Goal: Information Seeking & Learning: Learn about a topic

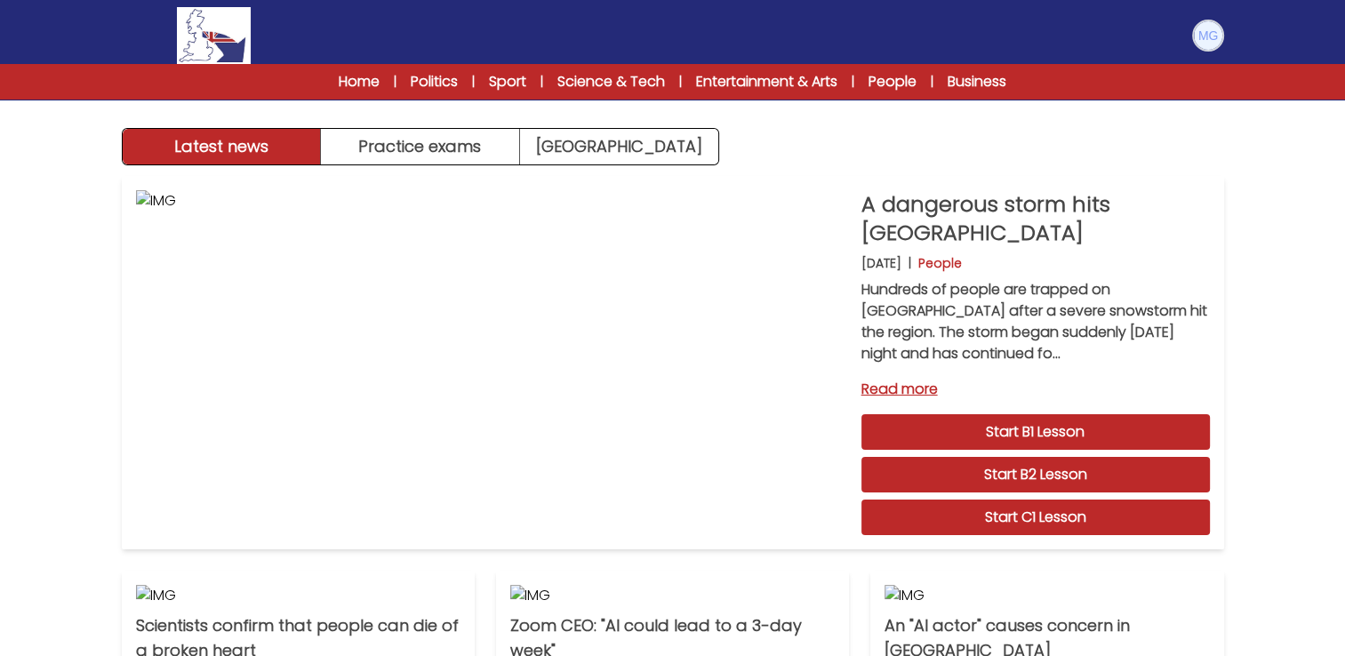
click at [1216, 36] on img at bounding box center [1208, 35] width 28 height 28
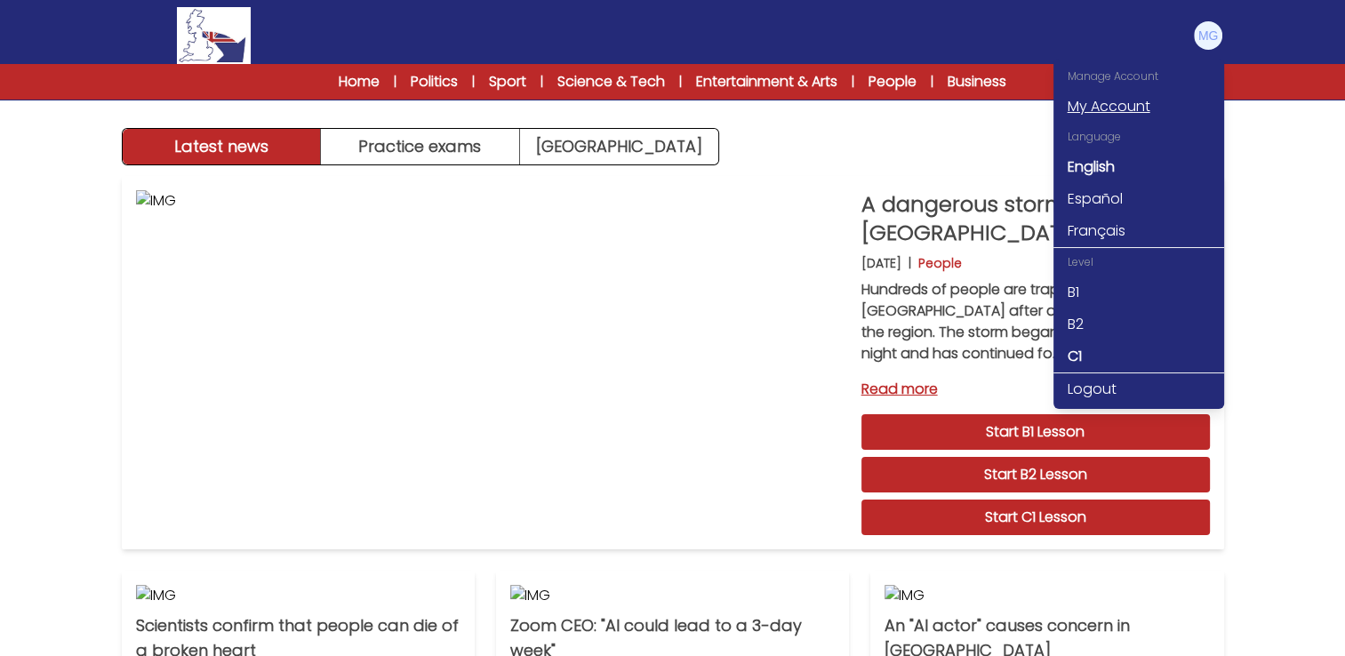
click at [1103, 108] on link "My Account" at bounding box center [1139, 107] width 171 height 32
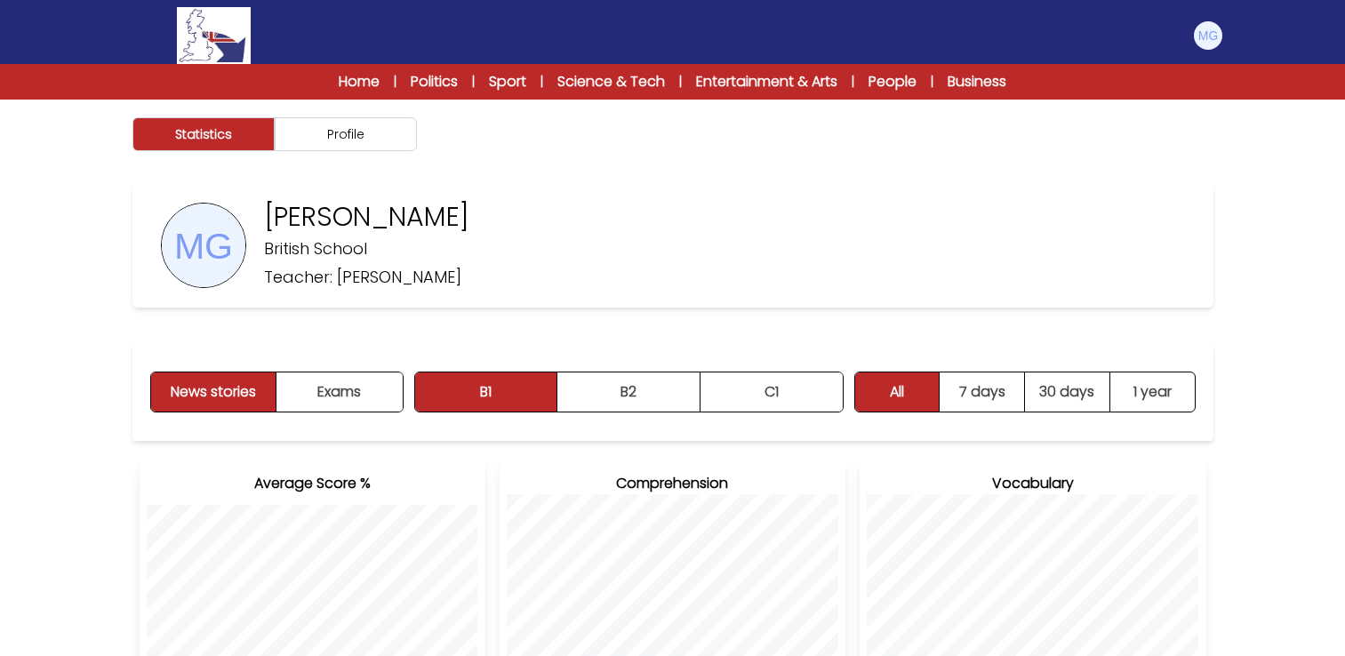
scroll to position [178, 0]
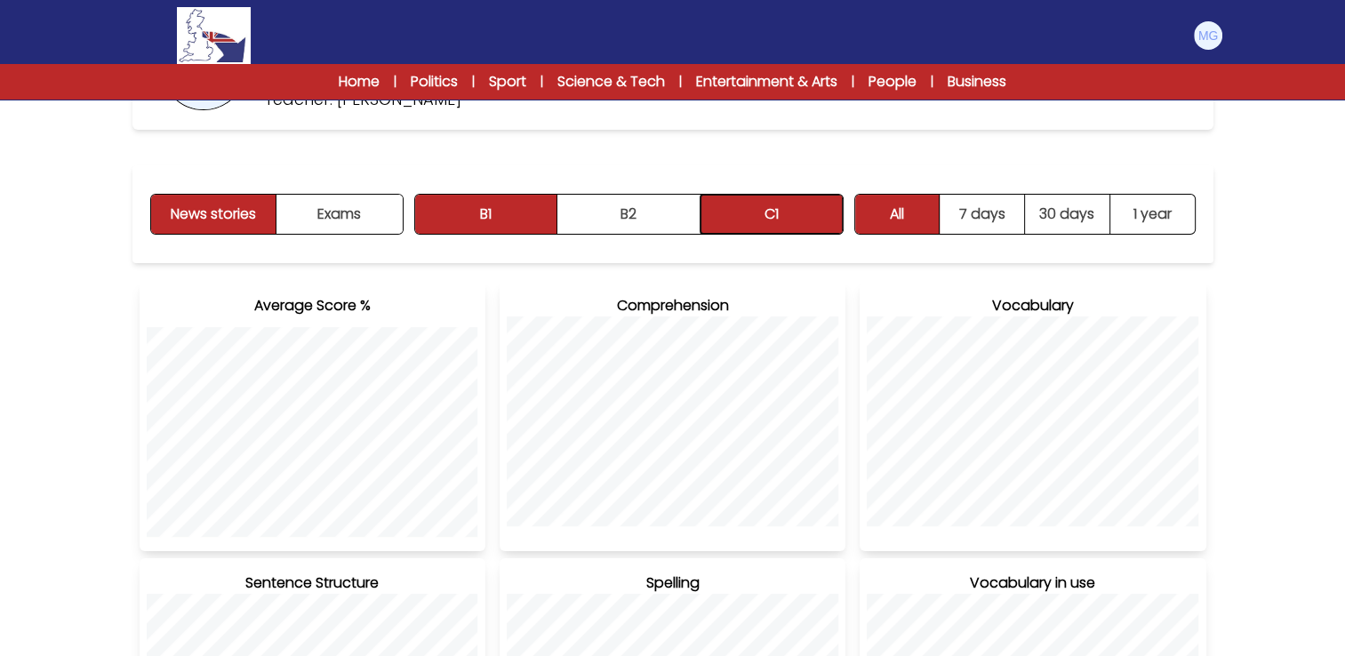
click at [807, 213] on button "C1" at bounding box center [772, 214] width 142 height 39
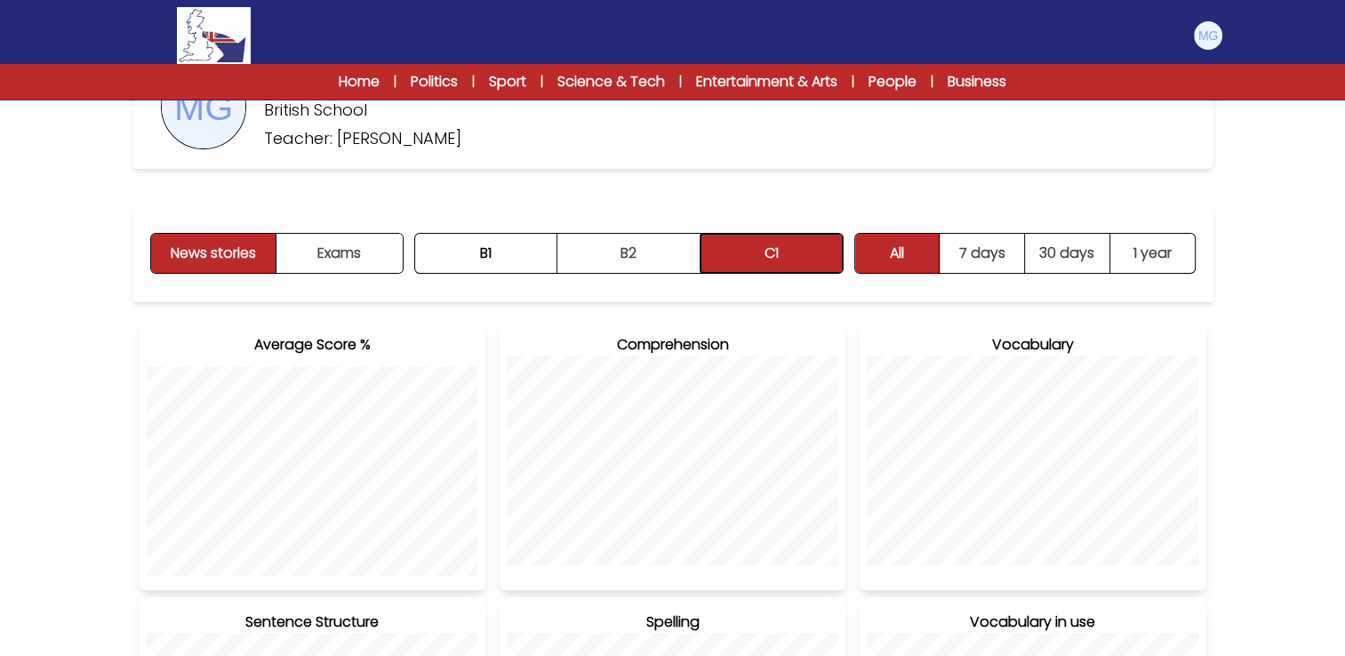
scroll to position [0, 0]
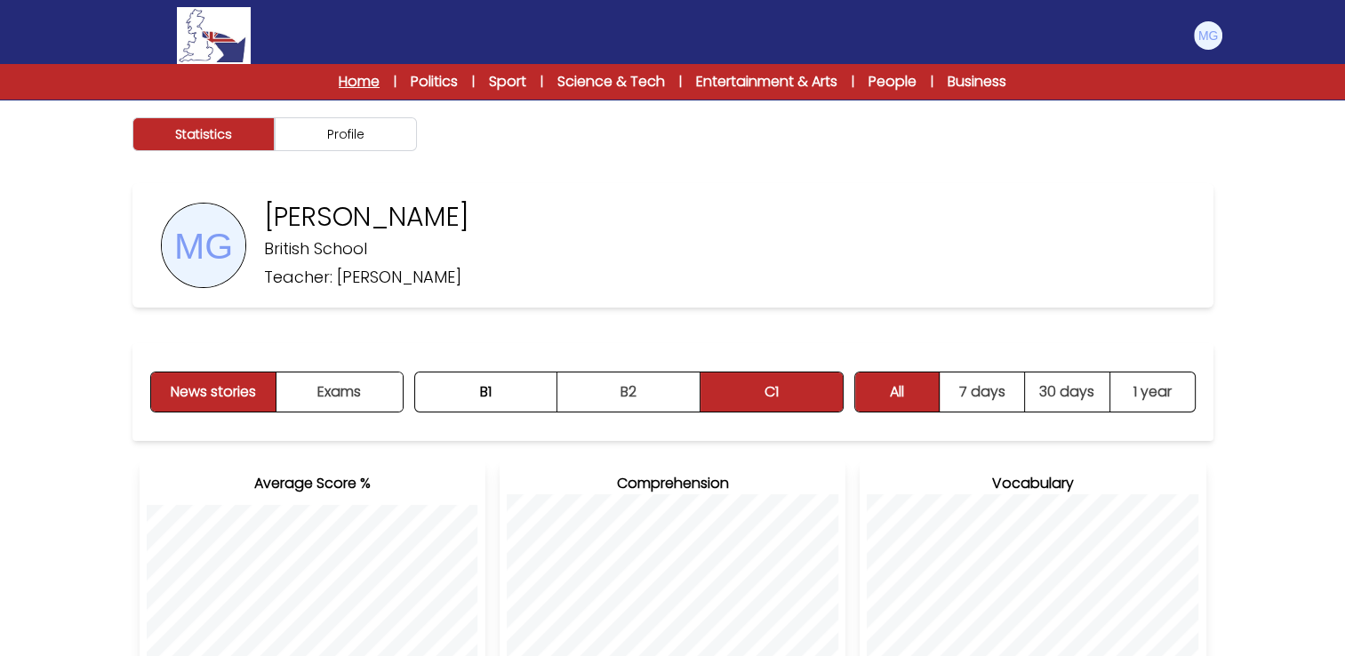
click at [356, 73] on link "Home" at bounding box center [359, 81] width 41 height 21
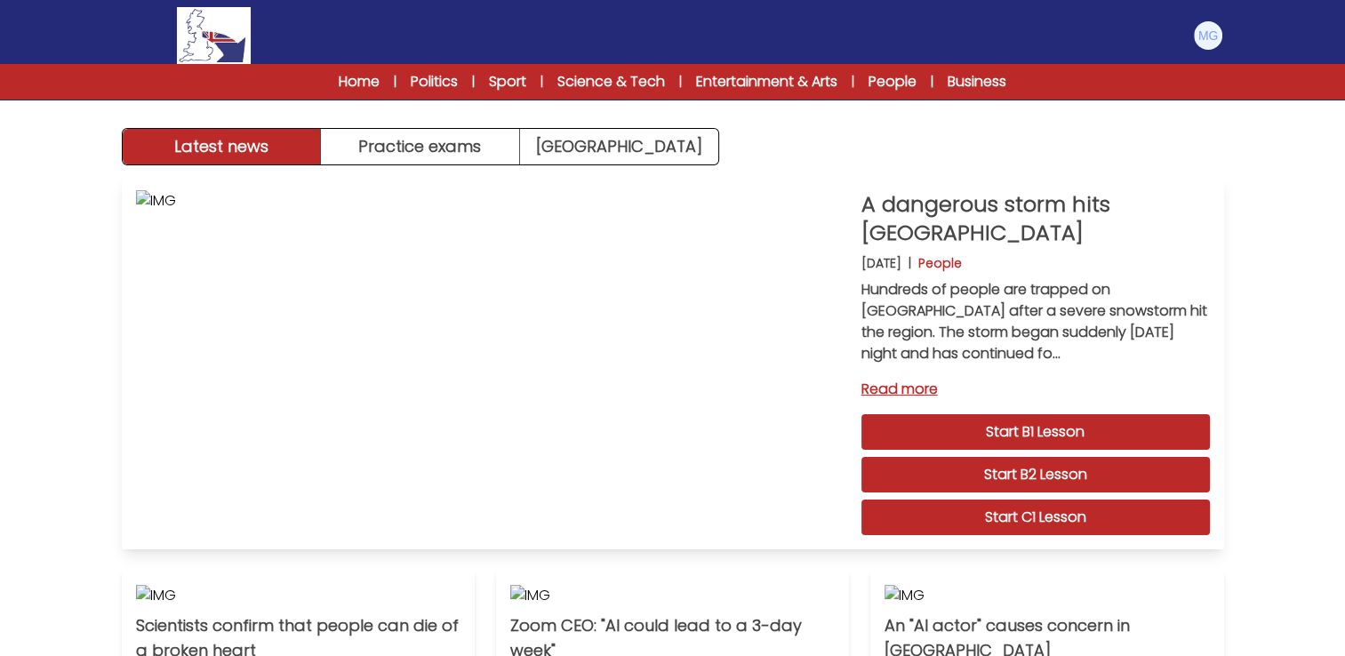
click at [1053, 514] on link "Start C1 Lesson" at bounding box center [1036, 518] width 349 height 36
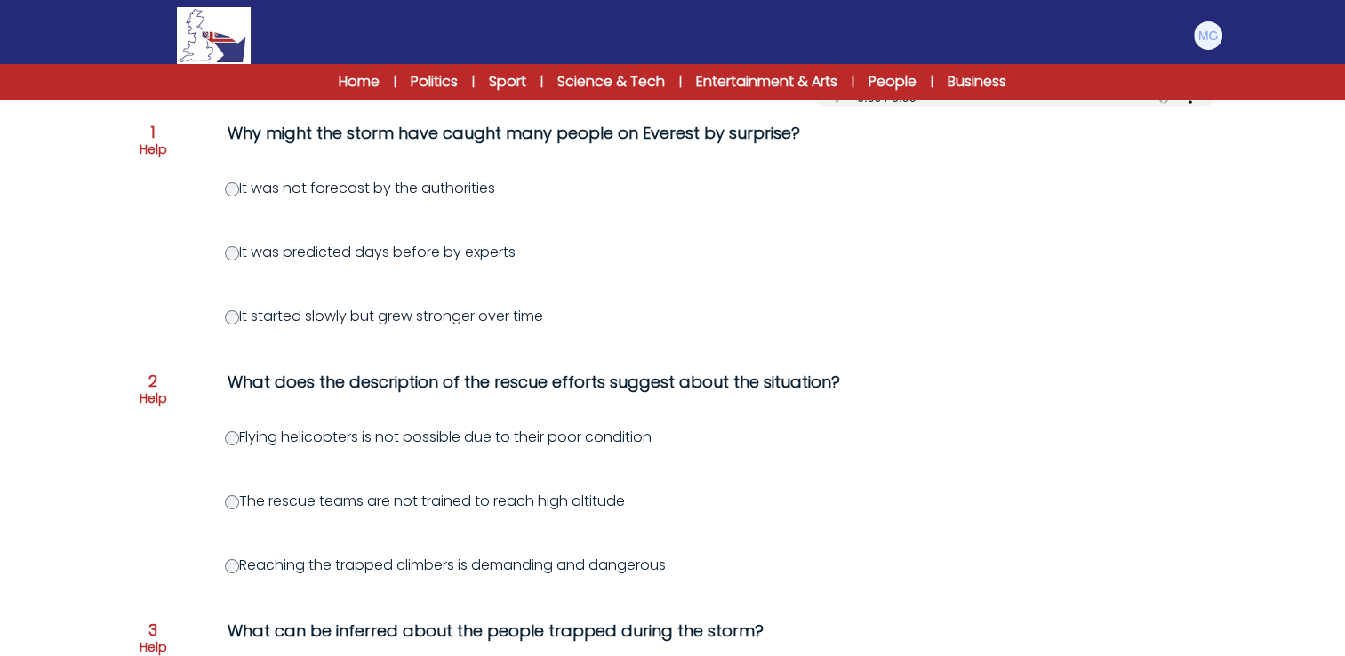
scroll to position [267, 0]
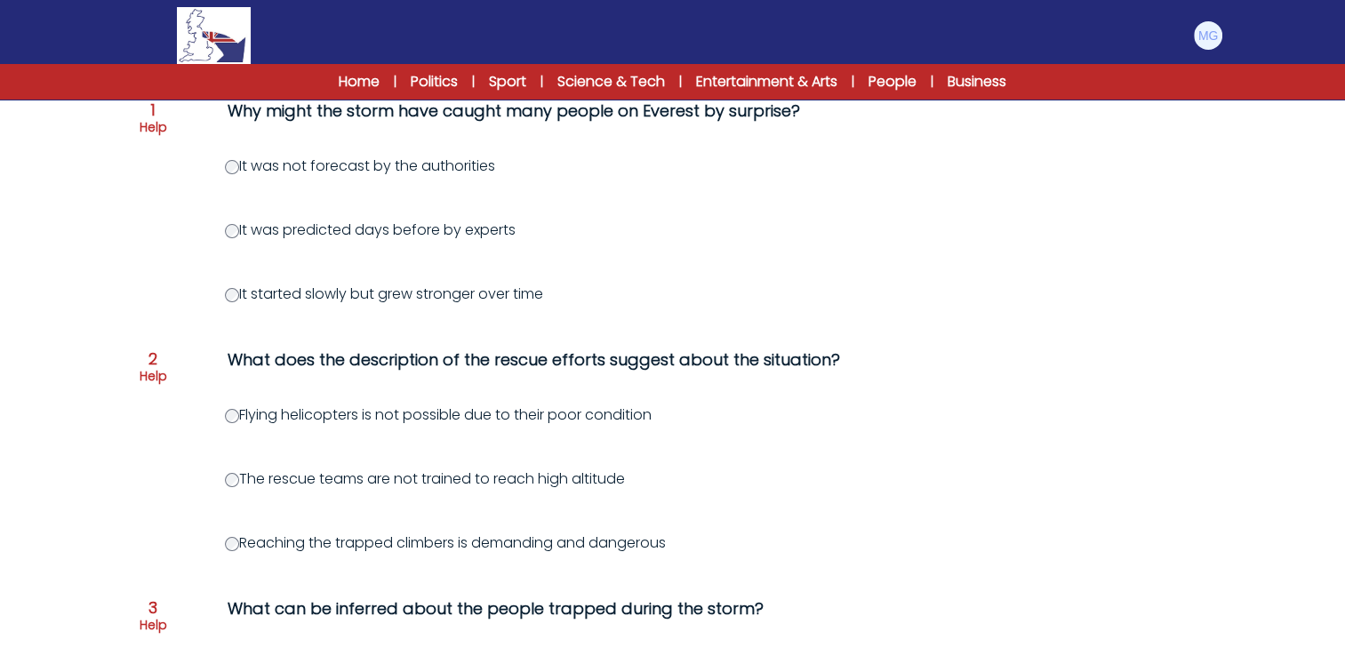
click at [225, 416] on div "Flying helicopters is not possible due to their poor condition" at bounding box center [758, 415] width 1067 height 21
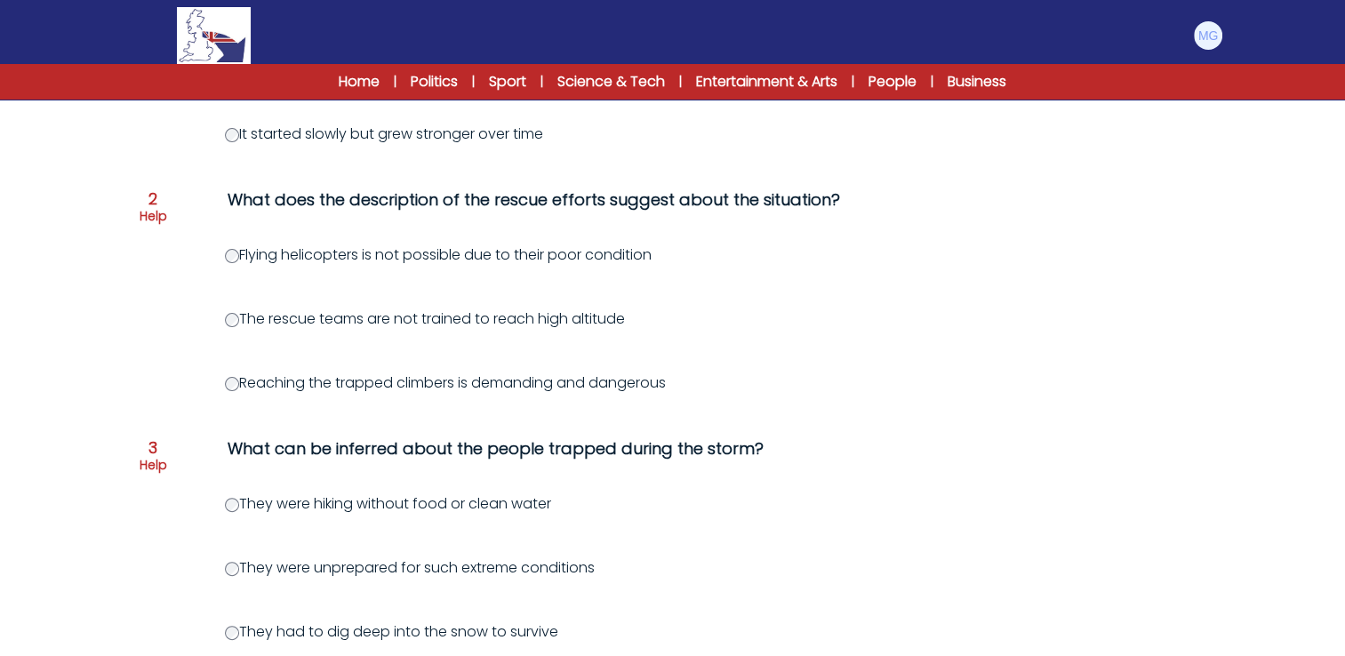
scroll to position [445, 0]
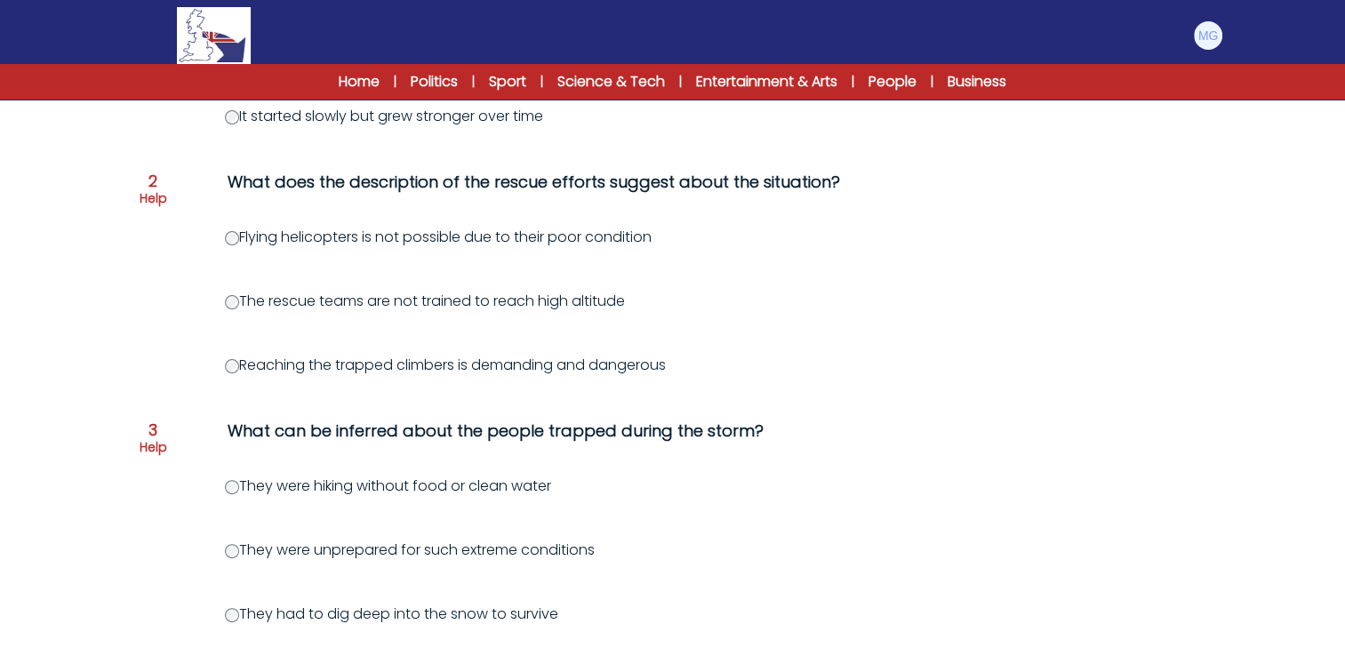
click at [147, 270] on div "Question 1 Help Why might the storm have caught many people on Everest by surpr…" at bounding box center [672, 551] width 1081 height 1288
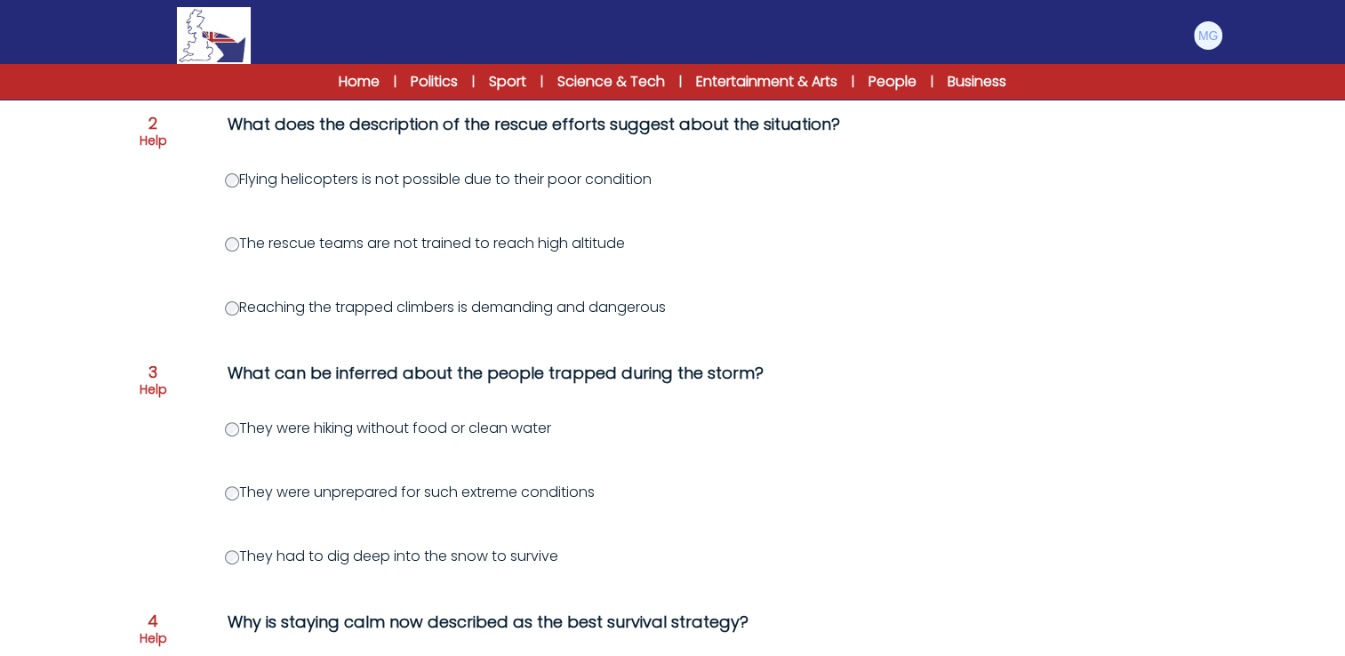
scroll to position [534, 0]
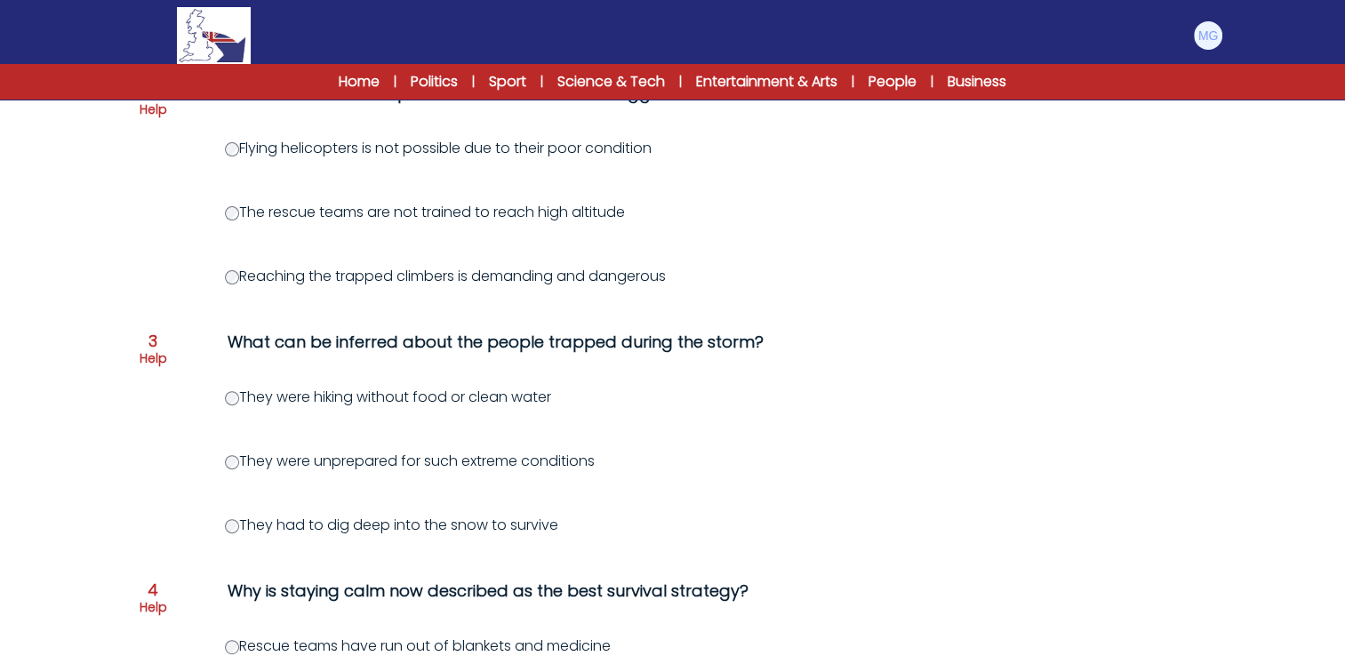
click at [223, 521] on div "Question 1 Help Why might the storm have caught many people on Everest by surpr…" at bounding box center [672, 462] width 1081 height 1288
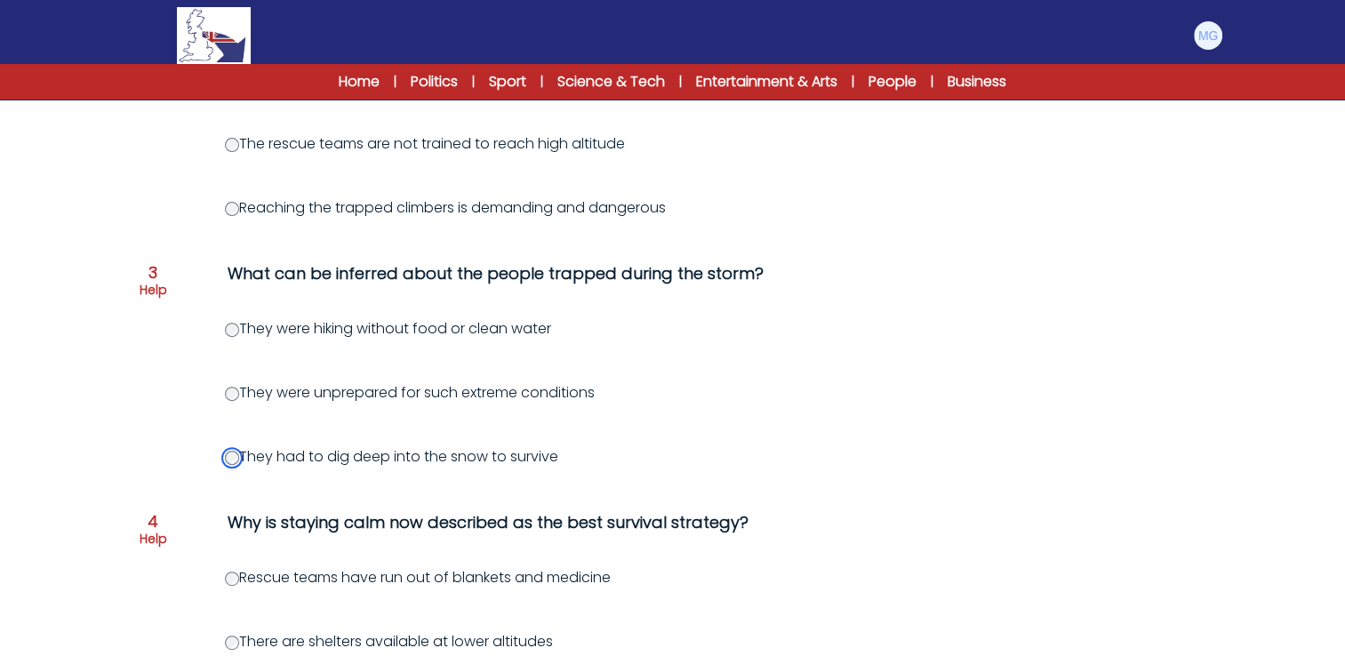
scroll to position [622, 0]
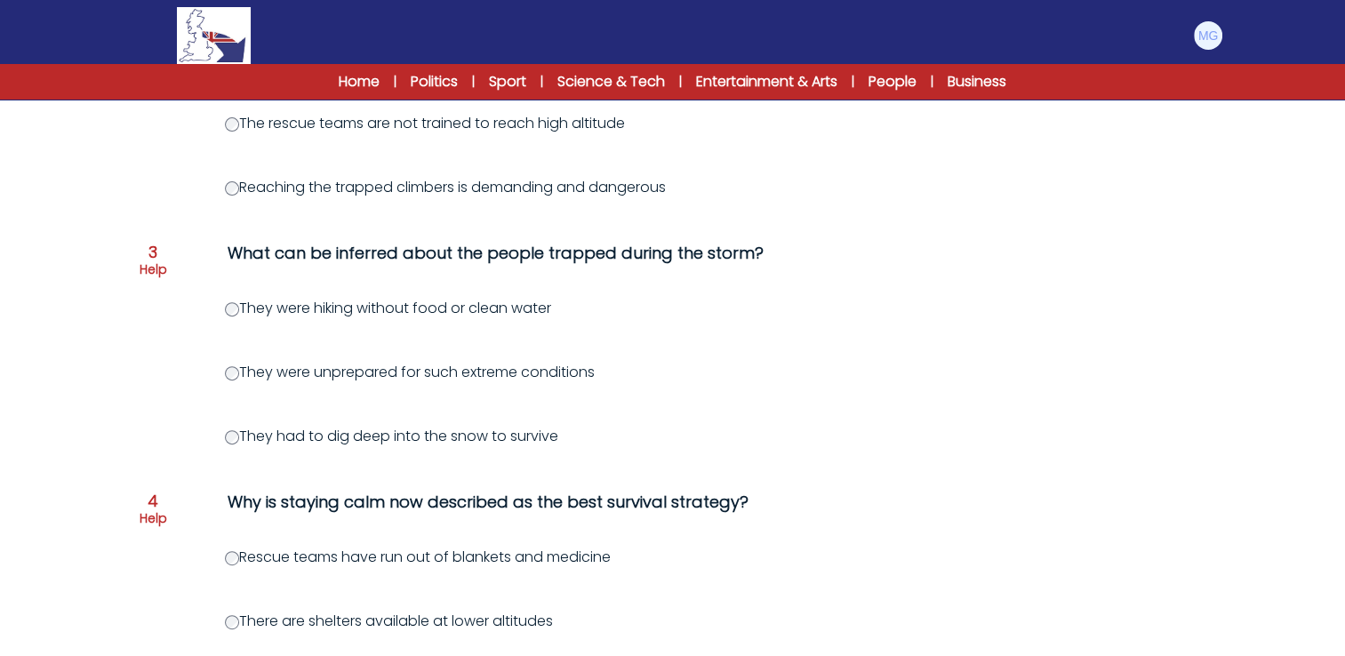
click at [133, 395] on div "Question 1 Help Why might the storm have caught many people on Everest by surpr…" at bounding box center [672, 373] width 1081 height 1288
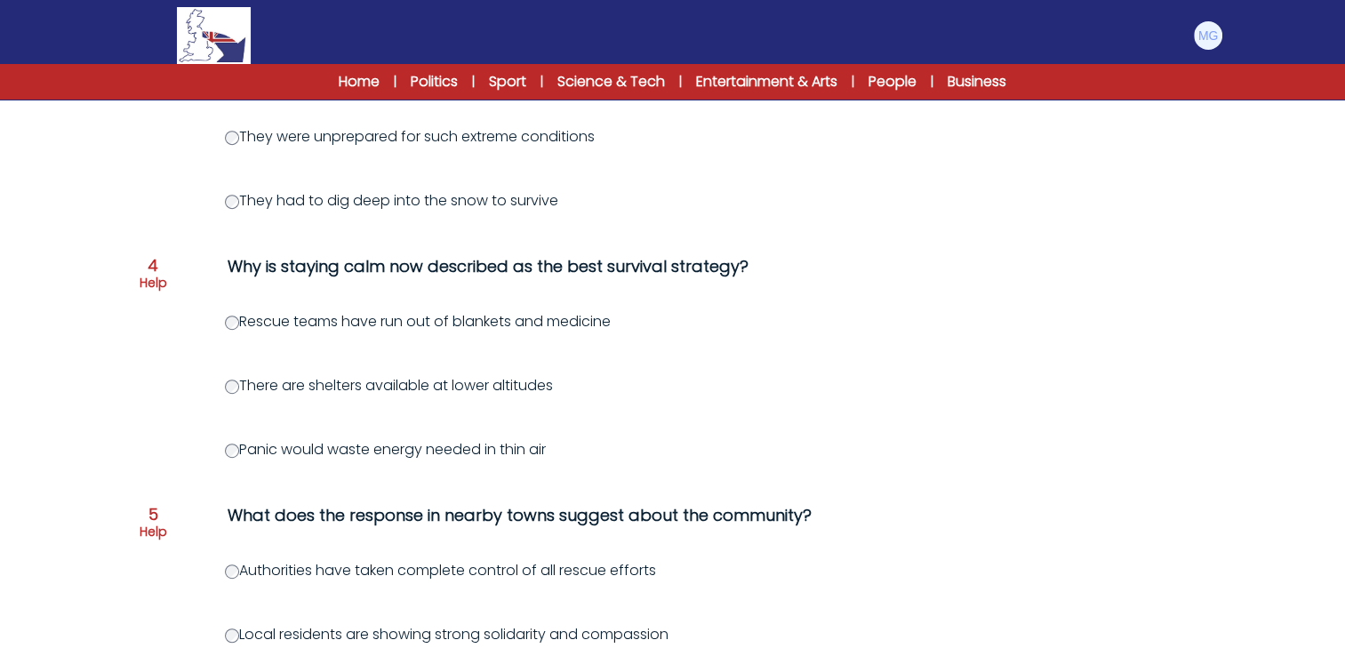
scroll to position [889, 0]
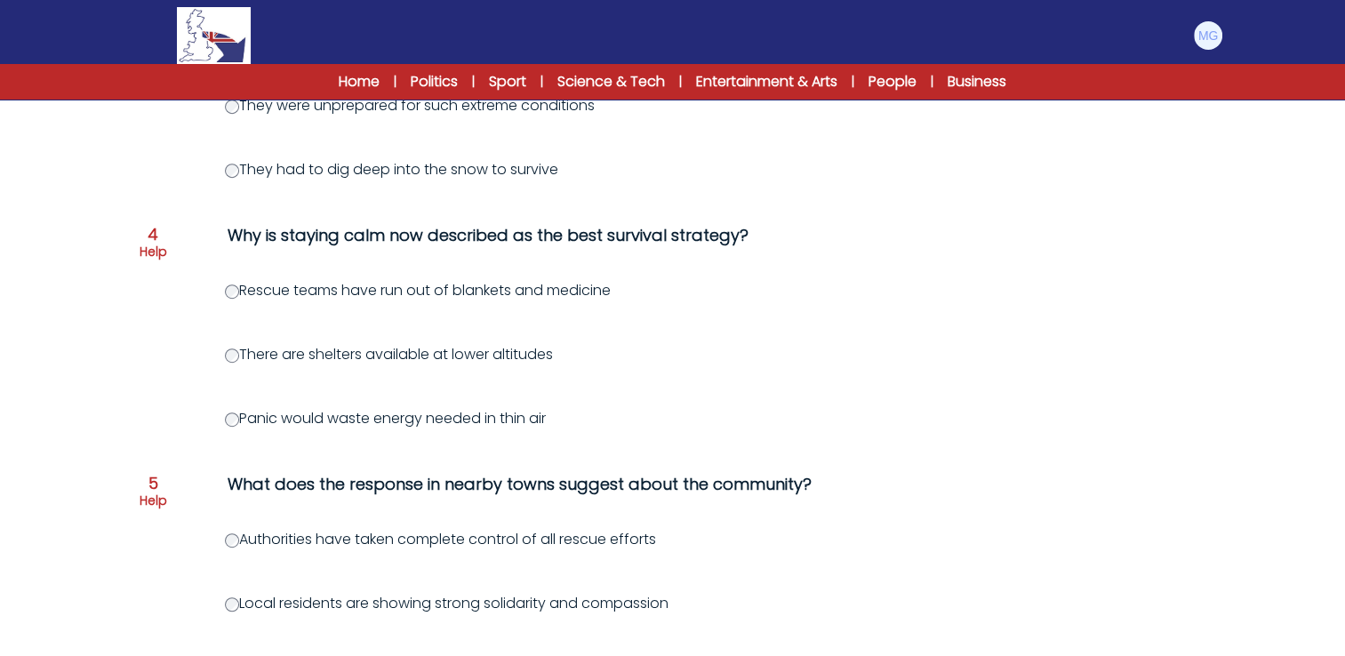
click at [180, 393] on div "Question 1 Help Why might the storm have caught many people on Everest by surpr…" at bounding box center [672, 106] width 1081 height 1288
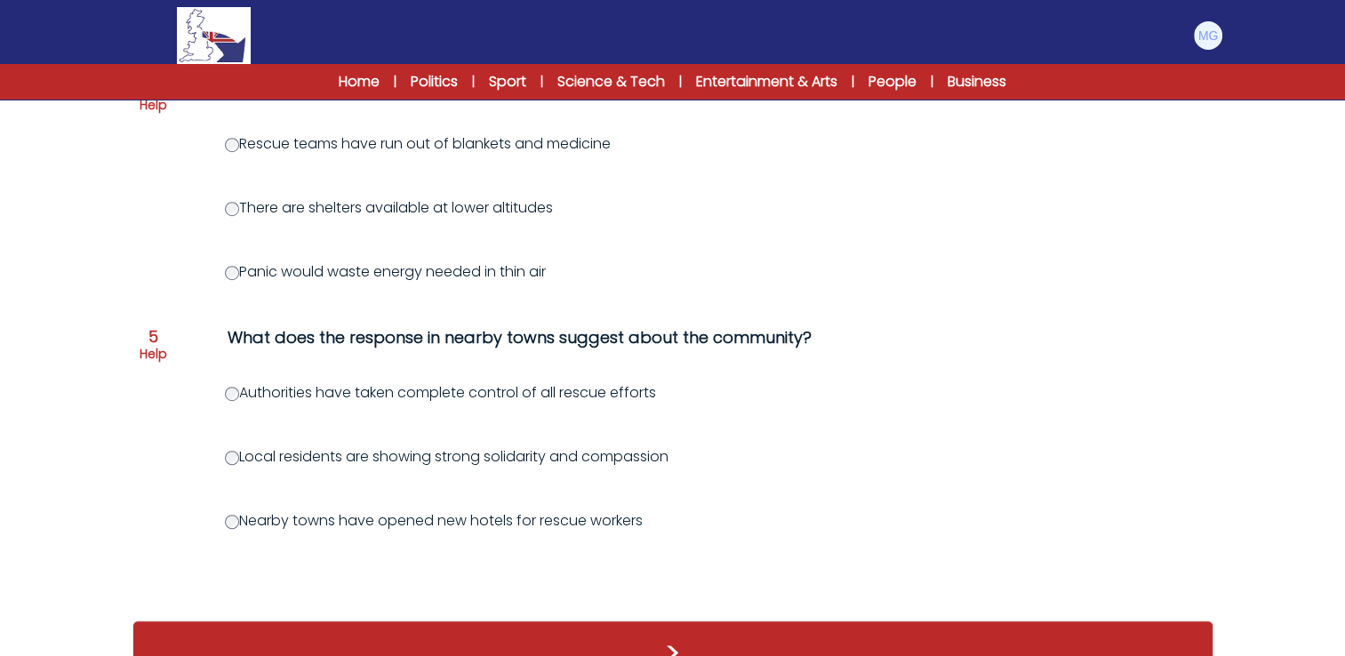
scroll to position [1067, 0]
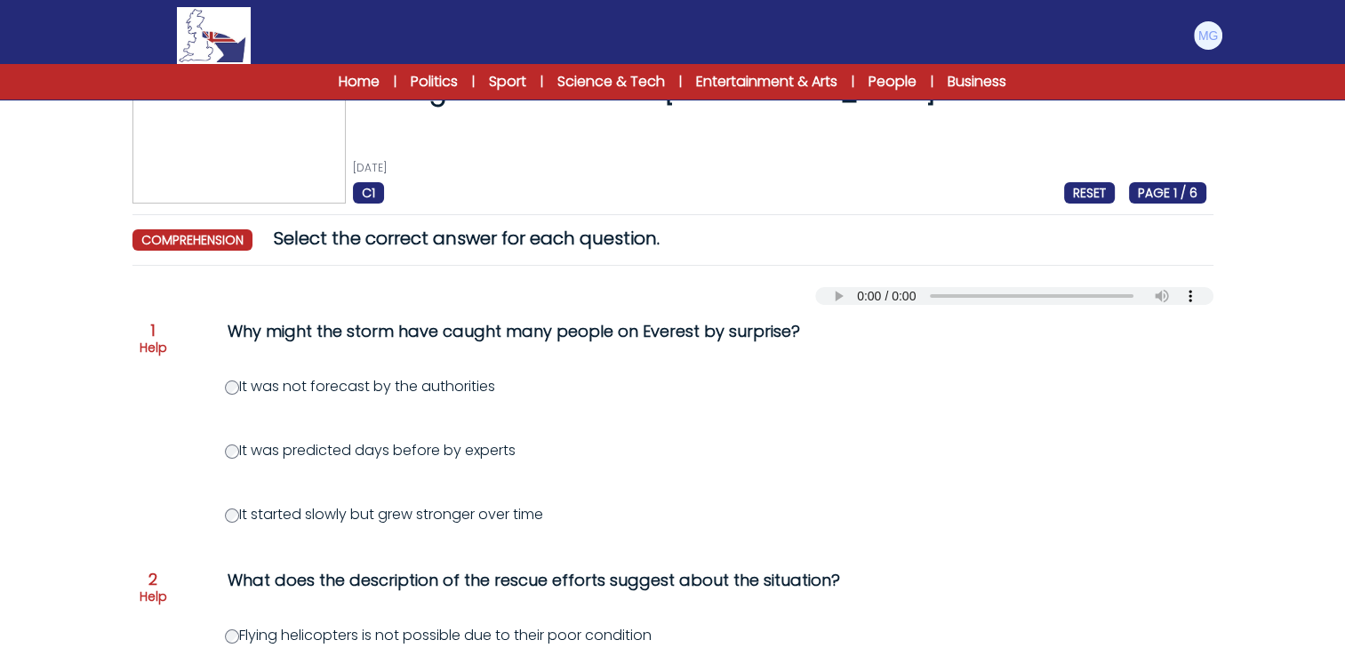
scroll to position [89, 0]
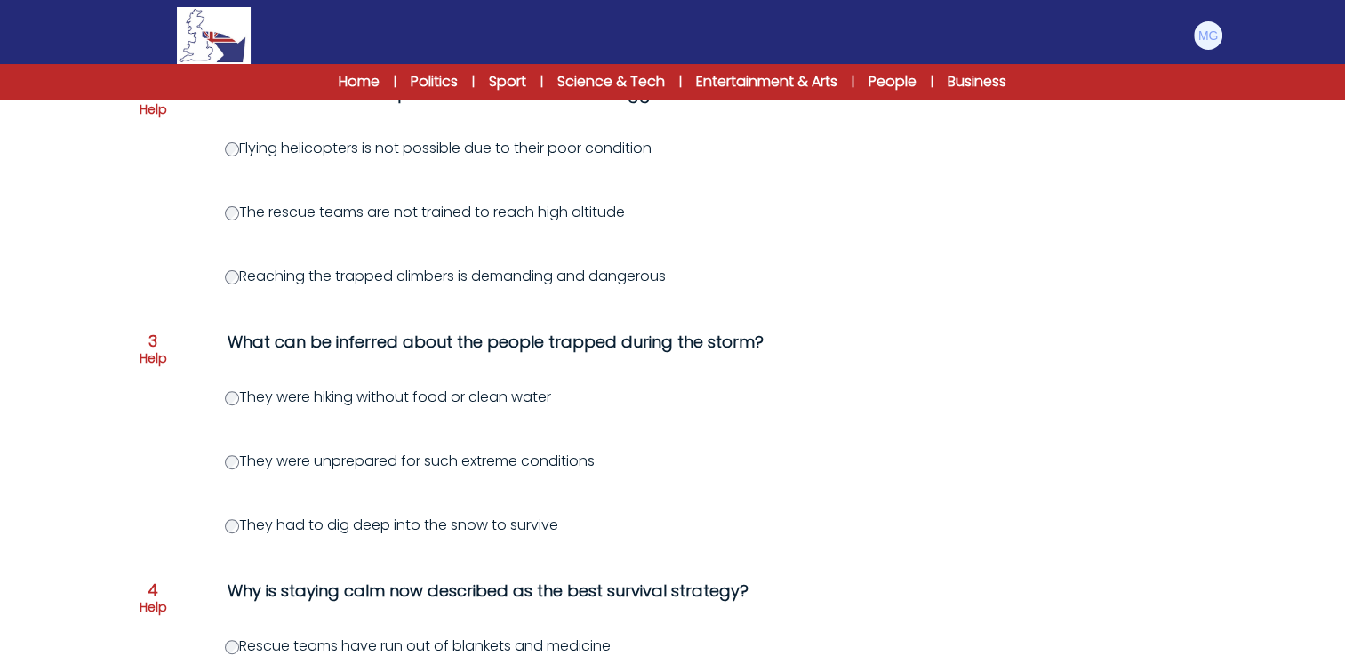
scroll to position [622, 0]
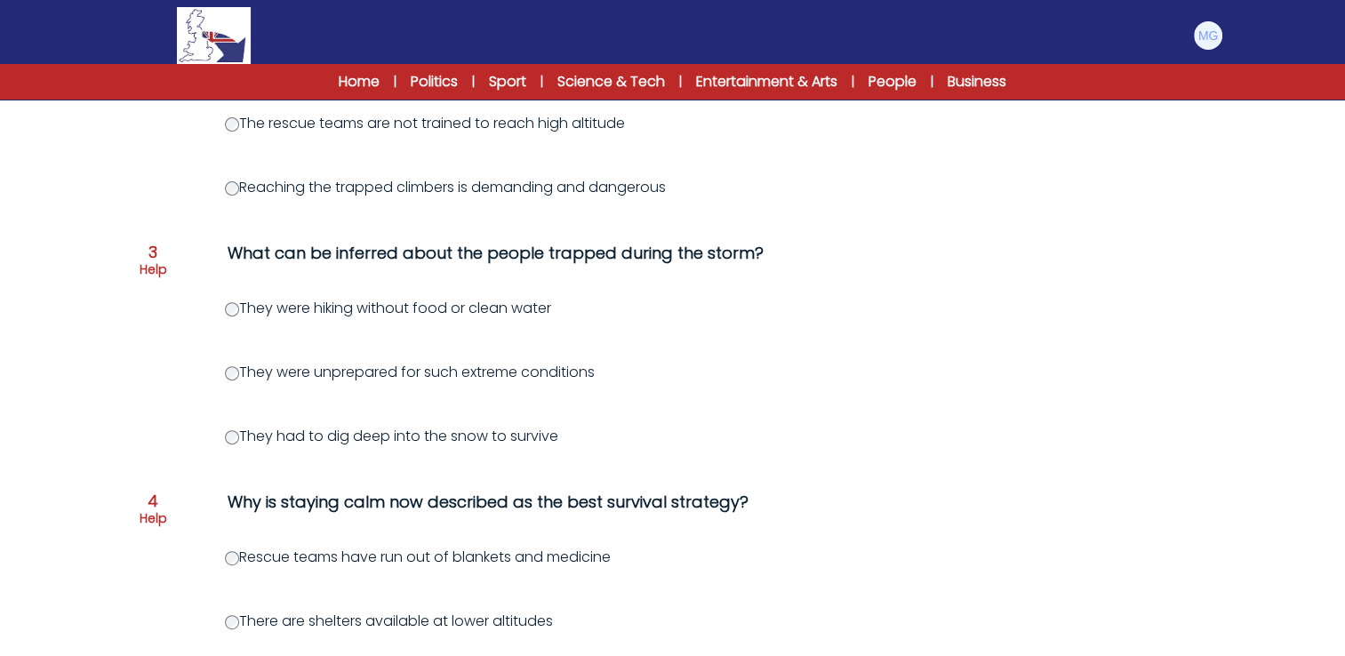
click at [175, 379] on div "Question 1 Help Why might the storm have caught many people on Everest by surpr…" at bounding box center [672, 373] width 1081 height 1288
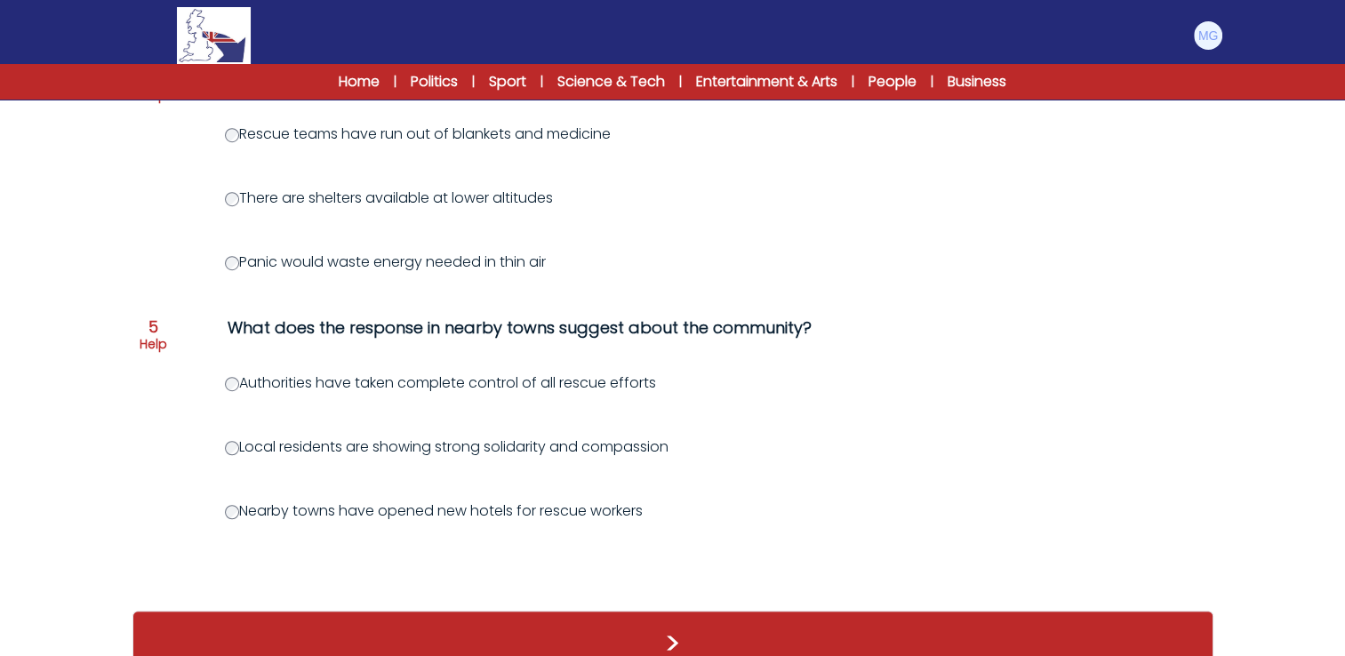
scroll to position [1096, 0]
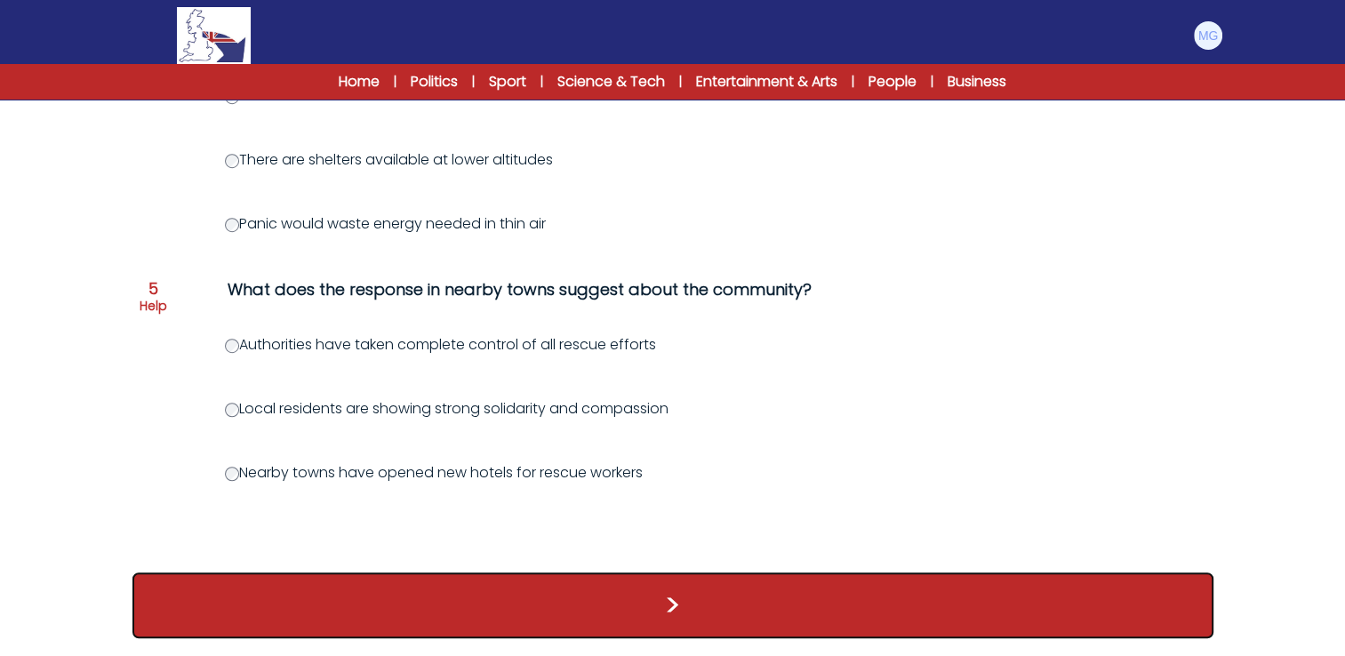
click at [701, 621] on button ">" at bounding box center [672, 606] width 1081 height 66
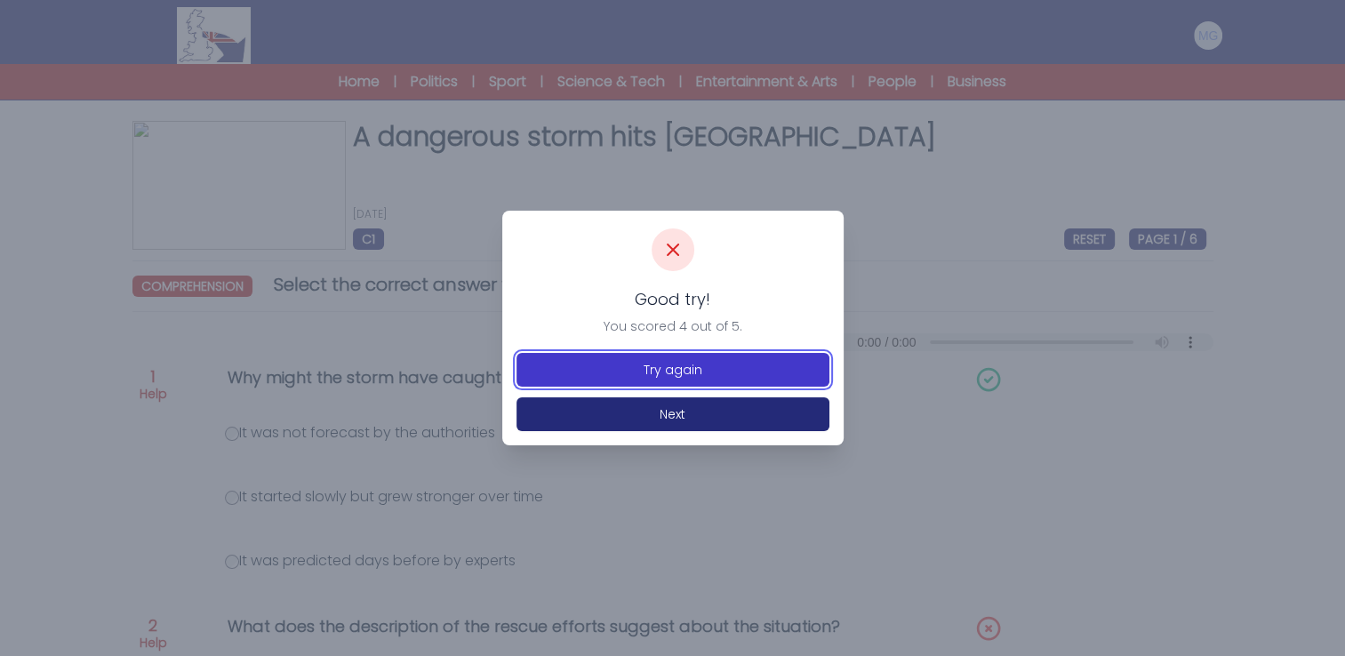
drag, startPoint x: 629, startPoint y: 375, endPoint x: 615, endPoint y: 375, distance: 13.3
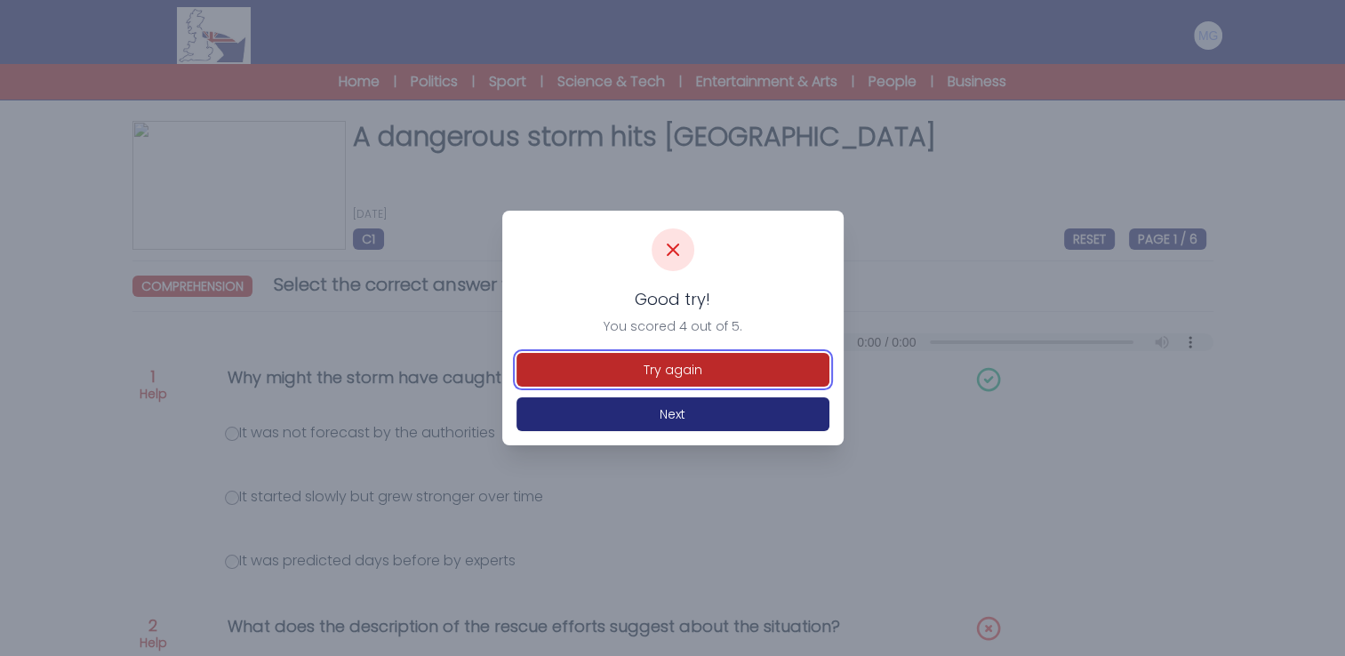
click at [629, 375] on button "Try again" at bounding box center [673, 370] width 313 height 34
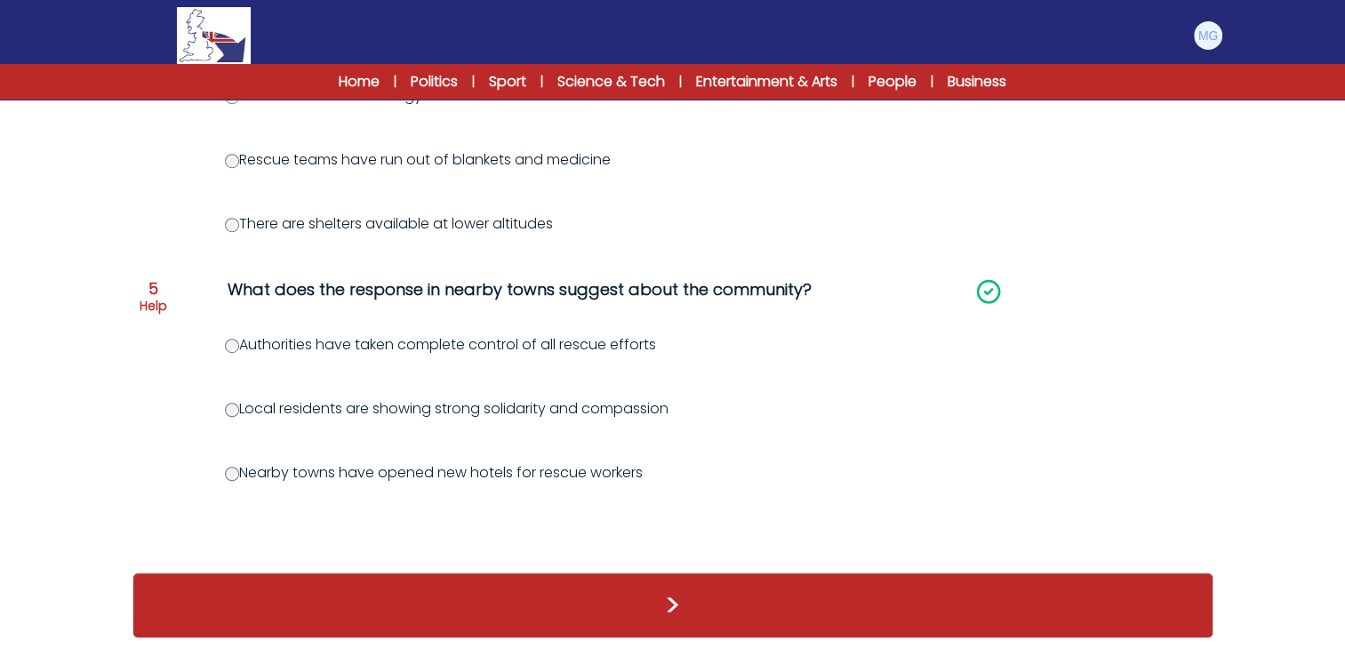
scroll to position [1096, 0]
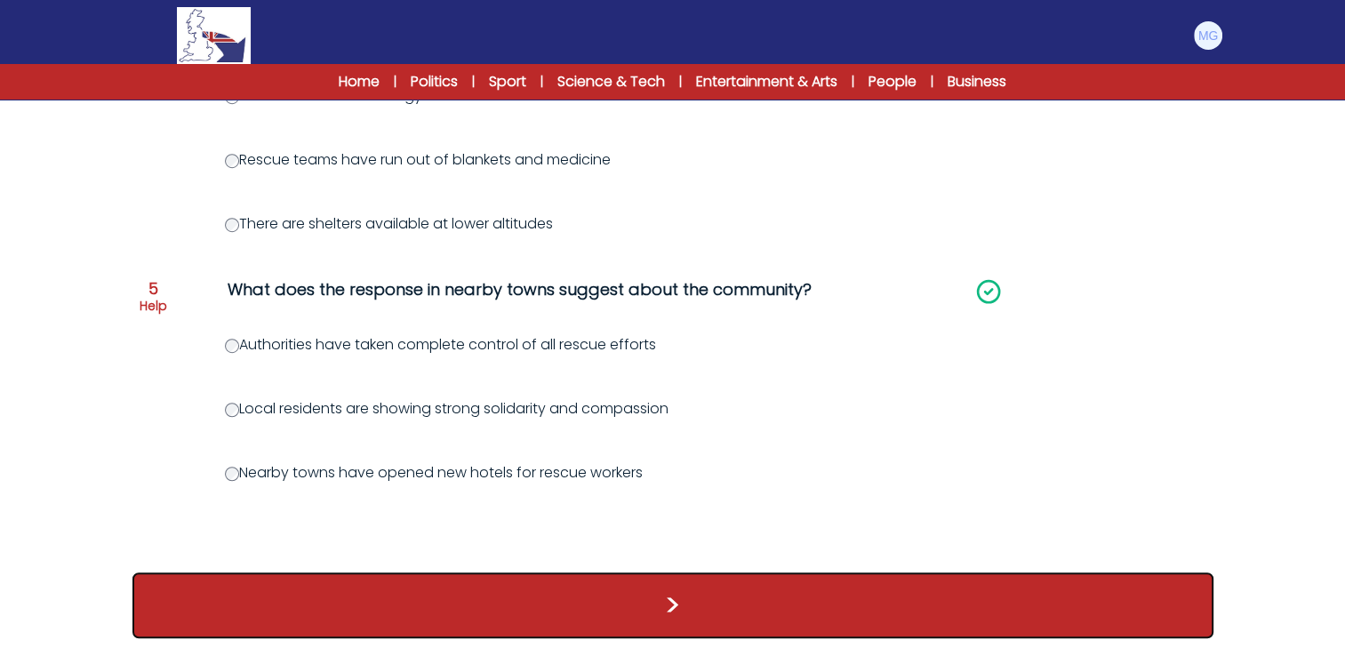
click at [605, 592] on button ">" at bounding box center [672, 606] width 1081 height 66
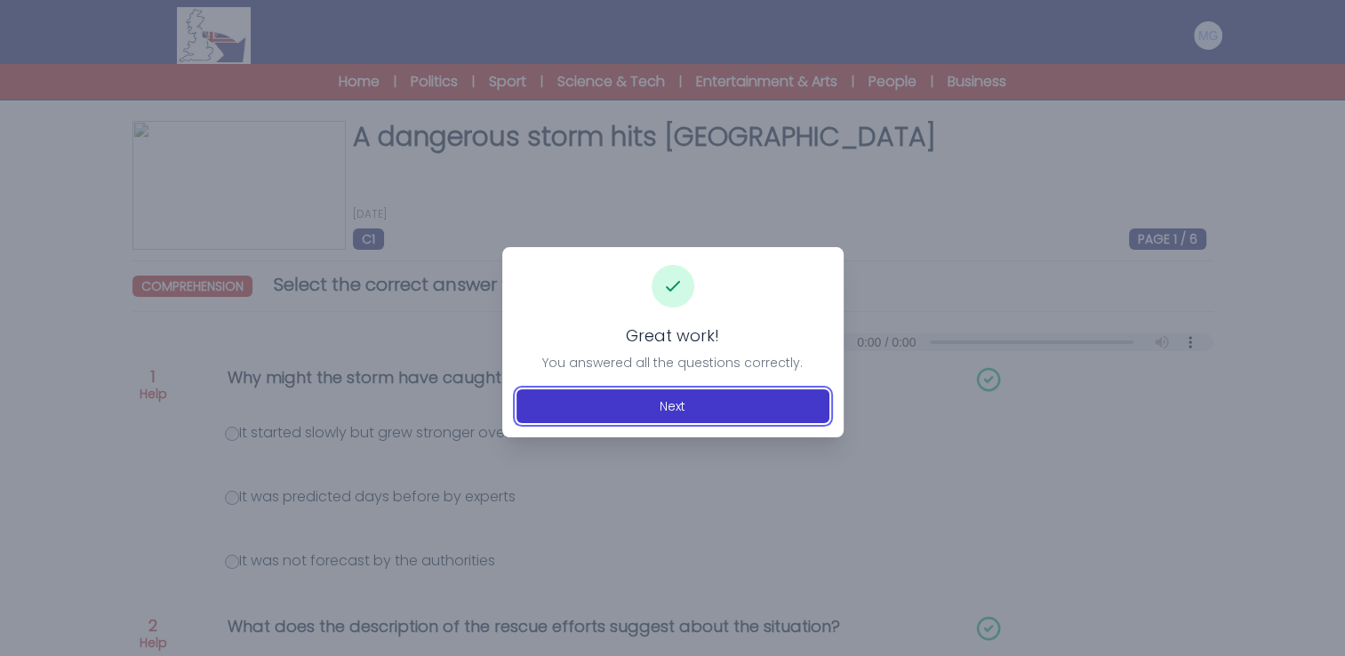
click at [676, 413] on button "Next" at bounding box center [673, 406] width 313 height 34
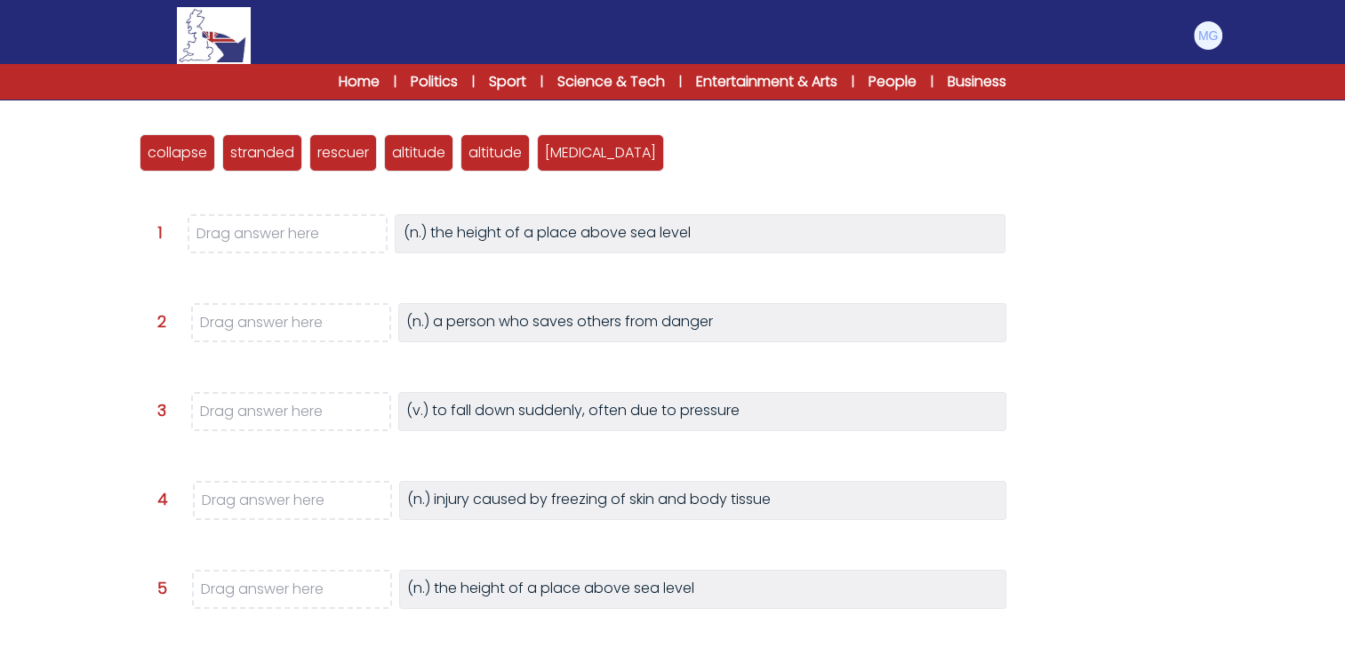
scroll to position [178, 0]
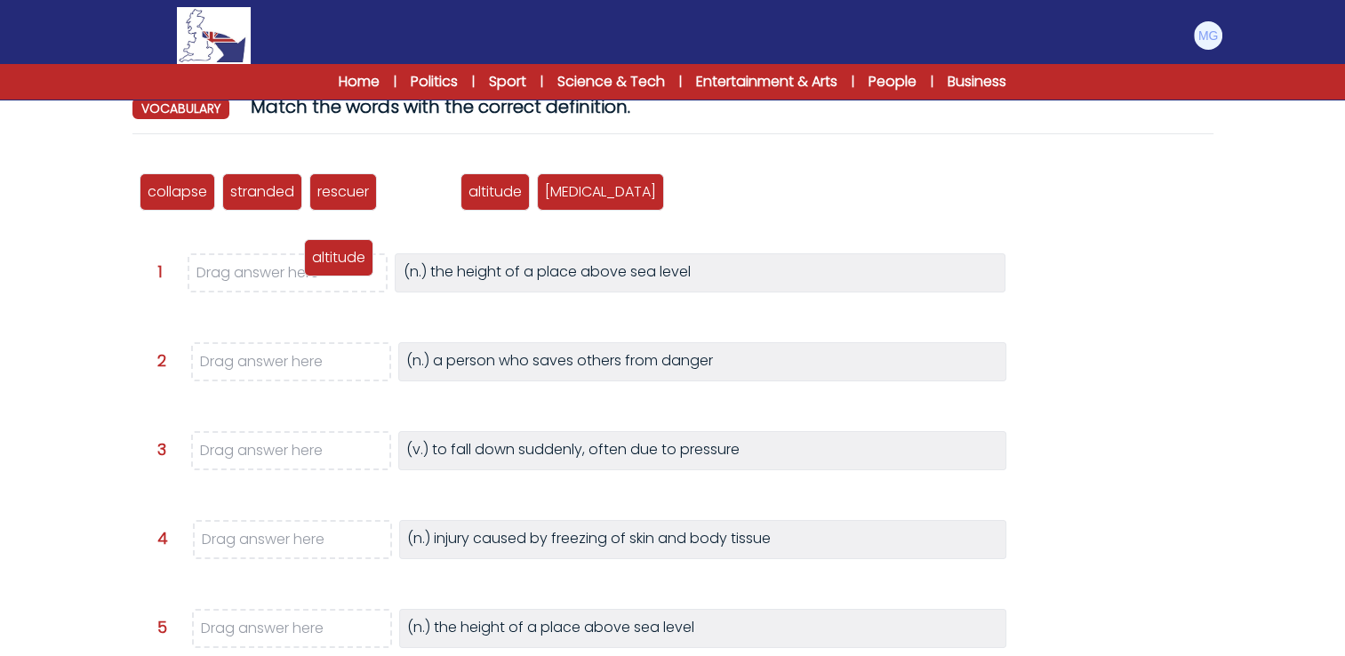
drag, startPoint x: 415, startPoint y: 193, endPoint x: 301, endPoint y: 272, distance: 139.4
click at [312, 269] on p "altitude" at bounding box center [338, 257] width 53 height 21
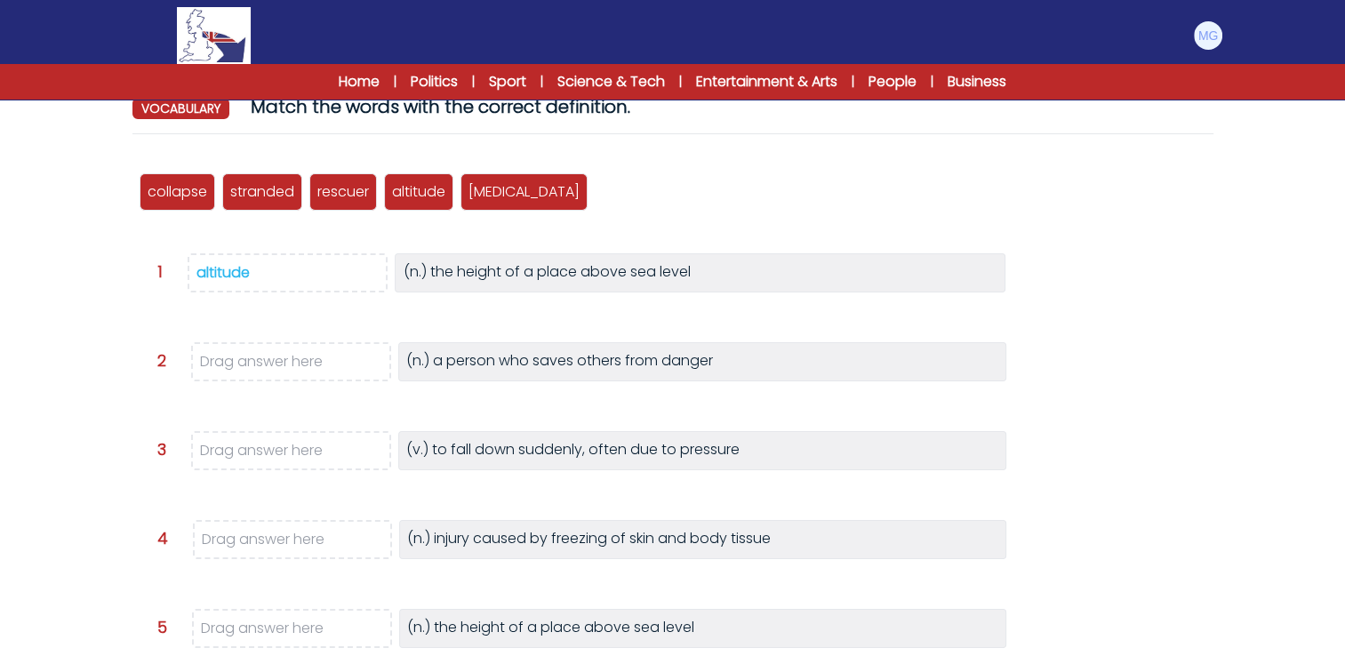
click at [373, 240] on div "collapse stranded rescuer altitude altitude frostbite Question 1" at bounding box center [672, 481] width 1081 height 667
drag, startPoint x: 345, startPoint y: 198, endPoint x: 318, endPoint y: 360, distance: 164.0
click at [320, 346] on p "rescuer" at bounding box center [319, 335] width 52 height 21
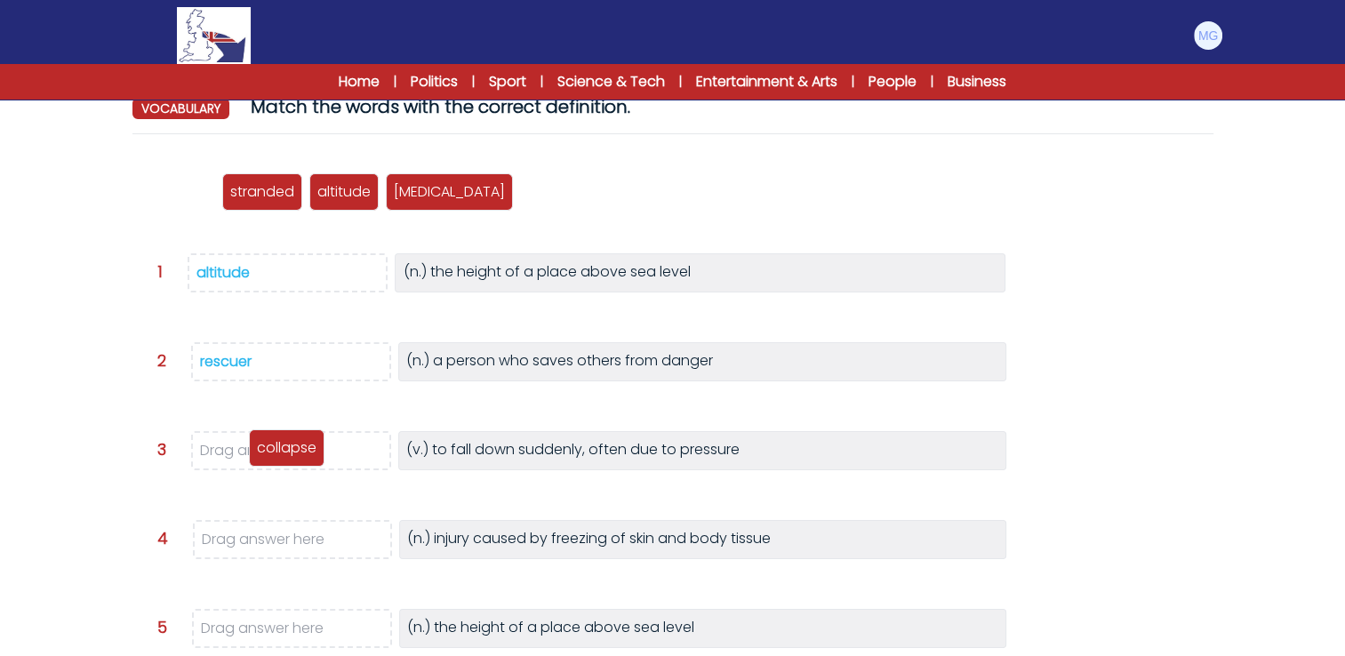
drag, startPoint x: 201, startPoint y: 200, endPoint x: 310, endPoint y: 453, distance: 276.0
click at [310, 453] on p "collapse" at bounding box center [287, 447] width 60 height 21
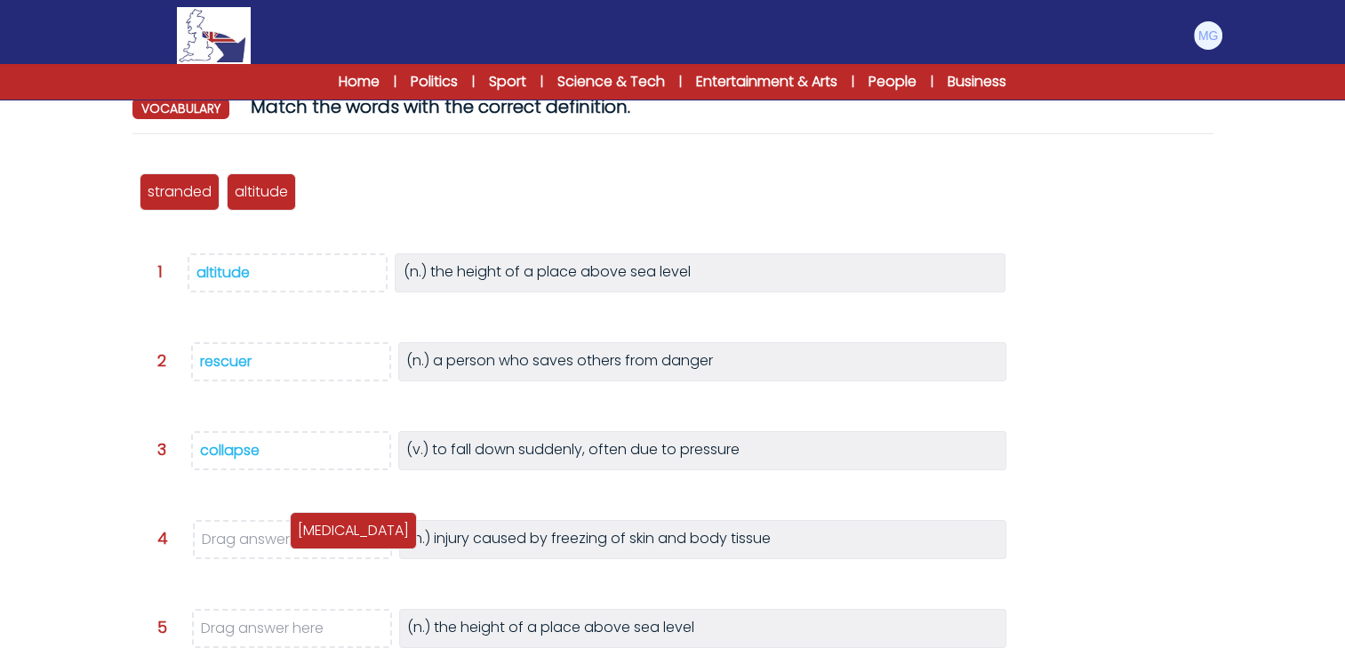
drag, startPoint x: 338, startPoint y: 205, endPoint x: 325, endPoint y: 541, distance: 336.3
click at [325, 541] on p "[MEDICAL_DATA]" at bounding box center [353, 530] width 111 height 21
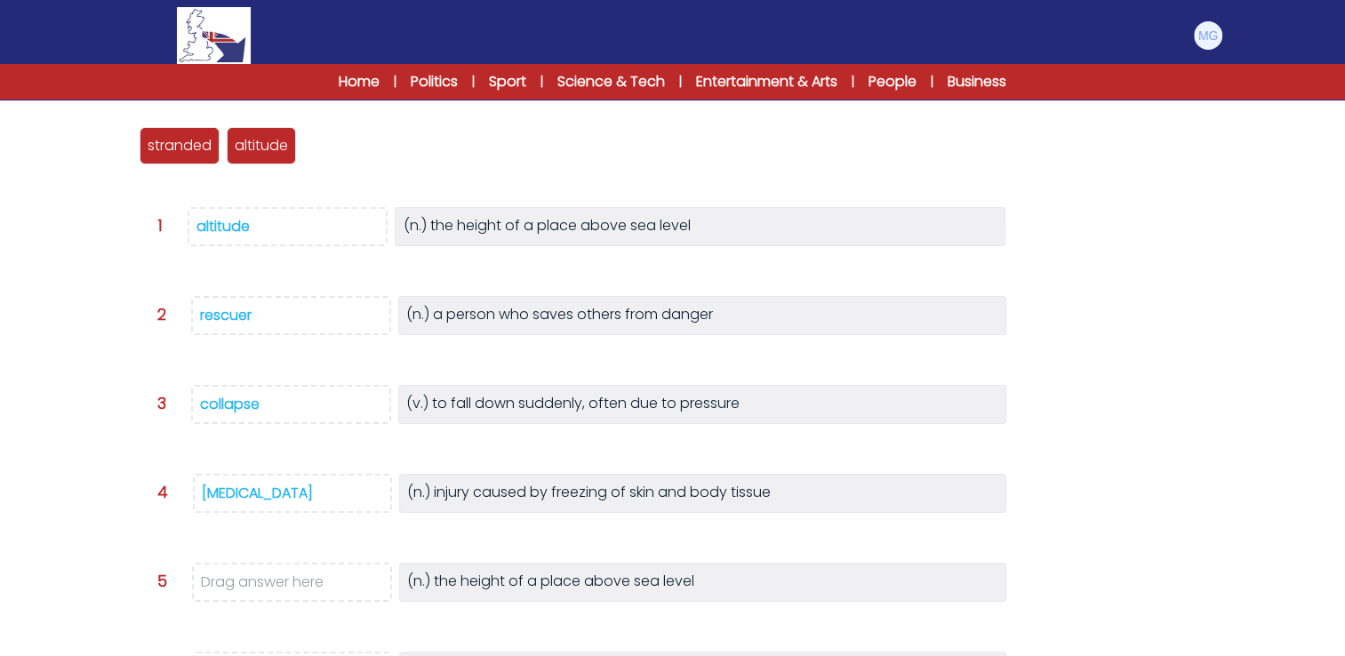
scroll to position [267, 0]
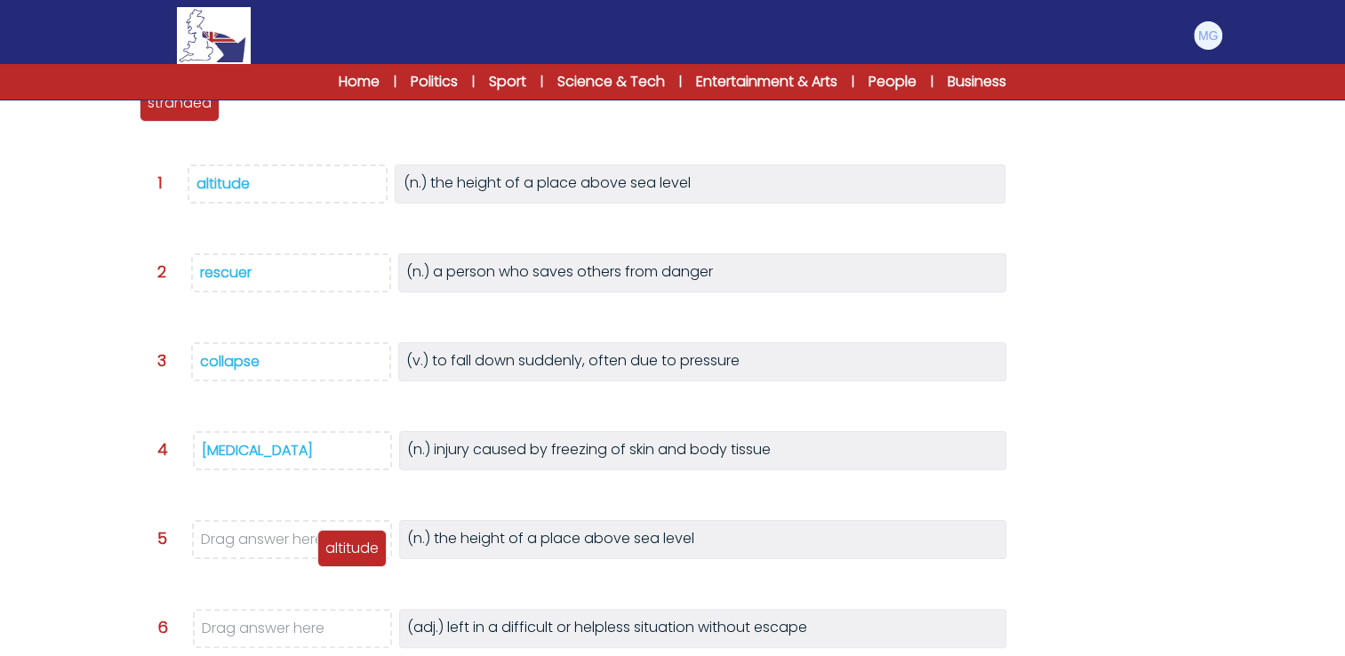
drag, startPoint x: 244, startPoint y: 112, endPoint x: 309, endPoint y: 521, distance: 414.3
click at [325, 545] on p "altitude" at bounding box center [351, 548] width 53 height 21
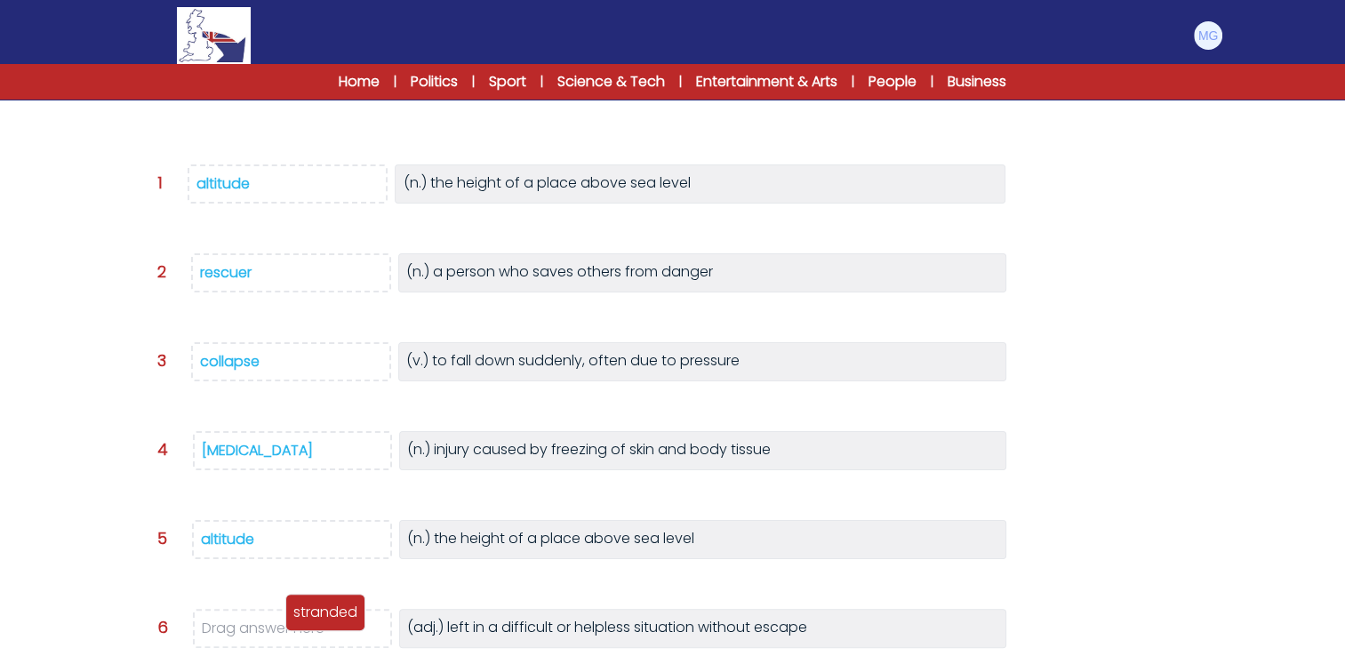
drag, startPoint x: 176, startPoint y: 112, endPoint x: 300, endPoint y: 598, distance: 501.8
click at [320, 623] on p "stranded" at bounding box center [325, 612] width 64 height 21
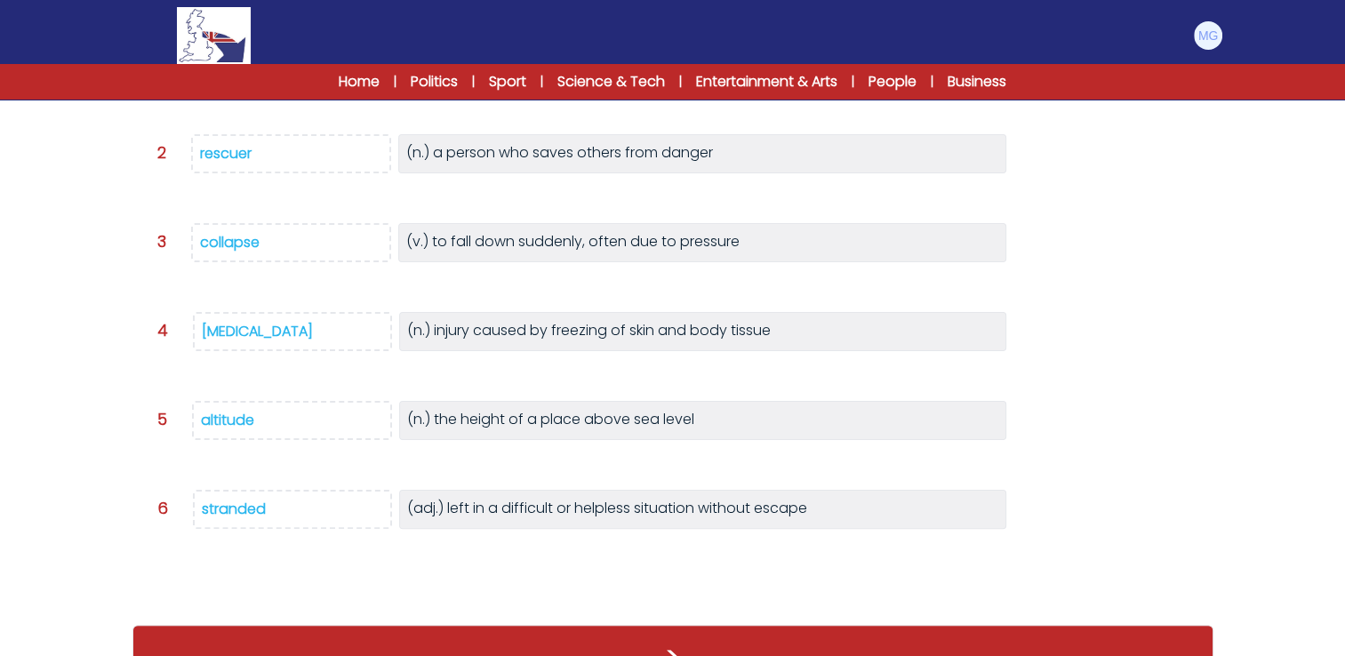
scroll to position [409, 0]
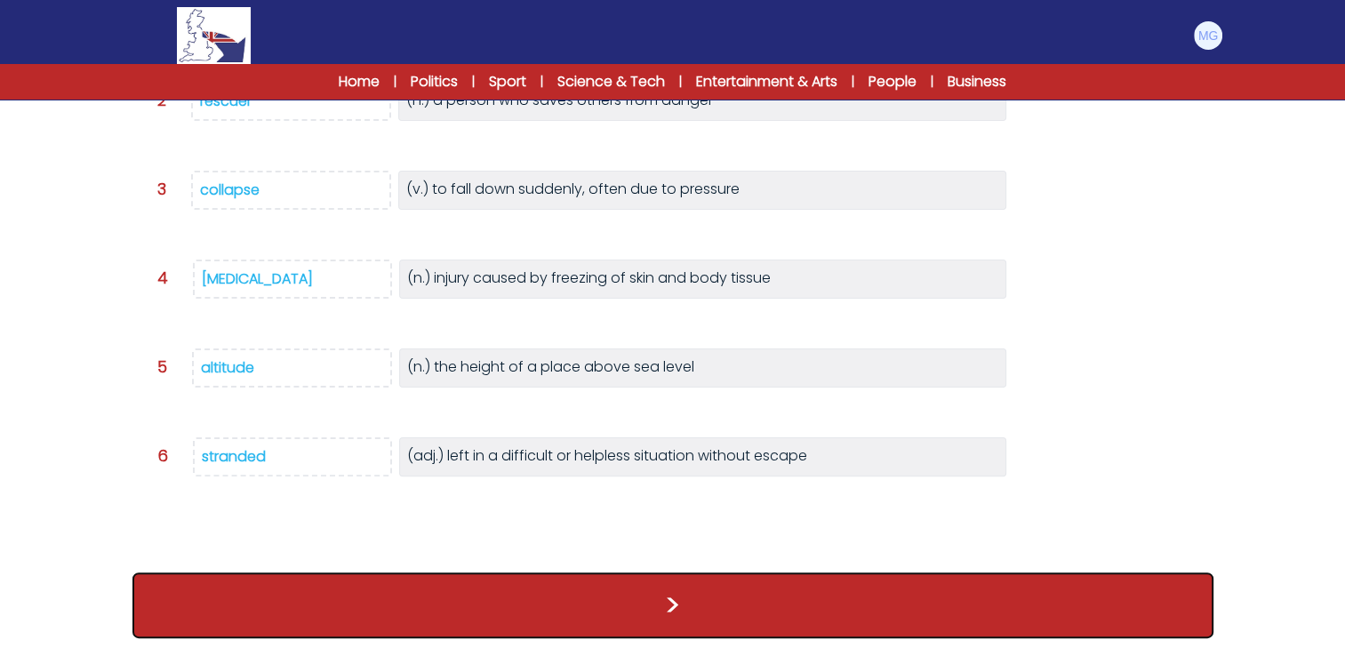
click at [566, 595] on button ">" at bounding box center [672, 606] width 1081 height 66
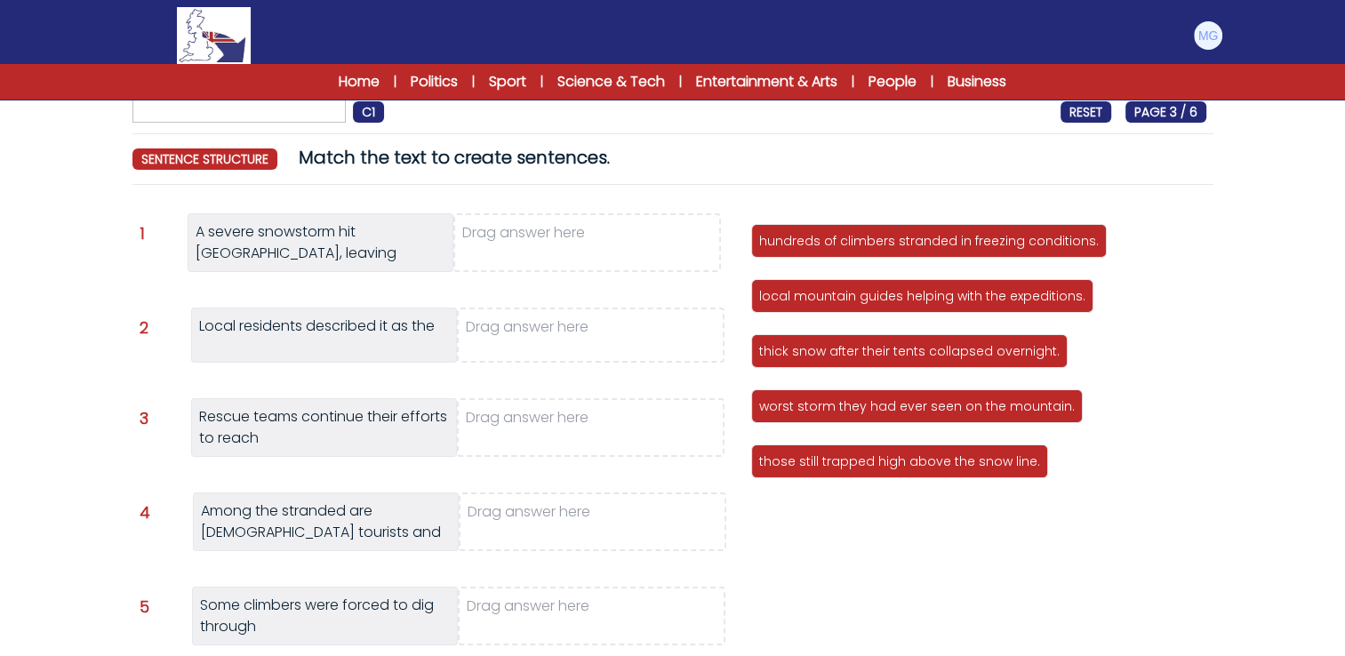
scroll to position [89, 0]
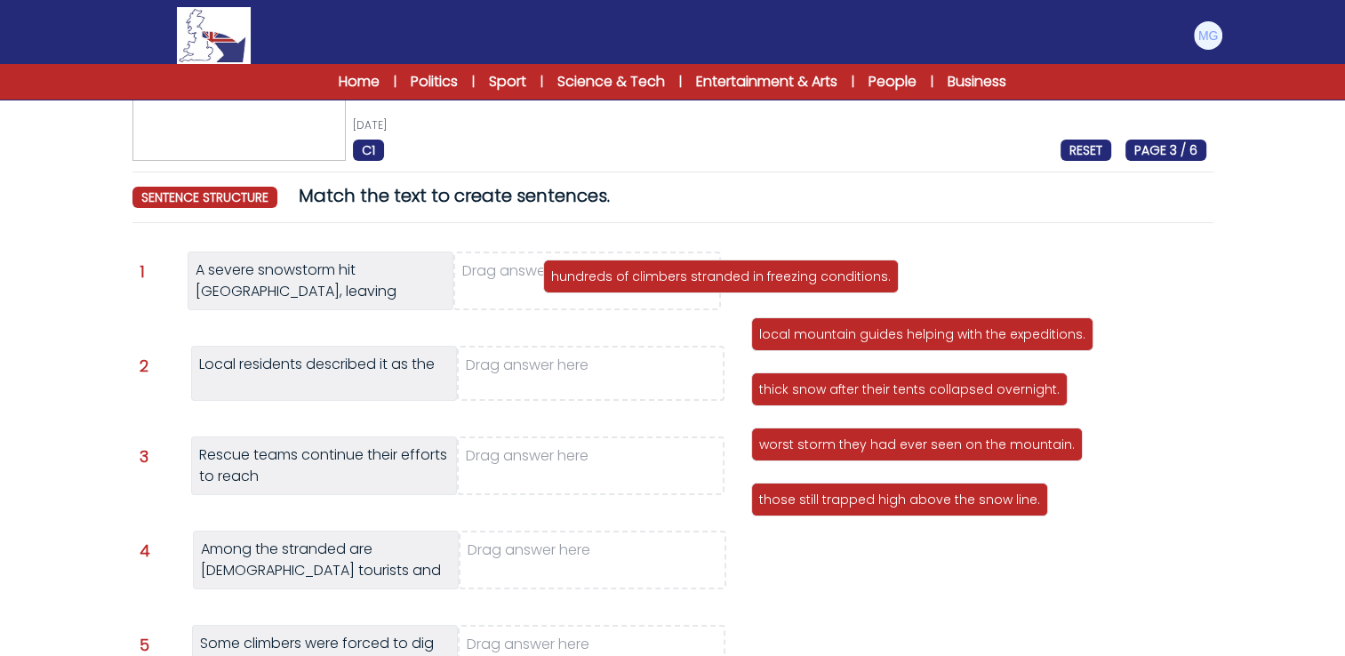
drag, startPoint x: 822, startPoint y: 283, endPoint x: 697, endPoint y: 290, distance: 124.7
click at [598, 280] on p "hundreds of climbers stranded in freezing conditions." at bounding box center [721, 277] width 340 height 18
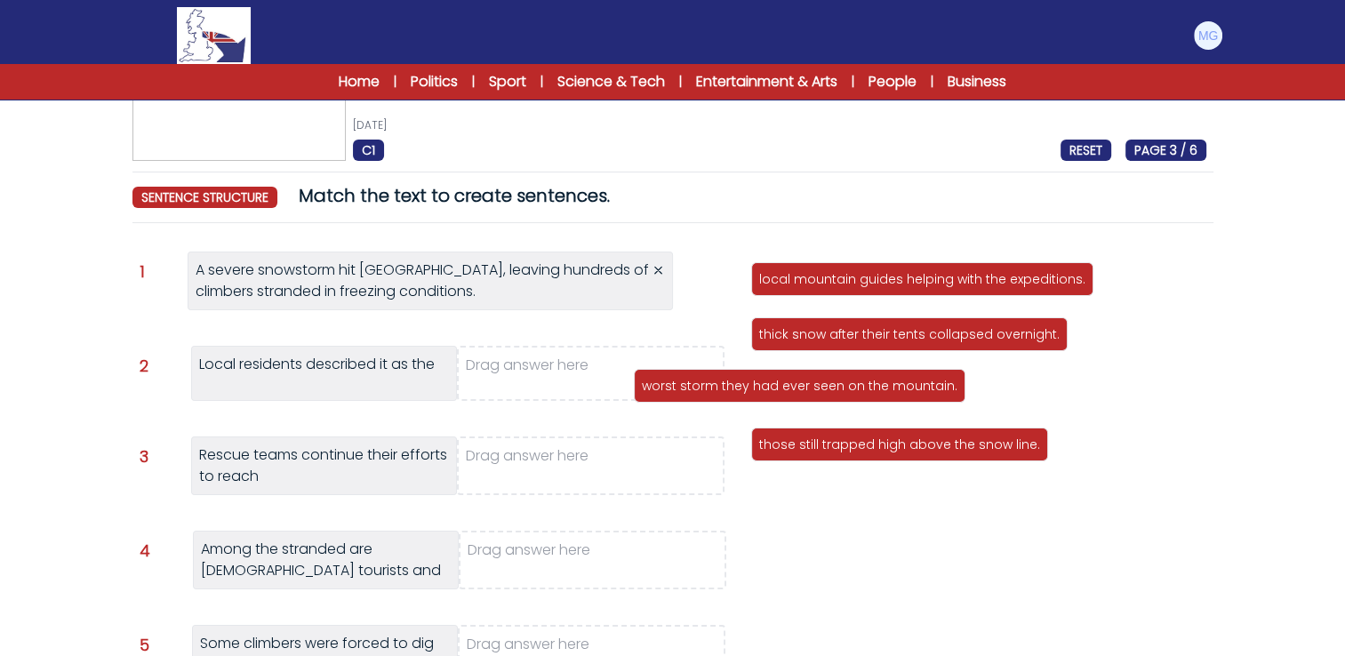
drag, startPoint x: 825, startPoint y: 395, endPoint x: 601, endPoint y: 381, distance: 224.5
click at [642, 381] on p "worst storm they had ever seen on the mountain." at bounding box center [800, 386] width 316 height 18
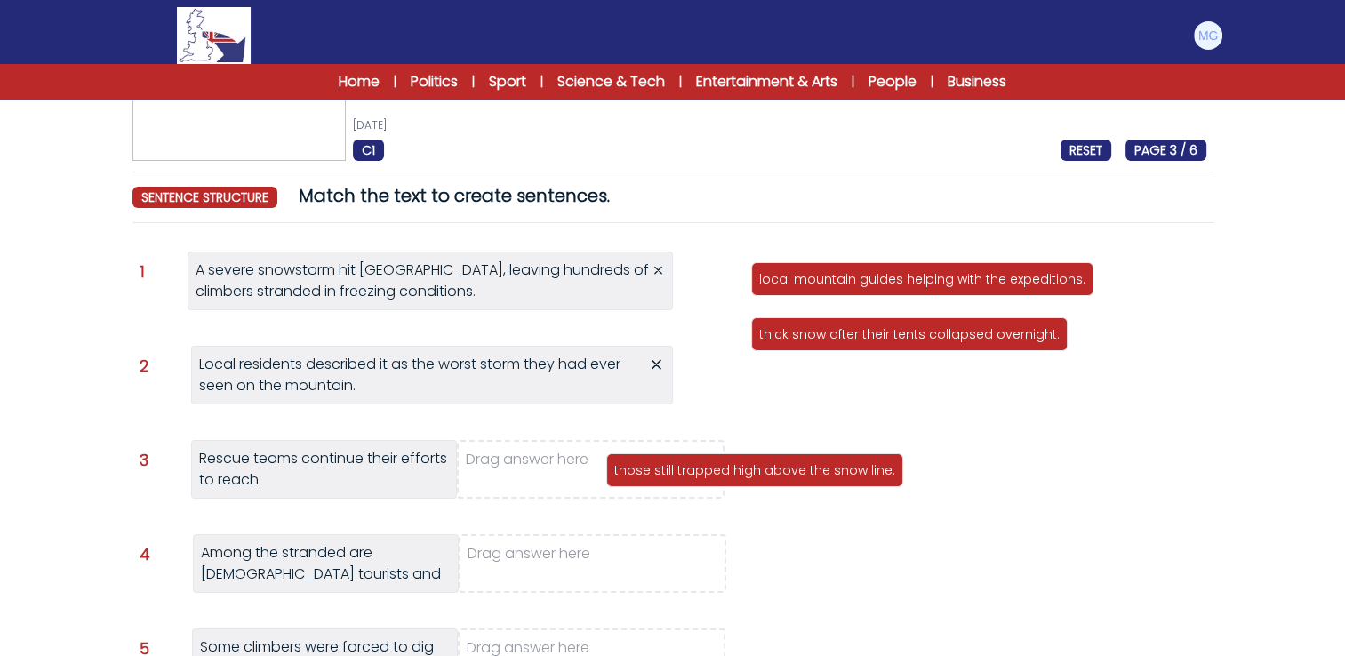
drag, startPoint x: 756, startPoint y: 440, endPoint x: 654, endPoint y: 498, distance: 116.7
click at [654, 487] on div "those still trapped high above the snow line." at bounding box center [754, 470] width 297 height 34
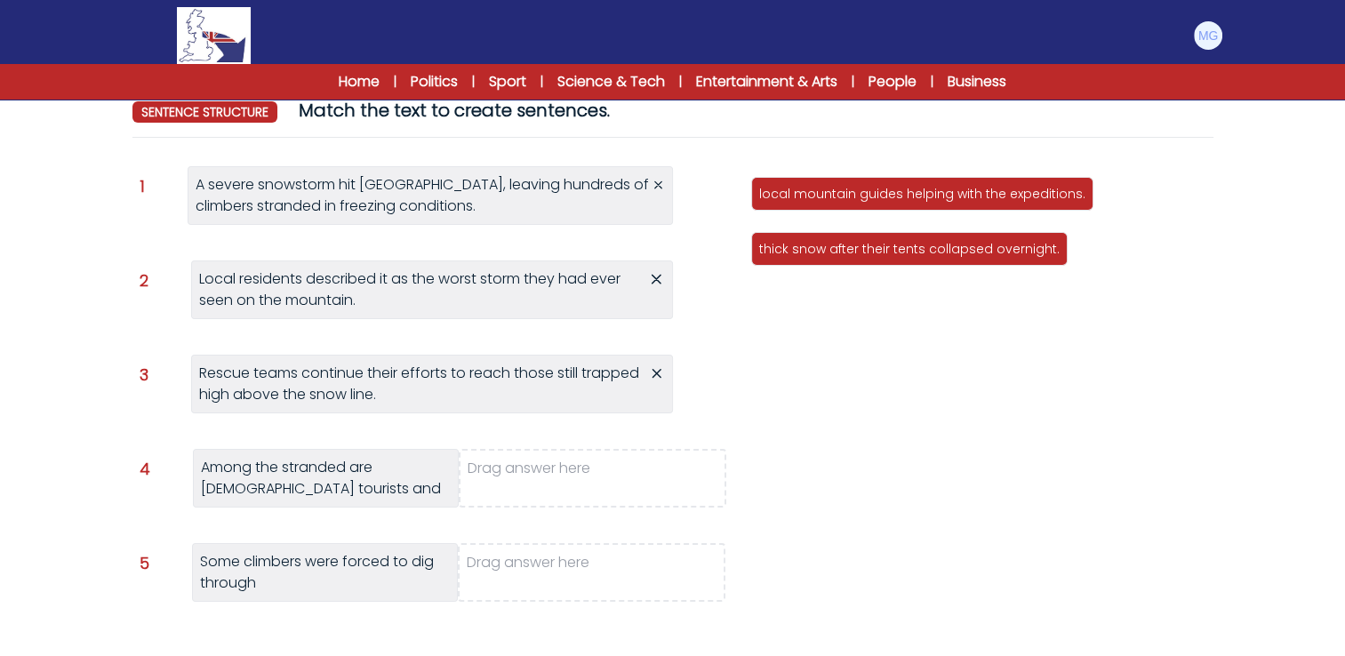
scroll to position [178, 0]
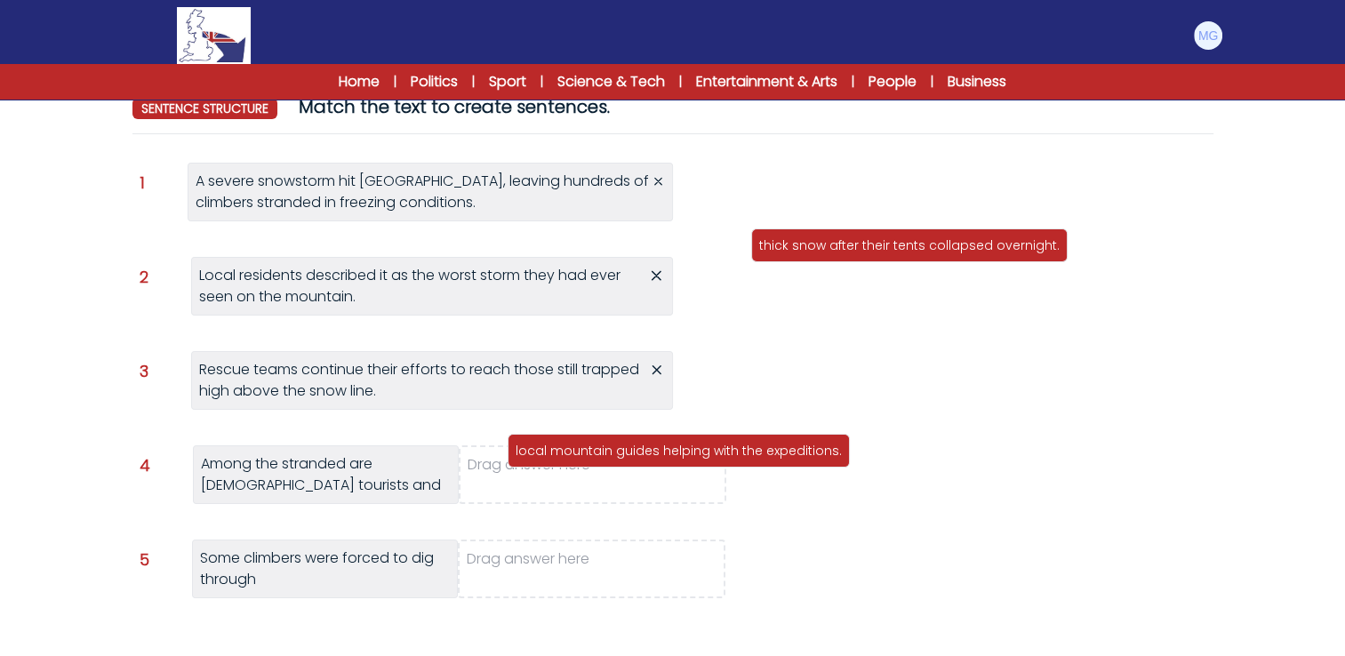
drag, startPoint x: 859, startPoint y: 189, endPoint x: 608, endPoint y: 480, distance: 384.0
click at [608, 460] on p "local mountain guides helping with the expeditions." at bounding box center [679, 451] width 326 height 18
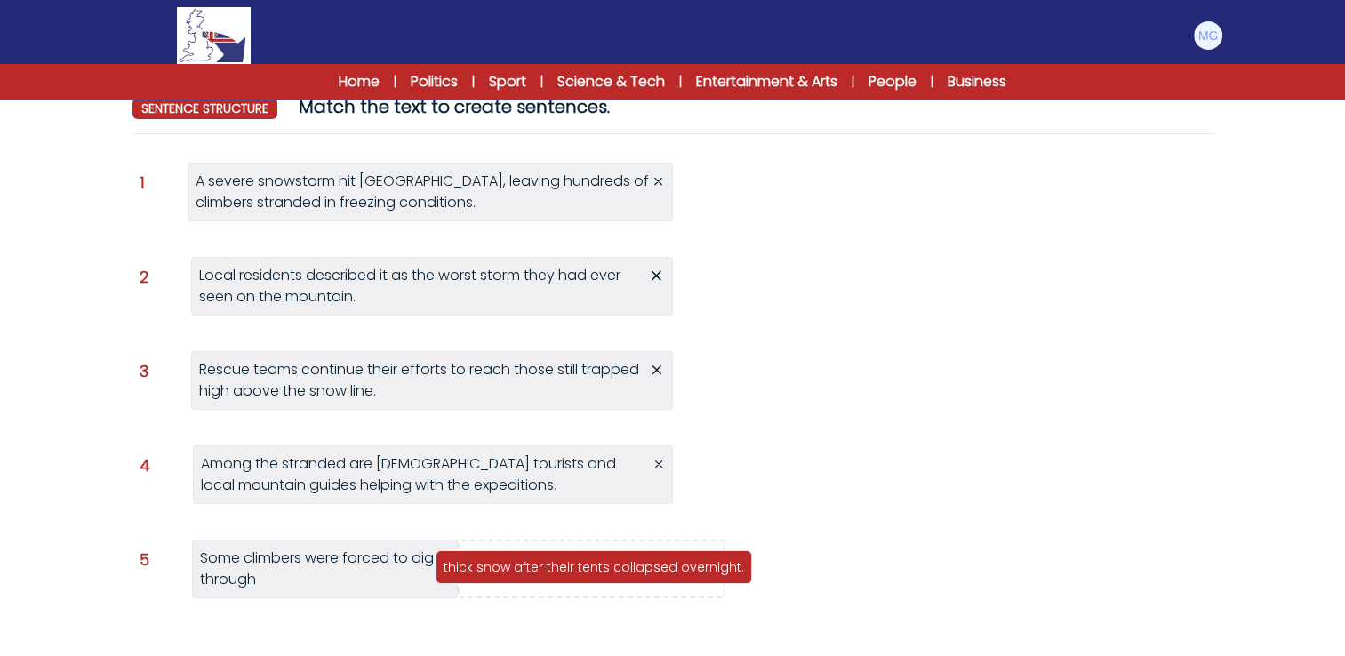
drag, startPoint x: 895, startPoint y: 194, endPoint x: 580, endPoint y: 572, distance: 492.4
click at [580, 572] on p "thick snow after their tents collapsed overnight." at bounding box center [594, 567] width 301 height 18
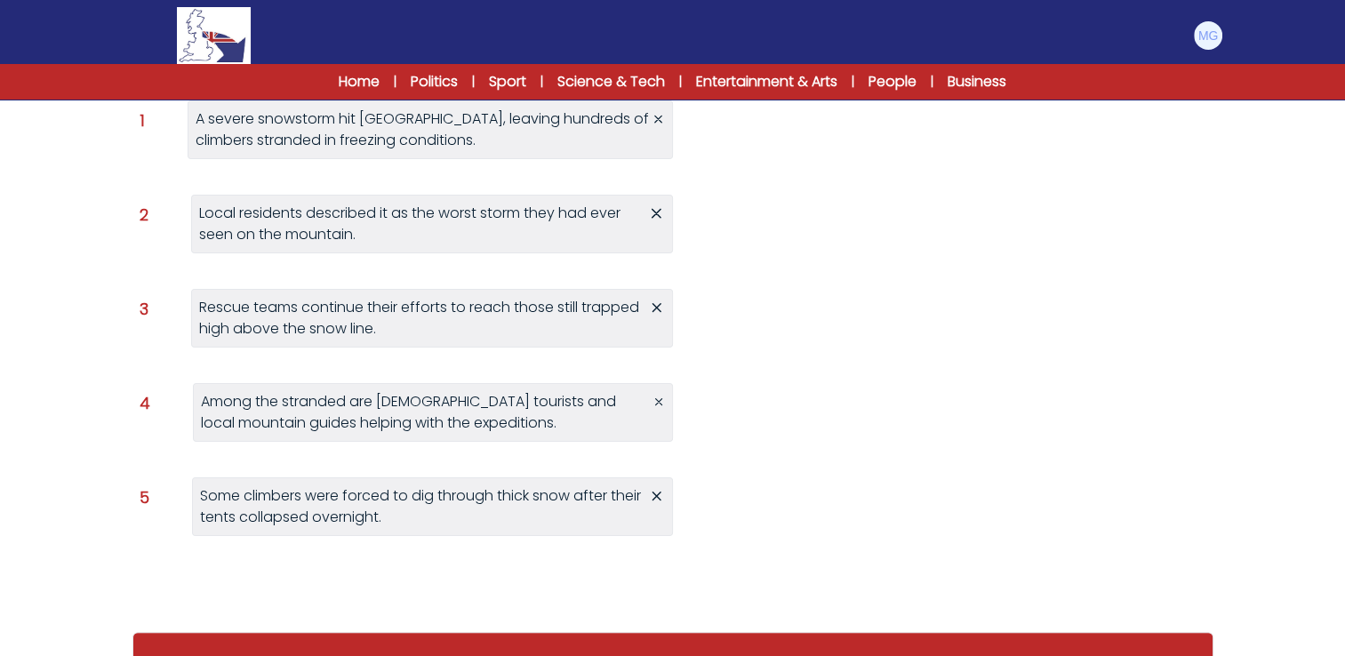
scroll to position [297, 0]
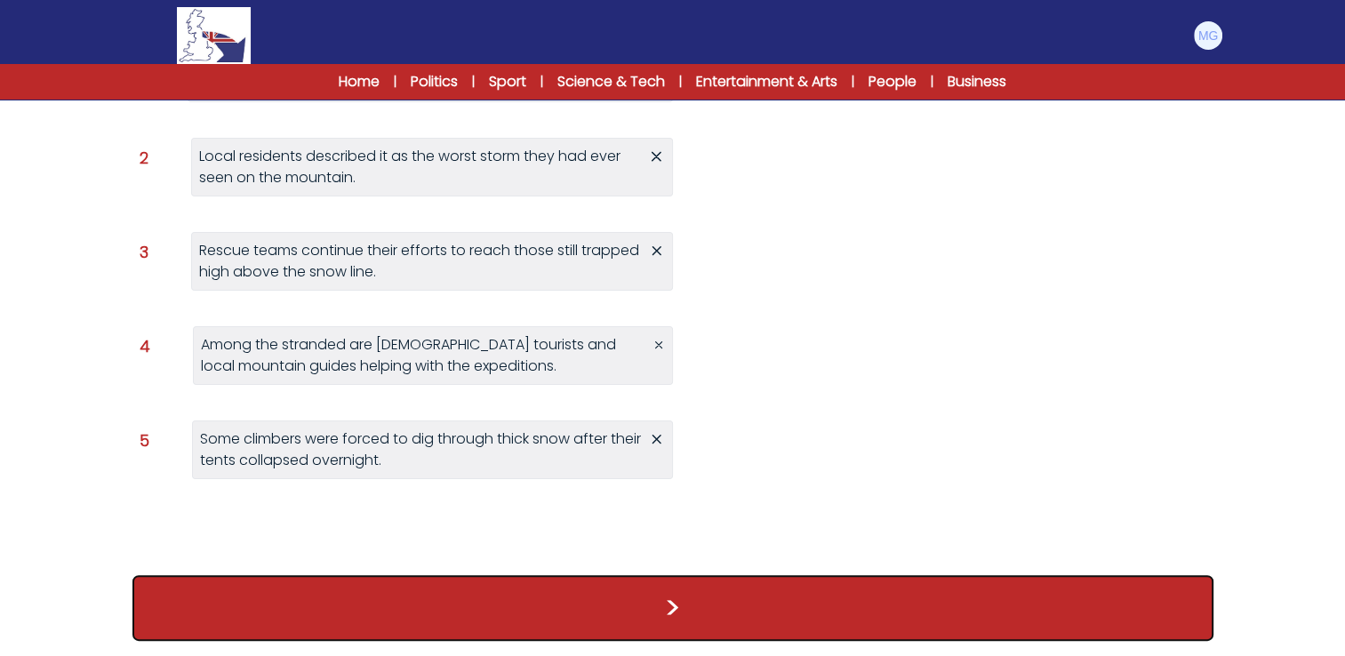
click at [799, 621] on button ">" at bounding box center [672, 608] width 1081 height 66
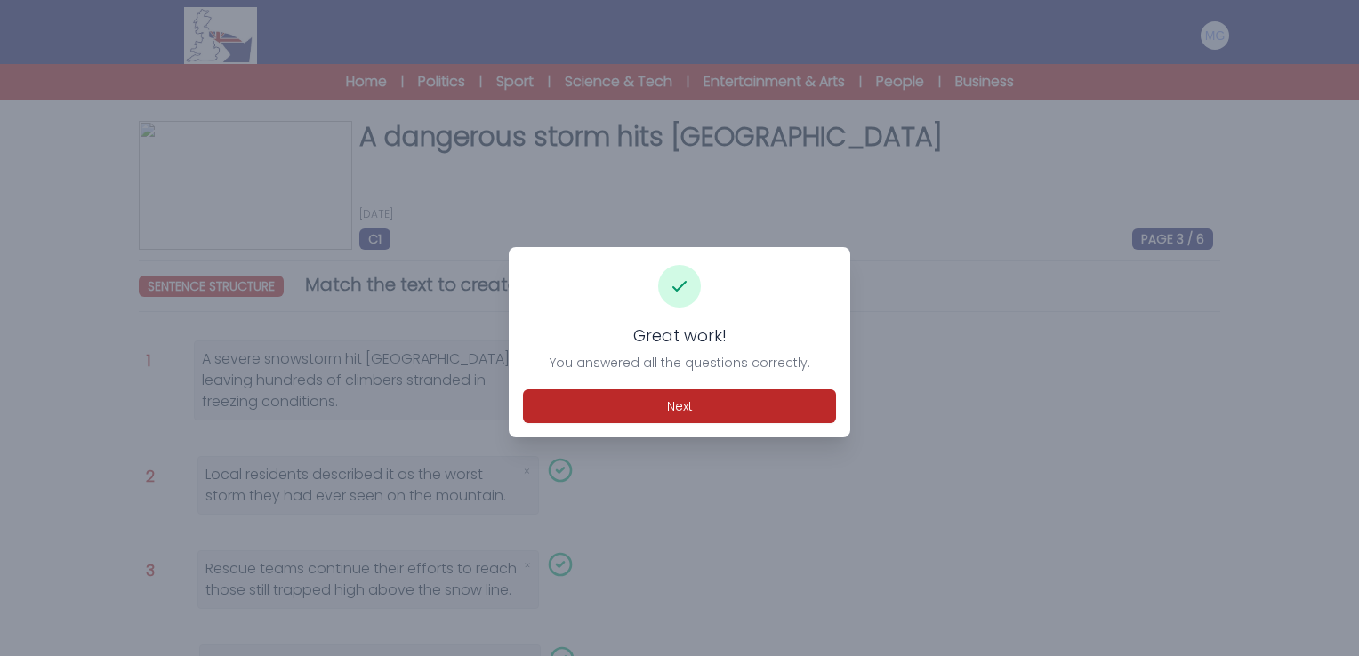
click at [726, 397] on button "Next" at bounding box center [679, 406] width 313 height 34
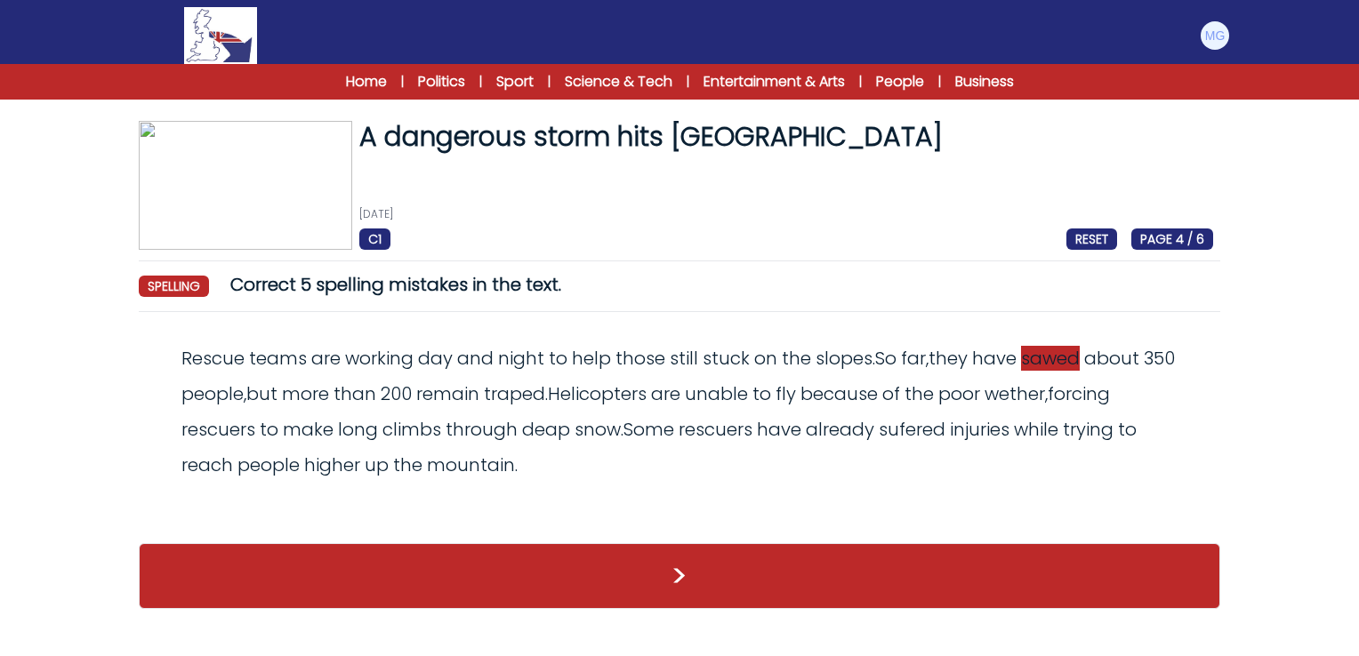
click at [1070, 361] on span "sawed" at bounding box center [1050, 358] width 59 height 25
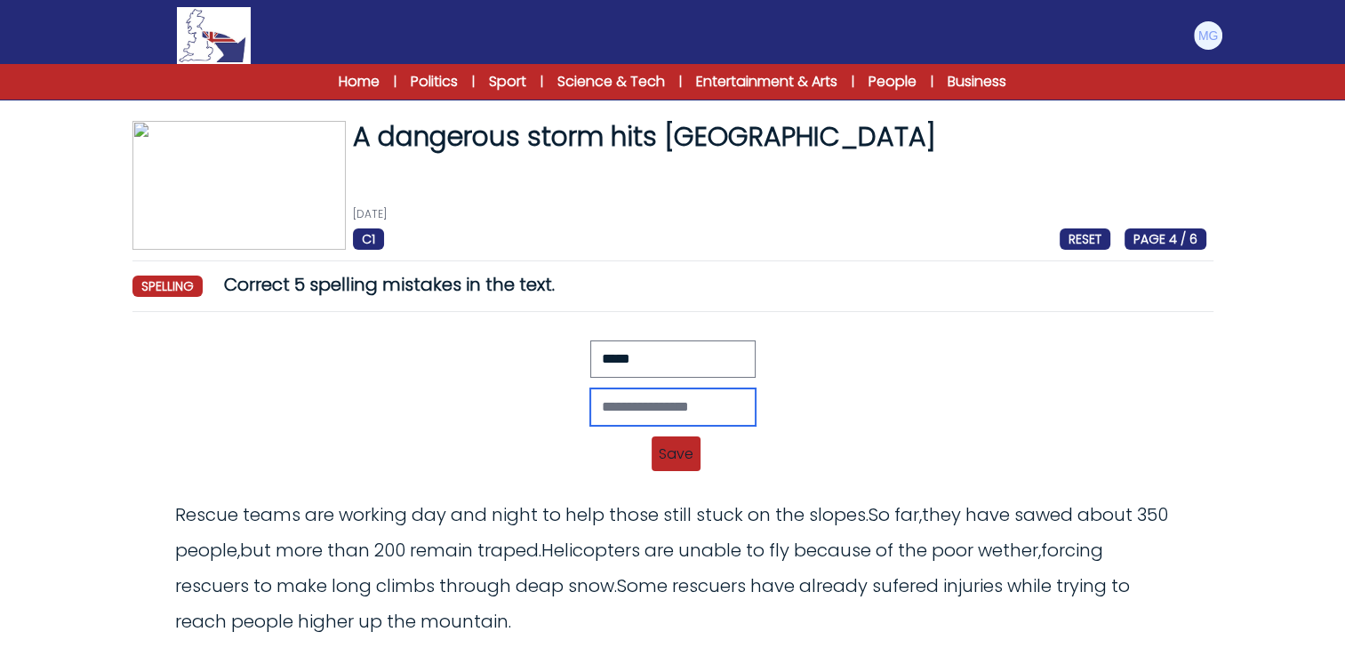
click at [666, 397] on input "text" at bounding box center [672, 407] width 165 height 37
type input "*****"
click at [686, 462] on span "Save" at bounding box center [676, 454] width 49 height 35
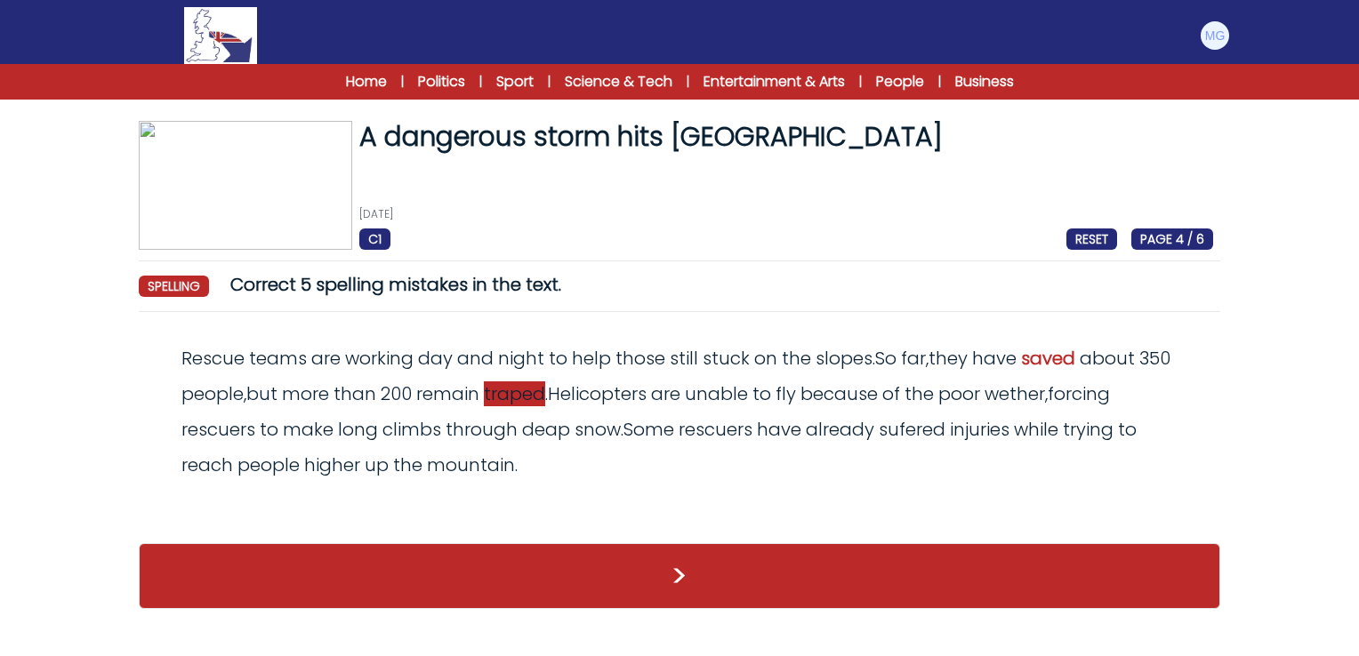
click at [519, 393] on span "traped" at bounding box center [514, 393] width 61 height 25
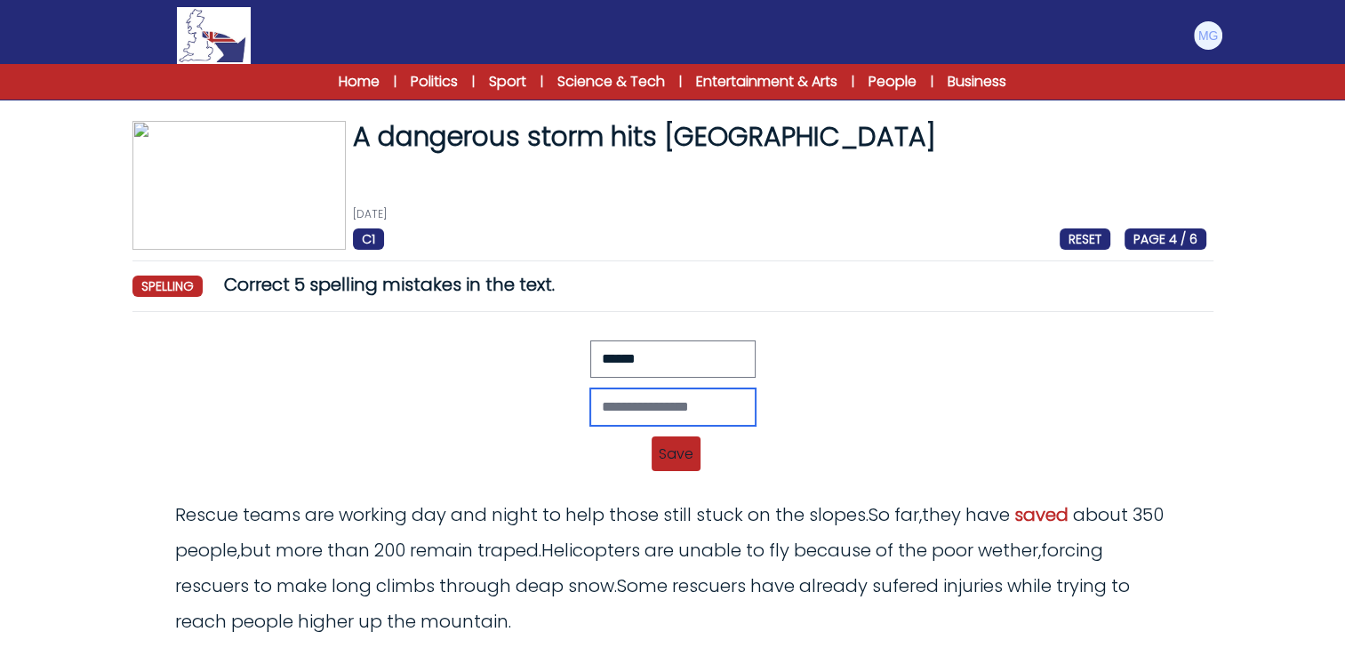
click at [638, 409] on input "text" at bounding box center [672, 407] width 165 height 37
type input "*******"
click at [689, 461] on span "Save" at bounding box center [676, 454] width 49 height 35
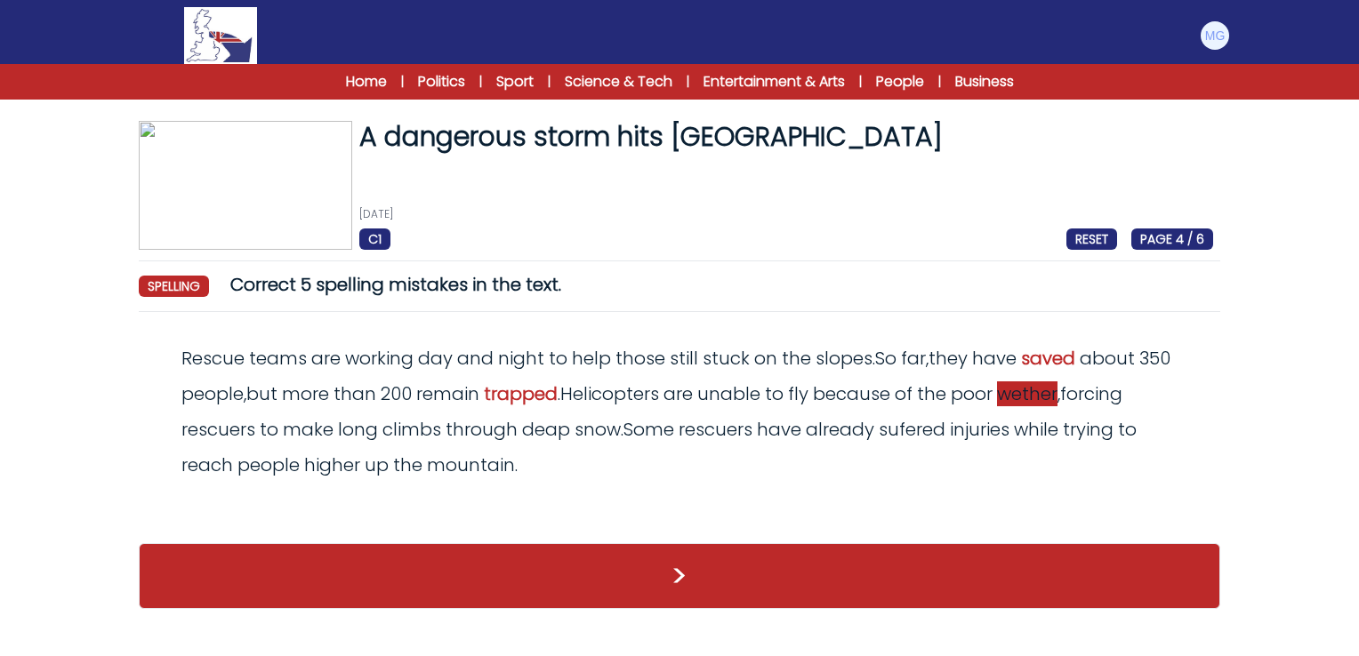
click at [1046, 393] on span "wether" at bounding box center [1027, 393] width 60 height 25
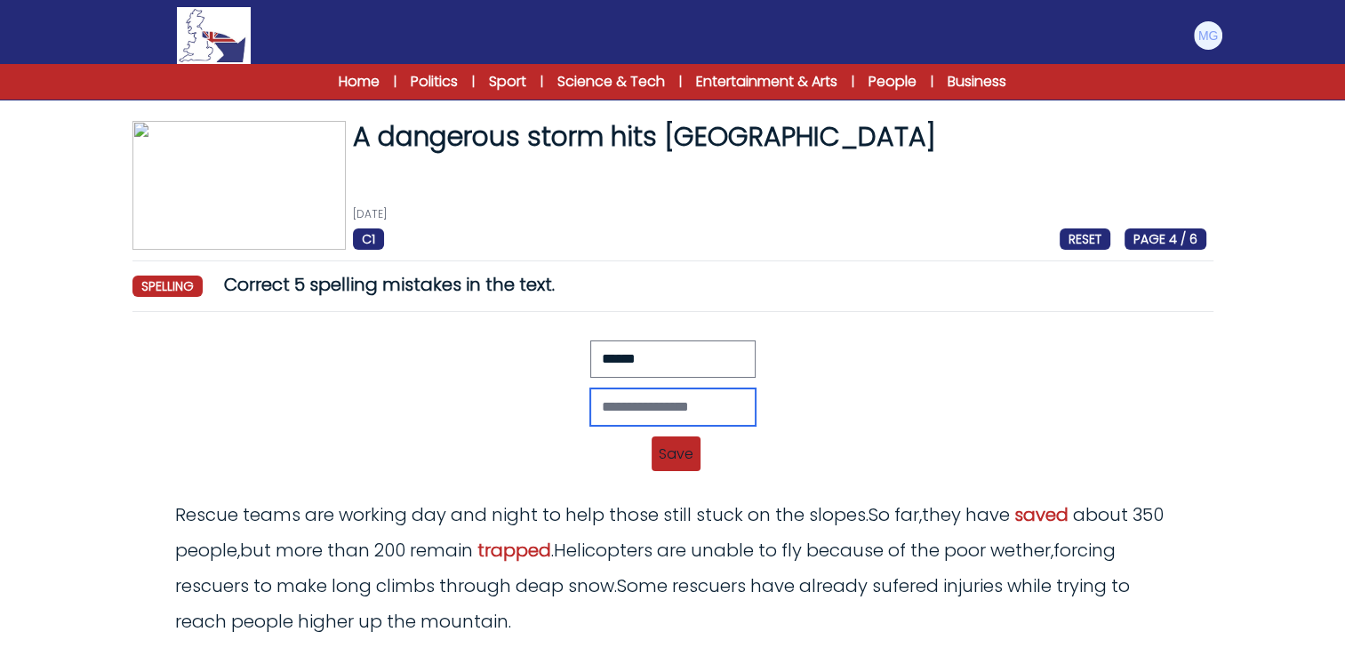
click at [676, 418] on input "text" at bounding box center [672, 407] width 165 height 37
type input "*******"
click at [669, 454] on span "Save" at bounding box center [676, 454] width 49 height 35
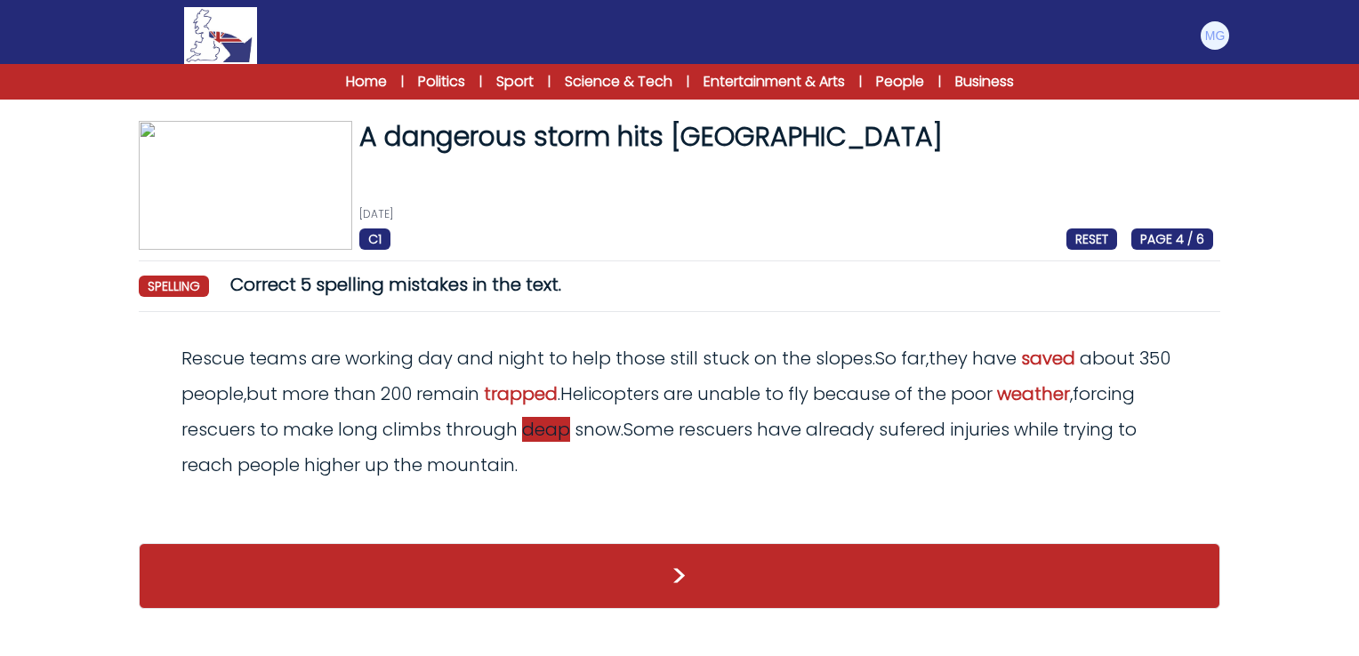
click at [558, 432] on span "deap" at bounding box center [546, 429] width 48 height 25
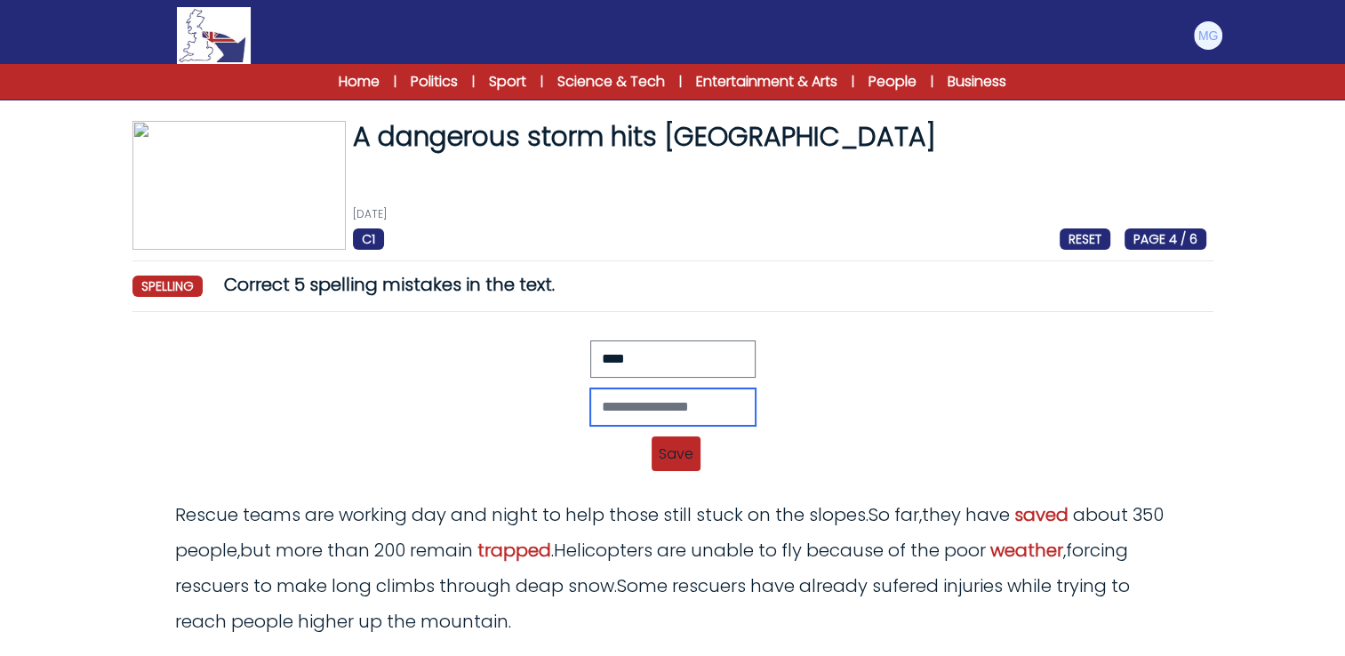
click at [637, 412] on input "text" at bounding box center [672, 407] width 165 height 37
type input "****"
click at [702, 457] on div "Revert Save Rescue teams are working day and night to help those still stuck on…" at bounding box center [673, 454] width 1067 height 21
click at [676, 466] on span "Save" at bounding box center [676, 454] width 49 height 35
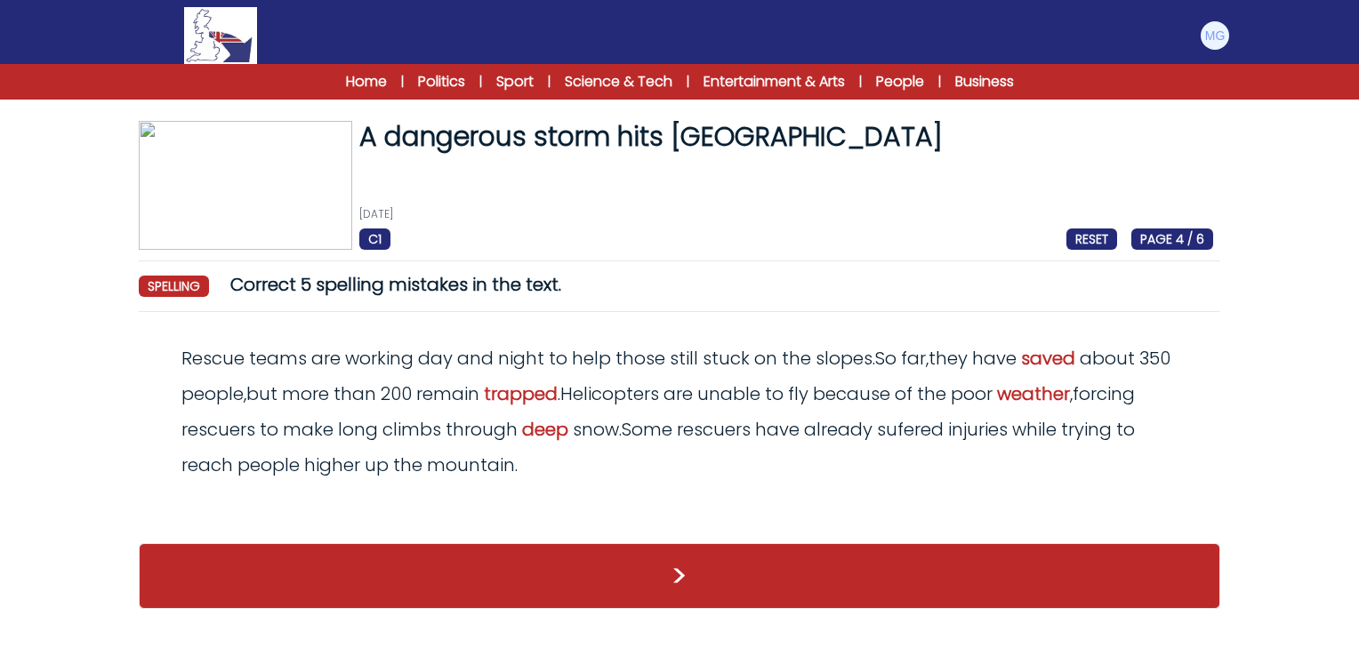
click at [937, 432] on span "sufered" at bounding box center [910, 429] width 67 height 25
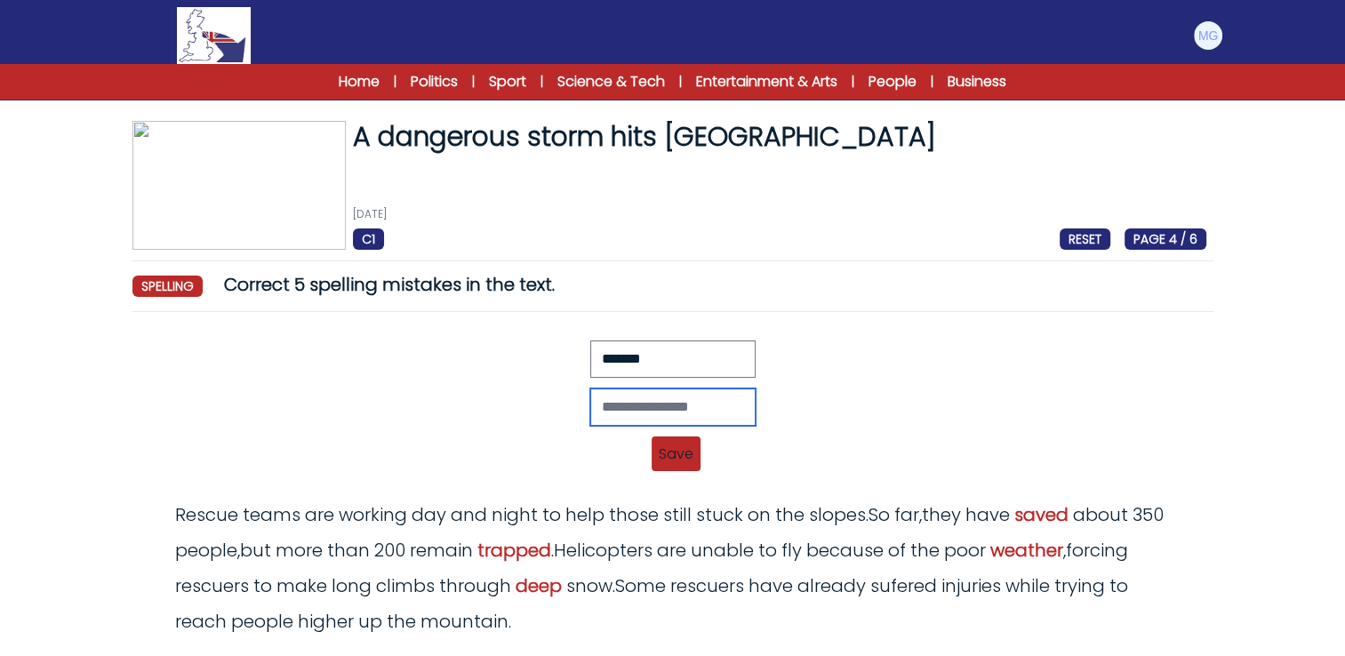
click at [622, 405] on input "text" at bounding box center [672, 407] width 165 height 37
type input "********"
click at [681, 453] on span "Save" at bounding box center [676, 454] width 49 height 35
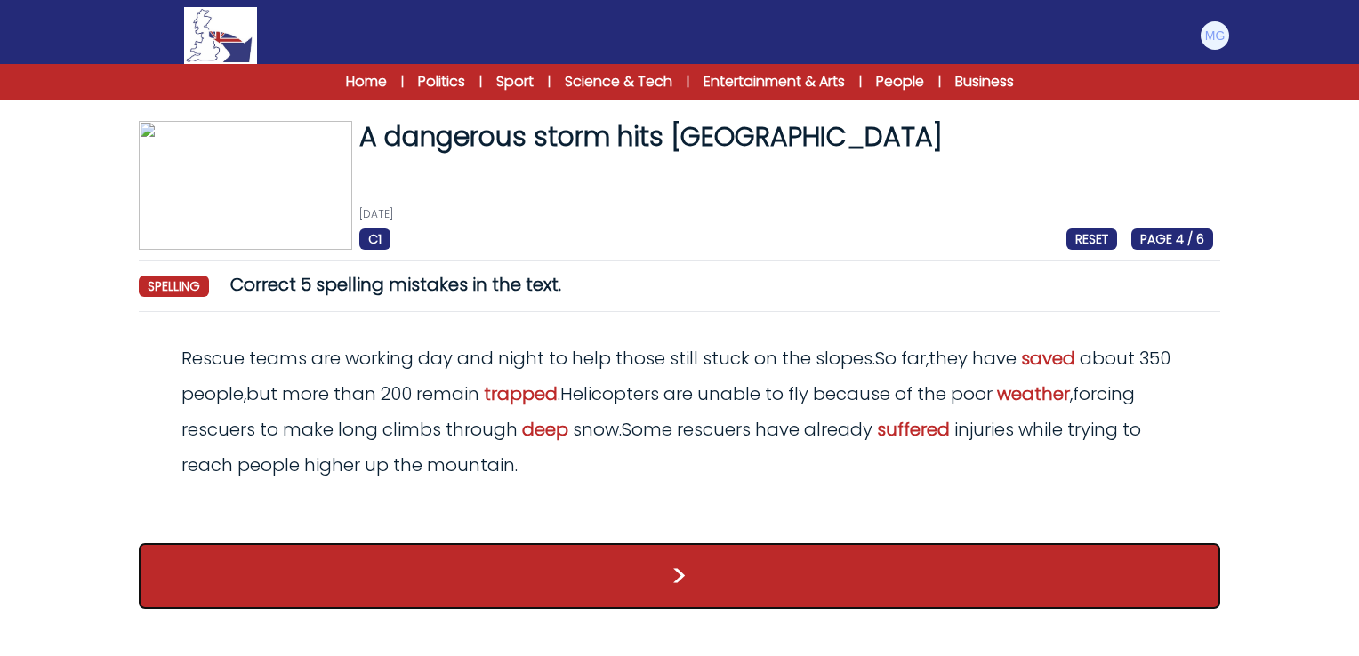
click at [658, 567] on button ">" at bounding box center [679, 576] width 1081 height 66
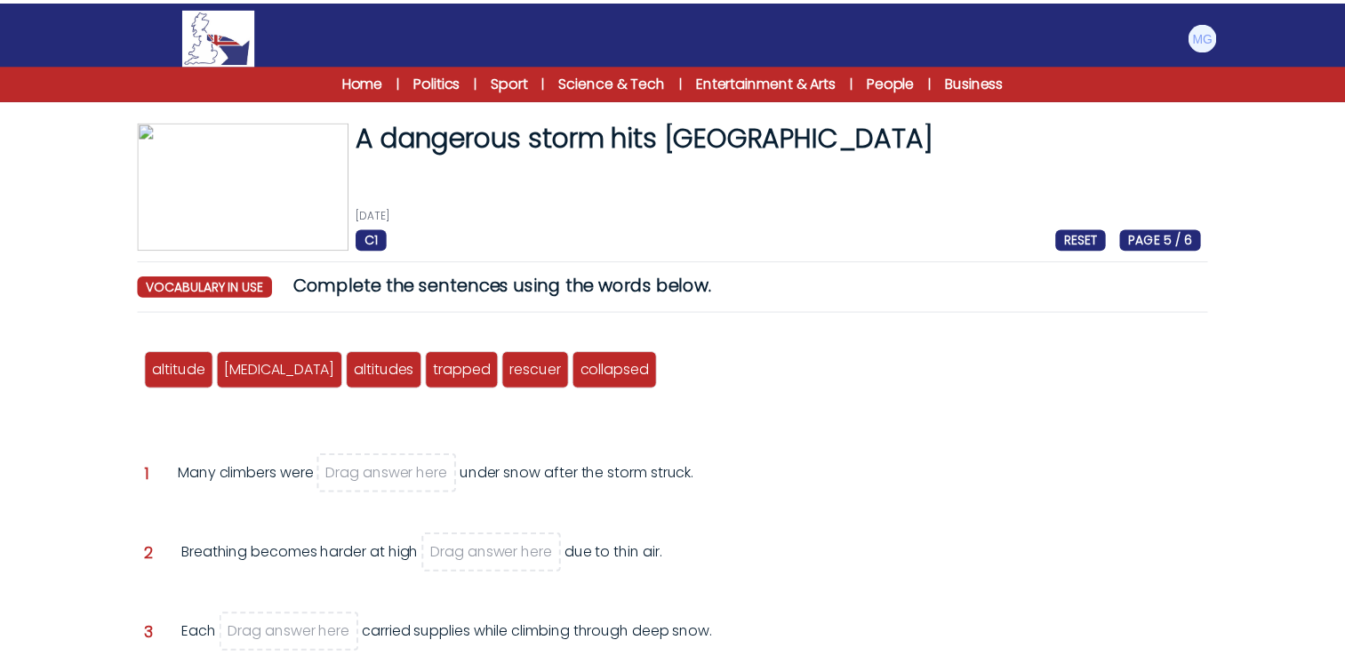
scroll to position [178, 0]
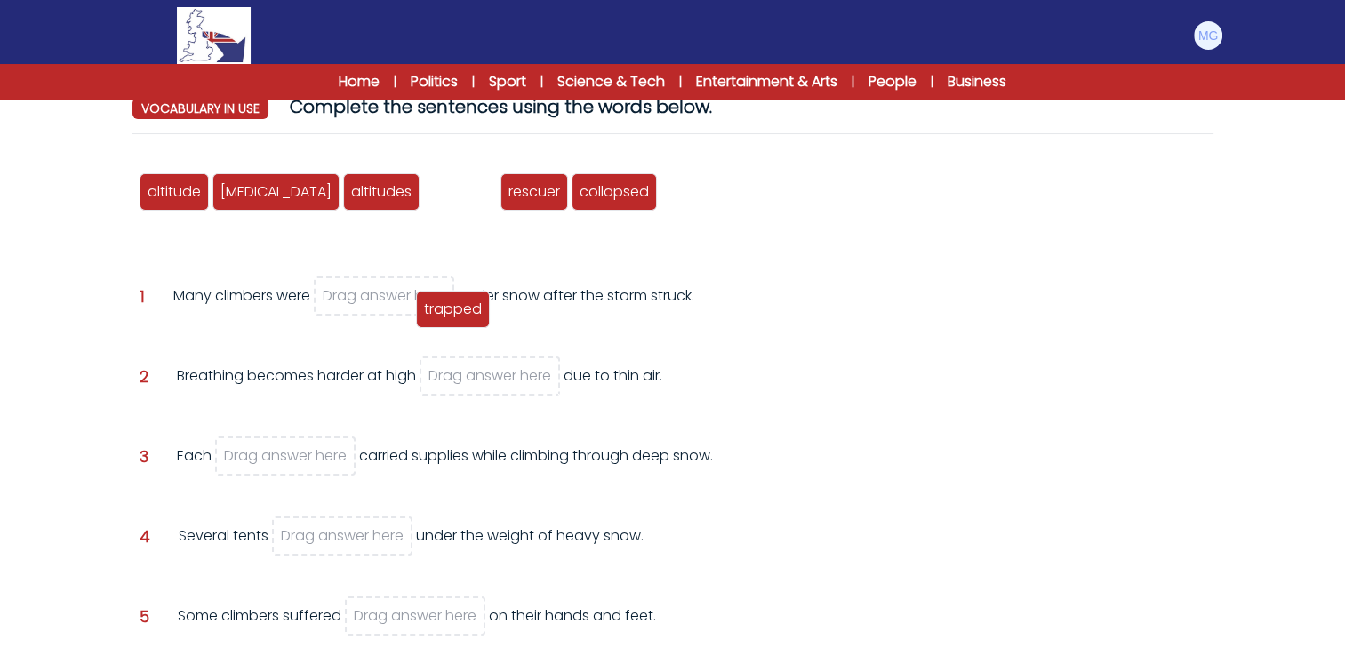
drag, startPoint x: 418, startPoint y: 189, endPoint x: 412, endPoint y: 306, distance: 116.7
click at [424, 306] on span "trapped" at bounding box center [453, 309] width 58 height 20
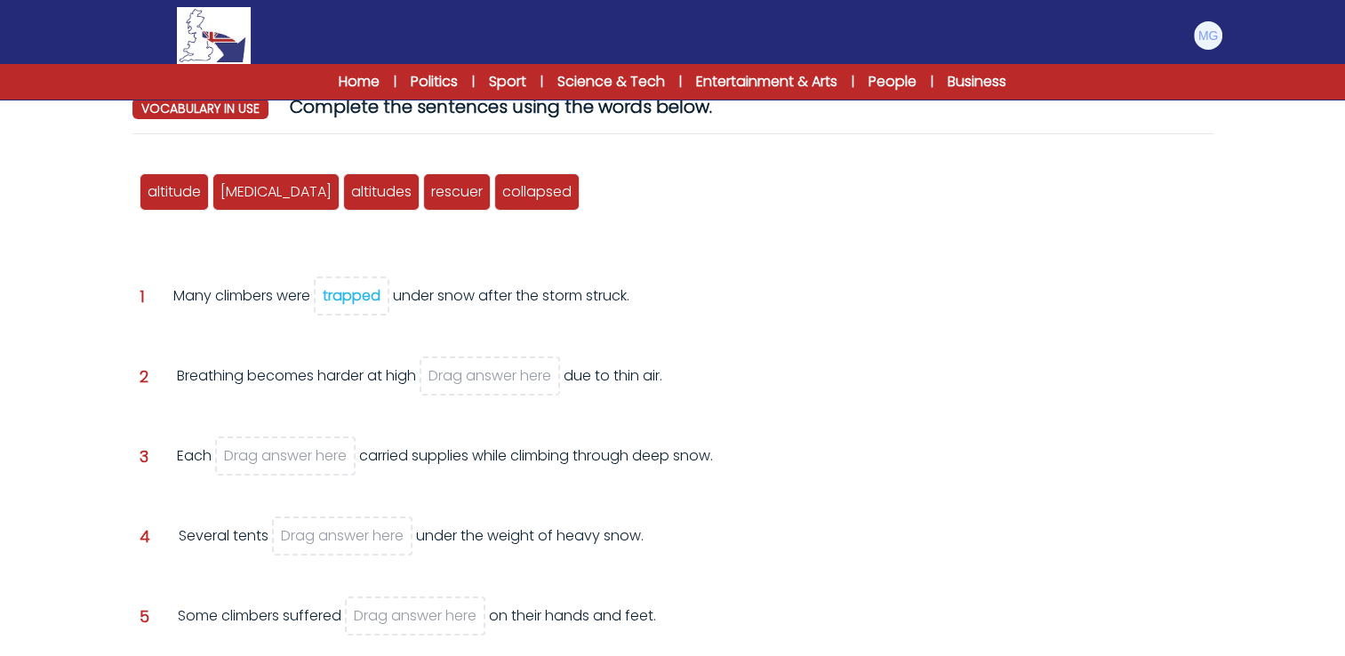
click at [412, 322] on div "Many climbers were trapped under snow after the storm struck." at bounding box center [401, 309] width 456 height 48
drag, startPoint x: 312, startPoint y: 199, endPoint x: 512, endPoint y: 381, distance: 270.1
click at [551, 381] on span "altitudes" at bounding box center [581, 373] width 60 height 20
click at [335, 317] on div "Many climbers were trapped under snow after the storm struck." at bounding box center [401, 309] width 456 height 48
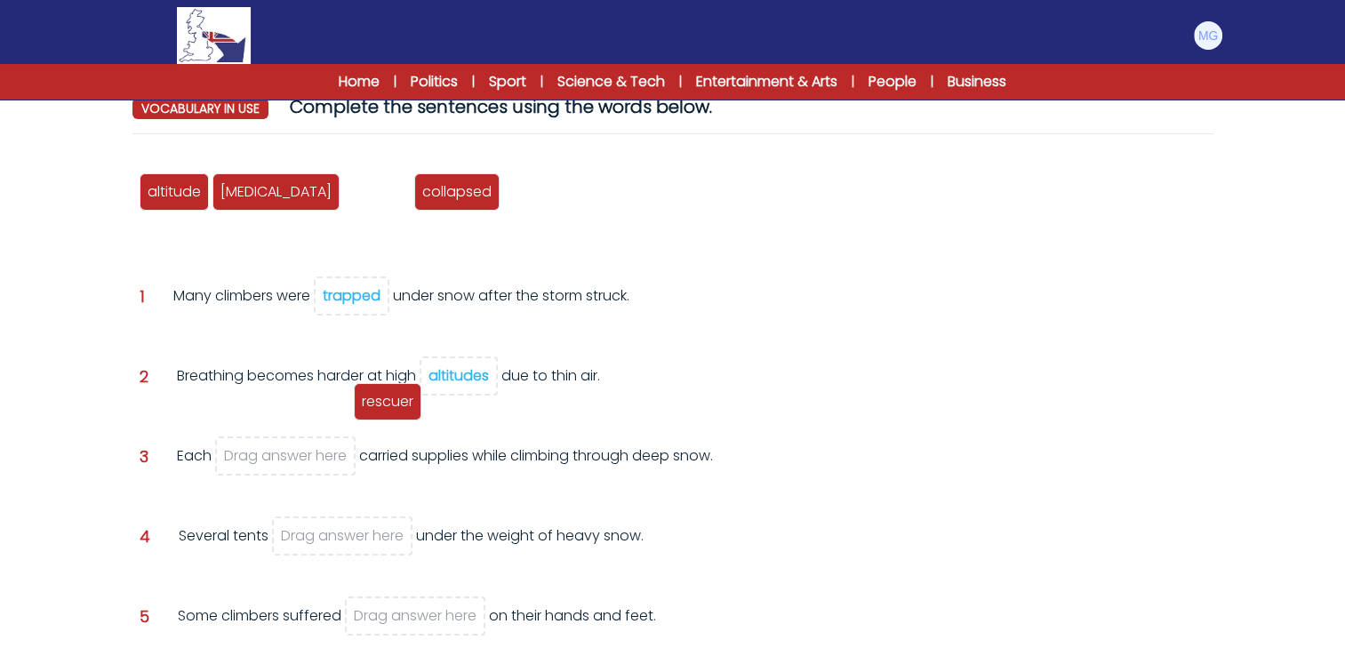
drag, startPoint x: 322, startPoint y: 198, endPoint x: 313, endPoint y: 467, distance: 268.7
click at [362, 412] on span "rescuer" at bounding box center [388, 401] width 52 height 20
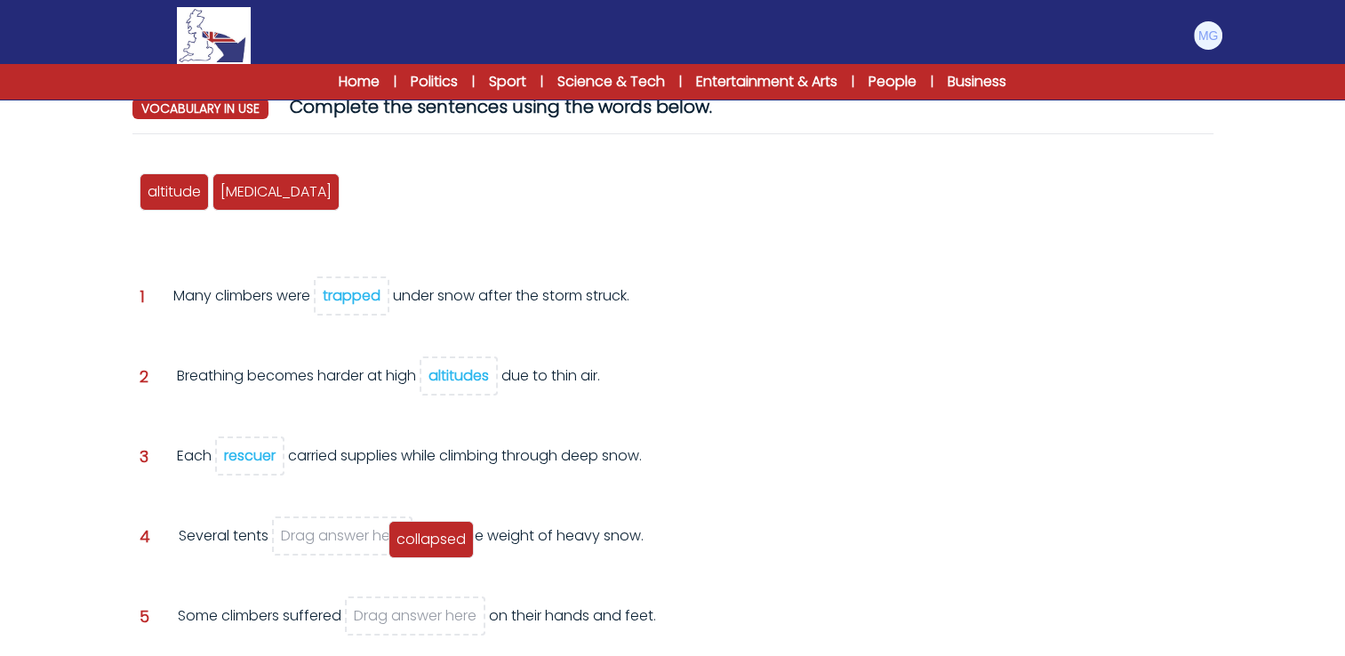
drag, startPoint x: 320, startPoint y: 194, endPoint x: 365, endPoint y: 534, distance: 342.6
click at [397, 541] on span "collapsed" at bounding box center [431, 539] width 69 height 20
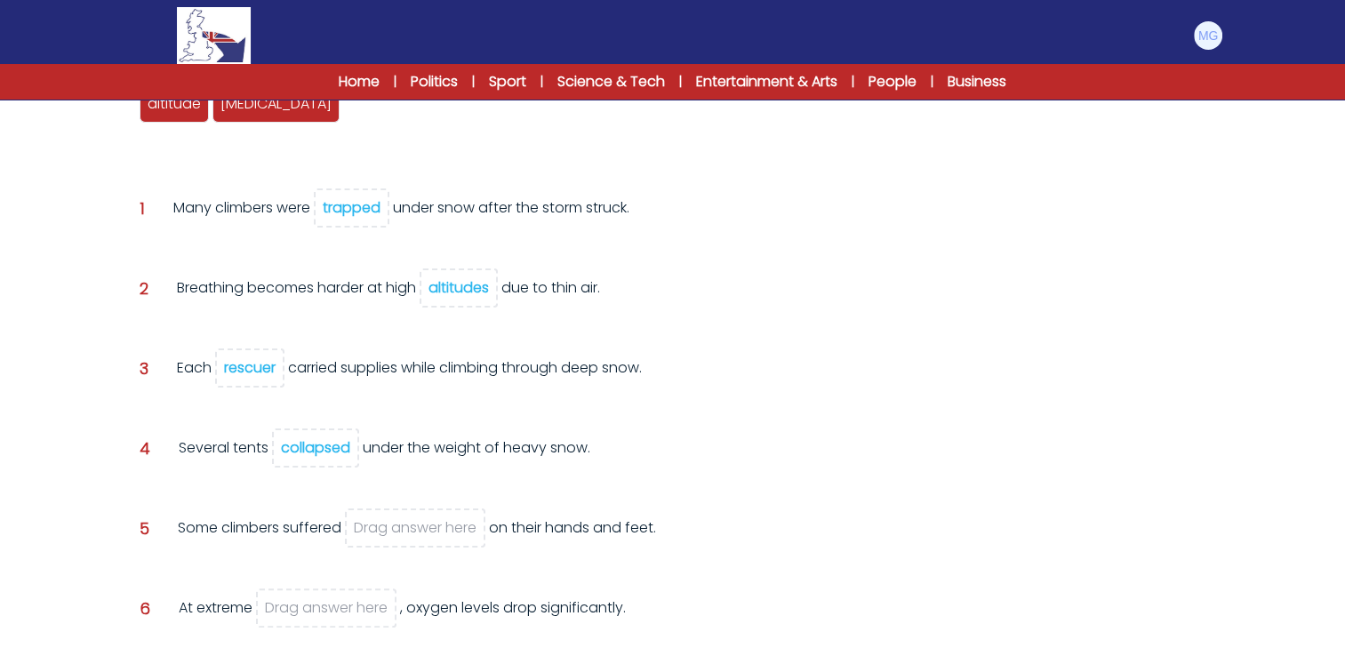
scroll to position [267, 0]
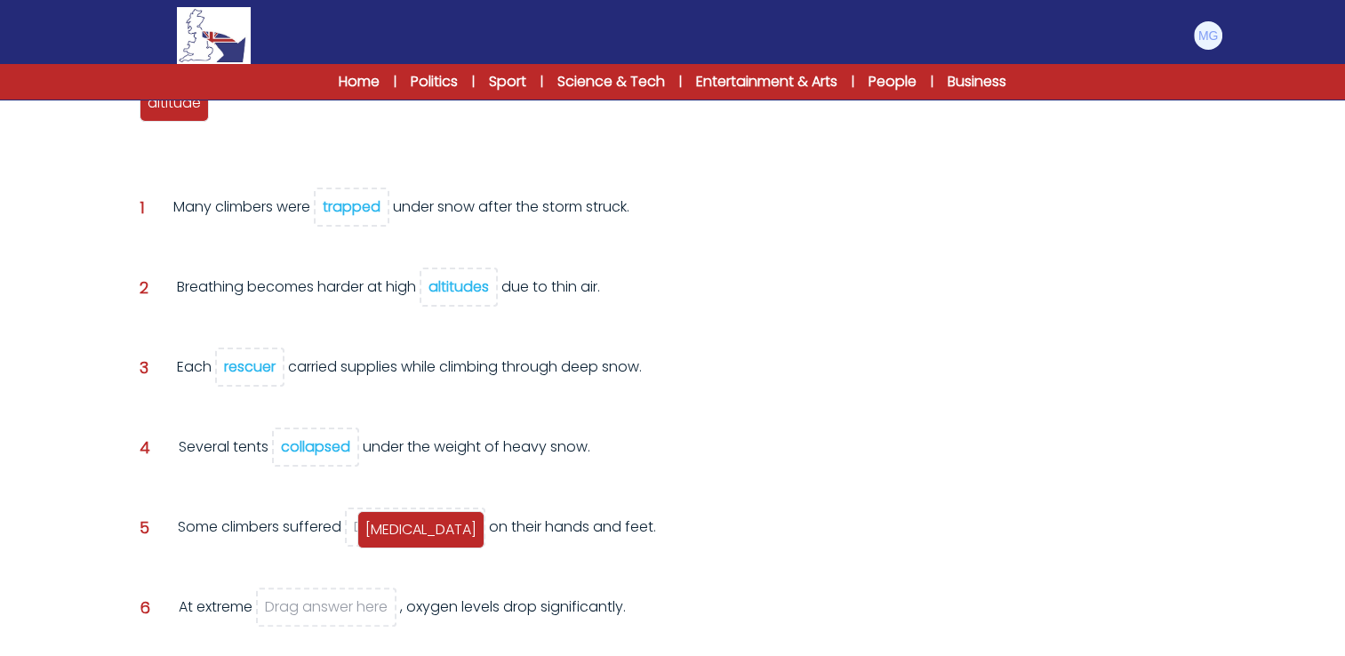
drag, startPoint x: 263, startPoint y: 108, endPoint x: 408, endPoint y: 534, distance: 450.7
click at [408, 534] on span "[MEDICAL_DATA]" at bounding box center [420, 529] width 111 height 20
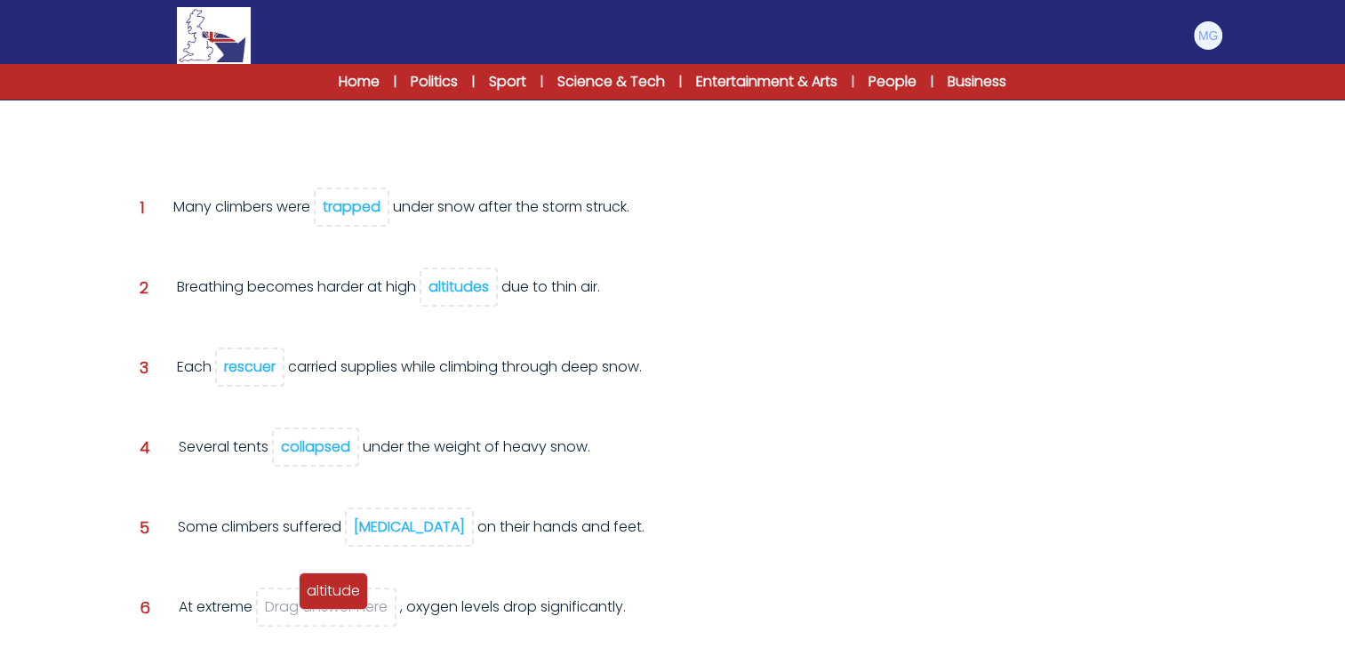
drag, startPoint x: 158, startPoint y: 112, endPoint x: 320, endPoint y: 614, distance: 527.0
click at [320, 601] on span "altitude" at bounding box center [333, 591] width 53 height 20
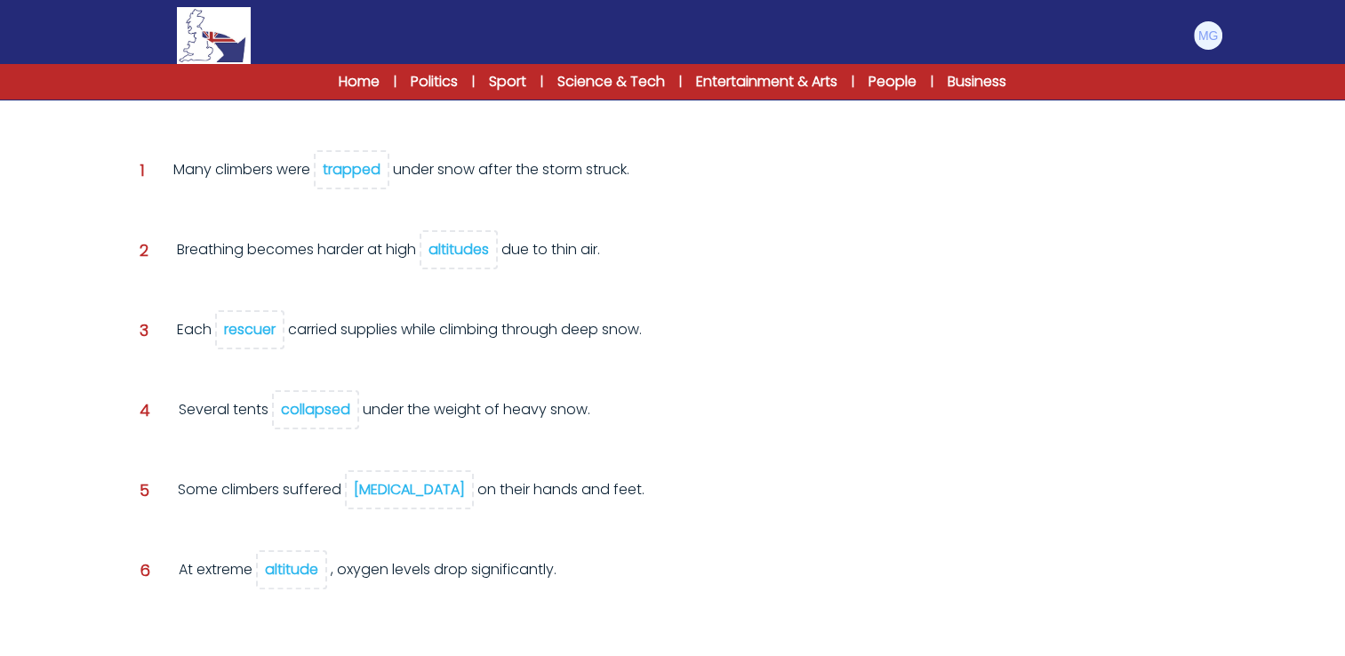
scroll to position [374, 0]
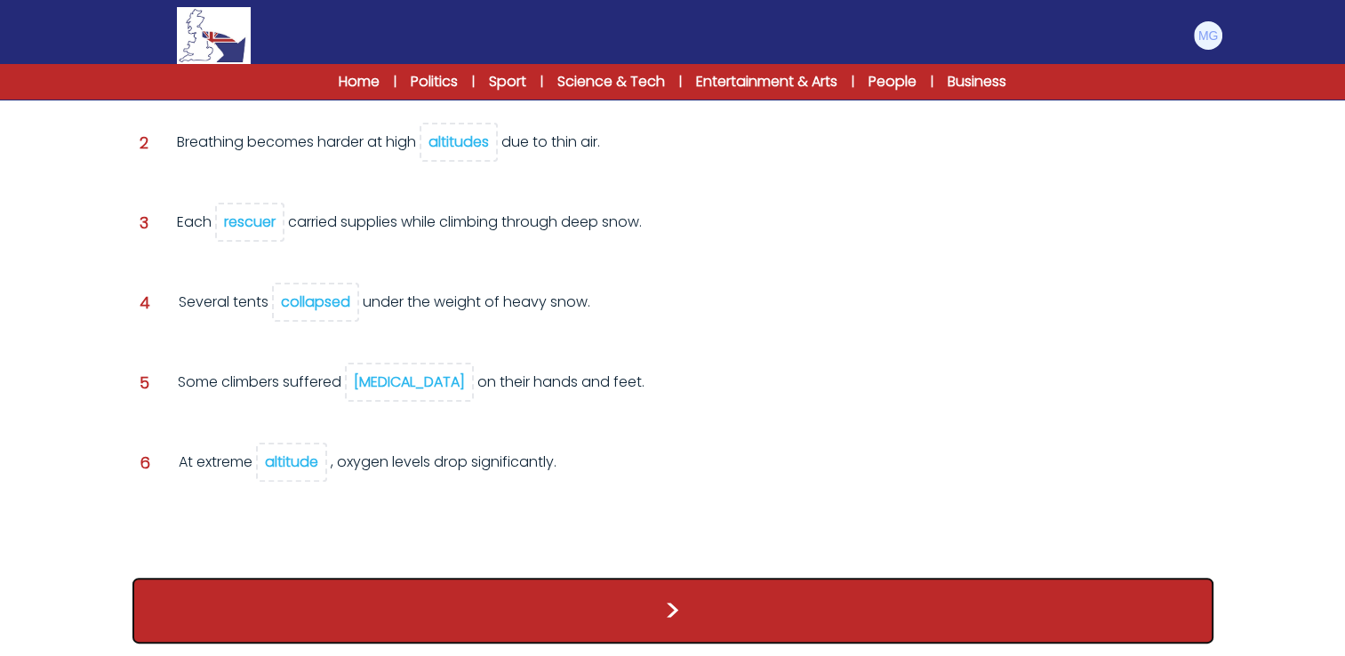
click at [686, 591] on button ">" at bounding box center [672, 611] width 1081 height 66
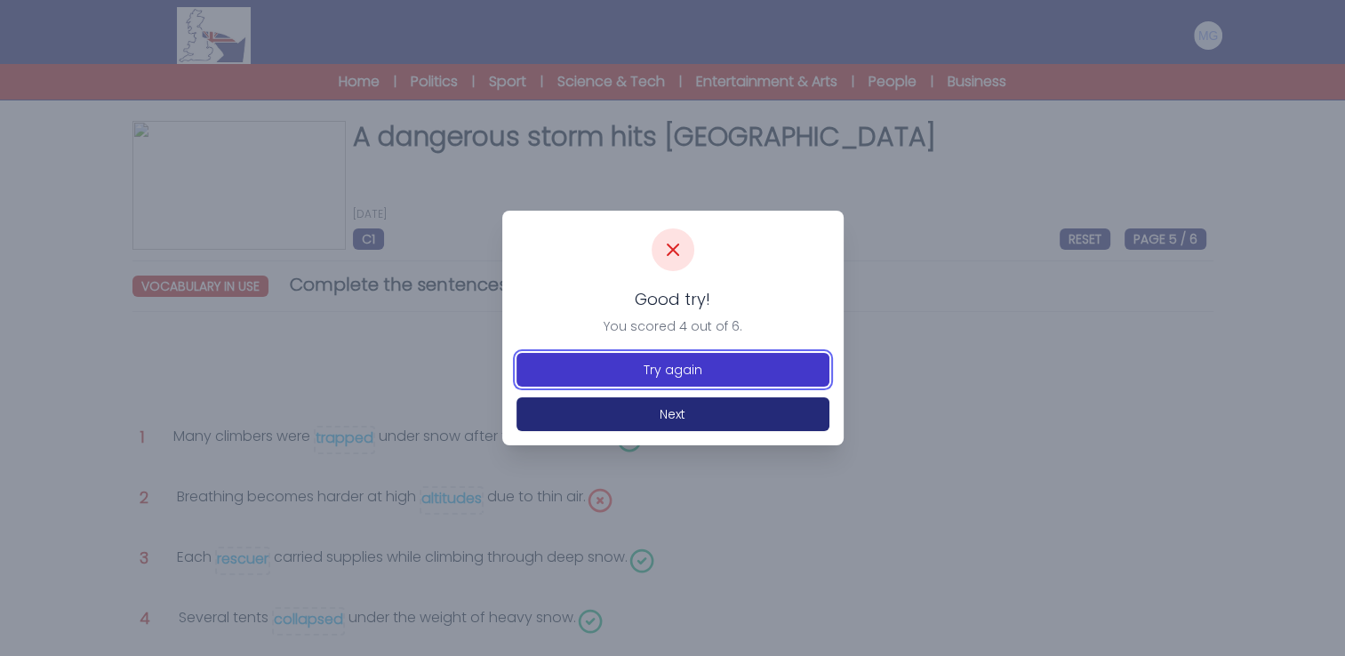
click at [620, 381] on button "Try again" at bounding box center [673, 370] width 313 height 34
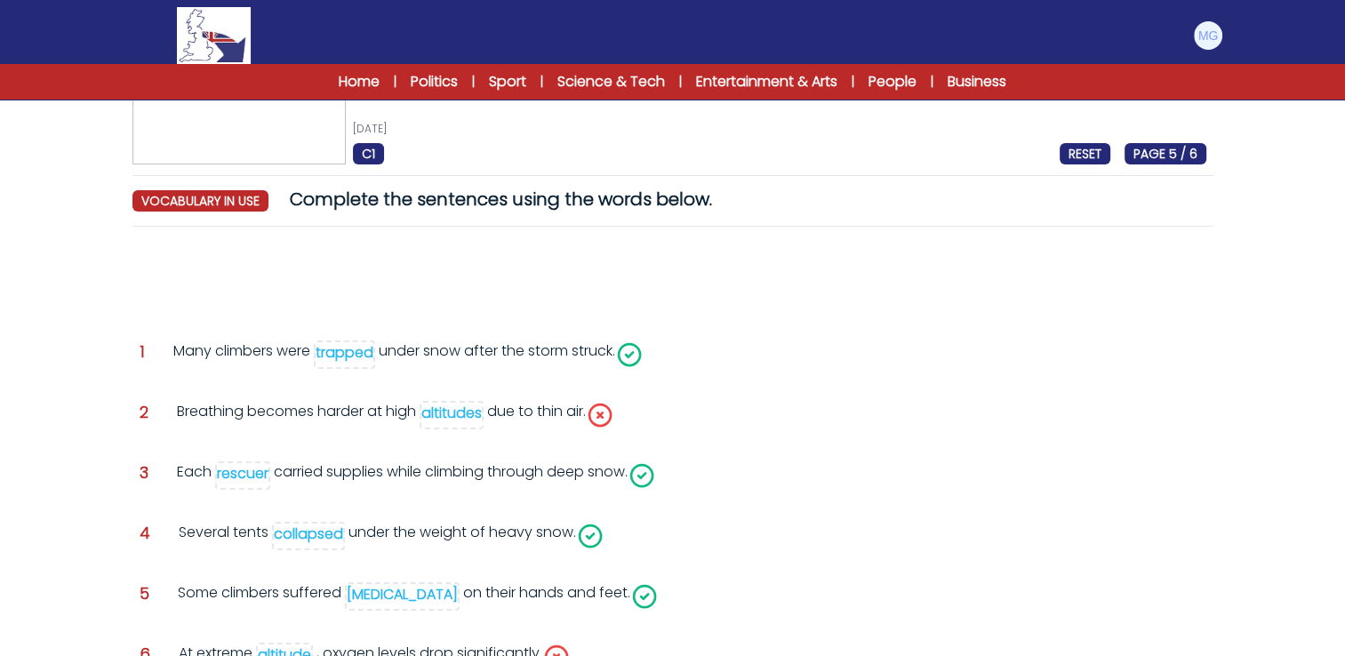
scroll to position [178, 0]
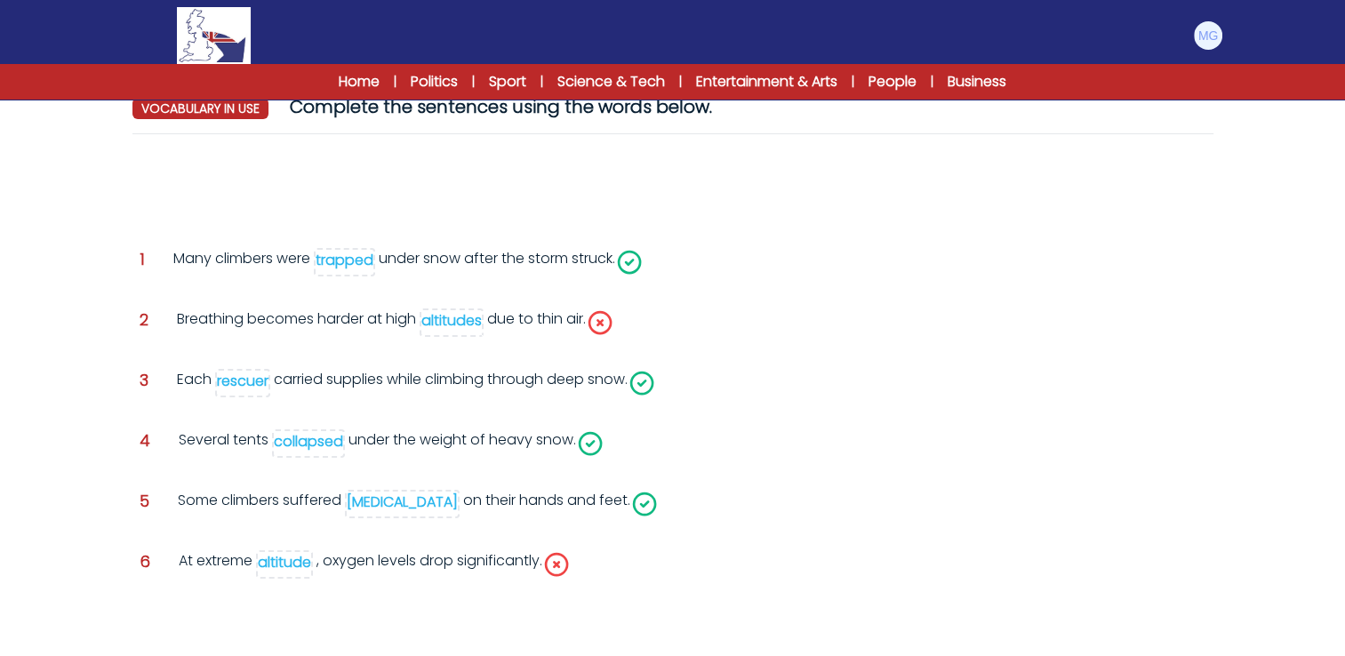
drag, startPoint x: 461, startPoint y: 325, endPoint x: 365, endPoint y: 553, distance: 247.1
click at [365, 553] on div "Question 1 Many climbers were trapped under snow after the storm struck." at bounding box center [672, 393] width 1081 height 491
drag, startPoint x: 365, startPoint y: 553, endPoint x: 676, endPoint y: 432, distance: 333.1
click at [837, 514] on div "Question 5 Some climbers suffered frostbite on their hands and feet." at bounding box center [673, 504] width 1067 height 28
click at [442, 308] on div "Question 1 Many climbers were trapped under snow after the storm struck." at bounding box center [672, 393] width 1081 height 491
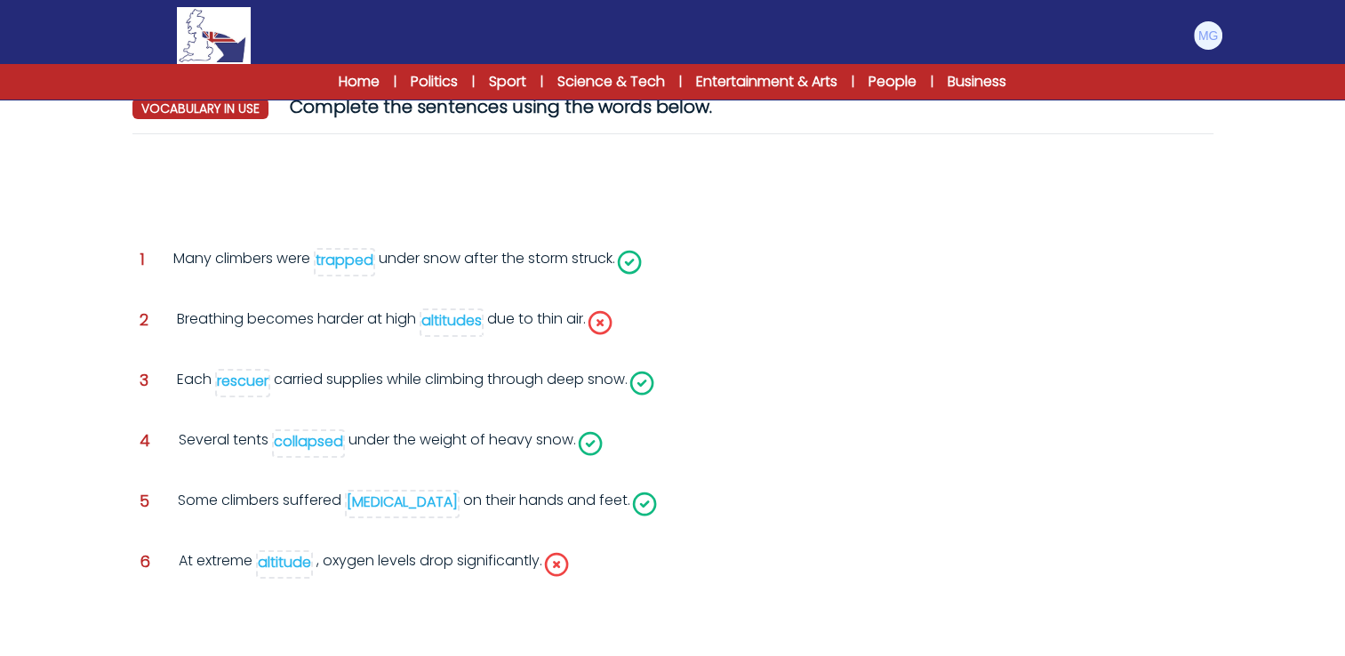
click at [445, 314] on div "altitudes" at bounding box center [451, 320] width 60 height 20
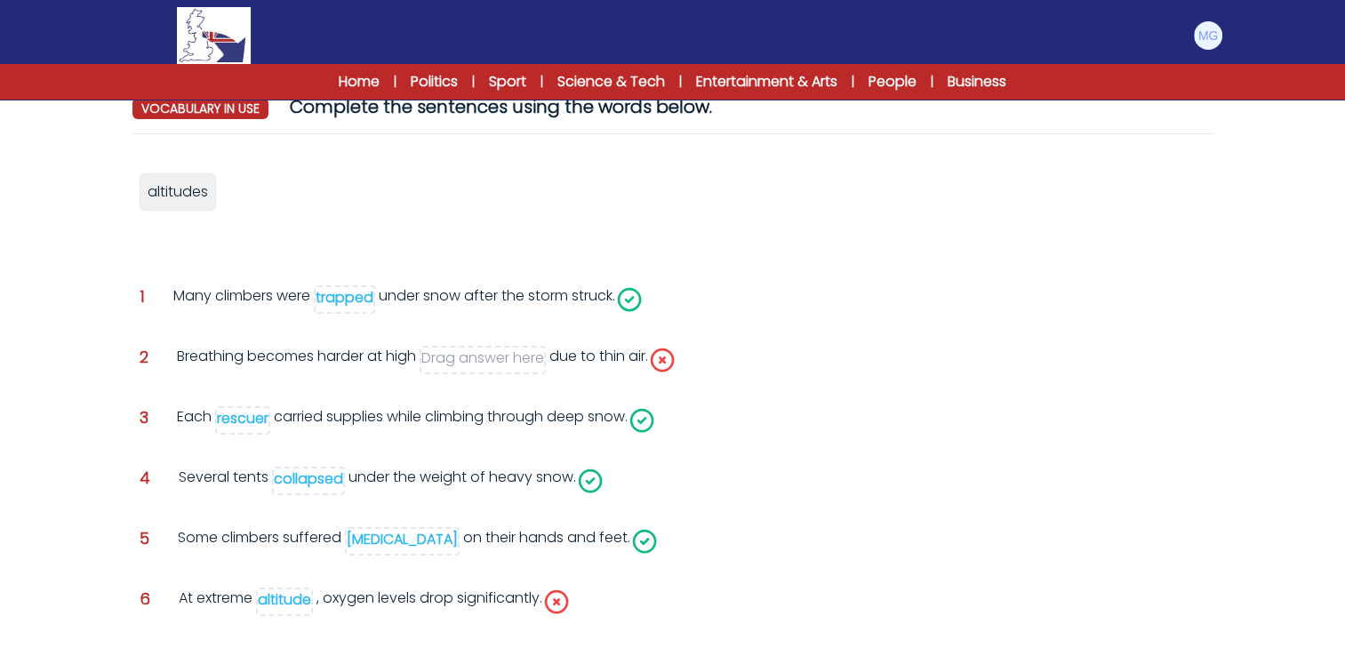
click at [291, 598] on div "altitude" at bounding box center [284, 600] width 53 height 20
drag, startPoint x: 210, startPoint y: 244, endPoint x: 352, endPoint y: 598, distance: 381.4
click at [352, 598] on span "altitudes" at bounding box center [343, 591] width 60 height 20
drag, startPoint x: 344, startPoint y: 229, endPoint x: 483, endPoint y: 358, distance: 190.0
click at [372, 230] on span "altitude" at bounding box center [344, 220] width 53 height 20
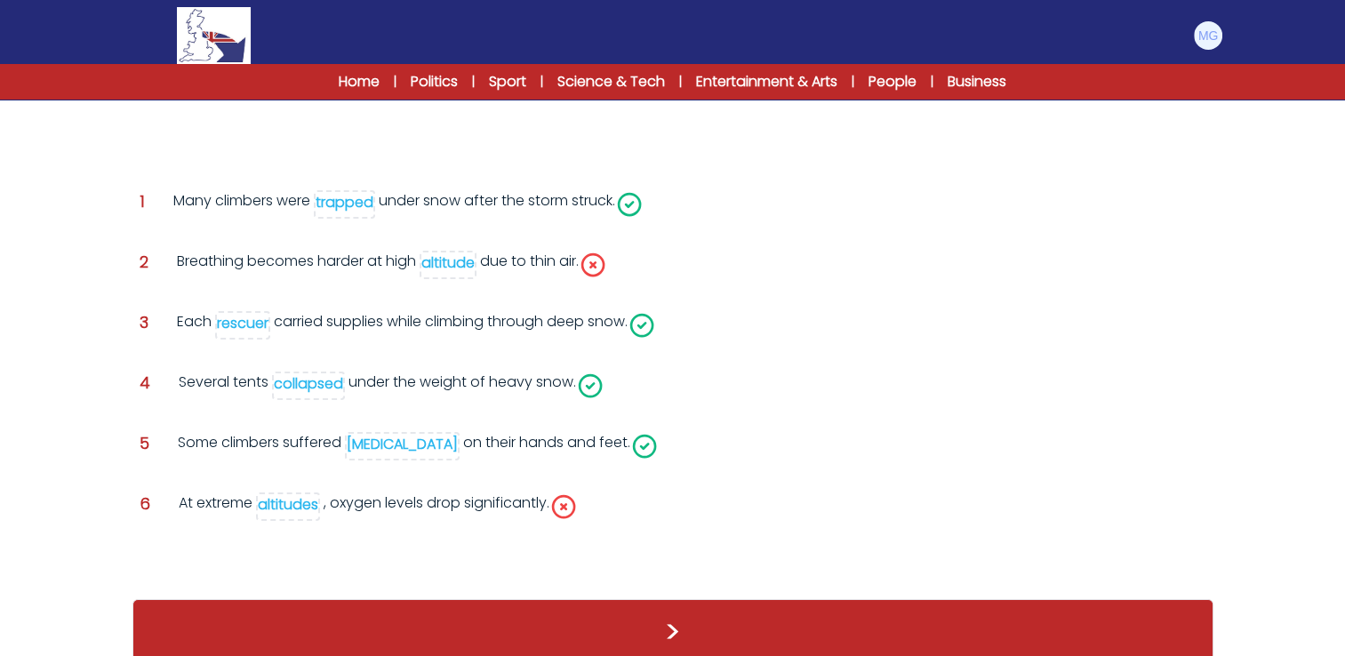
scroll to position [261, 0]
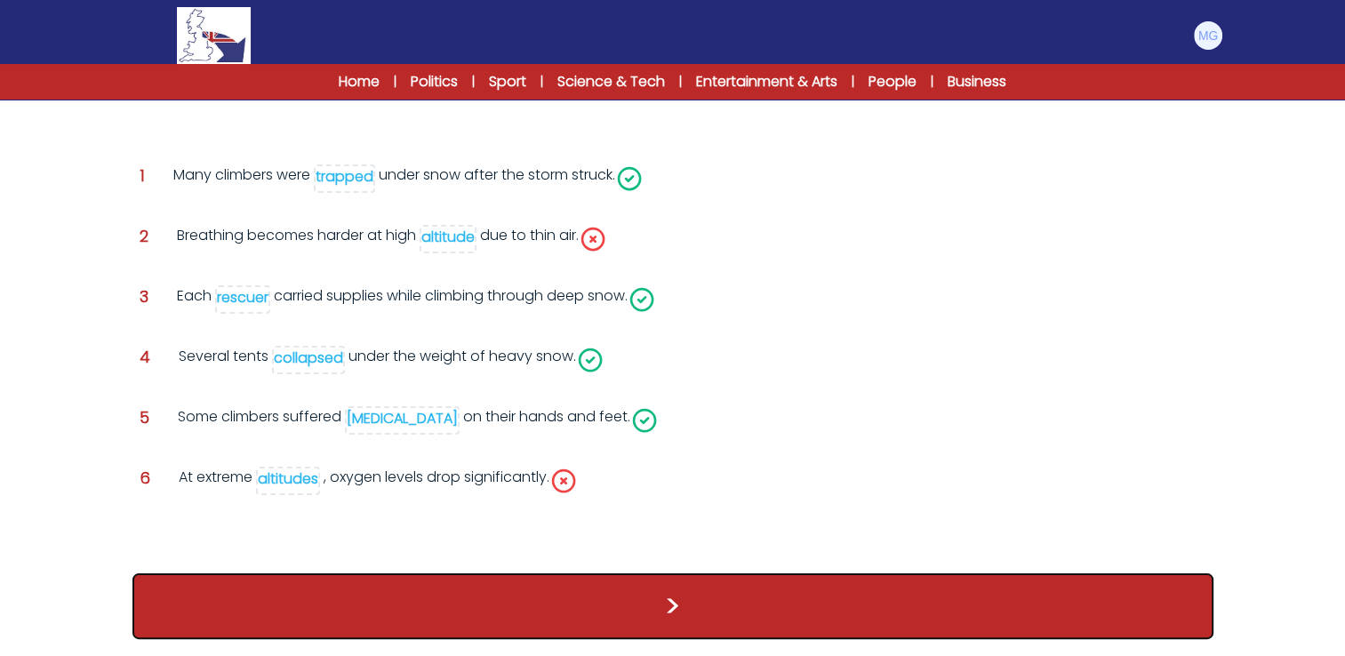
click at [808, 597] on button ">" at bounding box center [672, 607] width 1081 height 66
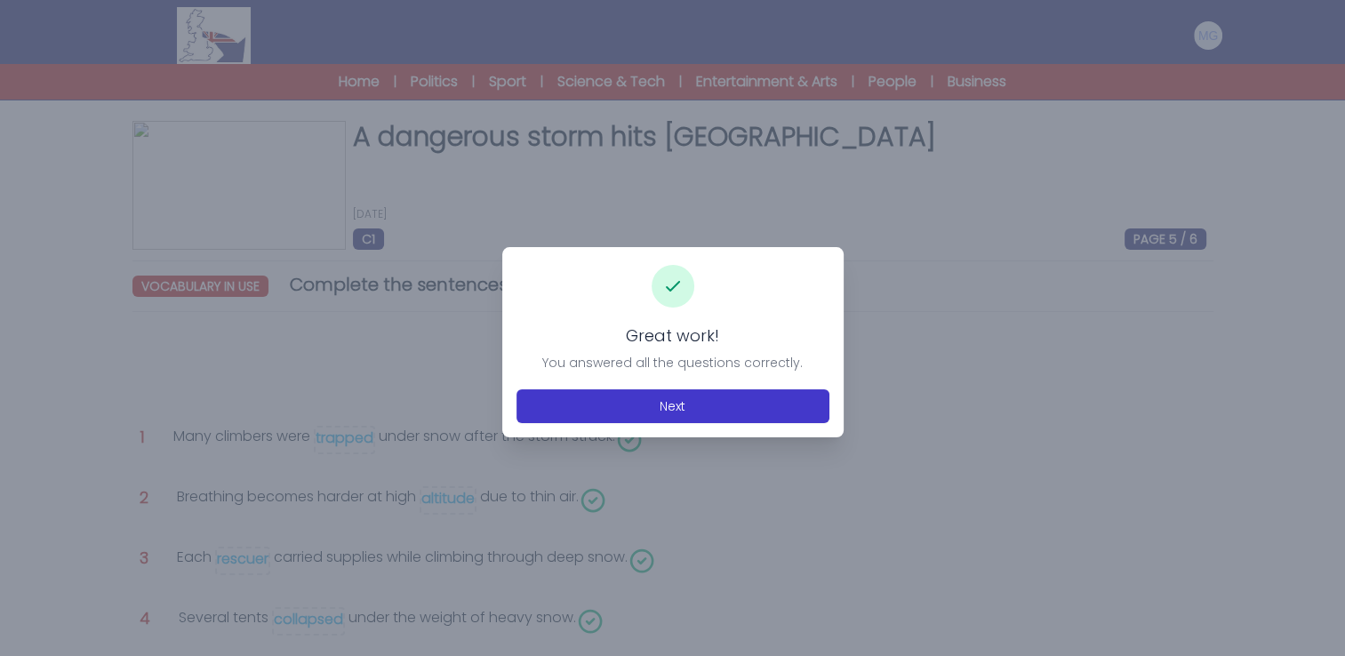
click at [648, 418] on button "Next" at bounding box center [673, 406] width 313 height 34
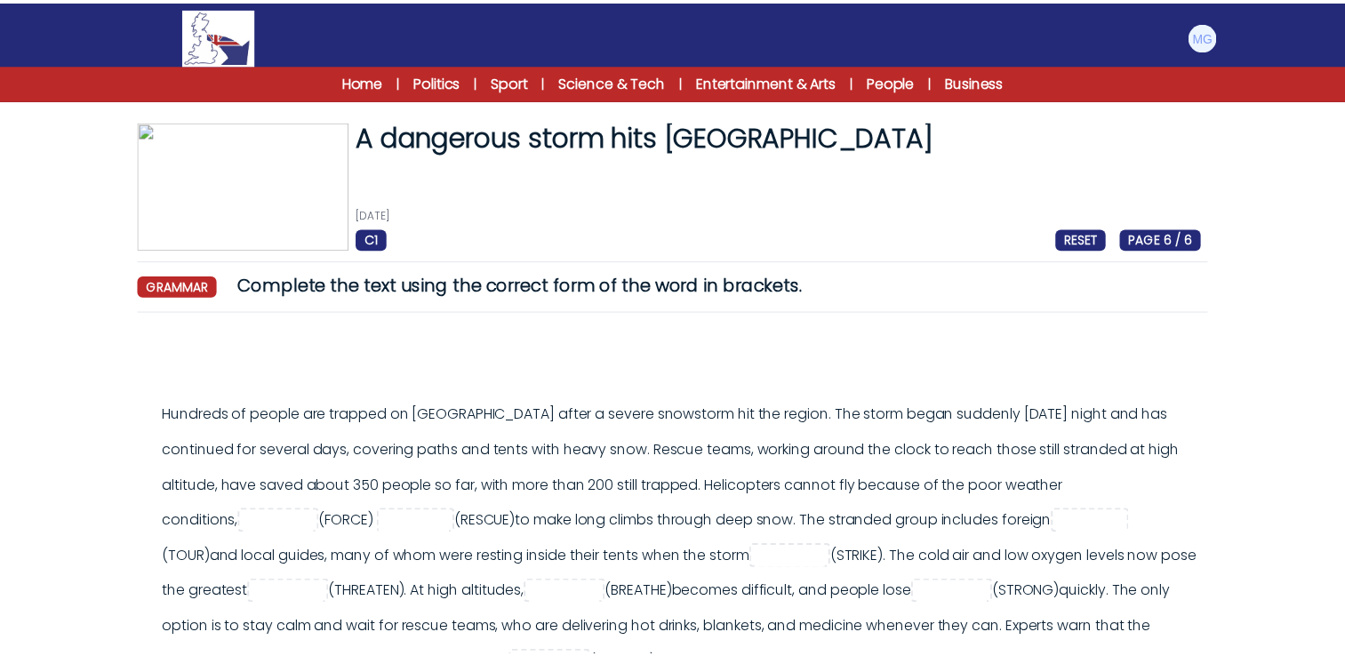
scroll to position [178, 0]
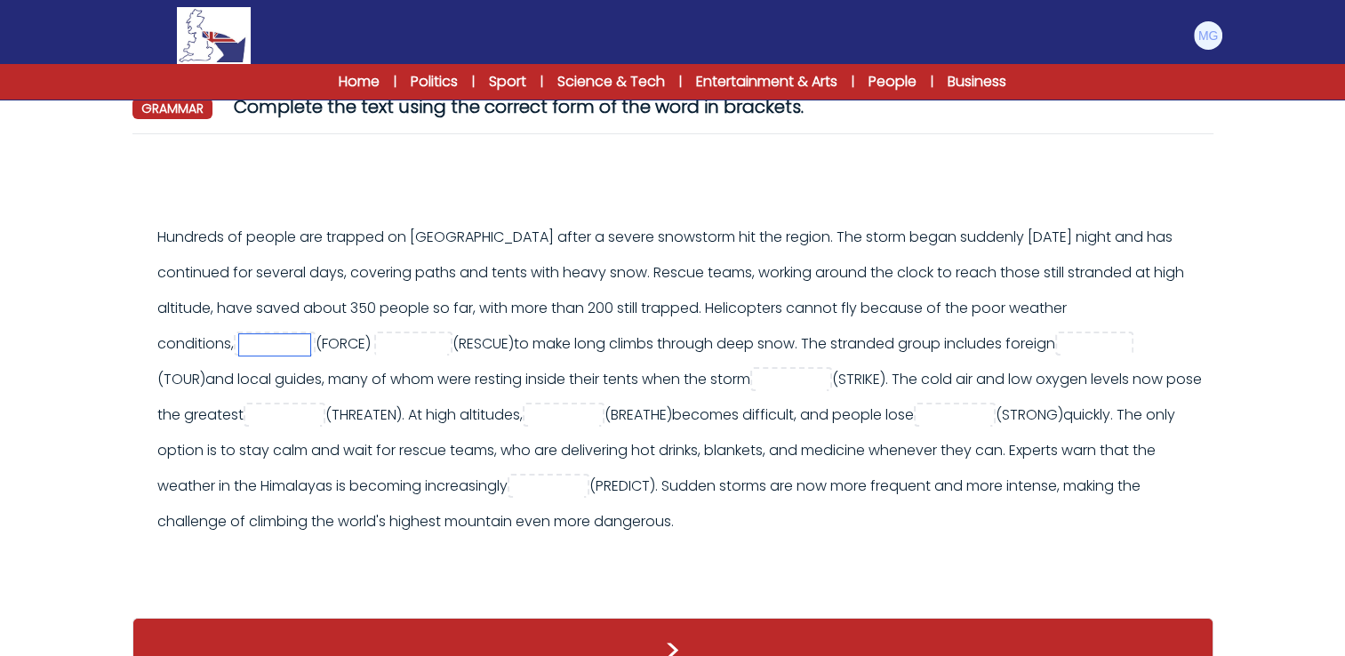
click at [239, 347] on input "text" at bounding box center [274, 344] width 71 height 21
type input "*******"
click at [376, 350] on input "text" at bounding box center [411, 344] width 71 height 21
type input "*******"
click at [1089, 342] on input "text" at bounding box center [1096, 344] width 71 height 21
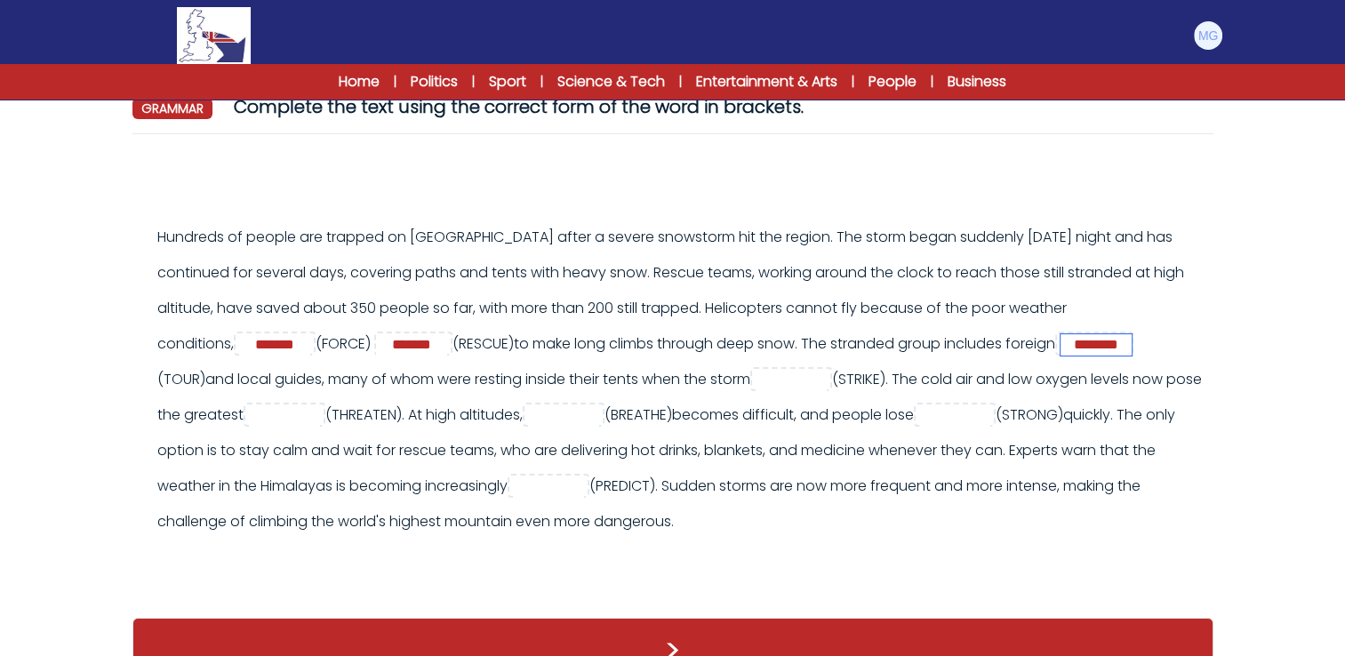
type input "********"
click at [801, 379] on input "text" at bounding box center [791, 380] width 71 height 21
type input "******"
click at [320, 420] on input "text" at bounding box center [284, 415] width 71 height 21
type input "******"
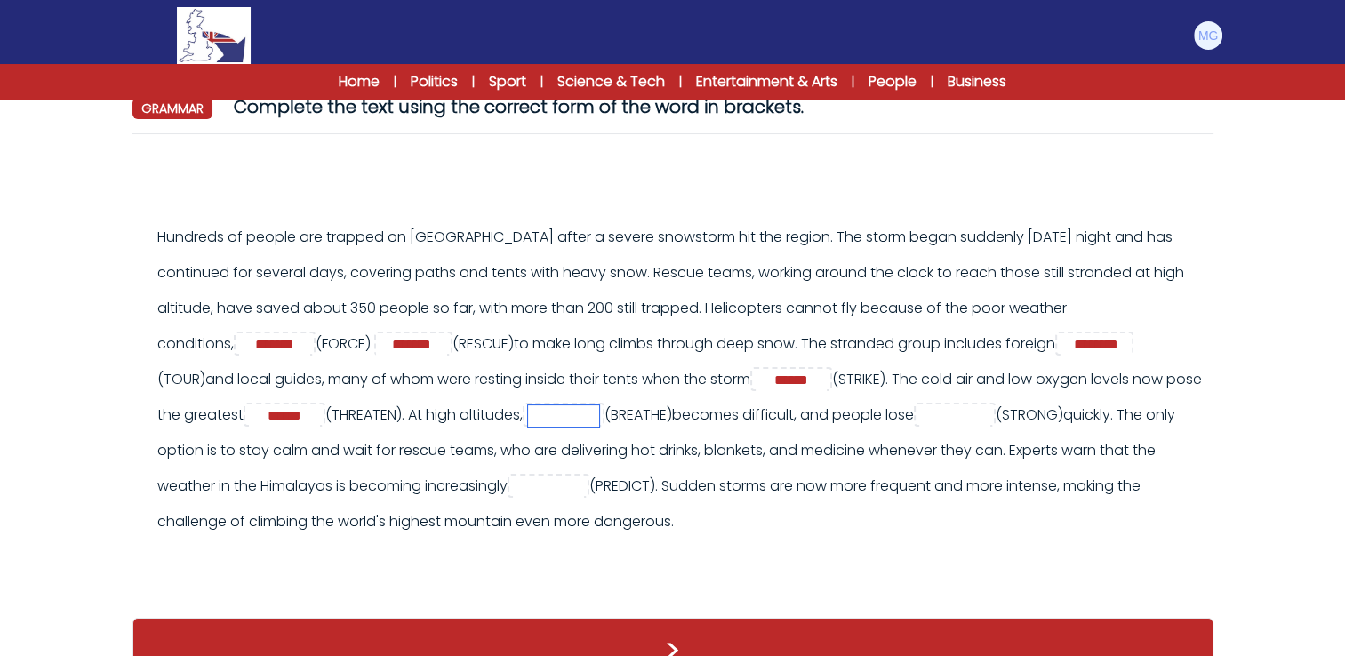
click at [599, 411] on input "text" at bounding box center [563, 415] width 71 height 21
type input "*********"
click at [991, 419] on input "text" at bounding box center [954, 415] width 71 height 21
type input "********"
click at [584, 489] on input "text" at bounding box center [548, 487] width 71 height 21
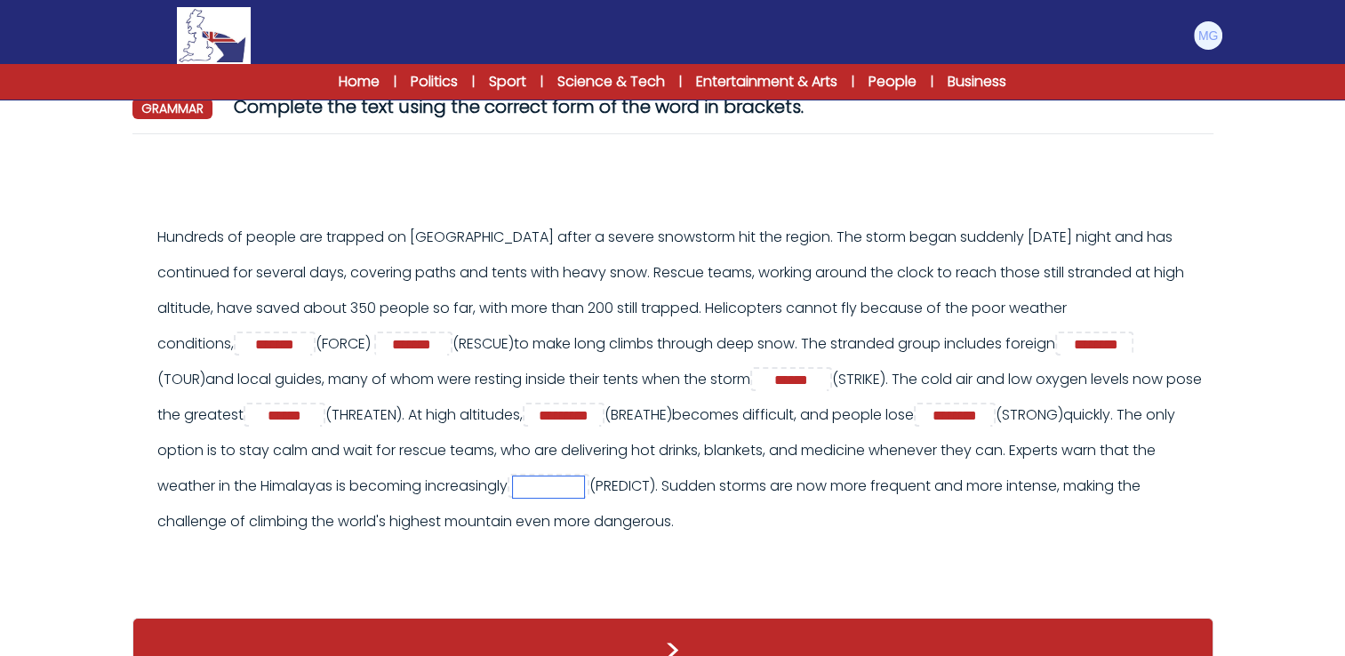
scroll to position [236, 0]
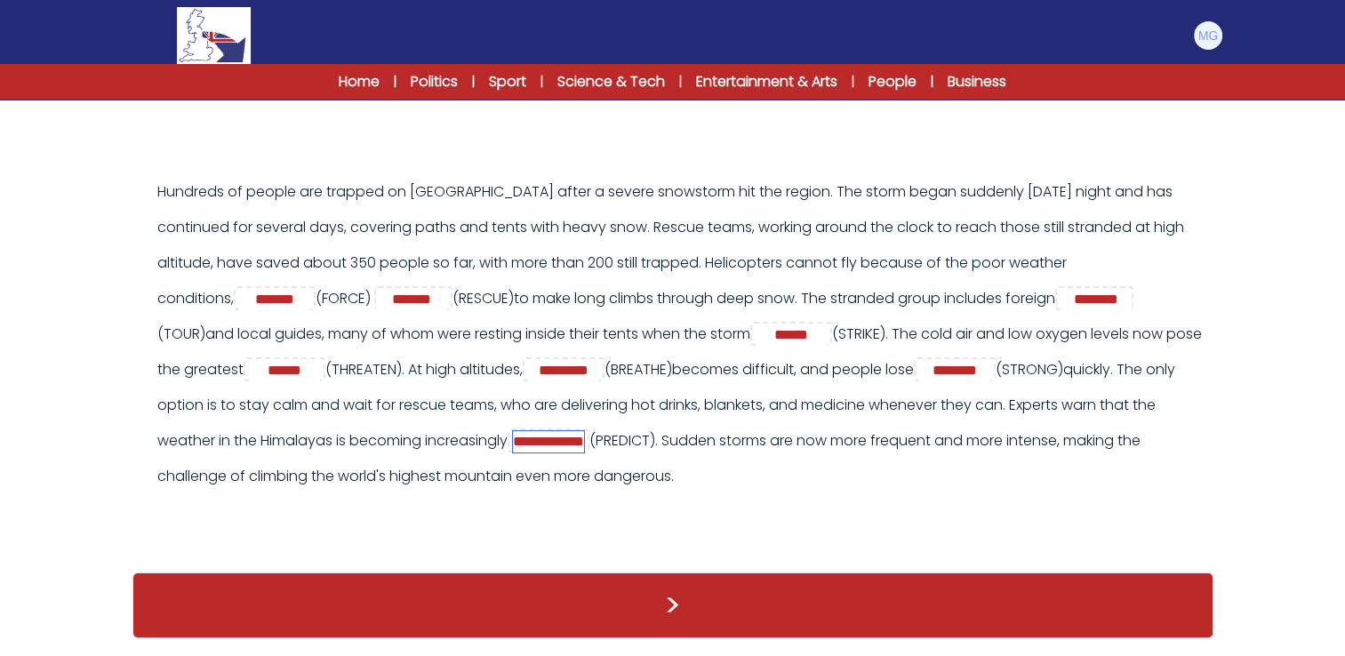
type input "**********"
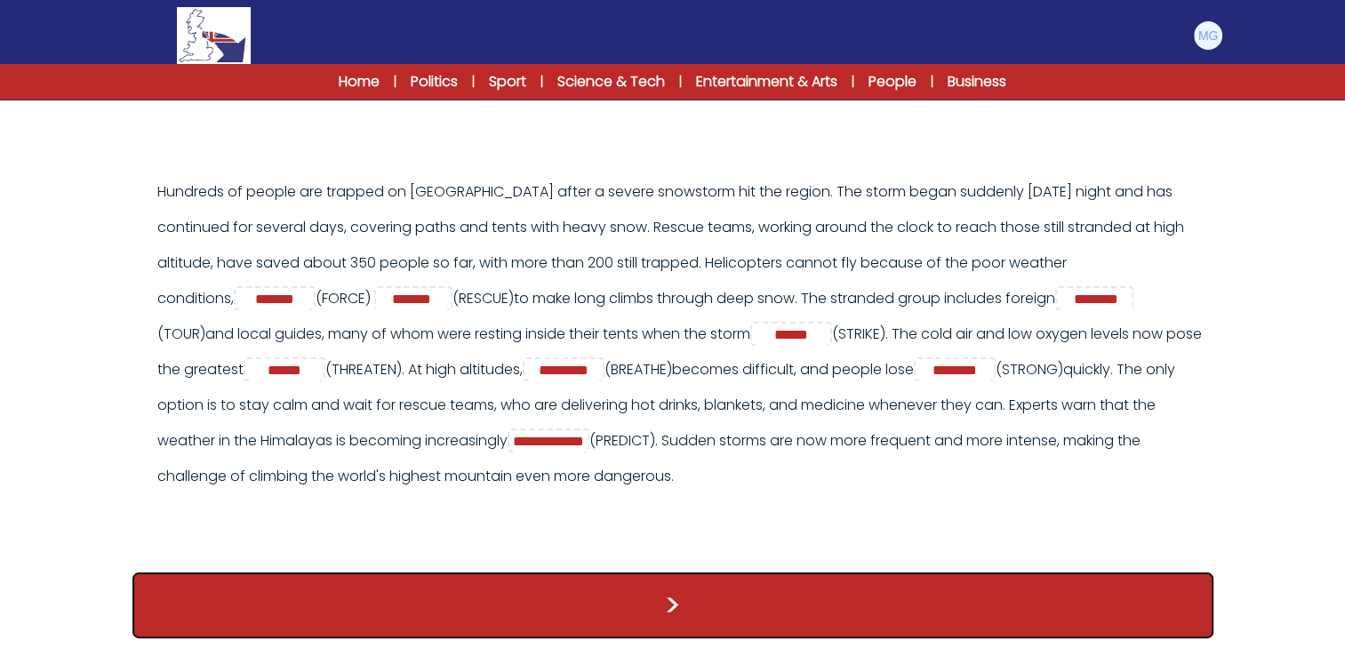
click at [710, 582] on button ">" at bounding box center [672, 606] width 1081 height 66
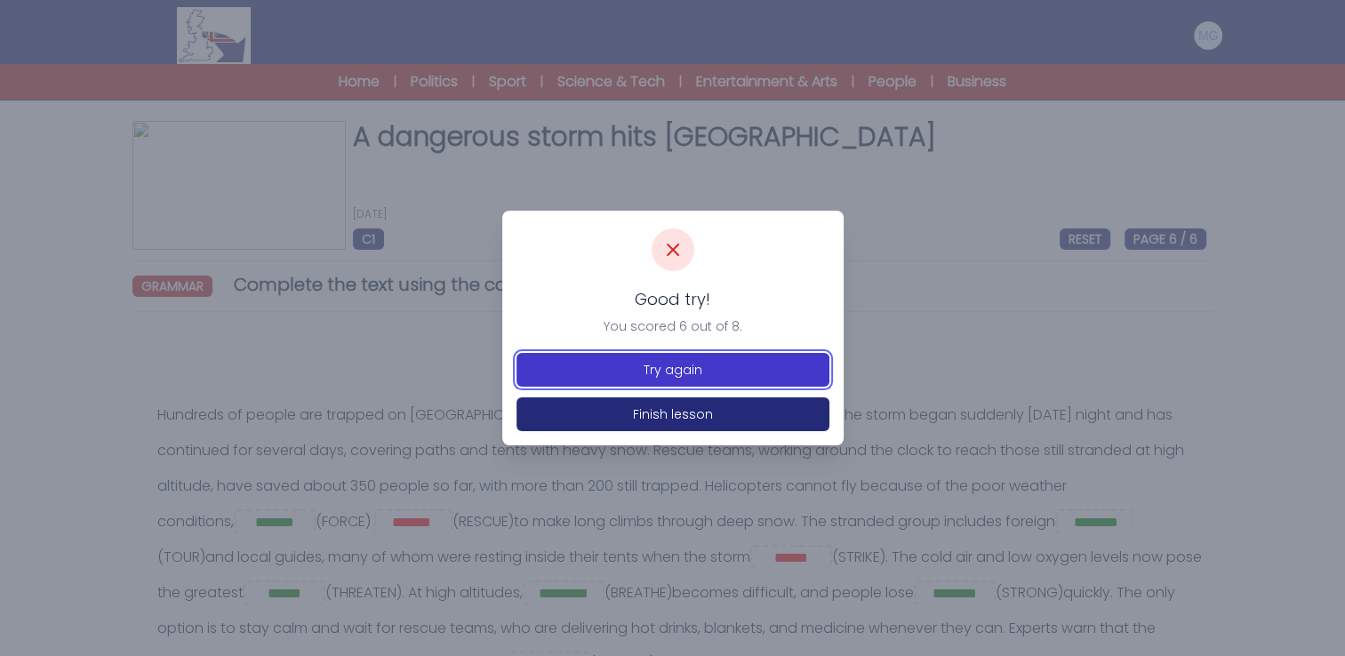
click at [701, 374] on button "Try again" at bounding box center [673, 370] width 313 height 34
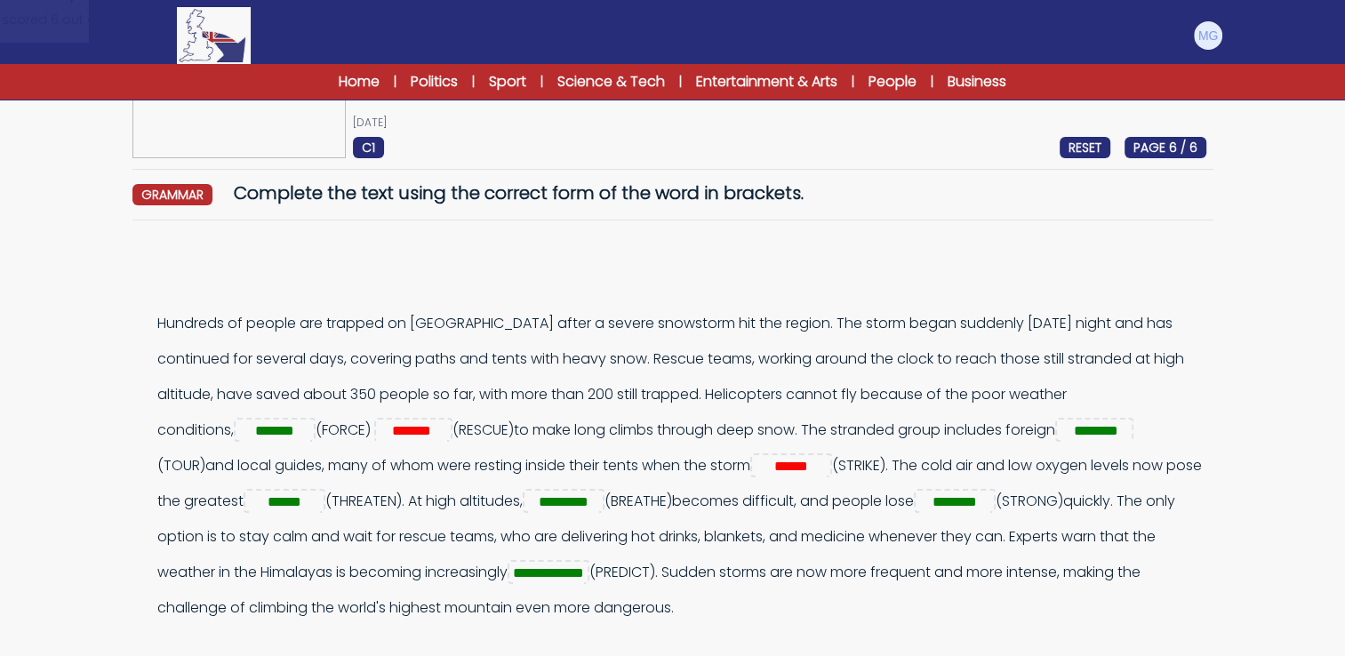
scroll to position [178, 0]
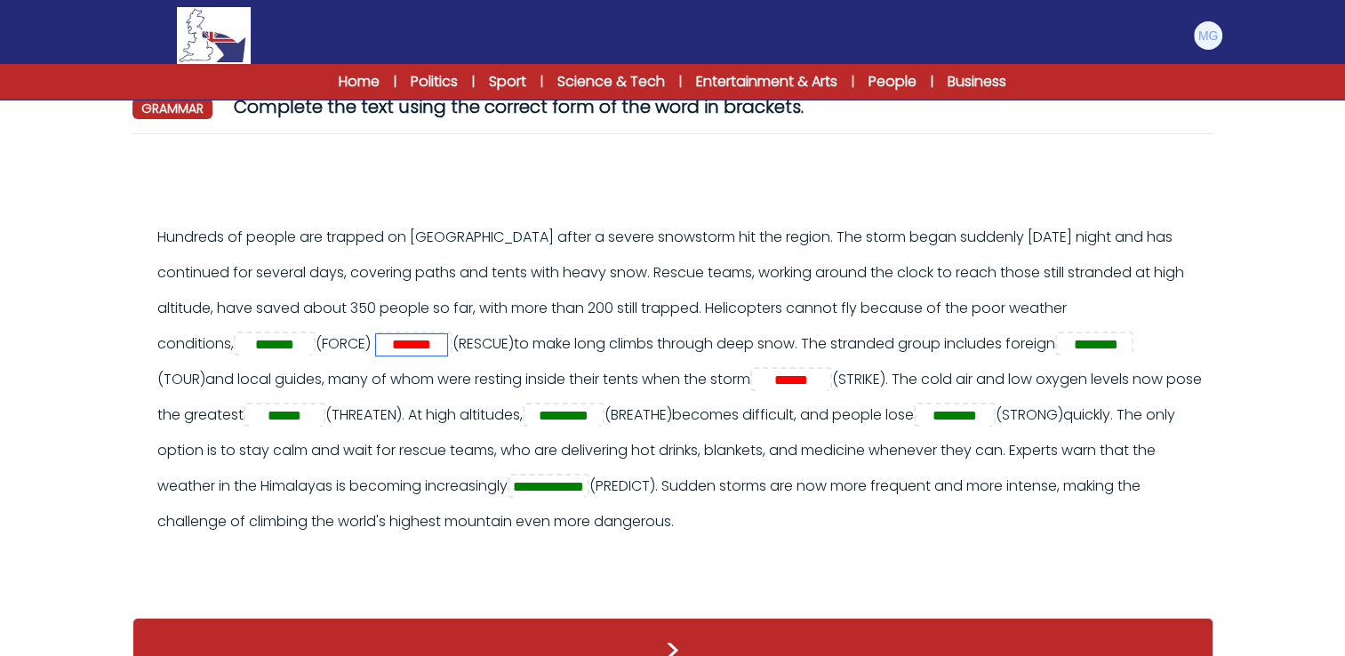
click at [425, 343] on input "*******" at bounding box center [411, 344] width 71 height 21
type input "********"
click at [827, 379] on input "******" at bounding box center [791, 380] width 71 height 21
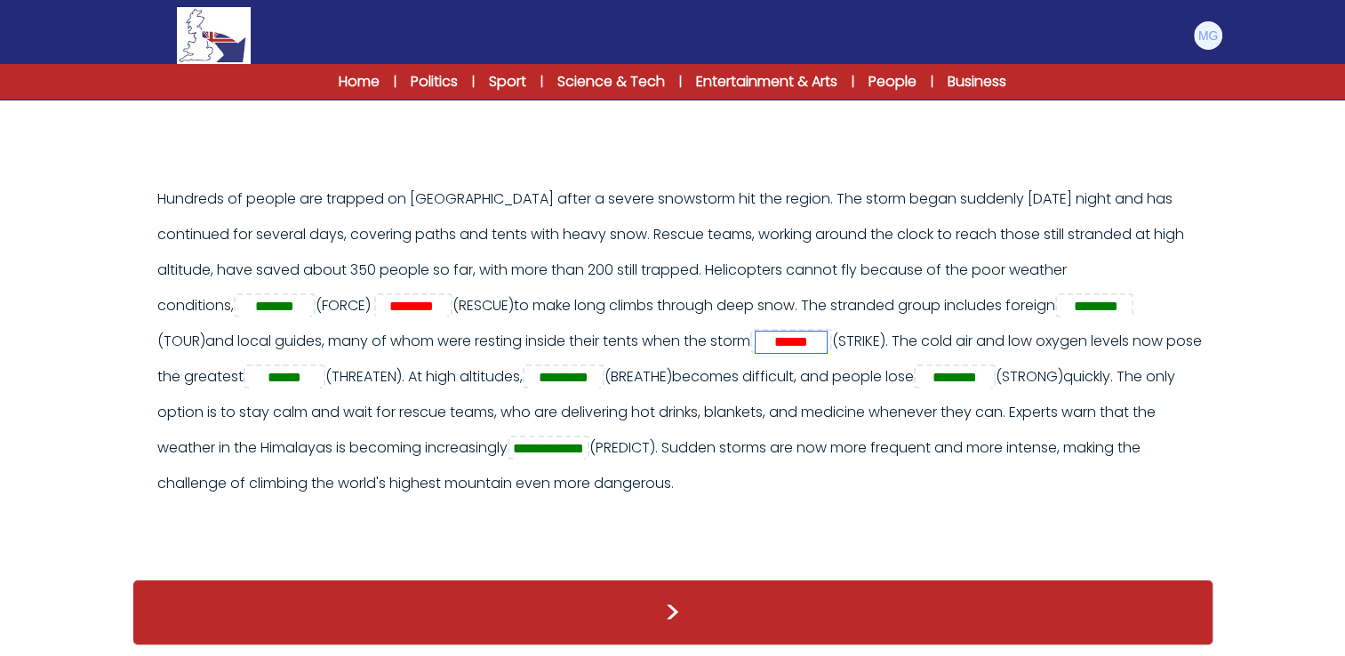
scroll to position [236, 0]
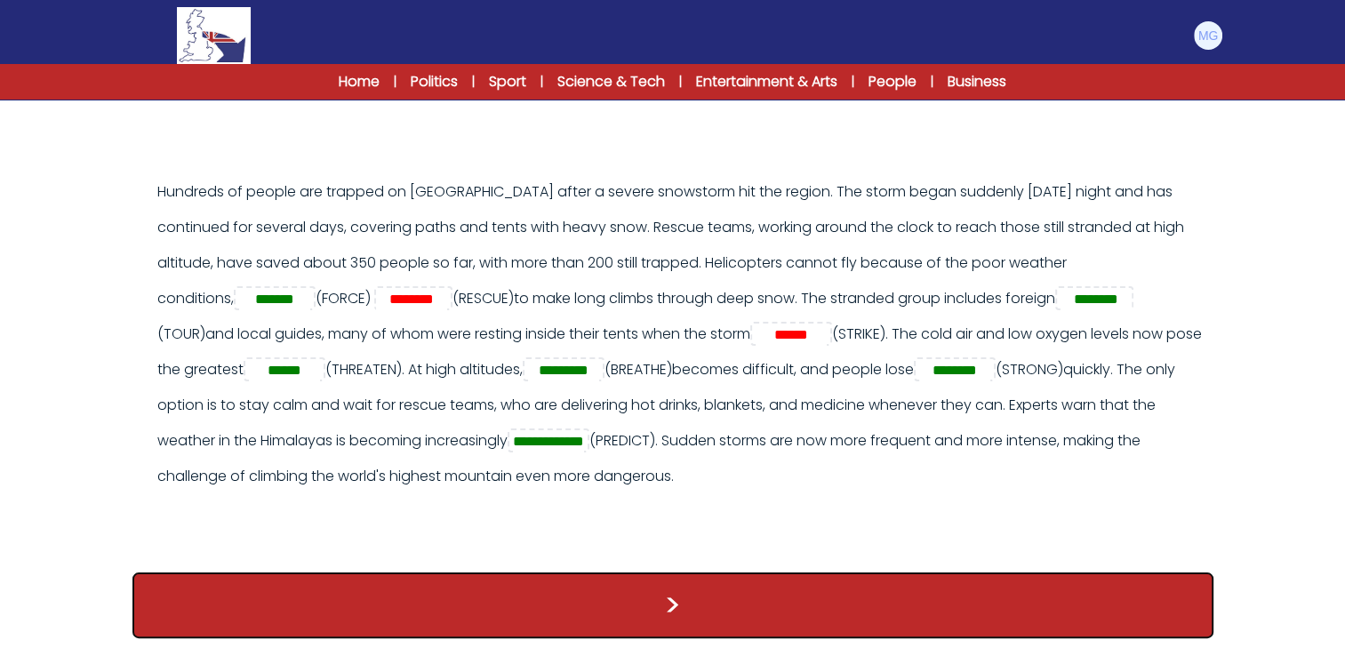
click at [780, 613] on button ">" at bounding box center [672, 606] width 1081 height 66
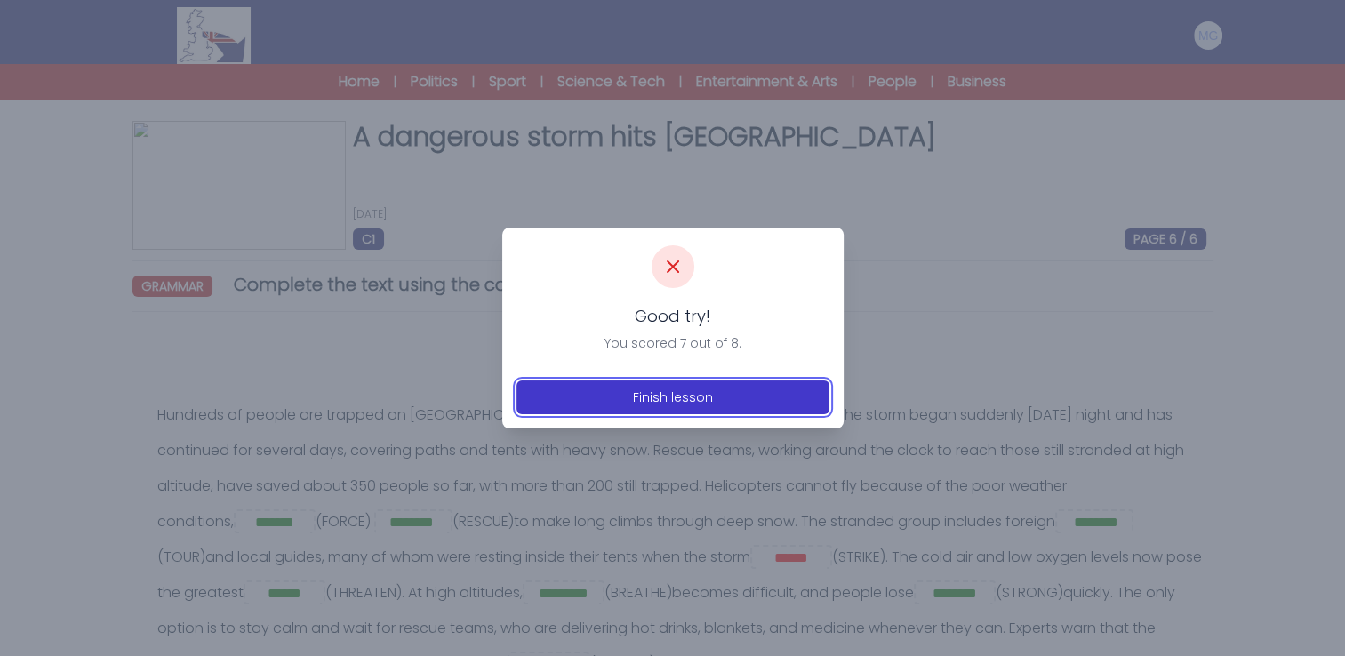
click at [701, 401] on button "Finish lesson" at bounding box center [673, 398] width 313 height 34
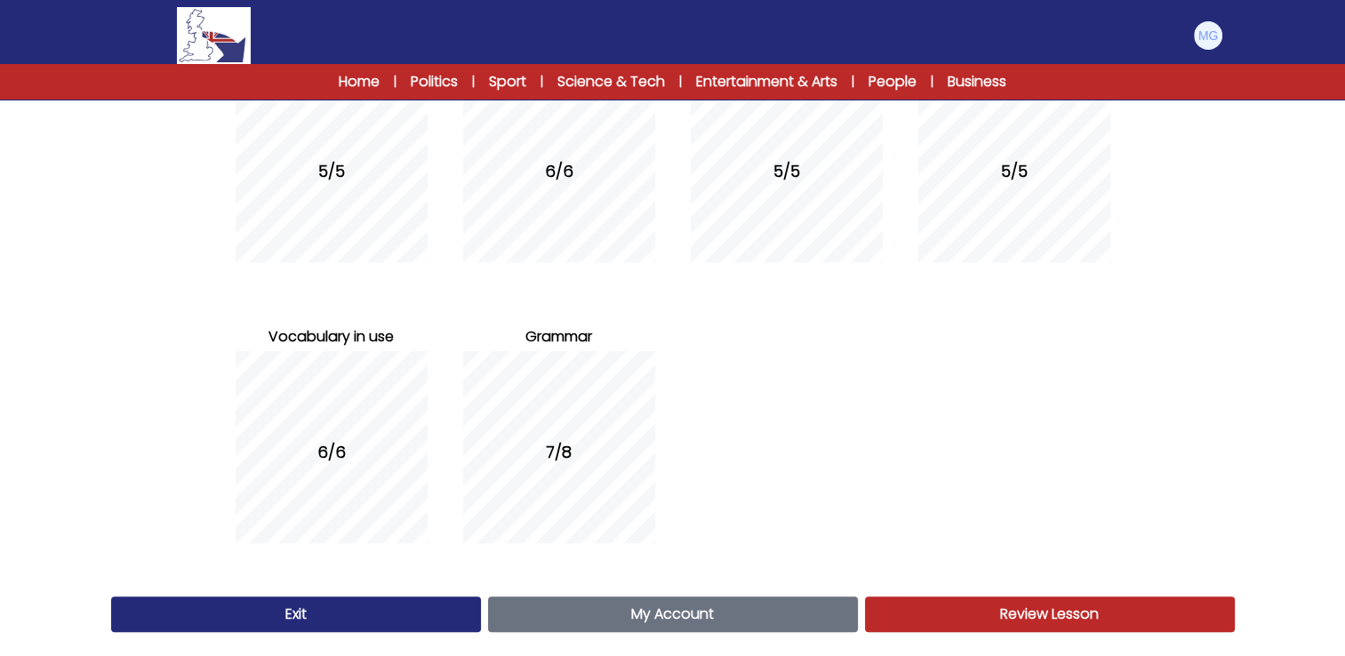
scroll to position [293, 0]
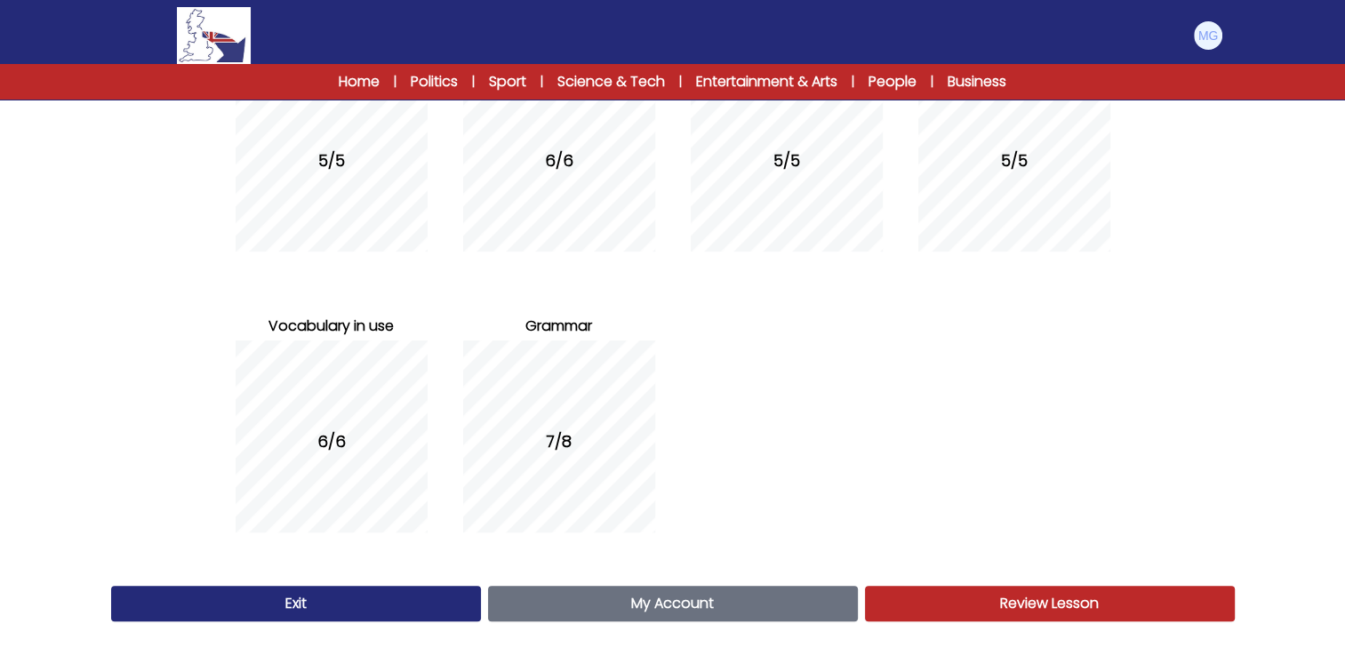
click at [390, 611] on link "Exit" at bounding box center [296, 604] width 370 height 36
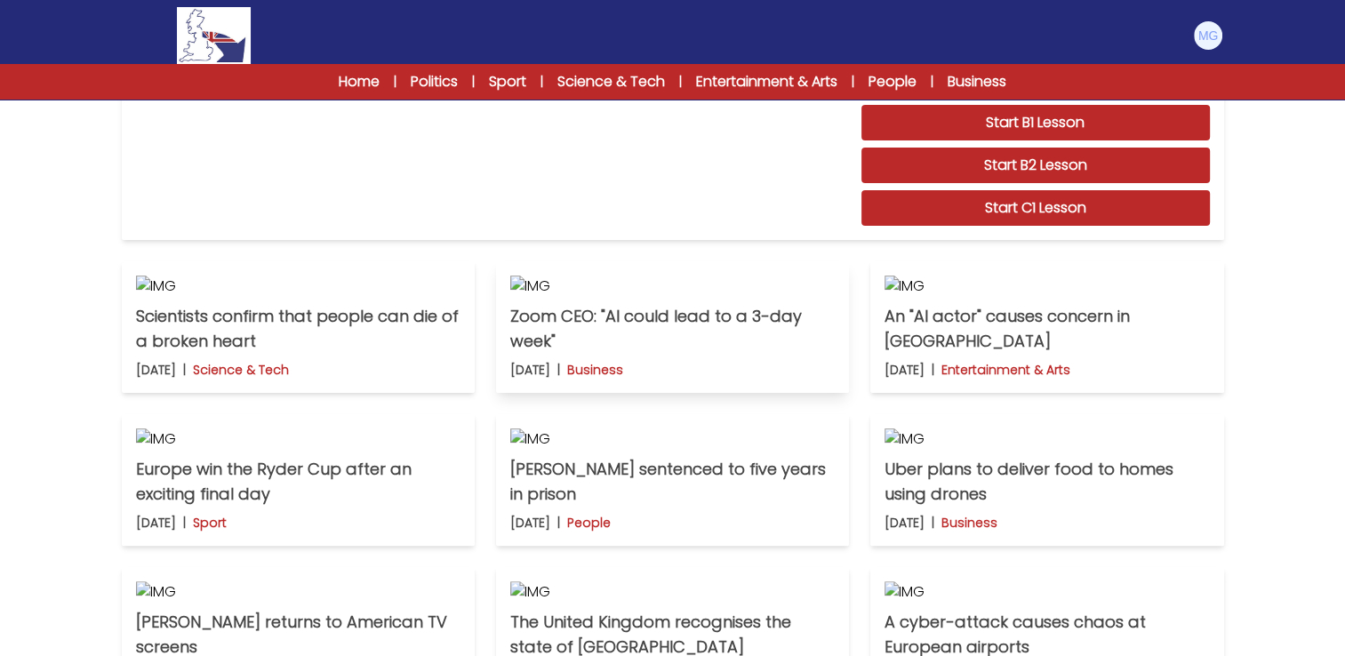
scroll to position [445, 0]
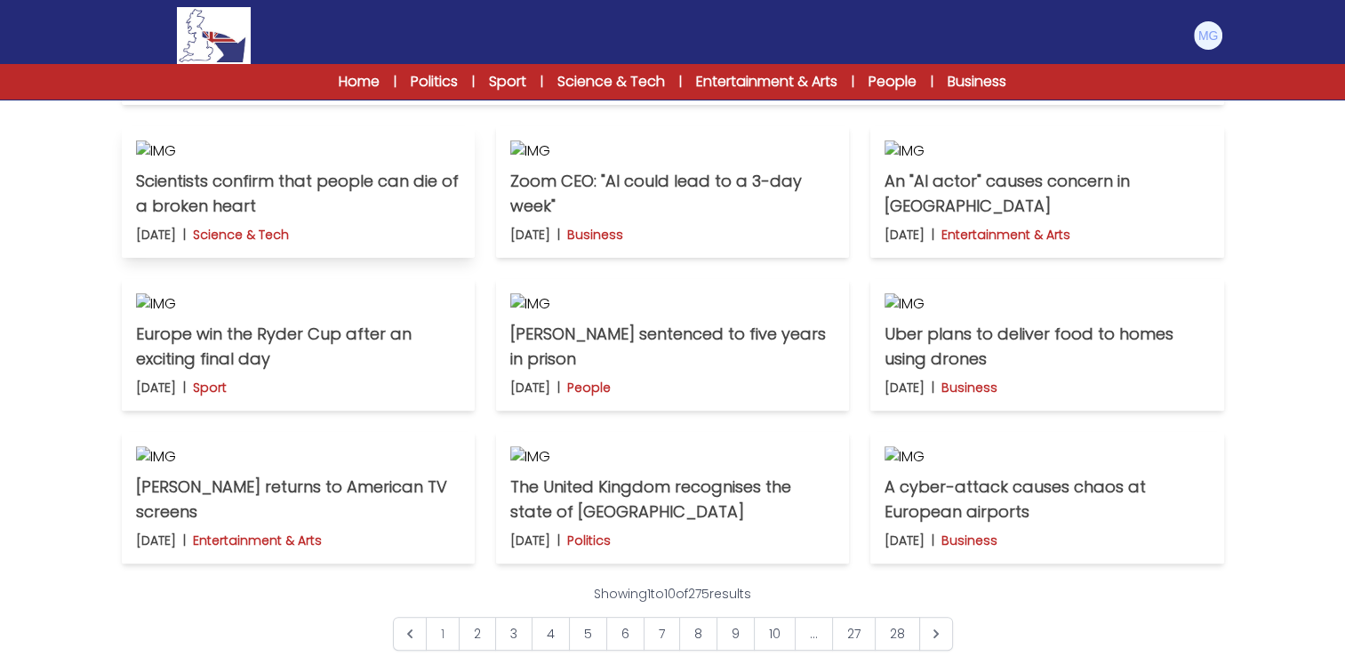
click at [252, 162] on img at bounding box center [298, 150] width 325 height 21
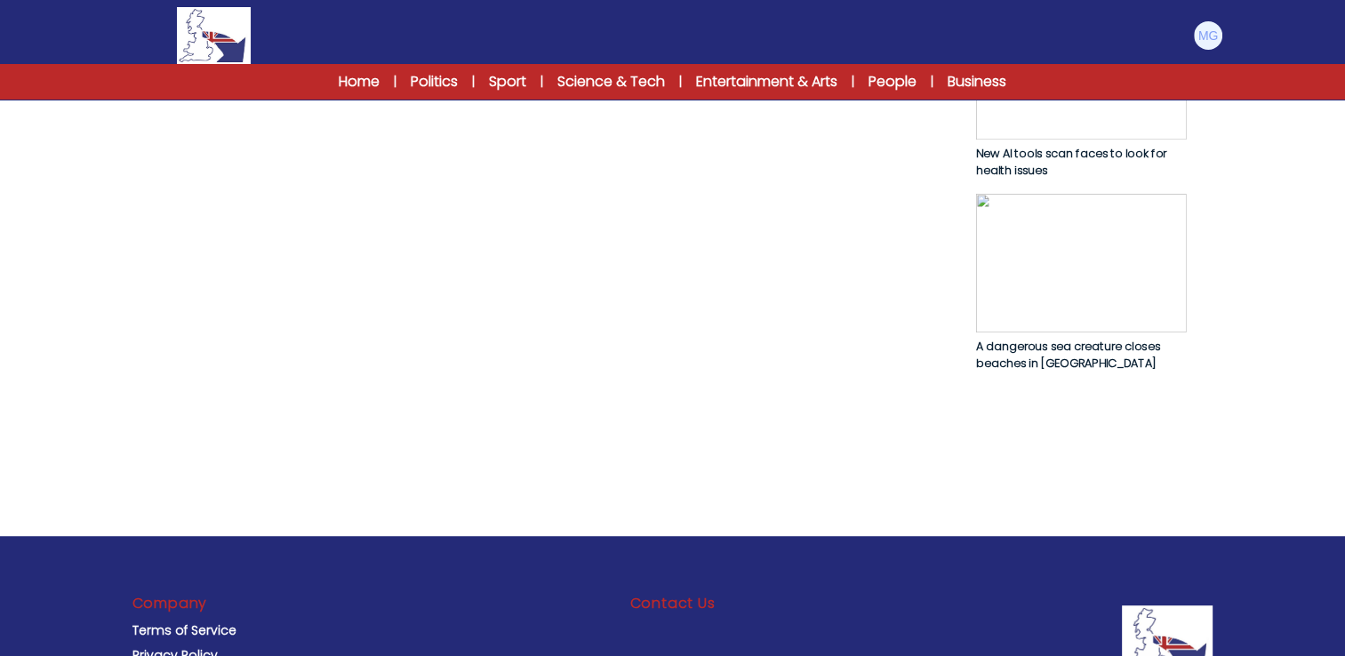
scroll to position [1253, 0]
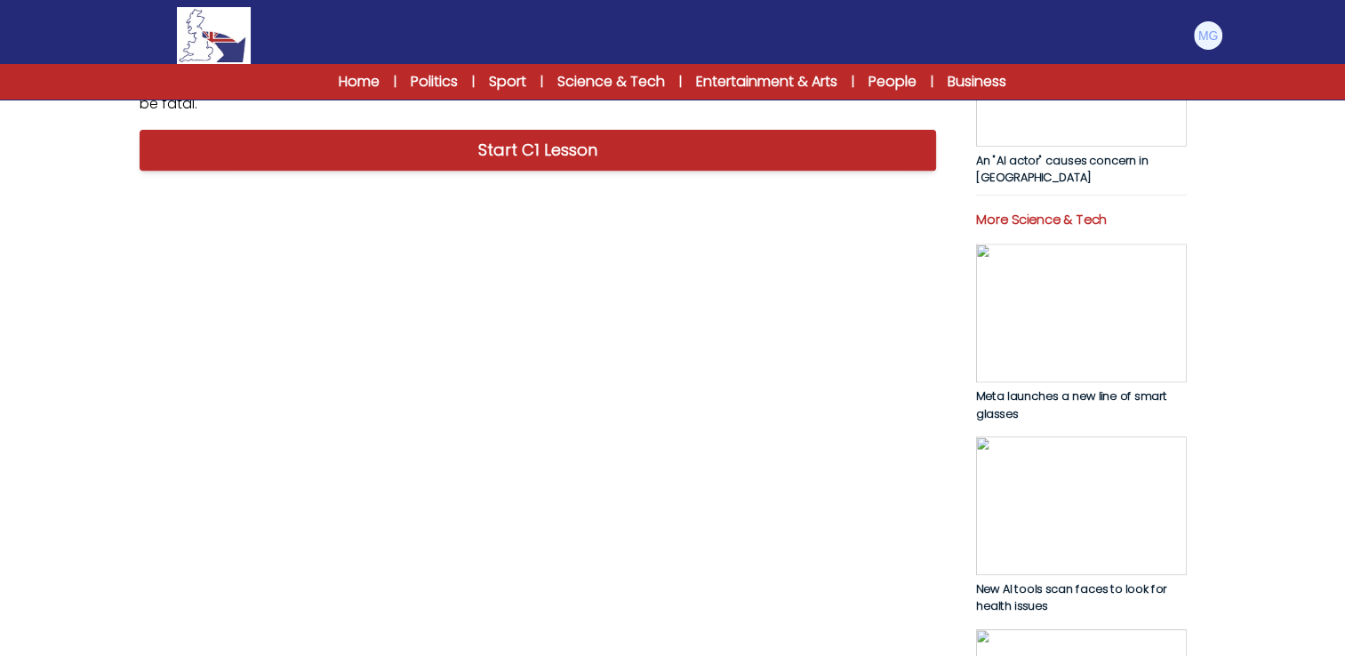
scroll to position [542, 0]
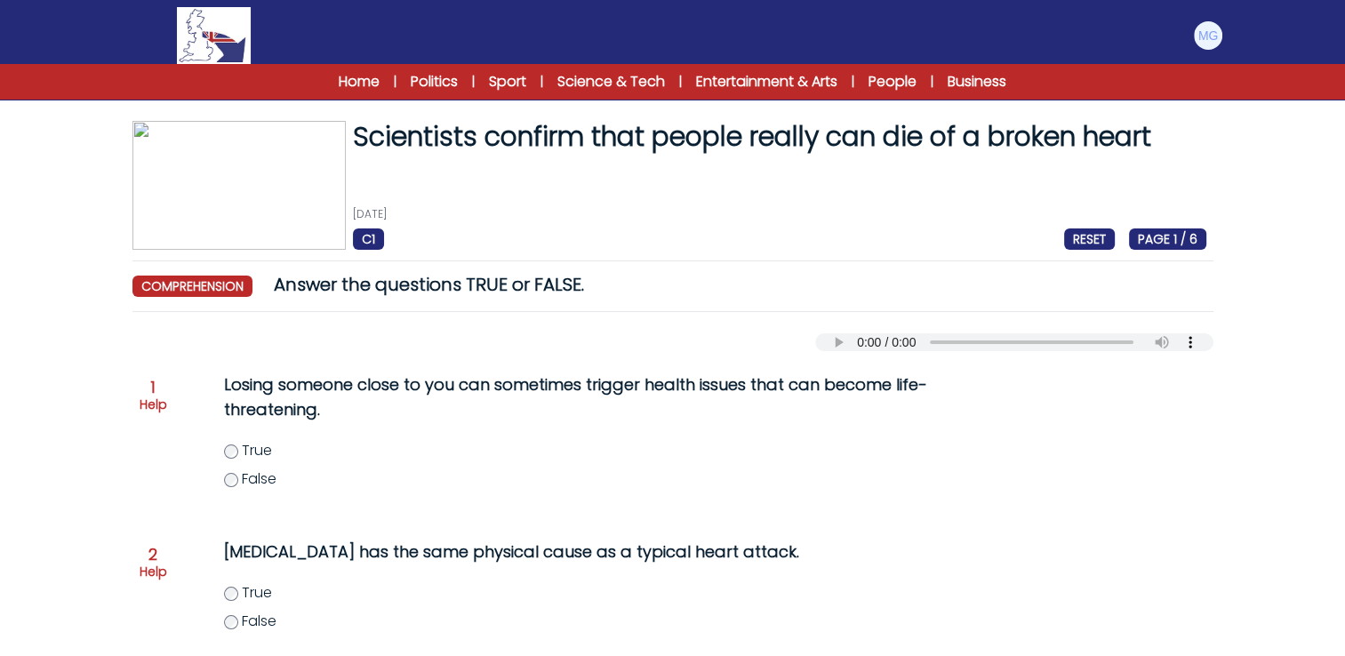
scroll to position [89, 0]
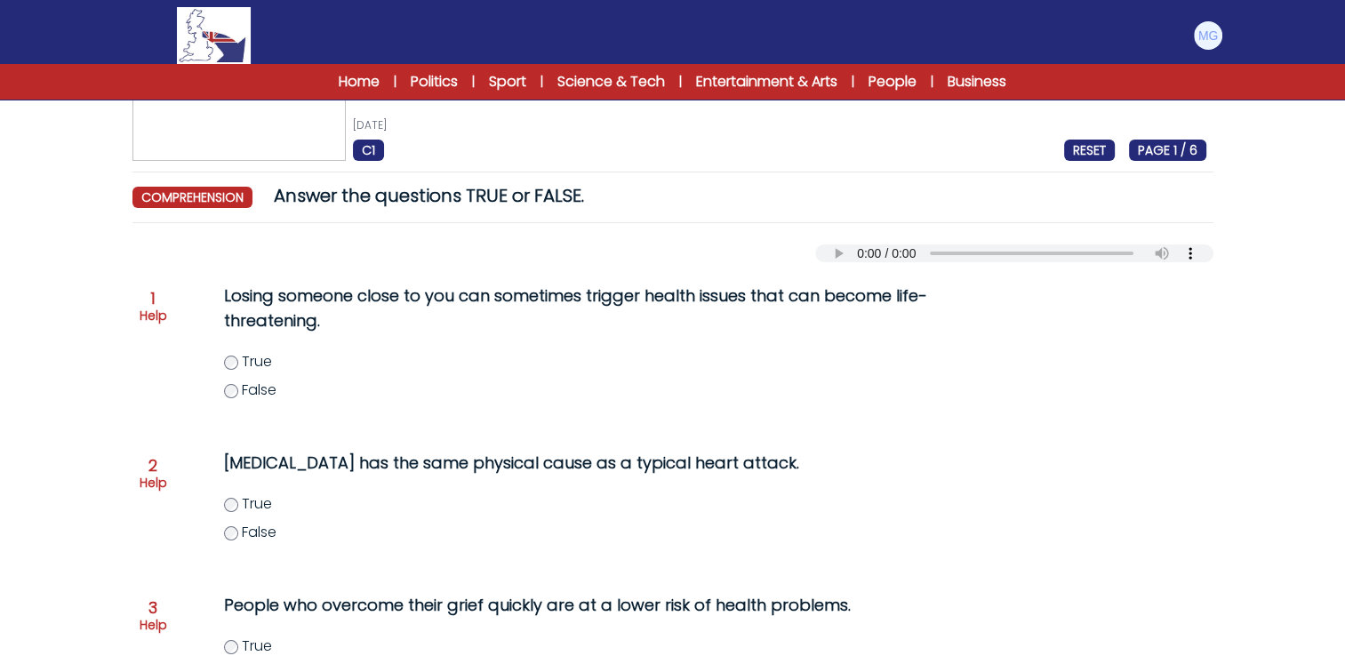
click at [50, 365] on form "Scientists confirm that people really can die of a broken heart 6th October 202…" at bounding box center [672, 562] width 1345 height 1160
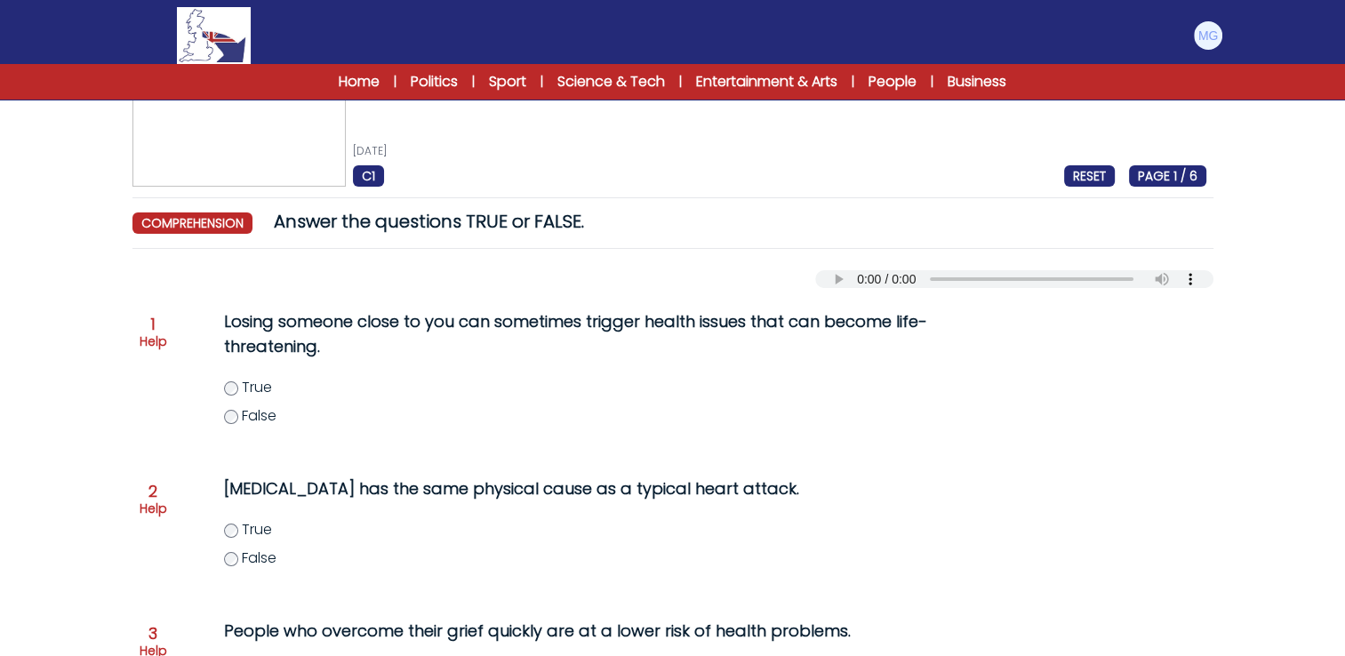
scroll to position [0, 0]
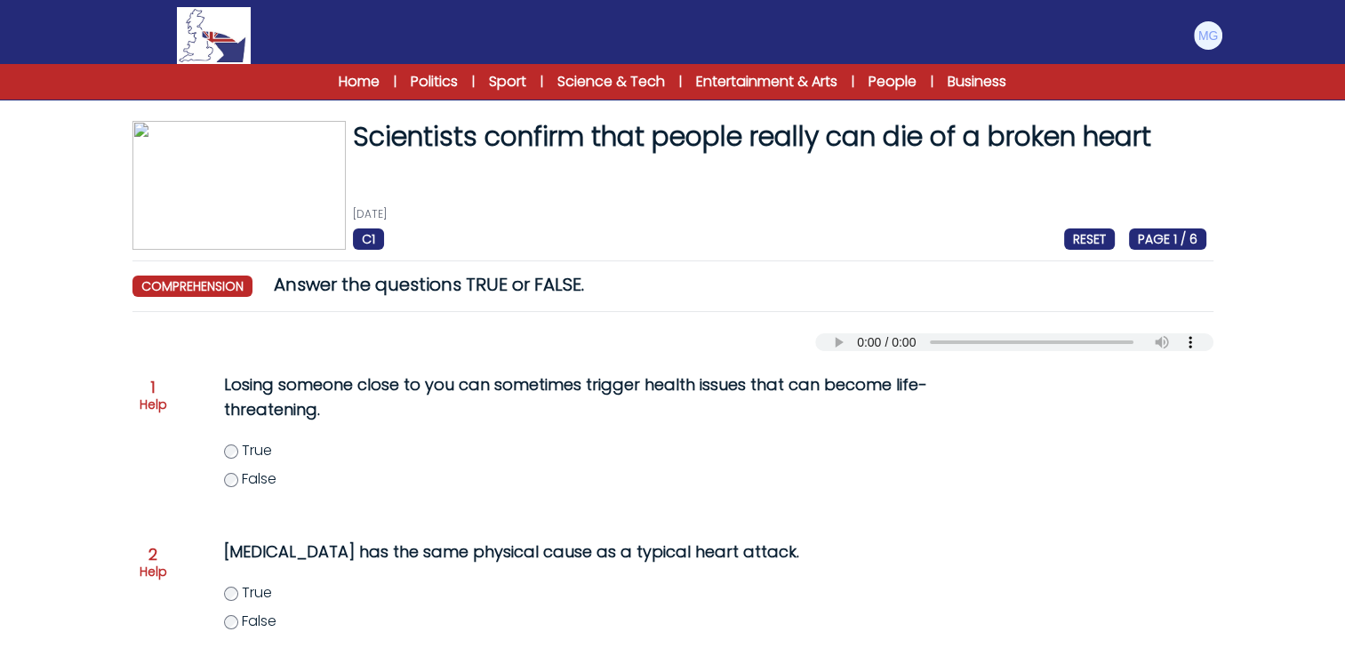
click at [753, 343] on div "Your browser does not support the audio element." at bounding box center [672, 338] width 1081 height 25
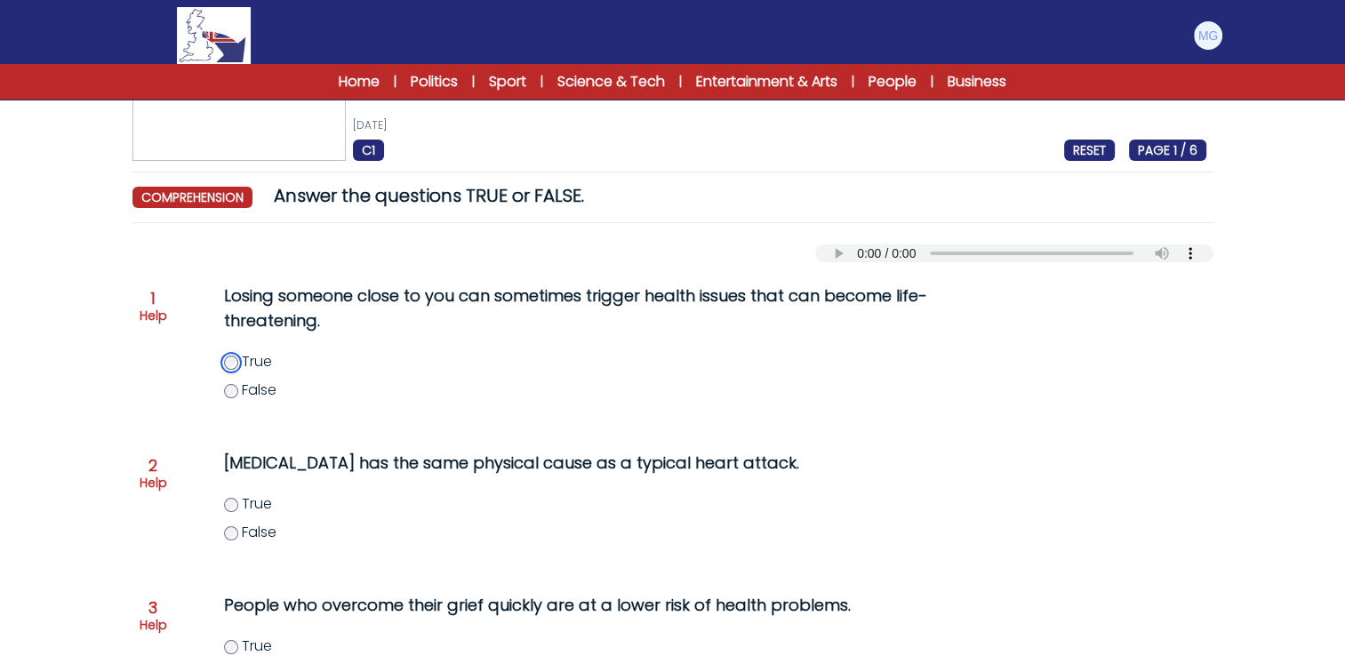
scroll to position [267, 0]
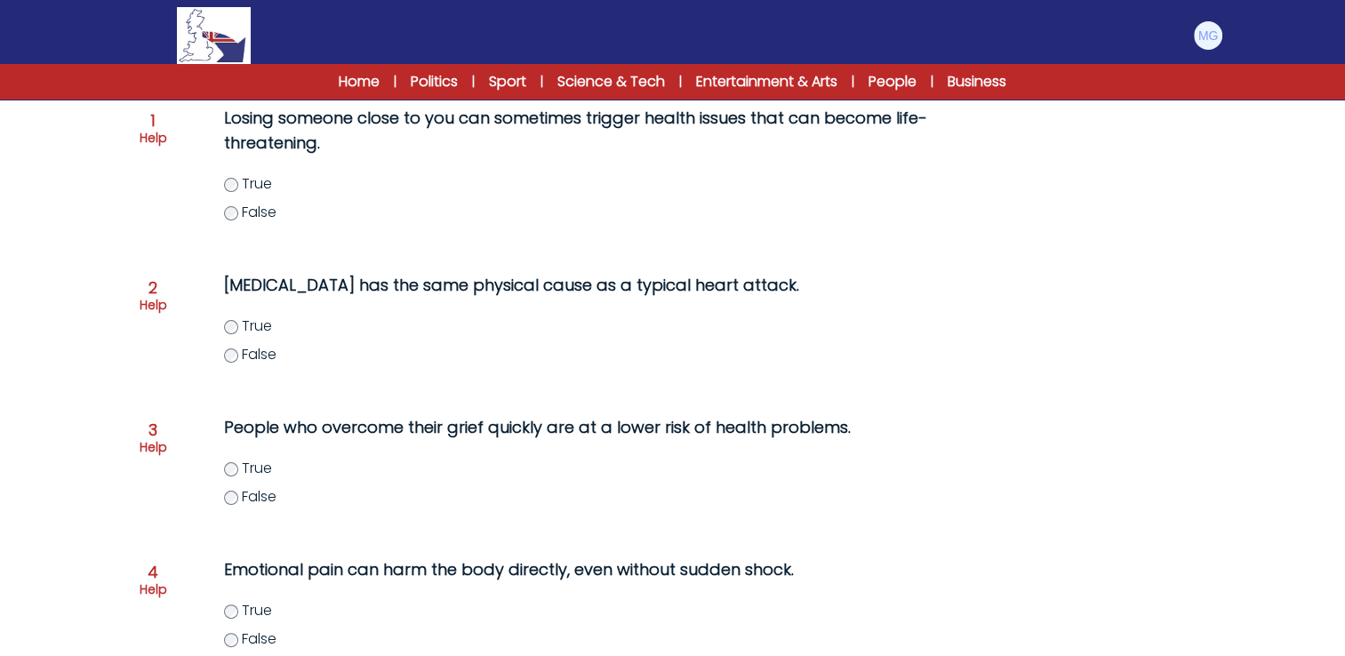
click at [143, 232] on div "Question 1 Help Losing someone close to you can sometimes trigger health issues…" at bounding box center [673, 175] width 1067 height 153
click at [145, 359] on div "Question 2 Help Takotsubo syndrome has the same physical cause as a typical hea…" at bounding box center [673, 330] width 1067 height 128
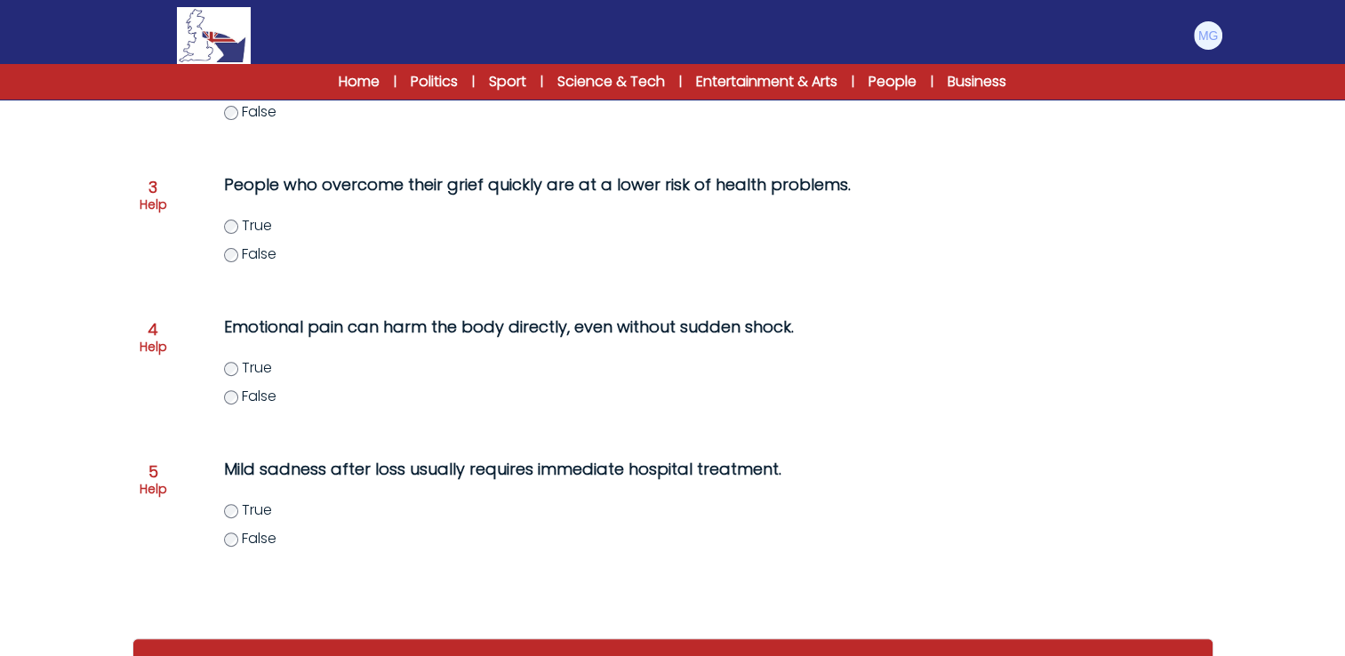
scroll to position [534, 0]
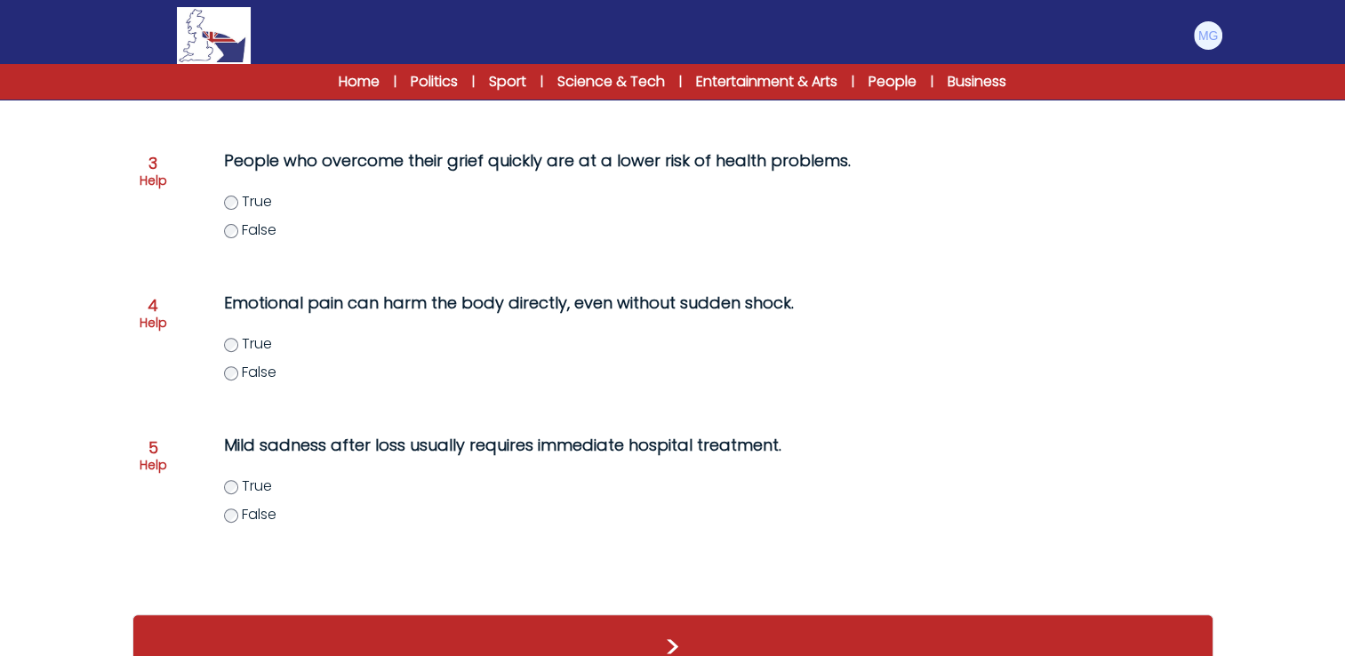
click at [184, 221] on div "Question 3 Help People who overcome their grief quickly are at a lower risk of …" at bounding box center [673, 205] width 1067 height 128
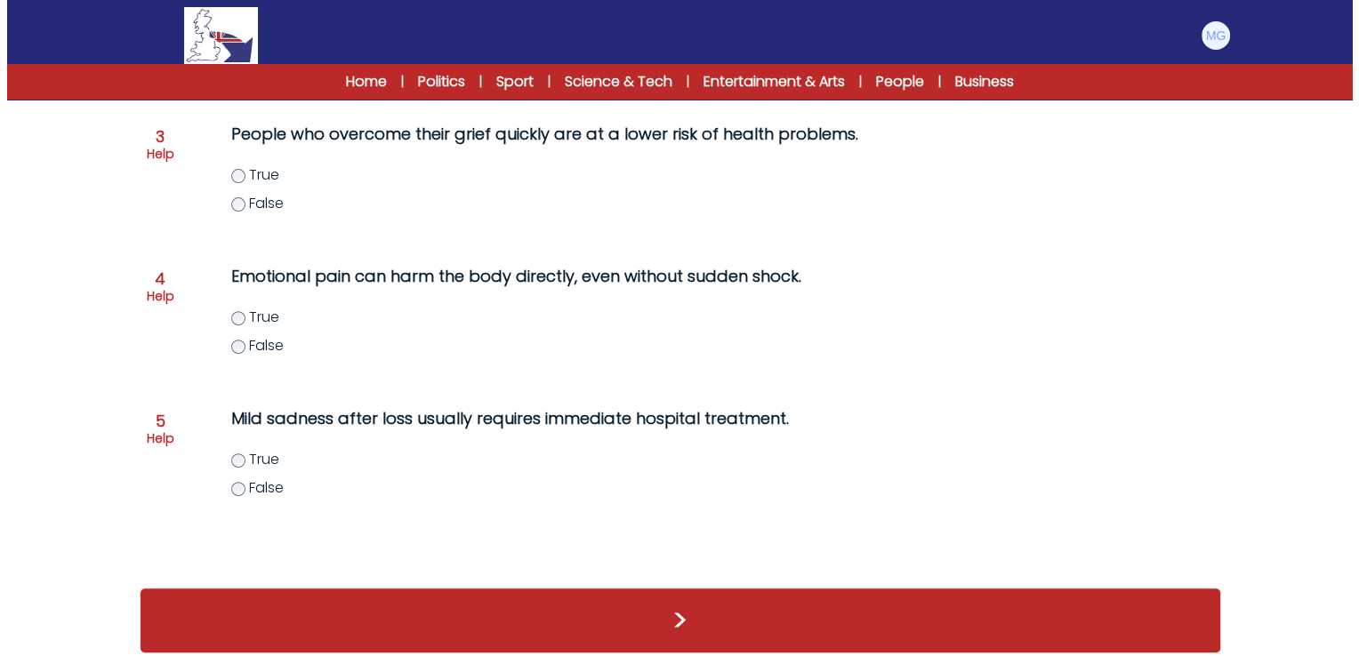
scroll to position [574, 0]
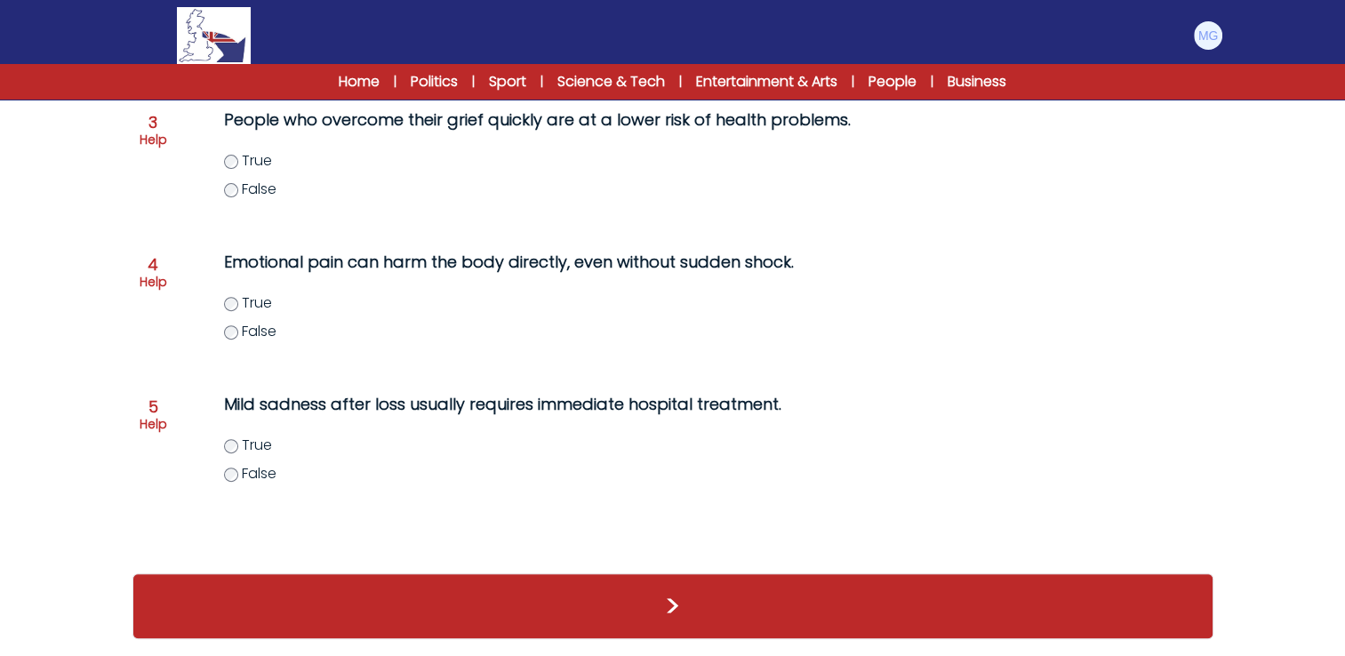
click at [160, 275] on p "Help" at bounding box center [154, 282] width 28 height 18
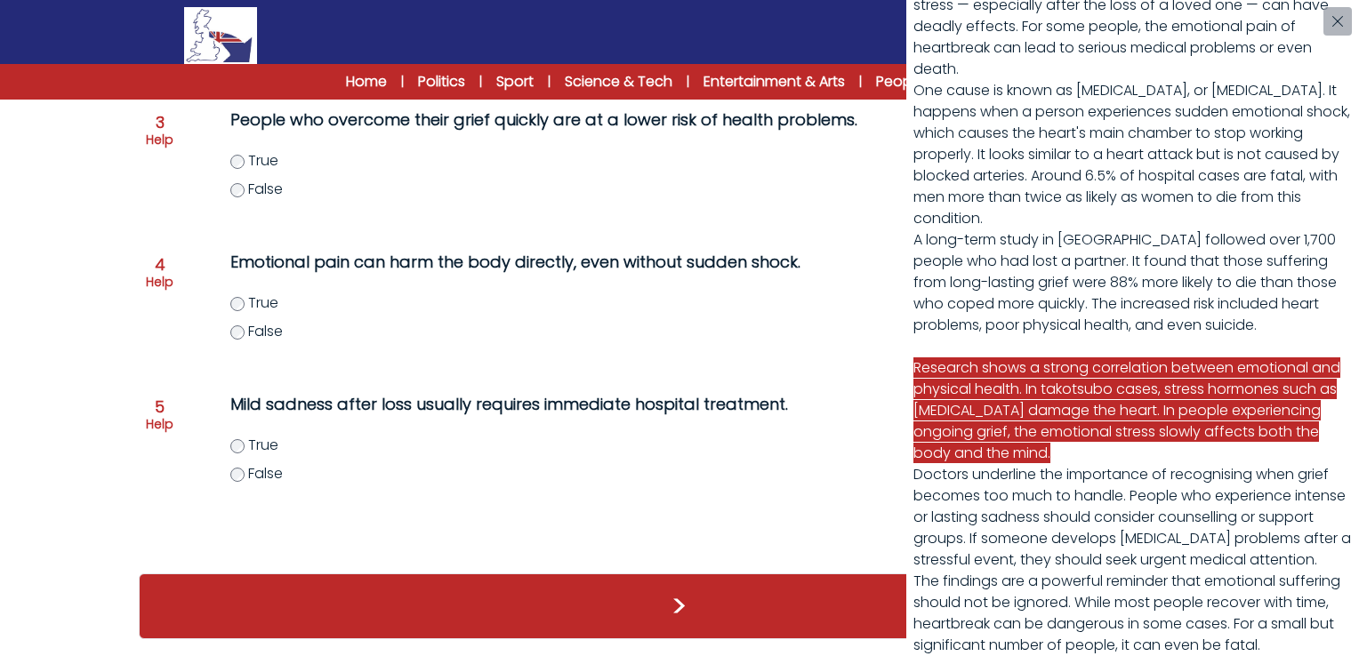
scroll to position [345, 0]
click at [157, 423] on div "Scientists confirm that people really can die of a broken heart New scientific …" at bounding box center [679, 328] width 1359 height 656
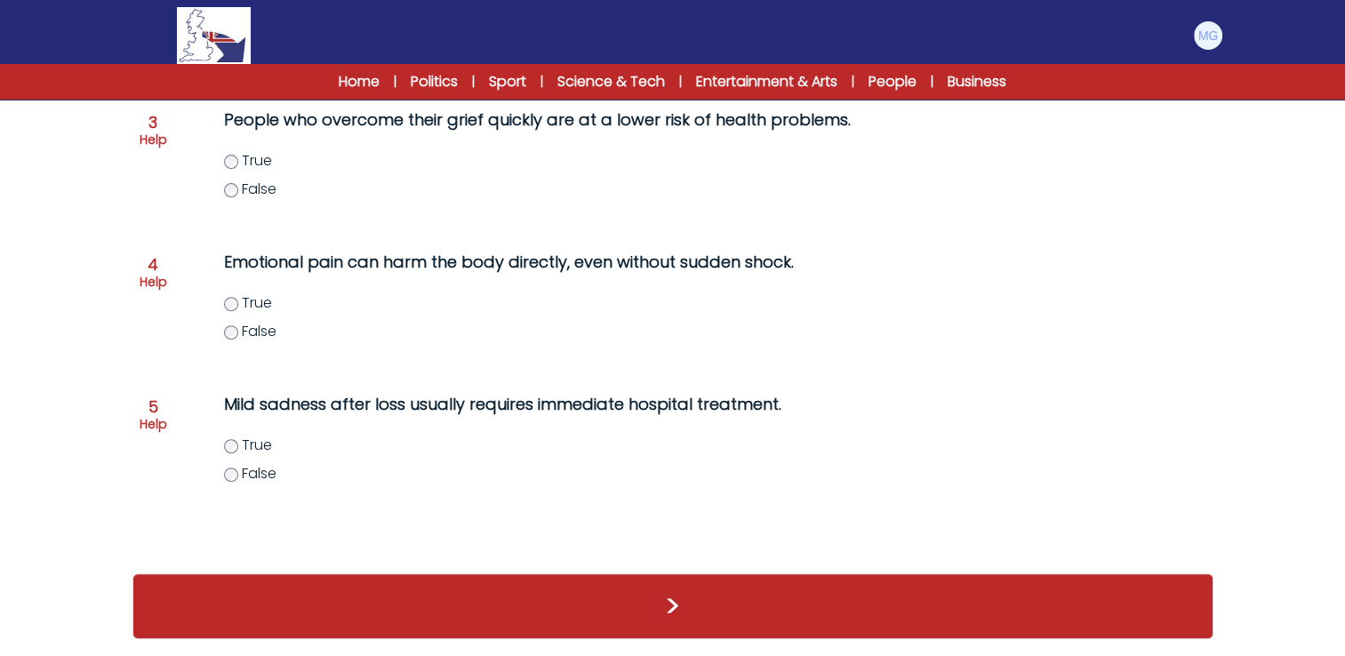
click at [157, 423] on p "Help" at bounding box center [154, 424] width 28 height 18
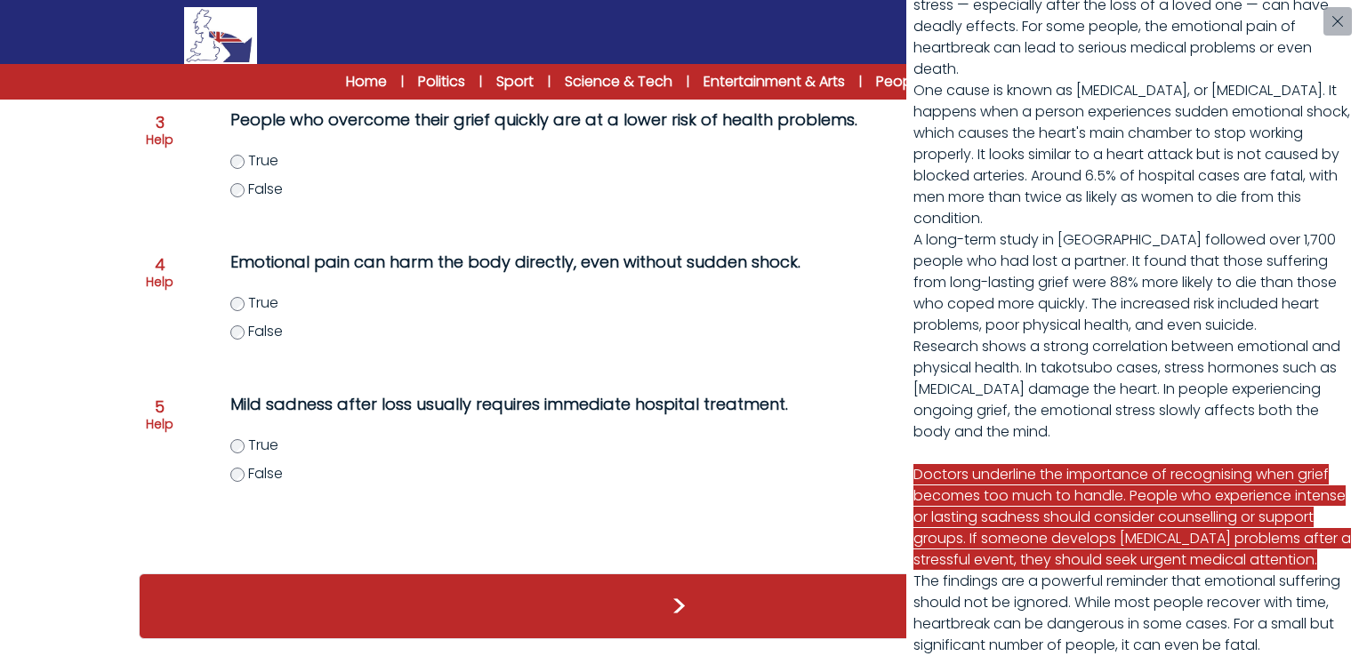
click at [237, 476] on div "Scientists confirm that people really can die of a broken heart New scientific …" at bounding box center [679, 328] width 1359 height 656
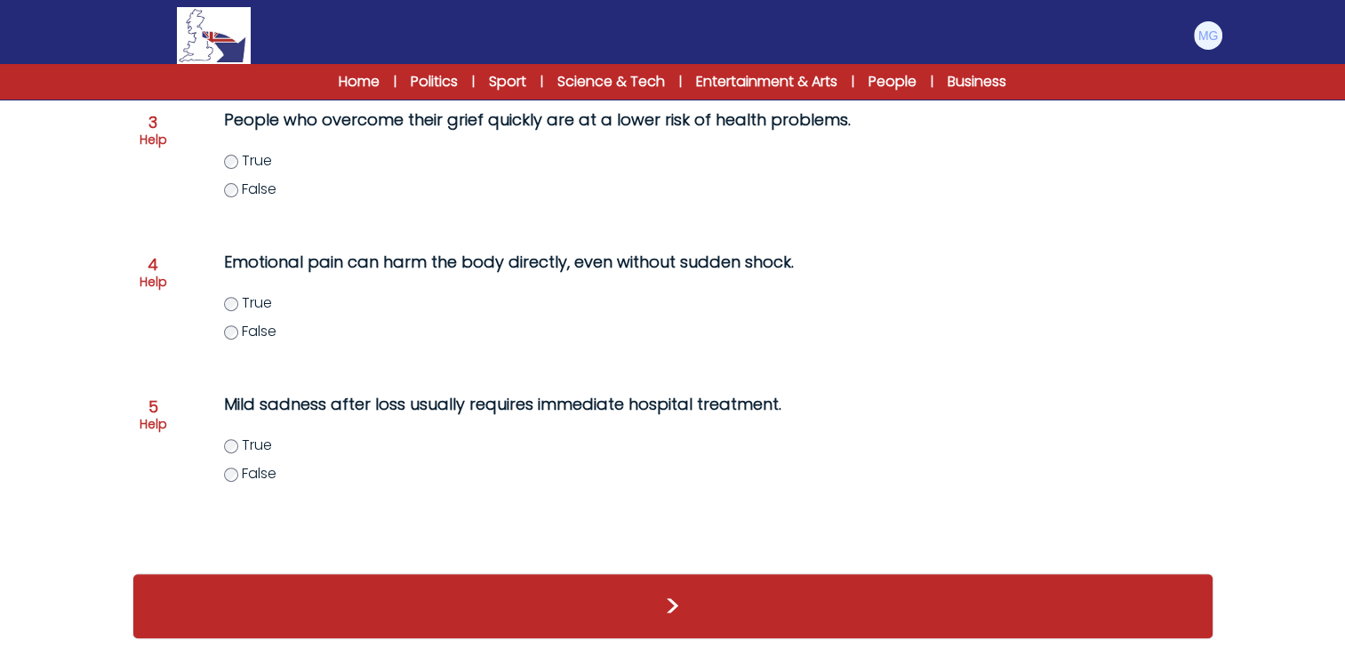
click at [236, 478] on label "False" at bounding box center [601, 473] width 755 height 21
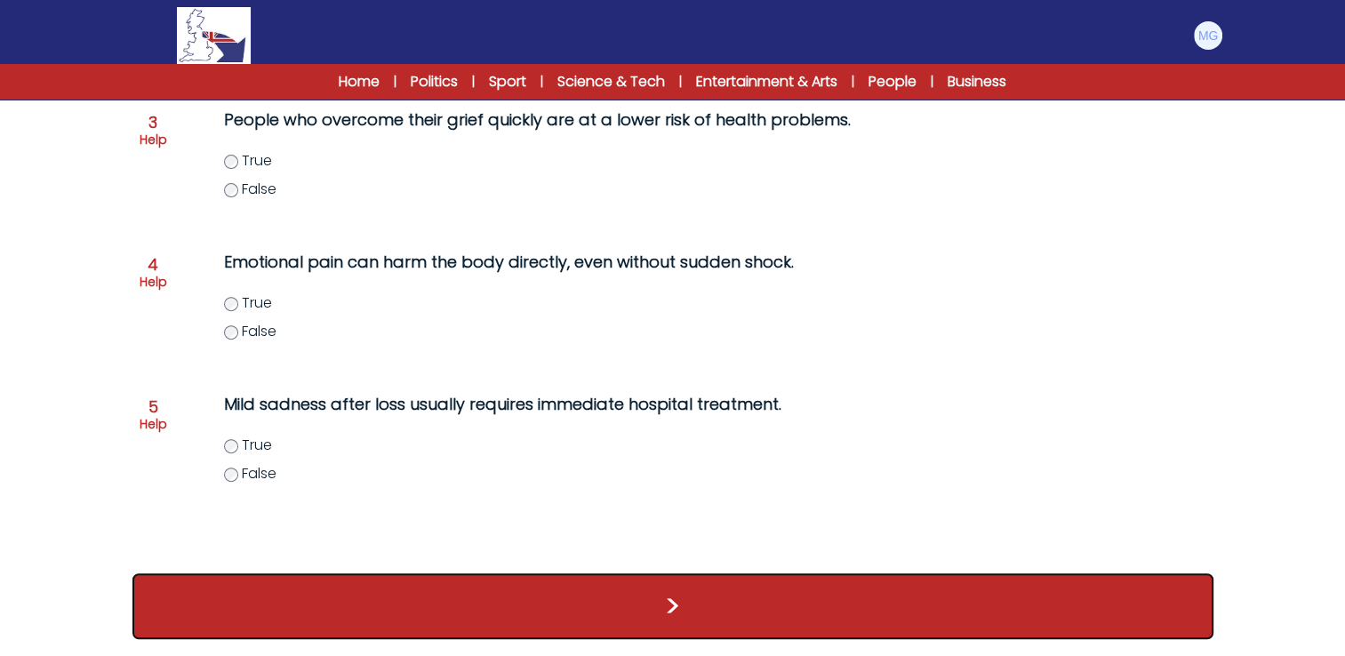
click at [445, 577] on button ">" at bounding box center [672, 607] width 1081 height 66
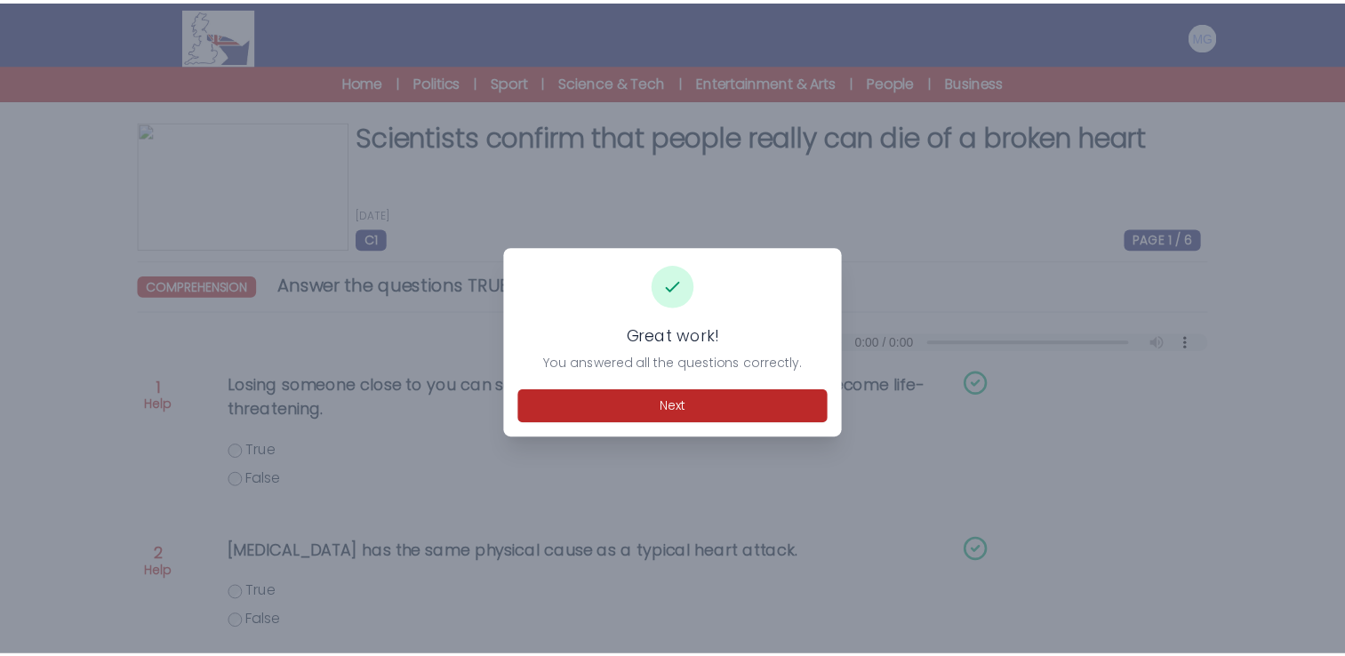
scroll to position [356, 0]
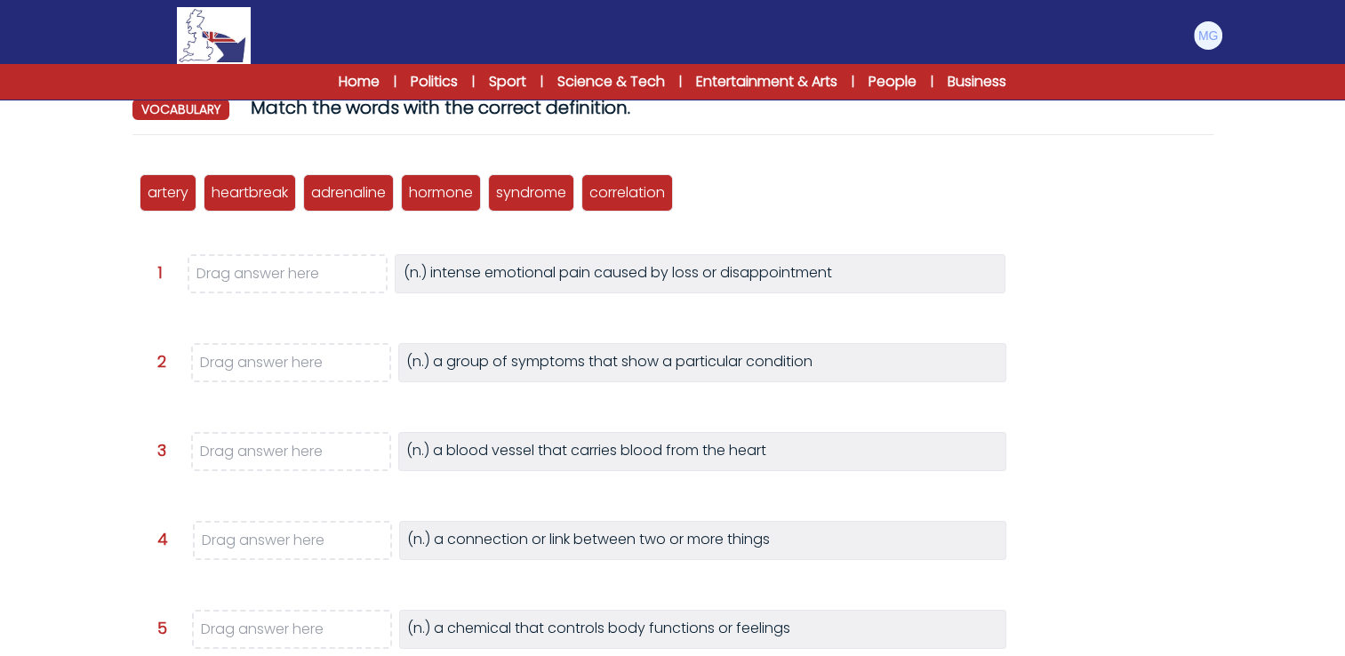
scroll to position [178, 0]
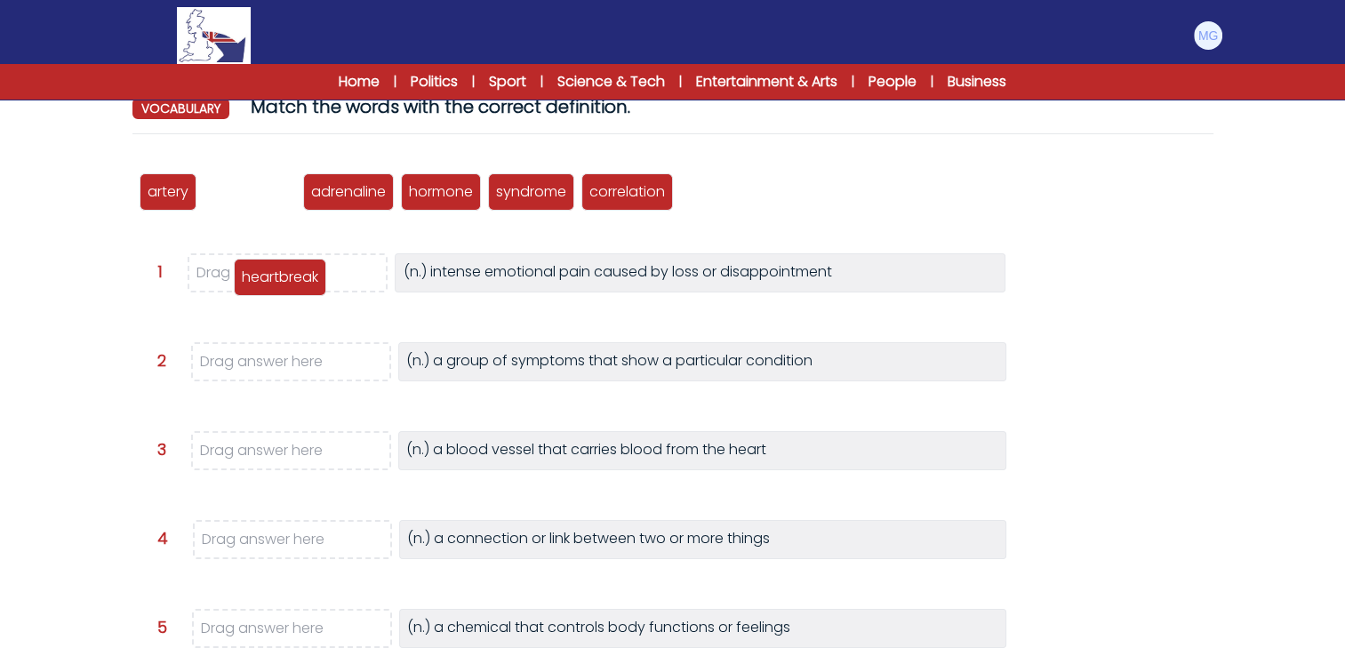
click at [285, 281] on p "heartbreak" at bounding box center [280, 277] width 76 height 21
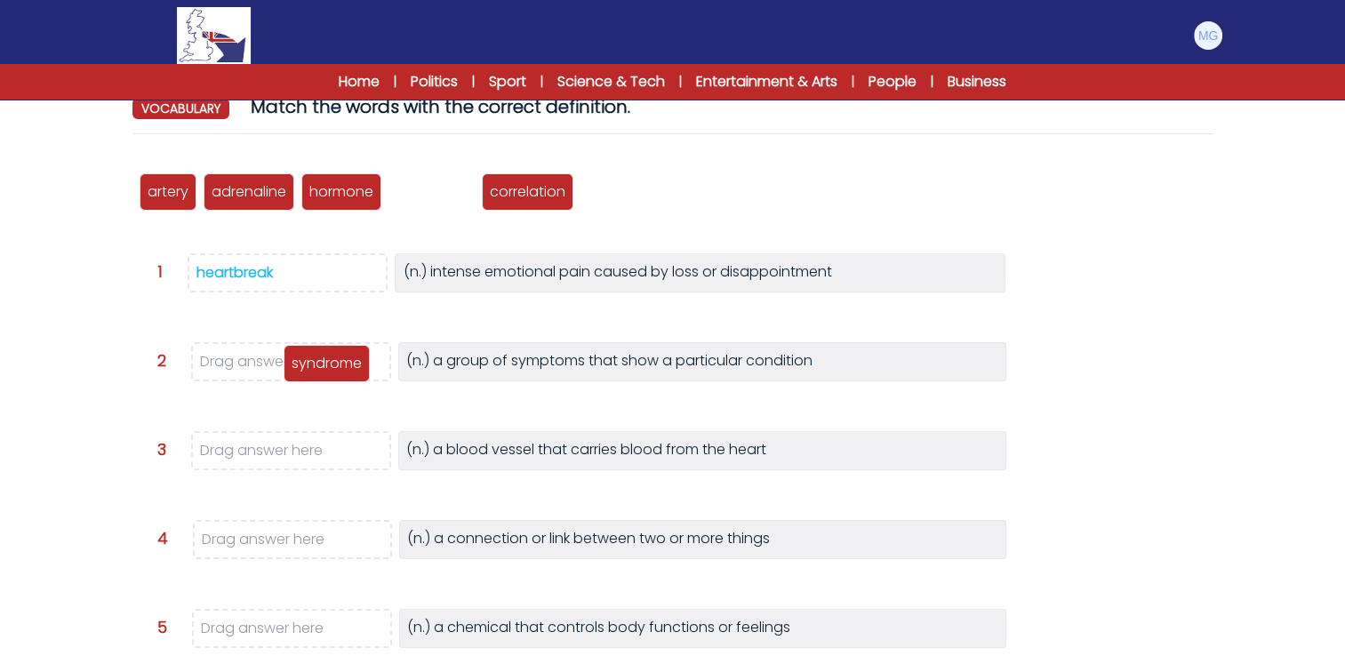
drag, startPoint x: 421, startPoint y: 191, endPoint x: 316, endPoint y: 363, distance: 201.6
click at [316, 363] on p "syndrome" at bounding box center [327, 363] width 70 height 21
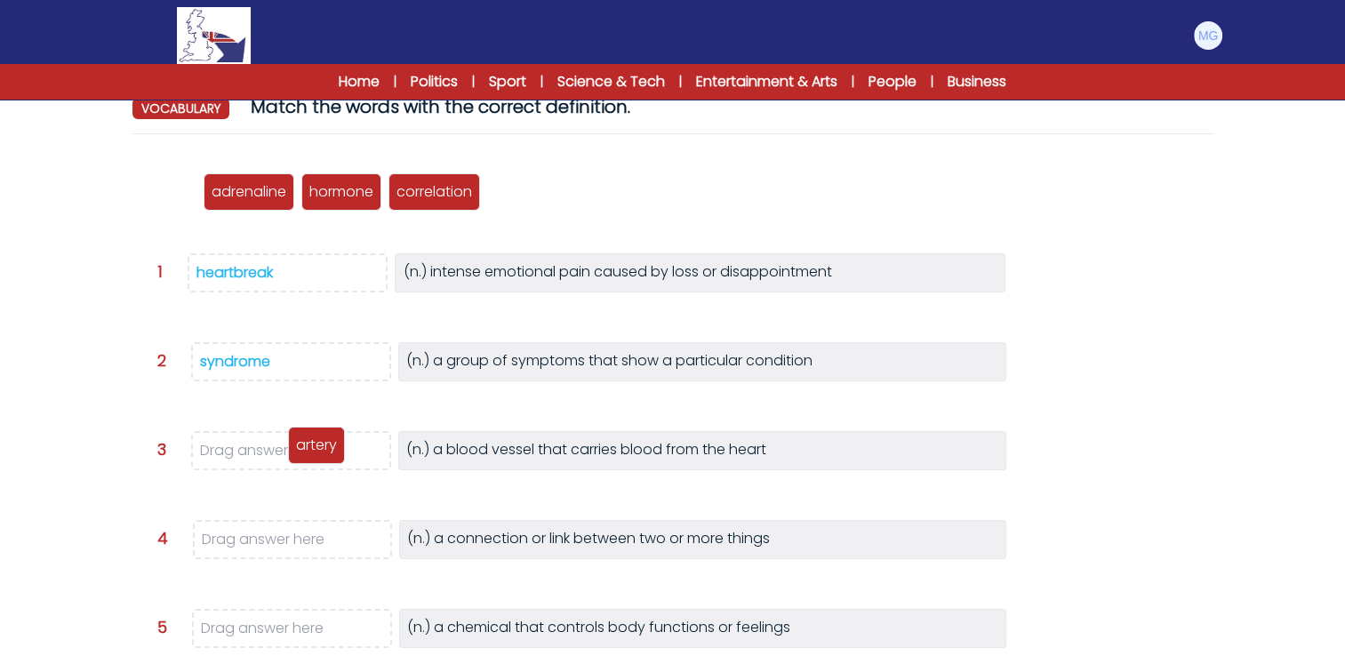
drag, startPoint x: 171, startPoint y: 197, endPoint x: 317, endPoint y: 457, distance: 298.6
click at [320, 456] on p "artery" at bounding box center [316, 445] width 41 height 21
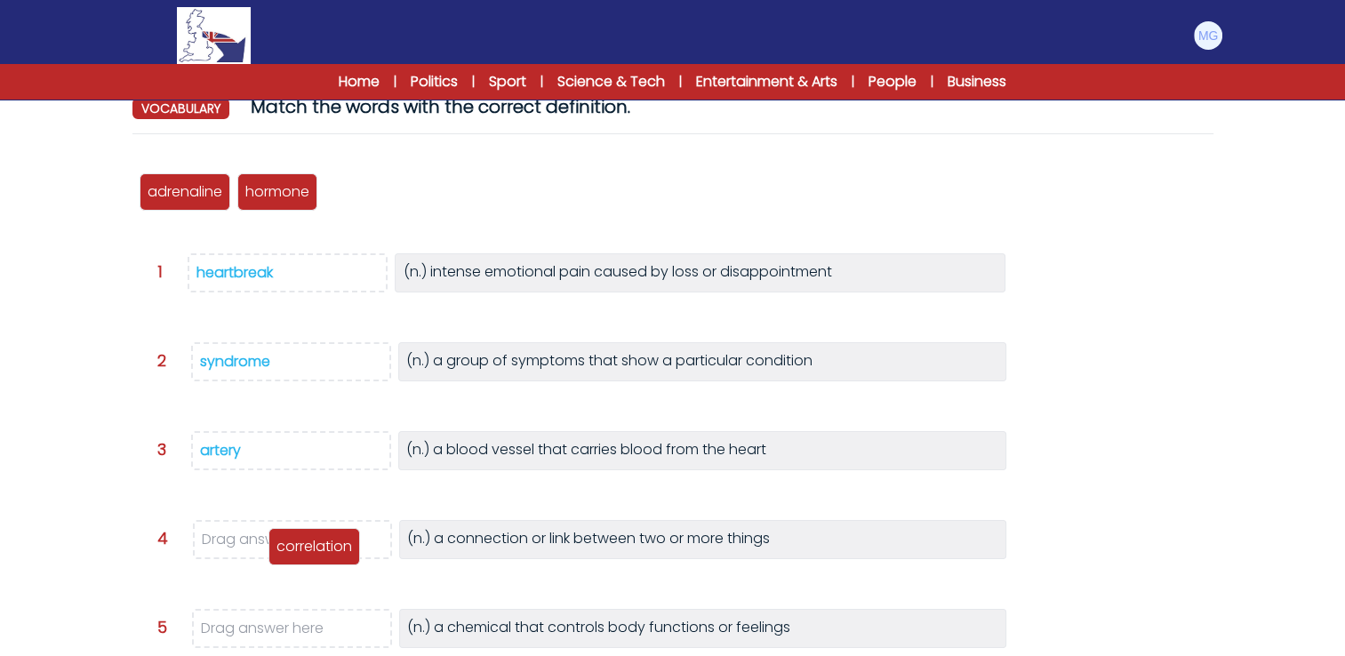
drag, startPoint x: 384, startPoint y: 188, endPoint x: 325, endPoint y: 539, distance: 356.2
click at [325, 542] on p "correlation" at bounding box center [315, 546] width 76 height 21
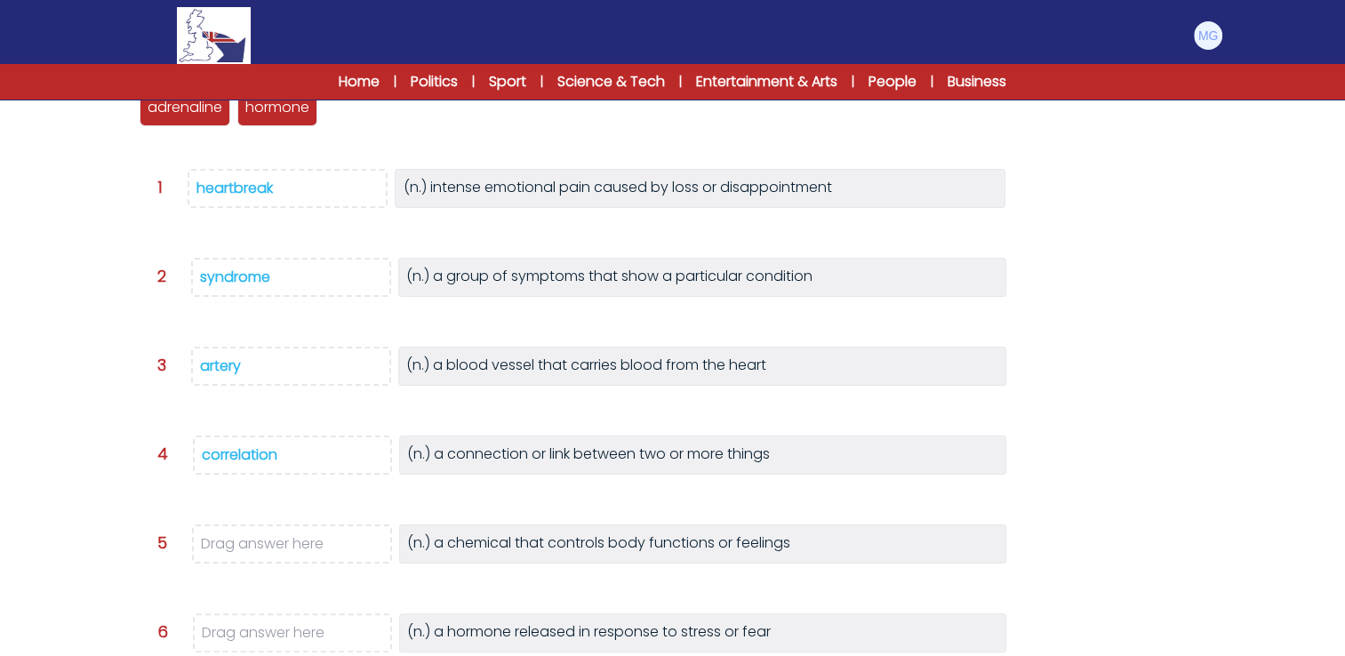
scroll to position [267, 0]
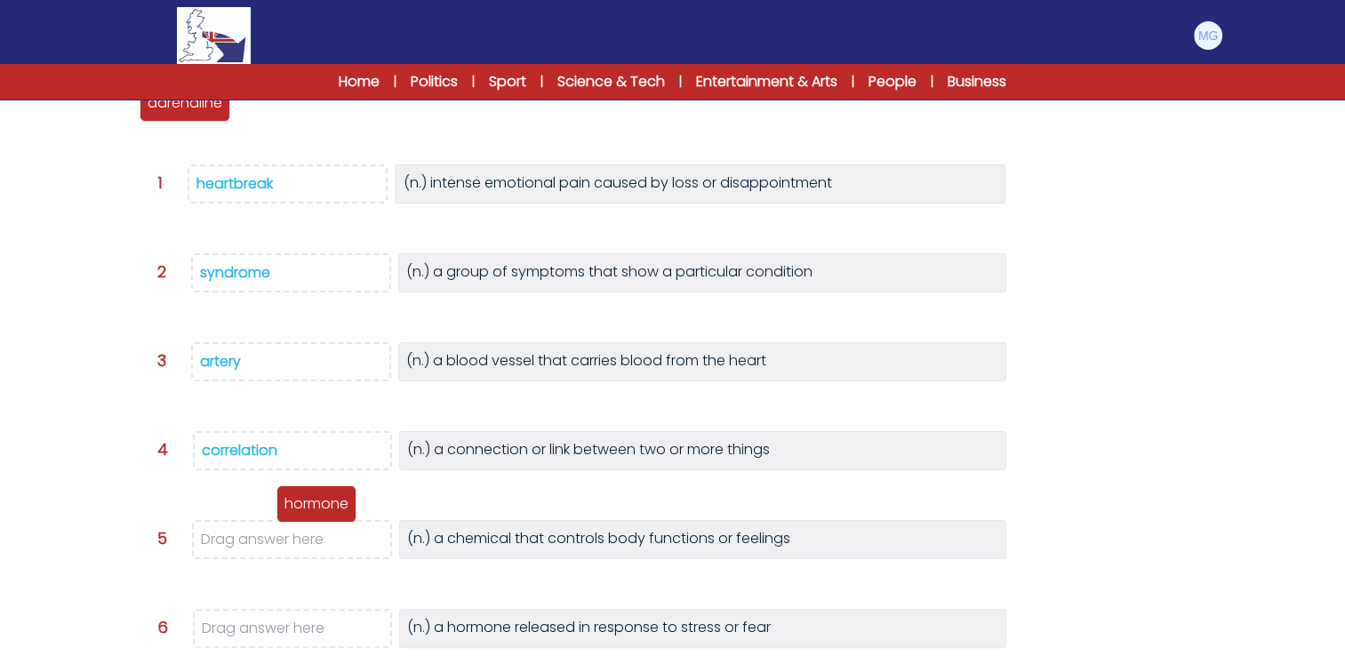
drag, startPoint x: 281, startPoint y: 115, endPoint x: 319, endPoint y: 535, distance: 422.3
click at [319, 523] on div "hormone" at bounding box center [317, 503] width 80 height 37
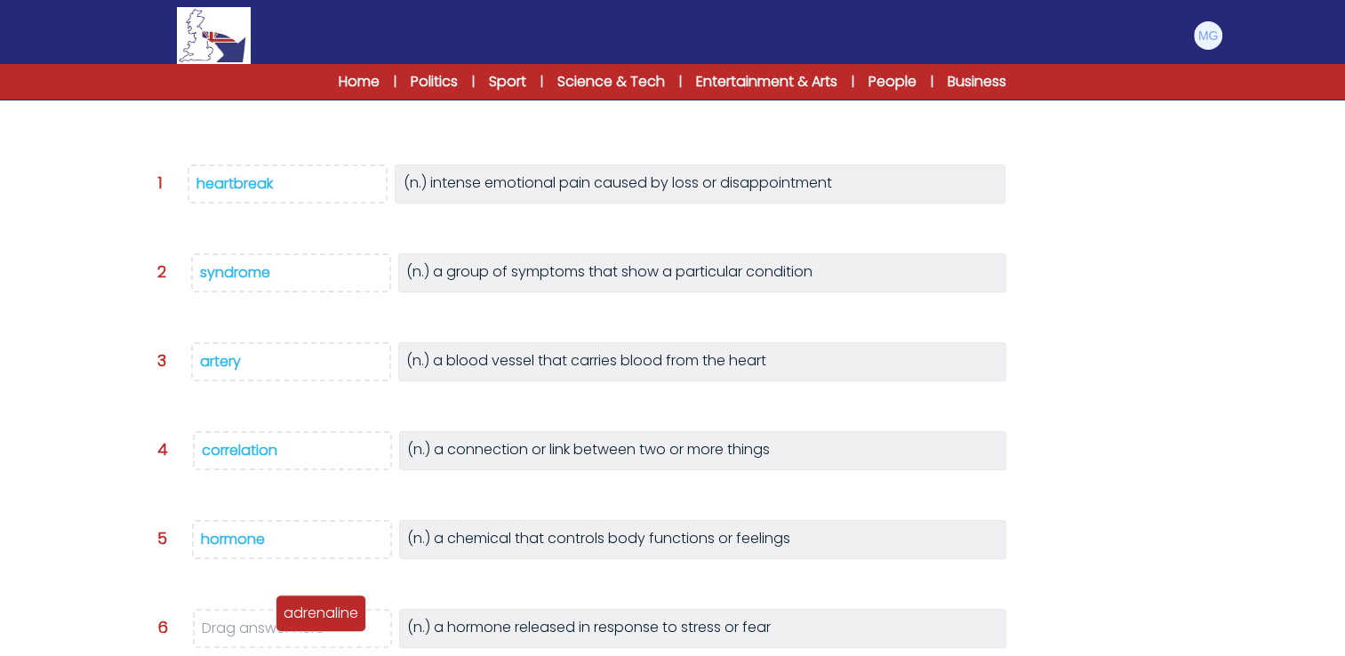
drag, startPoint x: 203, startPoint y: 169, endPoint x: 325, endPoint y: 636, distance: 482.7
click at [325, 624] on p "adrenaline" at bounding box center [321, 613] width 75 height 21
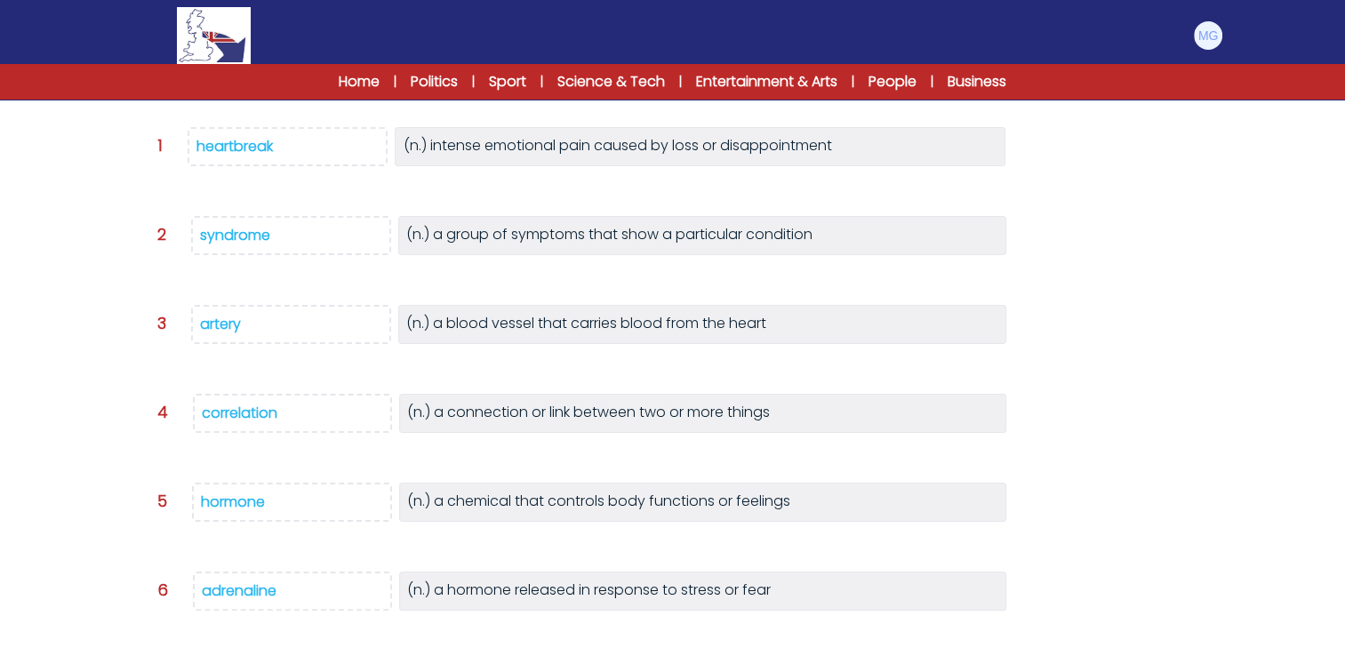
scroll to position [409, 0]
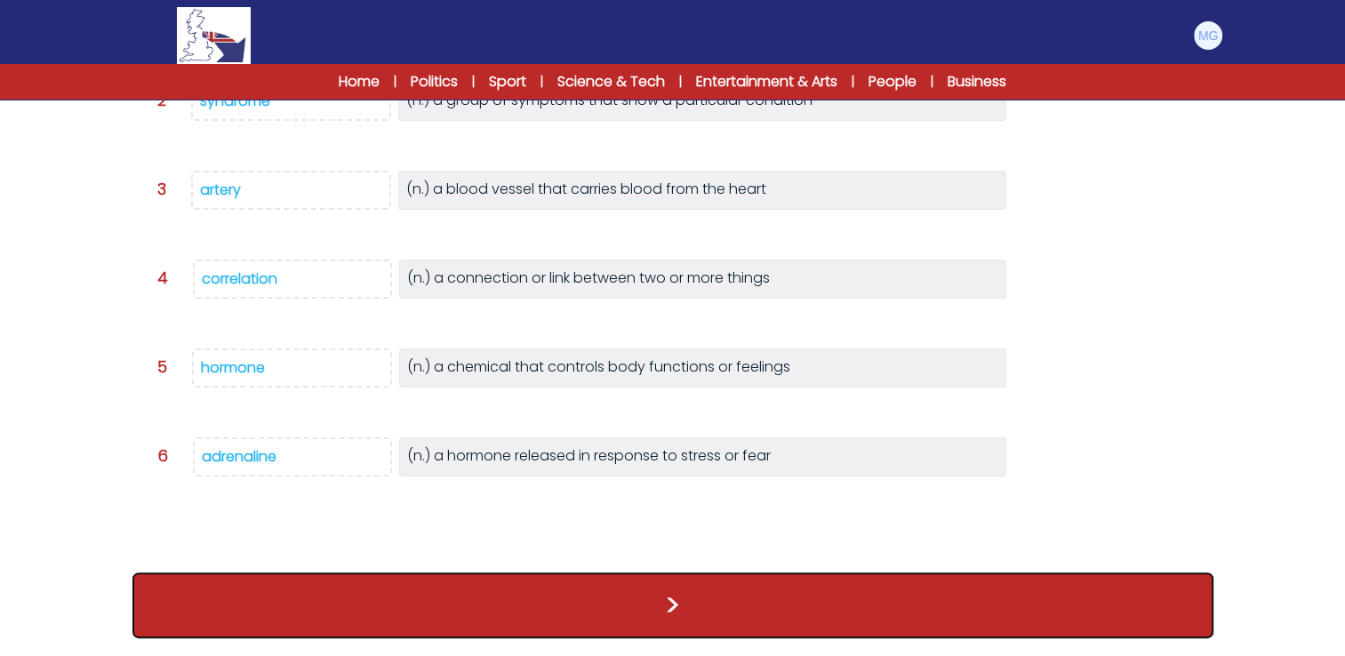
click at [662, 606] on button ">" at bounding box center [672, 606] width 1081 height 66
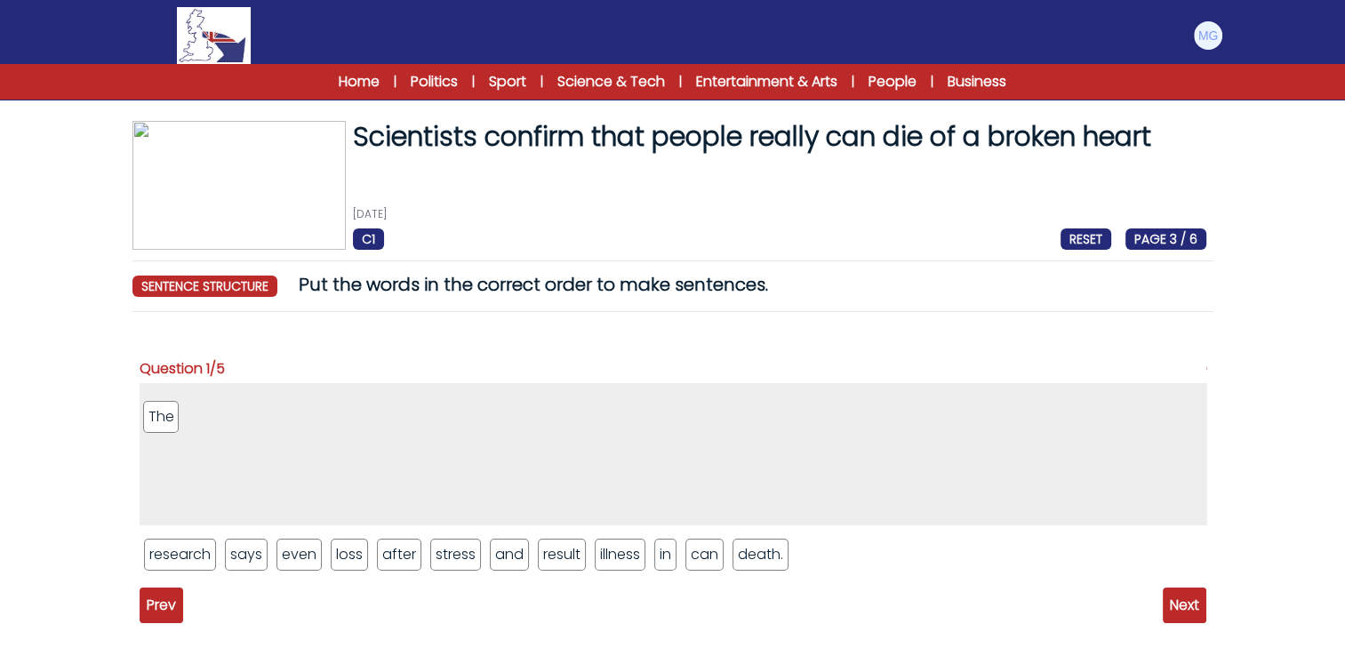
drag, startPoint x: 543, startPoint y: 559, endPoint x: 130, endPoint y: 417, distance: 437.3
drag, startPoint x: 181, startPoint y: 557, endPoint x: 243, endPoint y: 381, distance: 186.4
drag, startPoint x: 171, startPoint y: 557, endPoint x: 308, endPoint y: 397, distance: 210.0
drag, startPoint x: 295, startPoint y: 407, endPoint x: 348, endPoint y: 556, distance: 157.5
drag, startPoint x: 466, startPoint y: 552, endPoint x: 302, endPoint y: 413, distance: 214.5
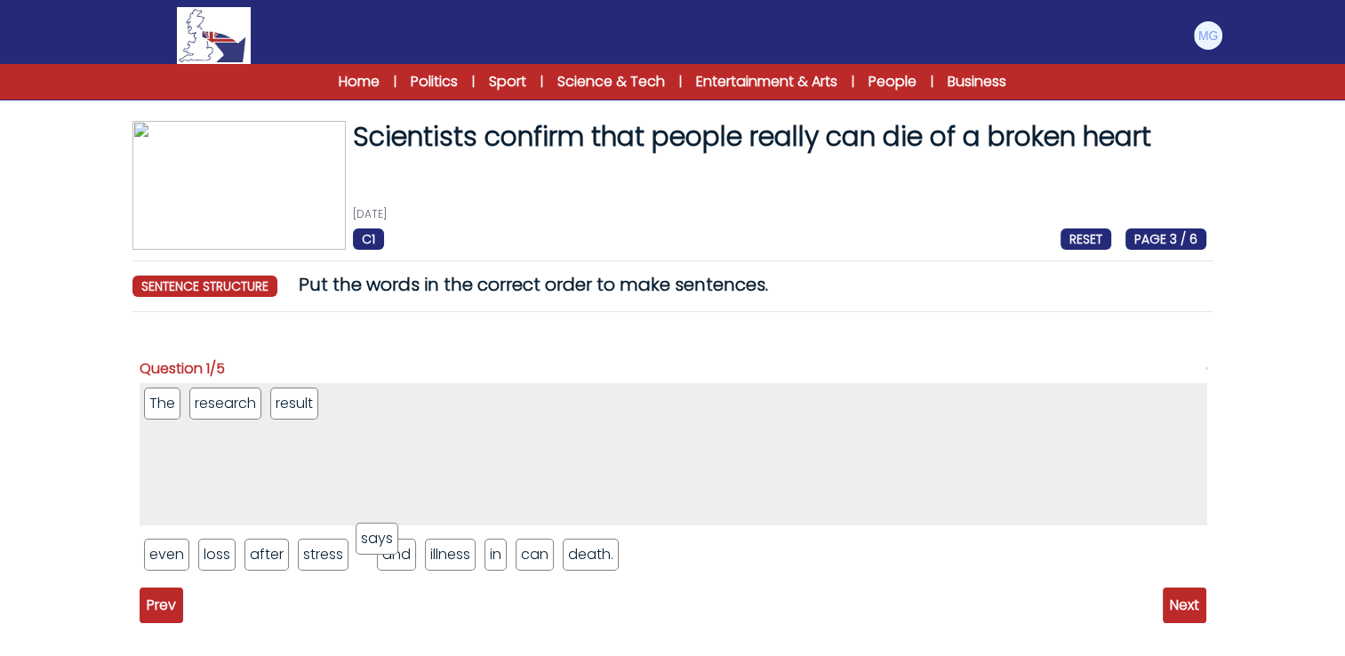
drag, startPoint x: 373, startPoint y: 547, endPoint x: 380, endPoint y: 382, distance: 164.7
drag, startPoint x: 269, startPoint y: 546, endPoint x: 445, endPoint y: 417, distance: 218.2
drag, startPoint x: 409, startPoint y: 403, endPoint x: 412, endPoint y: 560, distance: 157.4
drag, startPoint x: 349, startPoint y: 410, endPoint x: 358, endPoint y: 553, distance: 143.4
drag, startPoint x: 299, startPoint y: 399, endPoint x: 334, endPoint y: 563, distance: 167.4
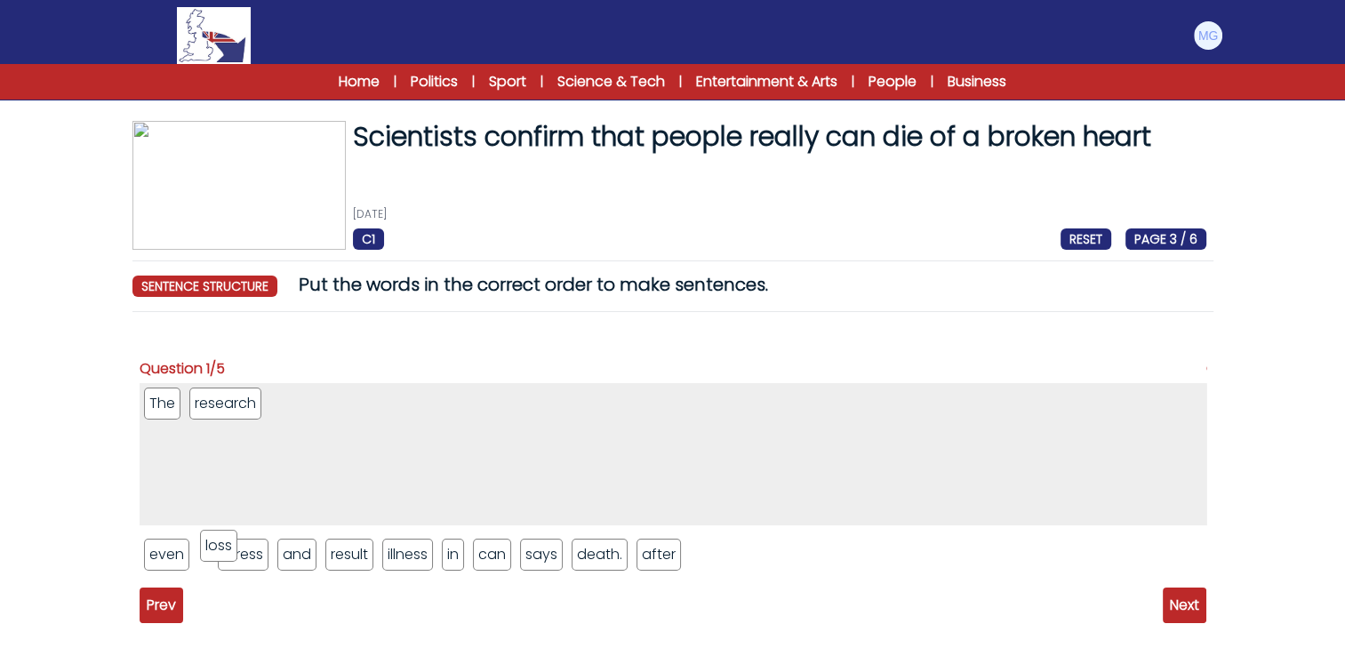
drag, startPoint x: 227, startPoint y: 541, endPoint x: 232, endPoint y: 518, distance: 23.7
drag, startPoint x: 293, startPoint y: 464, endPoint x: 296, endPoint y: 535, distance: 71.2
drag, startPoint x: 284, startPoint y: 405, endPoint x: 297, endPoint y: 564, distance: 158.8
drag, startPoint x: 214, startPoint y: 395, endPoint x: 266, endPoint y: 564, distance: 176.6
drag, startPoint x: 181, startPoint y: 418, endPoint x: 289, endPoint y: 575, distance: 190.6
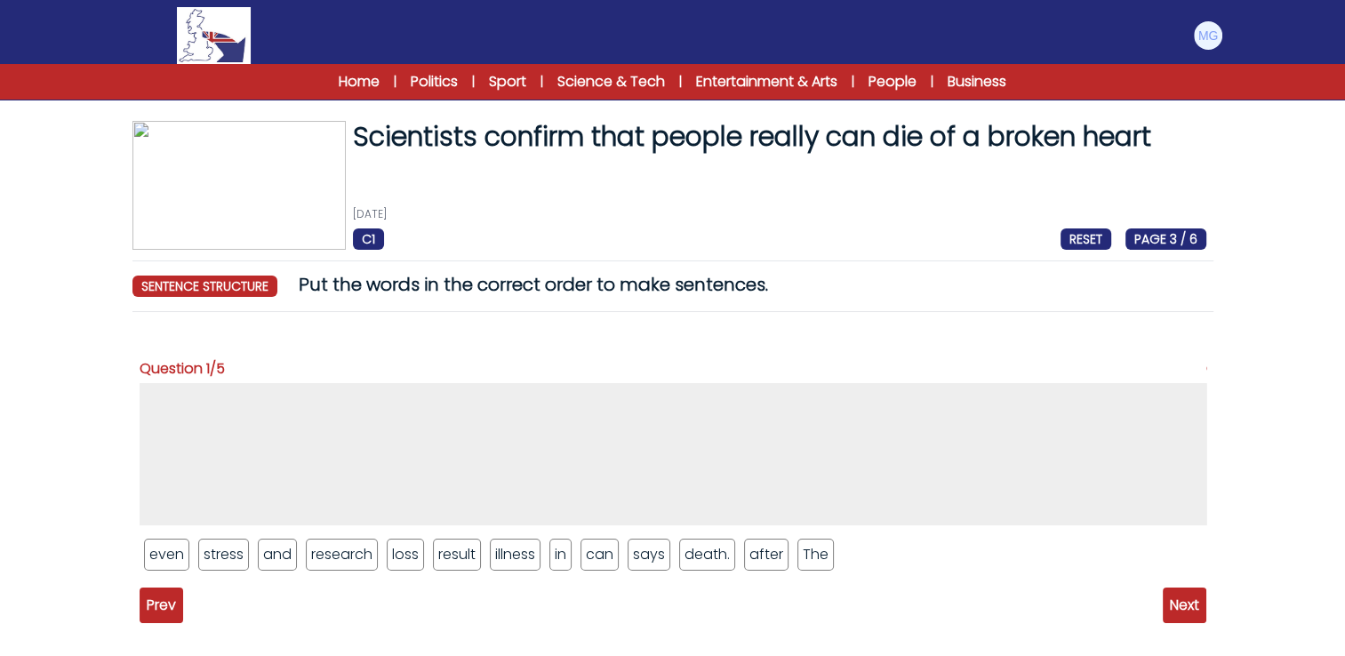
drag, startPoint x: 347, startPoint y: 553, endPoint x: 249, endPoint y: 430, distance: 156.9
drag, startPoint x: 545, startPoint y: 532, endPoint x: 265, endPoint y: 400, distance: 309.5
drag, startPoint x: 439, startPoint y: 561, endPoint x: 345, endPoint y: 409, distance: 178.9
drag, startPoint x: 456, startPoint y: 529, endPoint x: 385, endPoint y: 414, distance: 135.0
drag, startPoint x: 373, startPoint y: 550, endPoint x: 410, endPoint y: 379, distance: 175.6
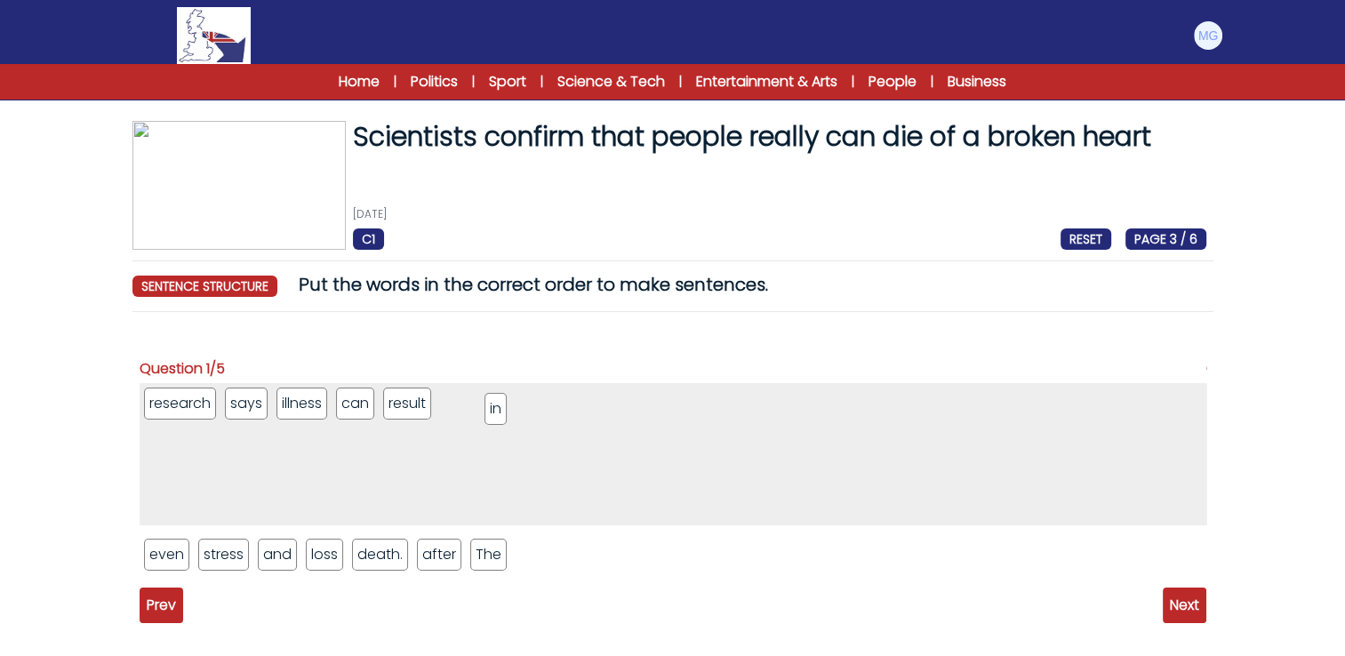
drag, startPoint x: 356, startPoint y: 553, endPoint x: 374, endPoint y: 482, distance: 73.5
drag, startPoint x: 242, startPoint y: 539, endPoint x: 485, endPoint y: 421, distance: 270.4
drag, startPoint x: 421, startPoint y: 405, endPoint x: 526, endPoint y: 407, distance: 104.9
drag, startPoint x: 218, startPoint y: 554, endPoint x: 638, endPoint y: 405, distance: 445.2
drag, startPoint x: 373, startPoint y: 400, endPoint x: 575, endPoint y: 397, distance: 202.8
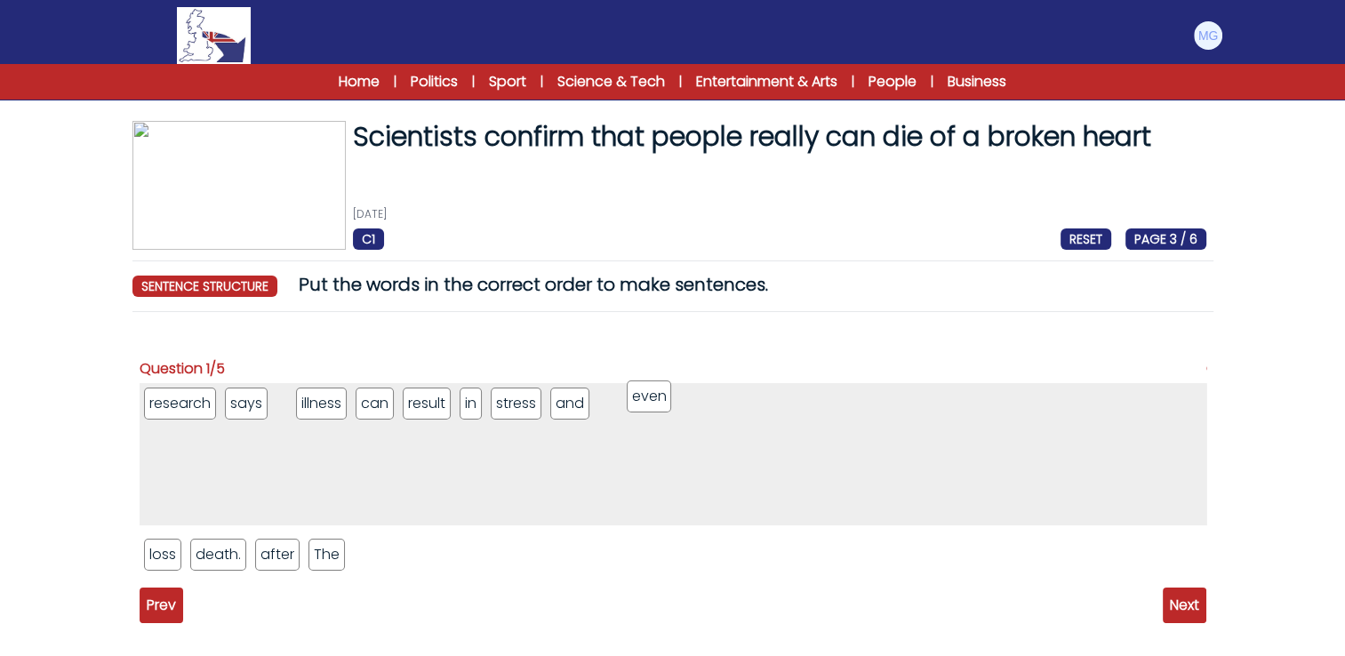
drag, startPoint x: 330, startPoint y: 521, endPoint x: 659, endPoint y: 407, distance: 348.1
drag, startPoint x: 325, startPoint y: 407, endPoint x: 651, endPoint y: 404, distance: 326.4
drag, startPoint x: 237, startPoint y: 562, endPoint x: 692, endPoint y: 420, distance: 477.0
click at [714, 416] on ul "research says illness can result in stress even and" at bounding box center [673, 454] width 1067 height 142
drag, startPoint x: 576, startPoint y: 404, endPoint x: 714, endPoint y: 402, distance: 137.8
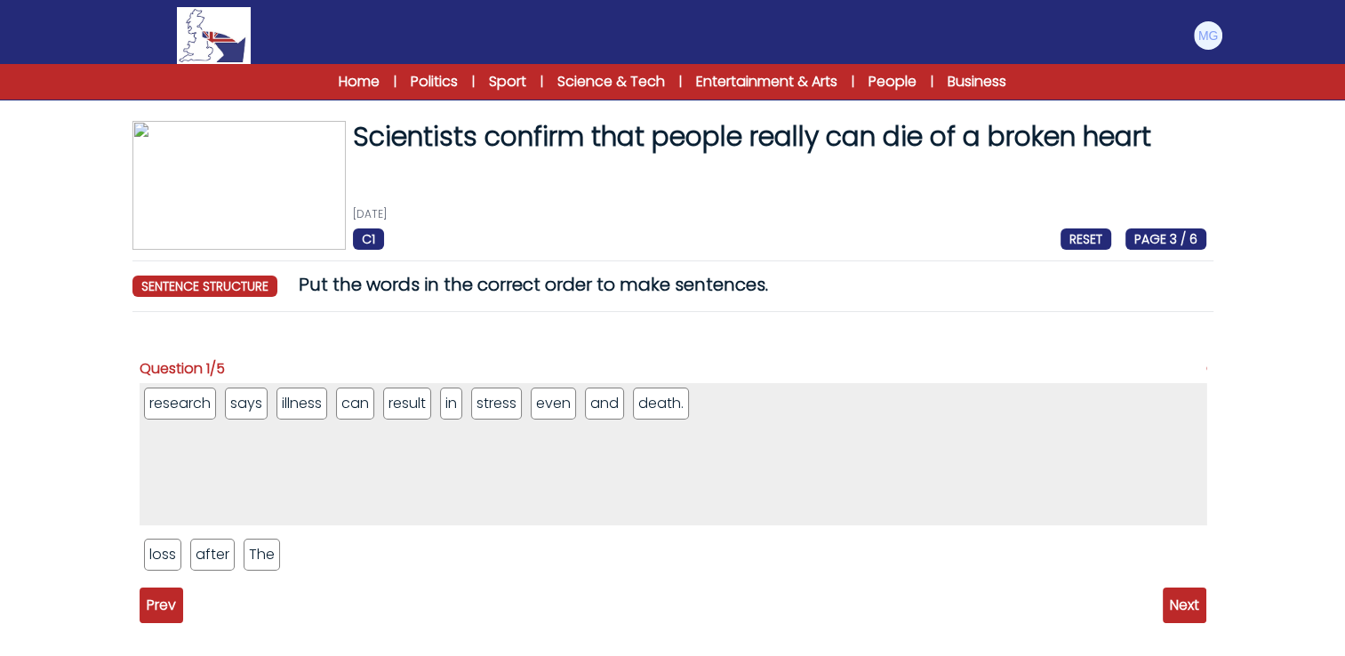
click at [676, 402] on li "death." at bounding box center [661, 404] width 56 height 32
click at [608, 406] on li "and" at bounding box center [604, 404] width 39 height 32
drag, startPoint x: 261, startPoint y: 546, endPoint x: 147, endPoint y: 403, distance: 182.9
drag, startPoint x: 501, startPoint y: 407, endPoint x: 213, endPoint y: 409, distance: 288.1
drag, startPoint x: 203, startPoint y: 547, endPoint x: 250, endPoint y: 404, distance: 150.7
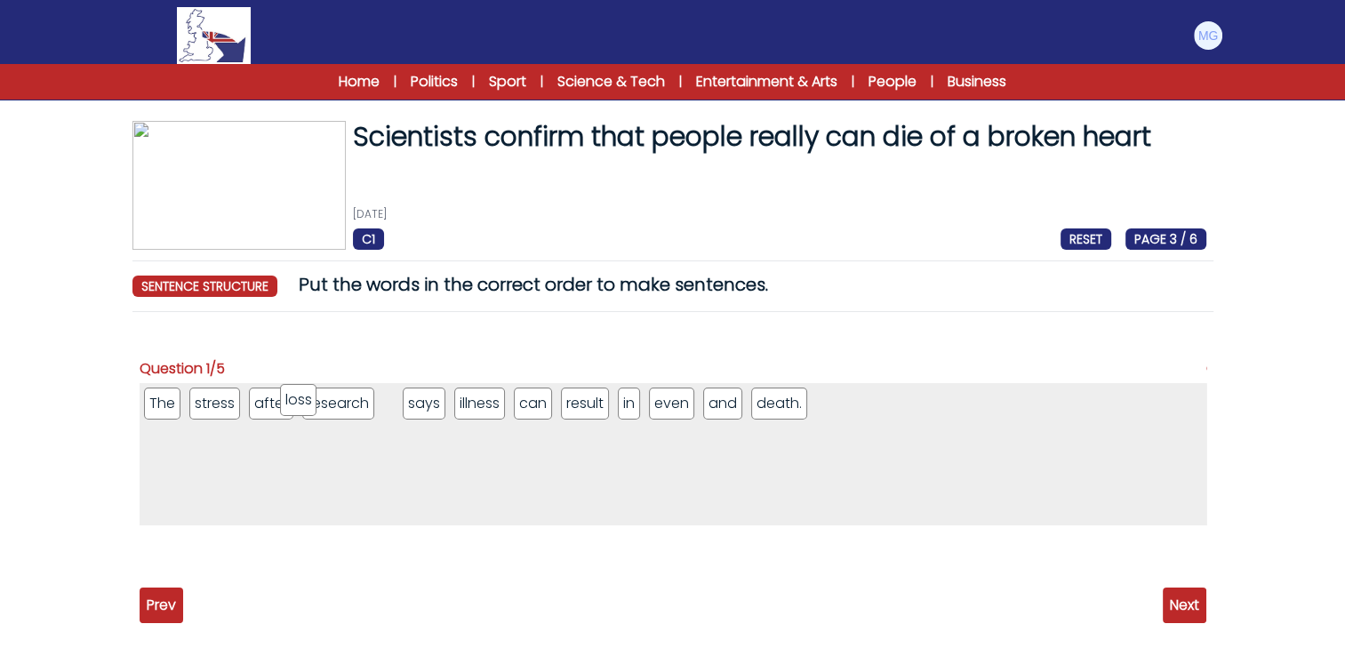
drag, startPoint x: 167, startPoint y: 556, endPoint x: 325, endPoint y: 418, distance: 209.2
drag, startPoint x: 410, startPoint y: 410, endPoint x: 325, endPoint y: 405, distance: 85.5
drag, startPoint x: 407, startPoint y: 406, endPoint x: 296, endPoint y: 410, distance: 111.2
drag, startPoint x: 401, startPoint y: 411, endPoint x: 387, endPoint y: 406, distance: 14.9
drag, startPoint x: 320, startPoint y: 408, endPoint x: 235, endPoint y: 405, distance: 85.4
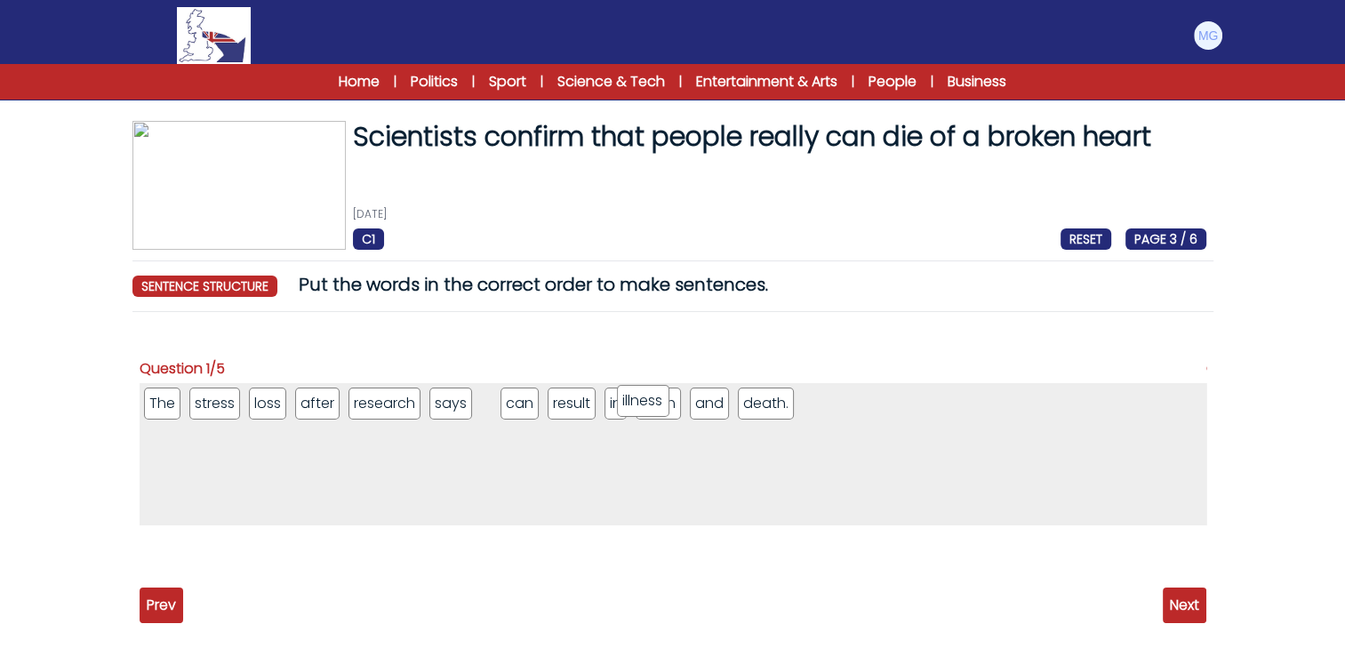
drag, startPoint x: 589, startPoint y: 405, endPoint x: 637, endPoint y: 402, distance: 48.1
drag, startPoint x: 525, startPoint y: 407, endPoint x: 634, endPoint y: 406, distance: 109.4
drag, startPoint x: 555, startPoint y: 410, endPoint x: 594, endPoint y: 408, distance: 39.2
drag, startPoint x: 630, startPoint y: 404, endPoint x: 573, endPoint y: 404, distance: 56.9
click at [1182, 602] on span "Next" at bounding box center [1185, 606] width 44 height 36
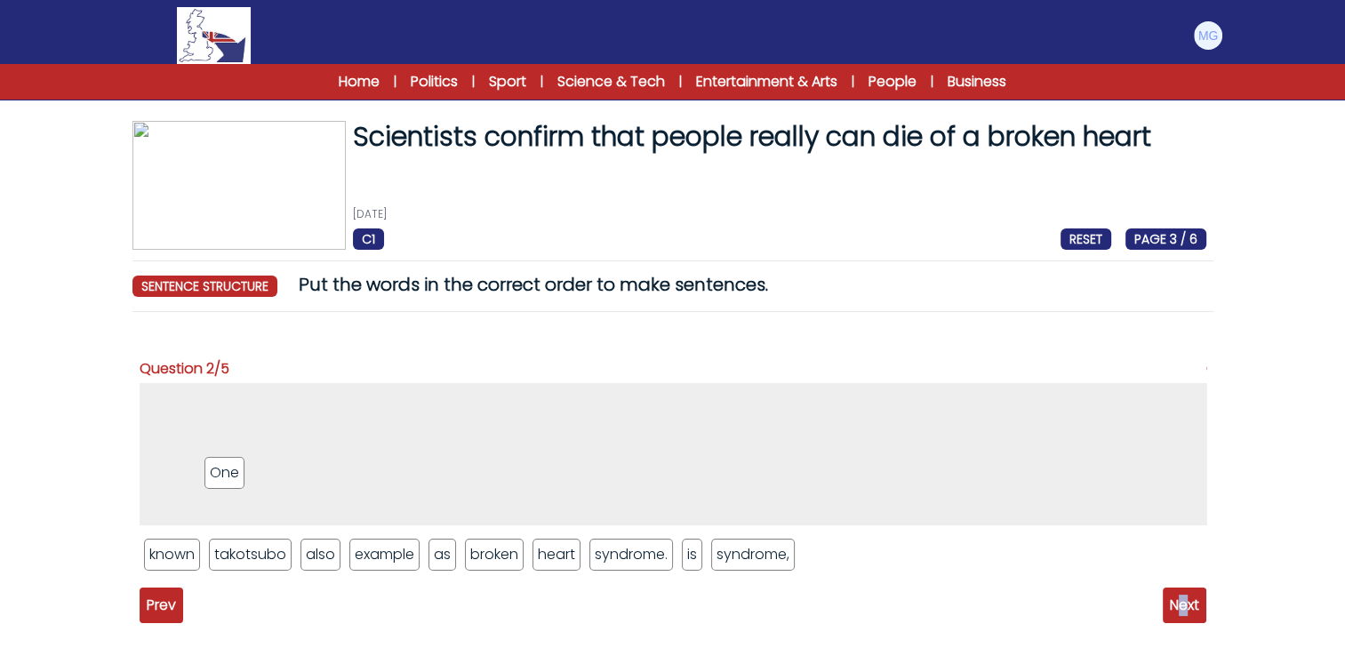
drag, startPoint x: 222, startPoint y: 478, endPoint x: 186, endPoint y: 429, distance: 61.7
drag, startPoint x: 186, startPoint y: 425, endPoint x: 187, endPoint y: 401, distance: 24.0
click at [187, 401] on ul "One" at bounding box center [673, 454] width 1067 height 142
drag, startPoint x: 750, startPoint y: 565, endPoint x: 249, endPoint y: 429, distance: 518.5
drag, startPoint x: 186, startPoint y: 554, endPoint x: 373, endPoint y: 448, distance: 215.4
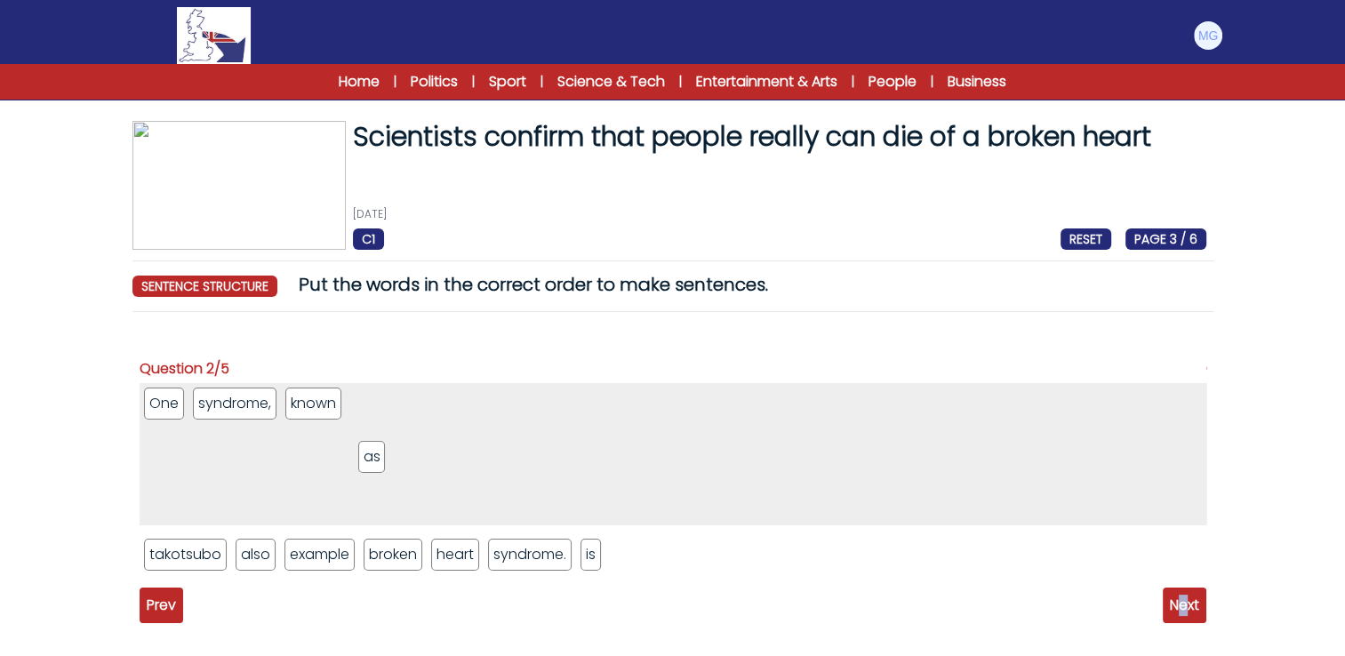
drag, startPoint x: 373, startPoint y: 504, endPoint x: 384, endPoint y: 404, distance: 101.0
drag, startPoint x: 199, startPoint y: 553, endPoint x: 508, endPoint y: 407, distance: 341.3
drag, startPoint x: 499, startPoint y: 538, endPoint x: 488, endPoint y: 434, distance: 104.6
drag, startPoint x: 156, startPoint y: 550, endPoint x: 573, endPoint y: 401, distance: 442.1
drag, startPoint x: 208, startPoint y: 510, endPoint x: 212, endPoint y: 397, distance: 113.9
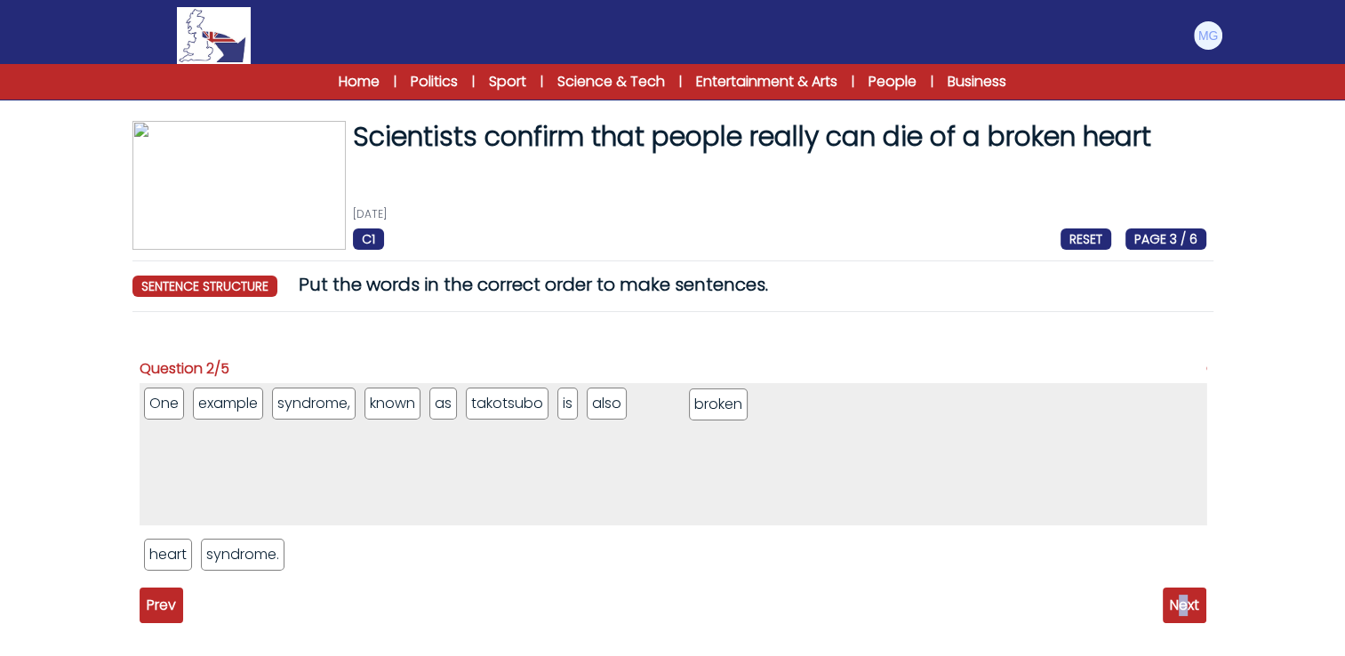
drag, startPoint x: 186, startPoint y: 561, endPoint x: 732, endPoint y: 411, distance: 566.3
drag, startPoint x: 210, startPoint y: 551, endPoint x: 804, endPoint y: 412, distance: 610.2
drag, startPoint x: 206, startPoint y: 556, endPoint x: 861, endPoint y: 400, distance: 672.7
drag, startPoint x: 611, startPoint y: 407, endPoint x: 378, endPoint y: 407, distance: 233.0
drag, startPoint x: 568, startPoint y: 407, endPoint x: 355, endPoint y: 404, distance: 213.4
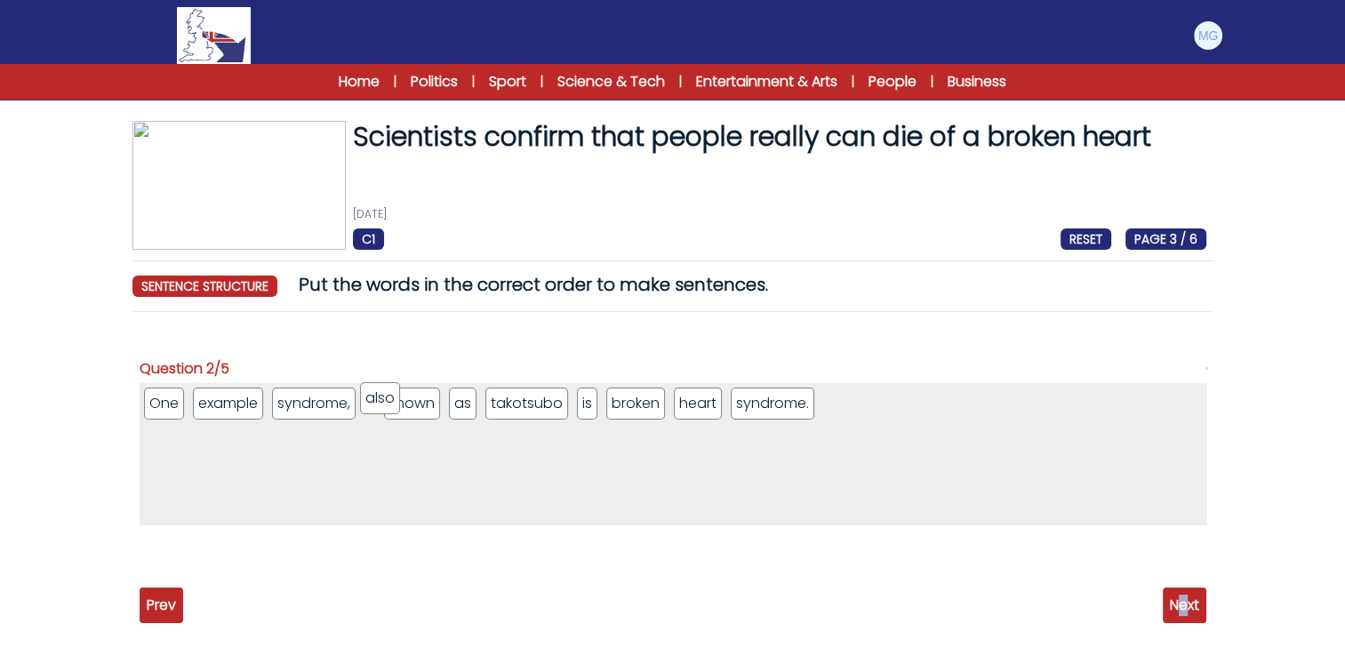
drag, startPoint x: 561, startPoint y: 406, endPoint x: 370, endPoint y: 402, distance: 191.2
drag, startPoint x: 319, startPoint y: 411, endPoint x: 534, endPoint y: 407, distance: 214.3
click at [1173, 590] on span "Next" at bounding box center [1185, 606] width 44 height 36
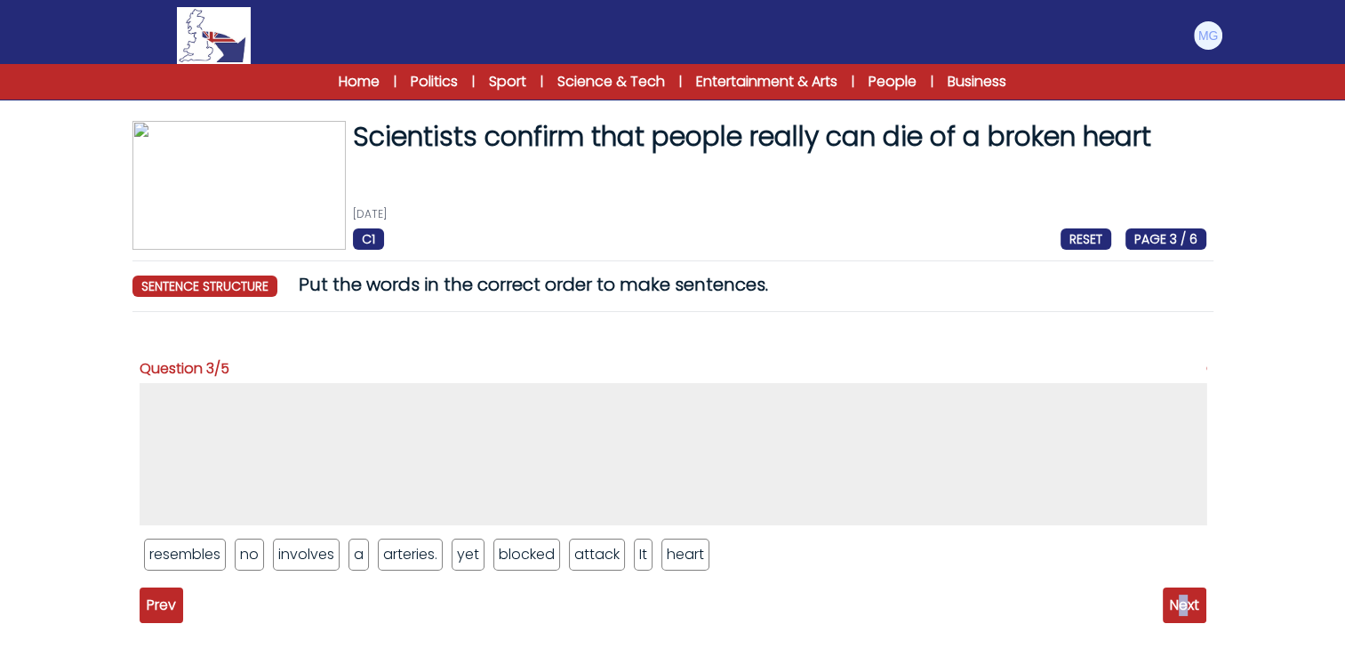
click at [429, 421] on ul "3 / 5" at bounding box center [673, 454] width 1067 height 142
drag, startPoint x: 628, startPoint y: 550, endPoint x: 231, endPoint y: 433, distance: 413.3
drag, startPoint x: 198, startPoint y: 550, endPoint x: 250, endPoint y: 399, distance: 158.9
drag, startPoint x: 270, startPoint y: 554, endPoint x: 299, endPoint y: 406, distance: 150.3
drag, startPoint x: 522, startPoint y: 552, endPoint x: 350, endPoint y: 394, distance: 233.5
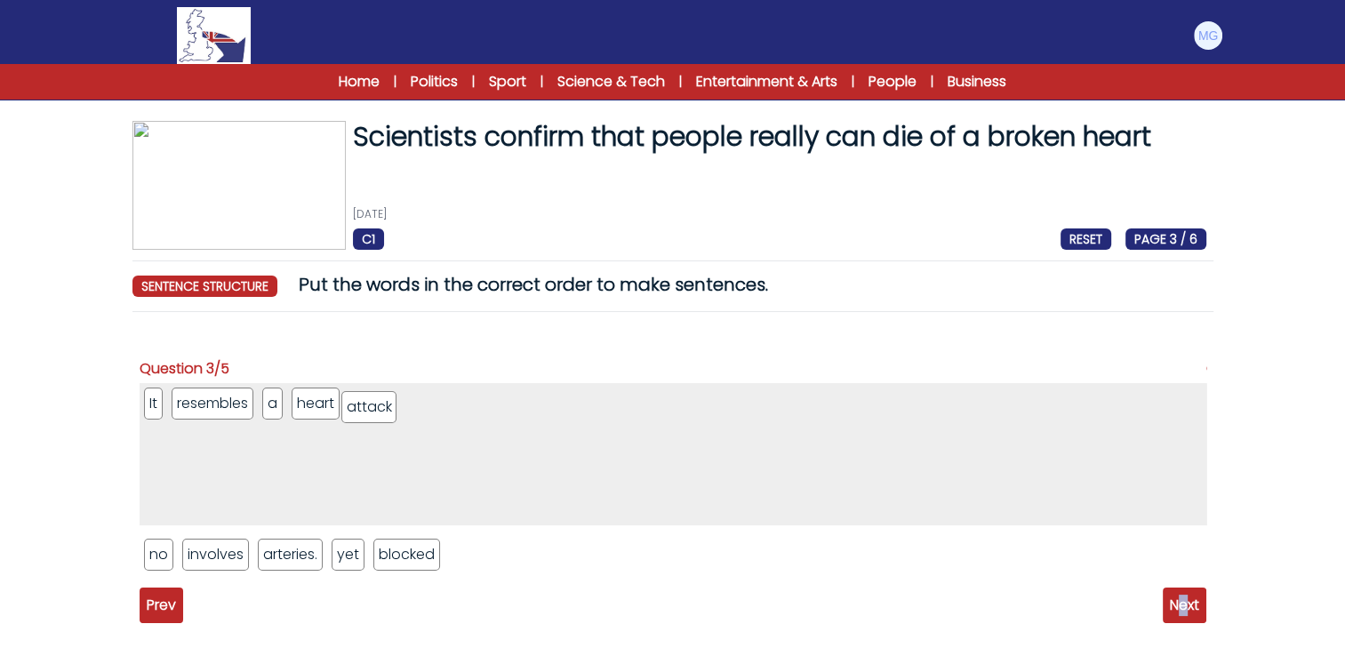
drag, startPoint x: 473, startPoint y: 558, endPoint x: 375, endPoint y: 407, distance: 179.3
drag, startPoint x: 383, startPoint y: 404, endPoint x: 495, endPoint y: 621, distance: 244.2
drag, startPoint x: 325, startPoint y: 437, endPoint x: 359, endPoint y: 585, distance: 151.4
drag, startPoint x: 276, startPoint y: 407, endPoint x: 277, endPoint y: 514, distance: 106.7
drag, startPoint x: 266, startPoint y: 532, endPoint x: 277, endPoint y: 565, distance: 34.9
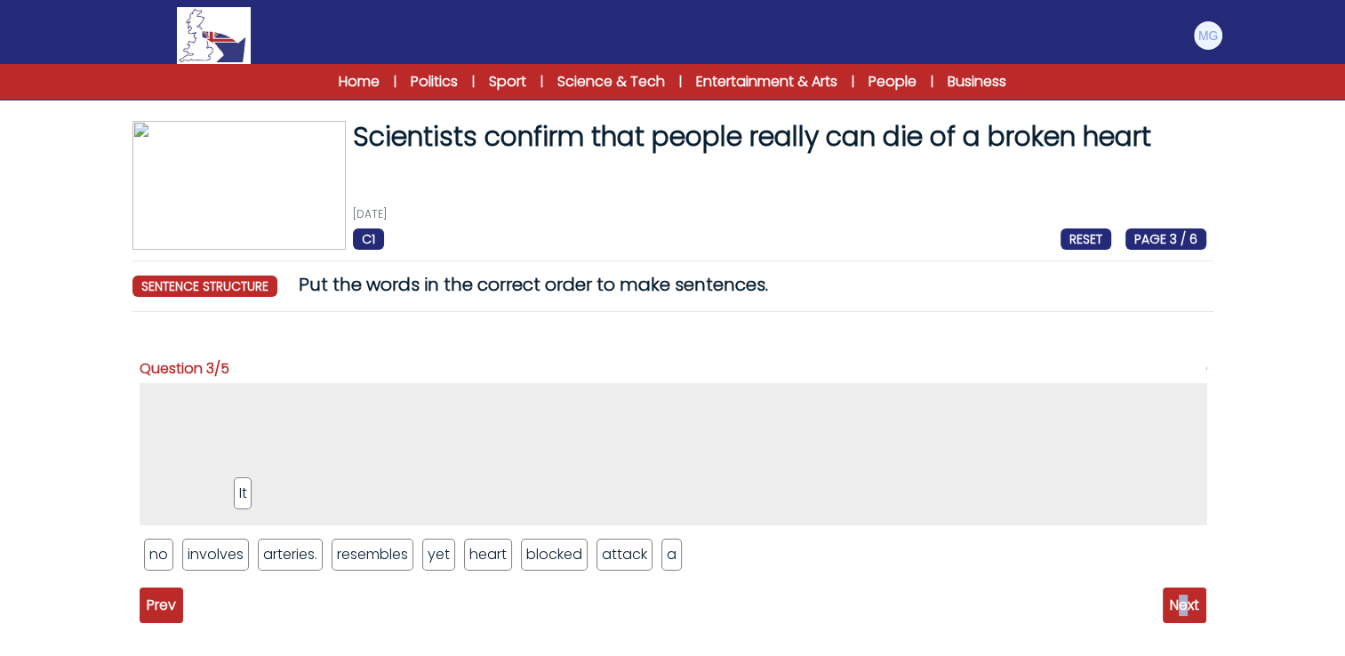
drag, startPoint x: 163, startPoint y: 407, endPoint x: 289, endPoint y: 557, distance: 195.6
drag, startPoint x: 667, startPoint y: 548, endPoint x: 362, endPoint y: 456, distance: 318.4
drag, startPoint x: 220, startPoint y: 562, endPoint x: 237, endPoint y: 404, distance: 159.2
drag, startPoint x: 487, startPoint y: 555, endPoint x: 350, endPoint y: 420, distance: 192.4
drag, startPoint x: 277, startPoint y: 407, endPoint x: 270, endPoint y: 494, distance: 86.5
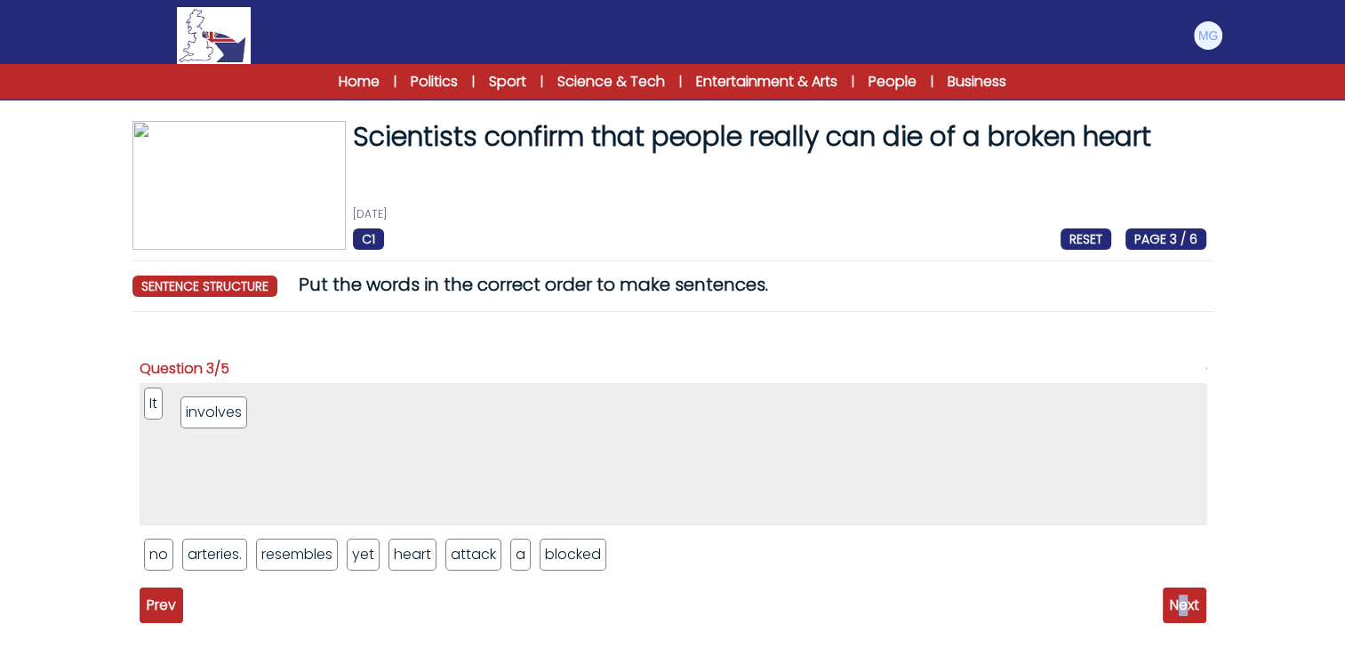
drag, startPoint x: 198, startPoint y: 396, endPoint x: 319, endPoint y: 603, distance: 239.9
drag, startPoint x: 156, startPoint y: 407, endPoint x: 284, endPoint y: 557, distance: 196.2
drag, startPoint x: 697, startPoint y: 558, endPoint x: 333, endPoint y: 419, distance: 389.6
drag, startPoint x: 299, startPoint y: 548, endPoint x: 249, endPoint y: 407, distance: 149.1
drag, startPoint x: 421, startPoint y: 548, endPoint x: 338, endPoint y: 398, distance: 171.2
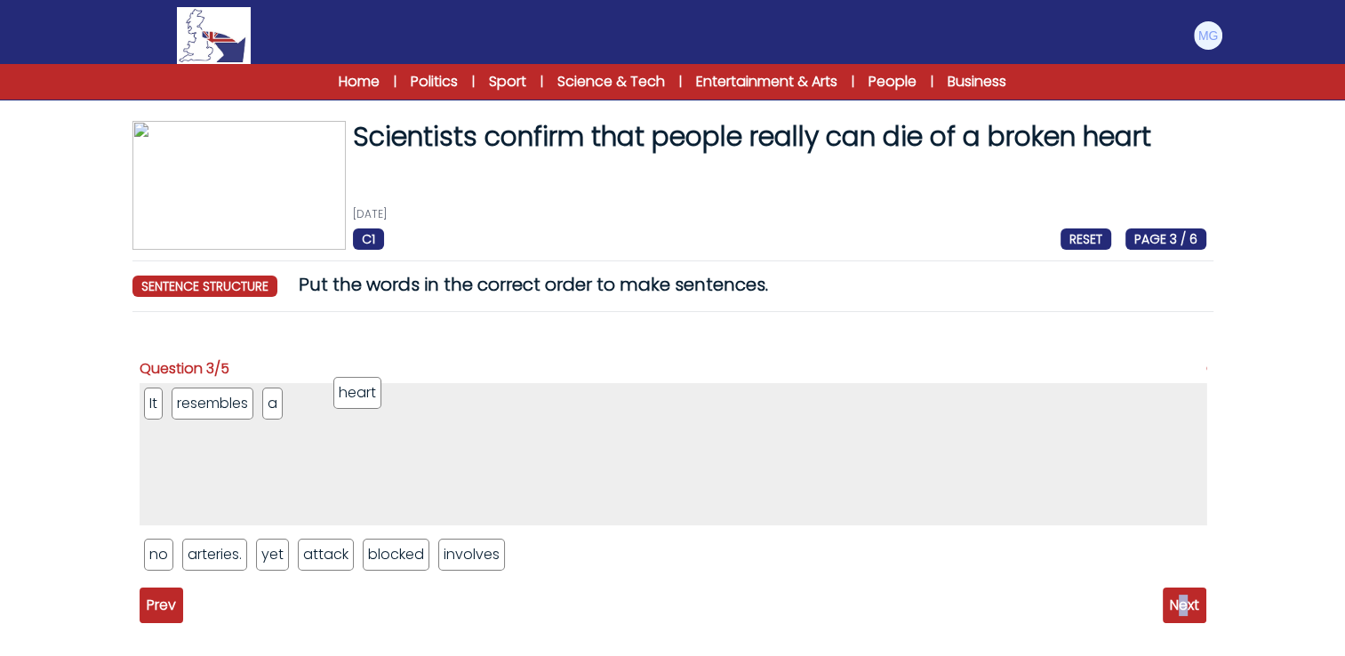
drag, startPoint x: 342, startPoint y: 491, endPoint x: 349, endPoint y: 397, distance: 94.5
drag, startPoint x: 380, startPoint y: 392, endPoint x: 381, endPoint y: 373, distance: 18.7
drag, startPoint x: 263, startPoint y: 560, endPoint x: 469, endPoint y: 411, distance: 254.0
drag, startPoint x: 361, startPoint y: 400, endPoint x: 445, endPoint y: 400, distance: 83.6
drag, startPoint x: 368, startPoint y: 557, endPoint x: 524, endPoint y: 407, distance: 215.7
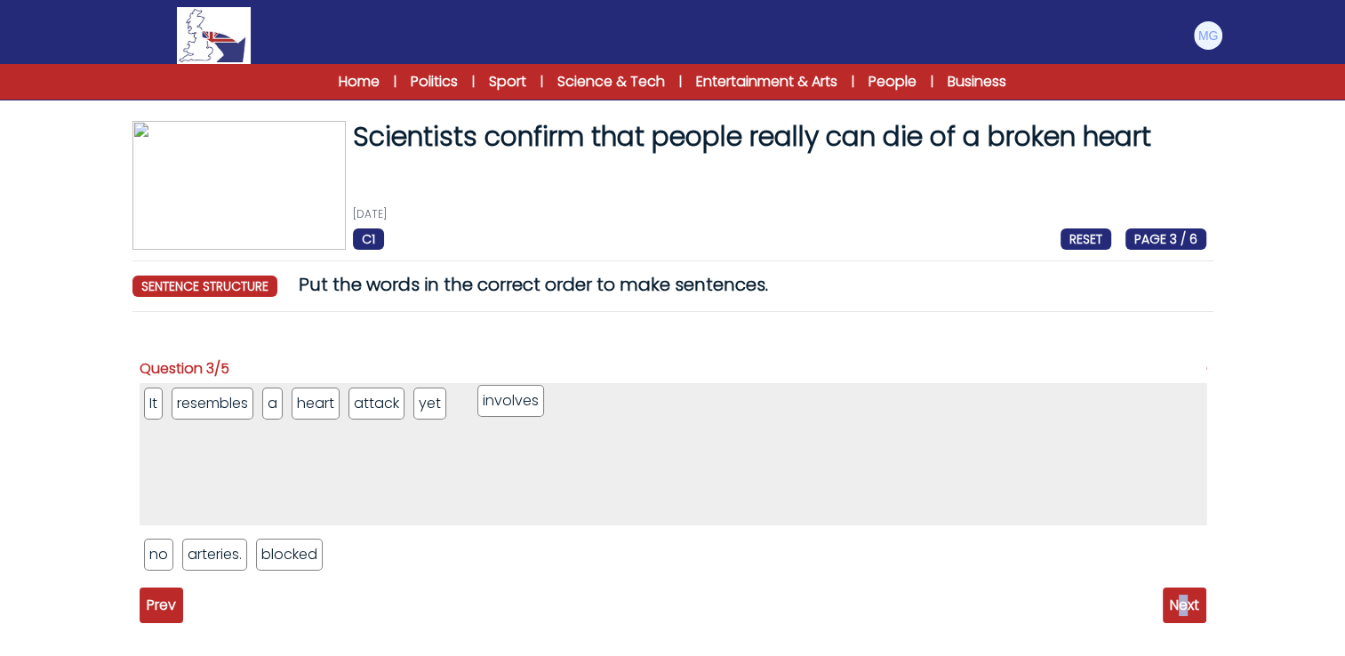
drag, startPoint x: 459, startPoint y: 406, endPoint x: 519, endPoint y: 406, distance: 60.5
drag, startPoint x: 256, startPoint y: 528, endPoint x: 573, endPoint y: 409, distance: 338.2
drag, startPoint x: 338, startPoint y: 410, endPoint x: 567, endPoint y: 408, distance: 229.4
drag, startPoint x: 254, startPoint y: 553, endPoint x: 663, endPoint y: 418, distance: 430.8
drag, startPoint x: 386, startPoint y: 413, endPoint x: 477, endPoint y: 471, distance: 108.0
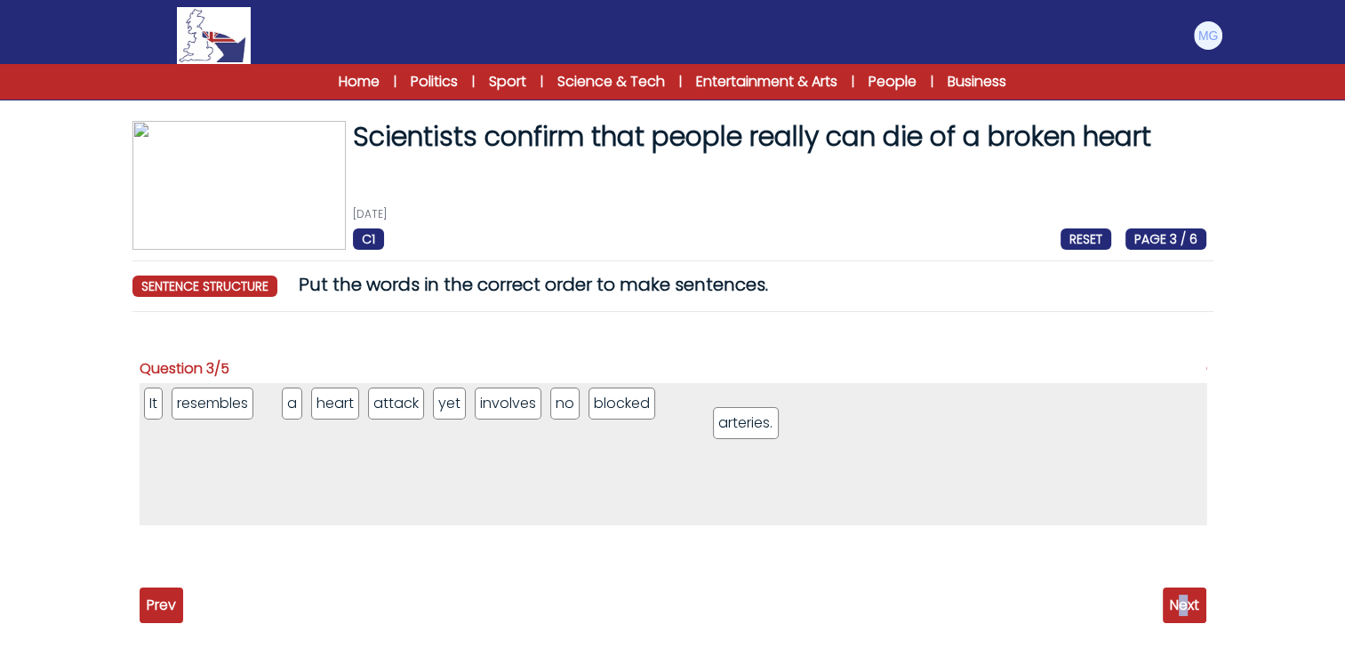
drag, startPoint x: 163, startPoint y: 550, endPoint x: 722, endPoint y: 411, distance: 576.2
drag, startPoint x: 288, startPoint y: 415, endPoint x: 695, endPoint y: 413, distance: 407.3
click at [1195, 600] on span "Next" at bounding box center [1185, 606] width 44 height 36
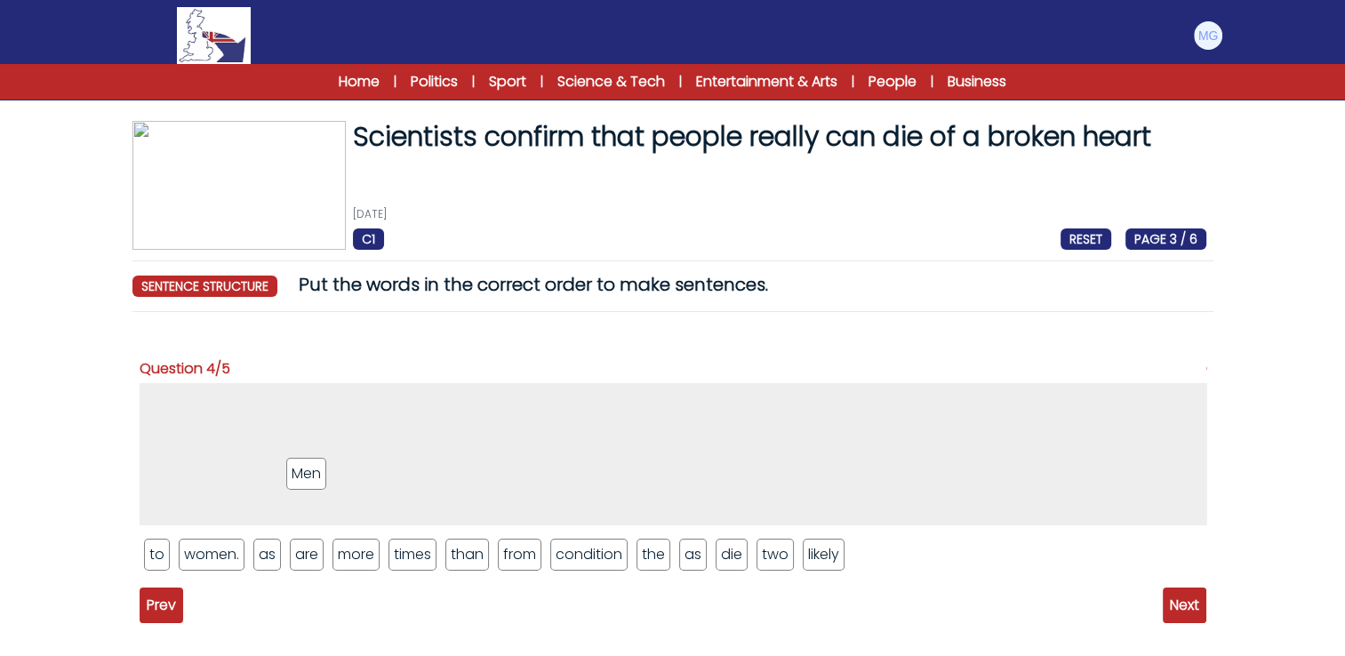
drag, startPoint x: 315, startPoint y: 475, endPoint x: 272, endPoint y: 388, distance: 97.0
drag, startPoint x: 299, startPoint y: 540, endPoint x: 250, endPoint y: 406, distance: 142.1
drag, startPoint x: 318, startPoint y: 558, endPoint x: 303, endPoint y: 404, distance: 155.5
drag, startPoint x: 376, startPoint y: 552, endPoint x: 388, endPoint y: 413, distance: 139.2
drag, startPoint x: 614, startPoint y: 562, endPoint x: 508, endPoint y: 414, distance: 182.1
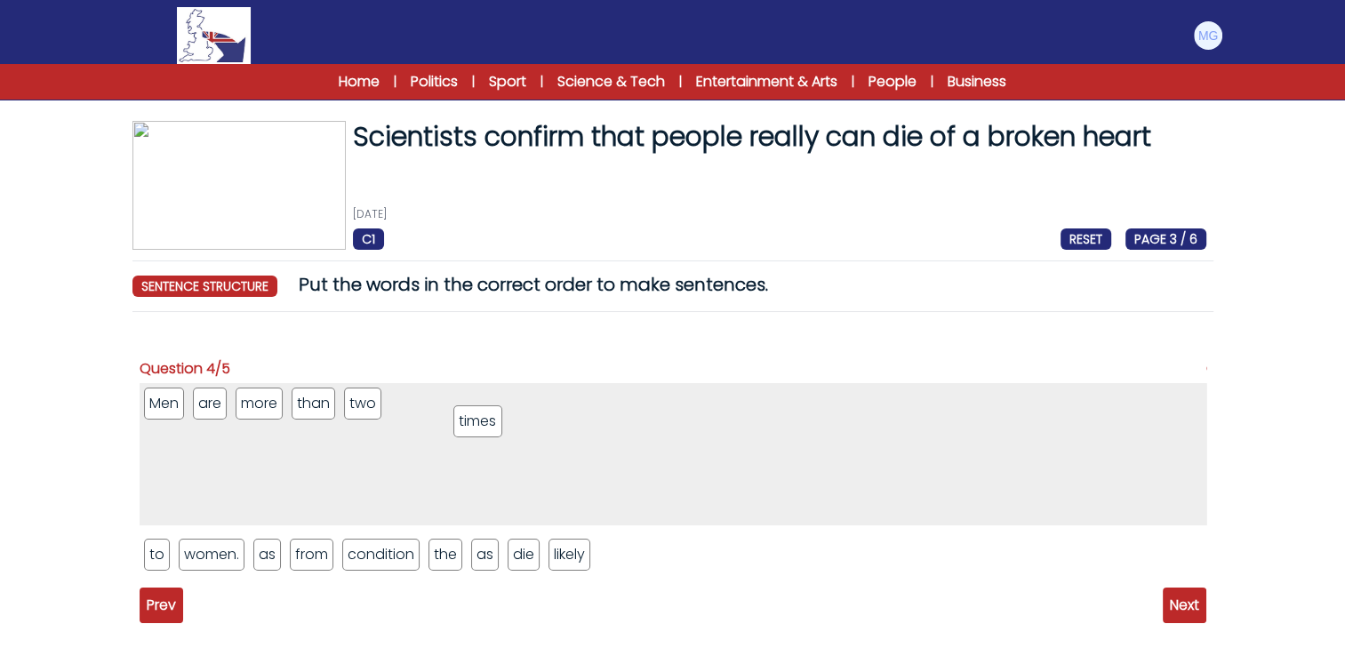
drag, startPoint x: 362, startPoint y: 528, endPoint x: 485, endPoint y: 401, distance: 176.7
drag, startPoint x: 271, startPoint y: 556, endPoint x: 509, endPoint y: 393, distance: 287.8
drag, startPoint x: 526, startPoint y: 552, endPoint x: 537, endPoint y: 405, distance: 147.1
drag, startPoint x: 152, startPoint y: 557, endPoint x: 583, endPoint y: 409, distance: 455.8
drag, startPoint x: 455, startPoint y: 543, endPoint x: 651, endPoint y: 401, distance: 241.9
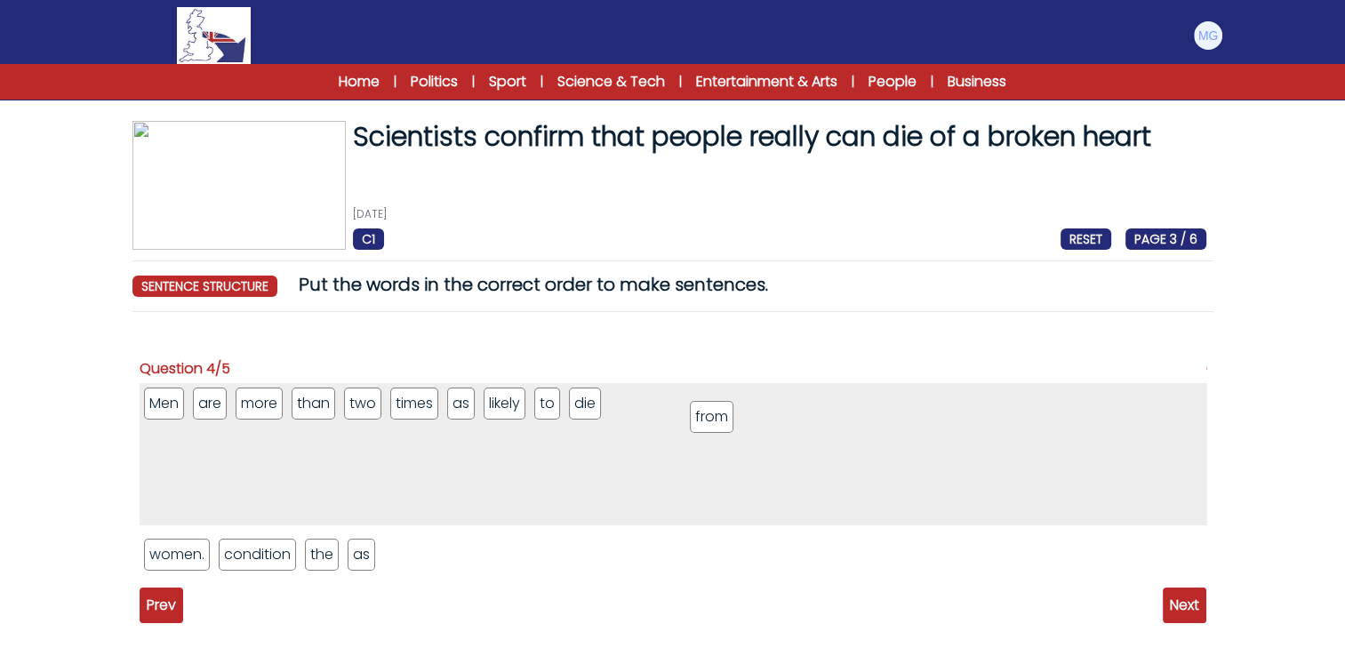
drag, startPoint x: 316, startPoint y: 537, endPoint x: 717, endPoint y: 419, distance: 418.1
drag, startPoint x: 329, startPoint y: 545, endPoint x: 694, endPoint y: 418, distance: 386.1
drag, startPoint x: 272, startPoint y: 561, endPoint x: 786, endPoint y: 411, distance: 535.5
drag, startPoint x: 255, startPoint y: 545, endPoint x: 708, endPoint y: 473, distance: 458.3
drag, startPoint x: 194, startPoint y: 545, endPoint x: 940, endPoint y: 405, distance: 759.0
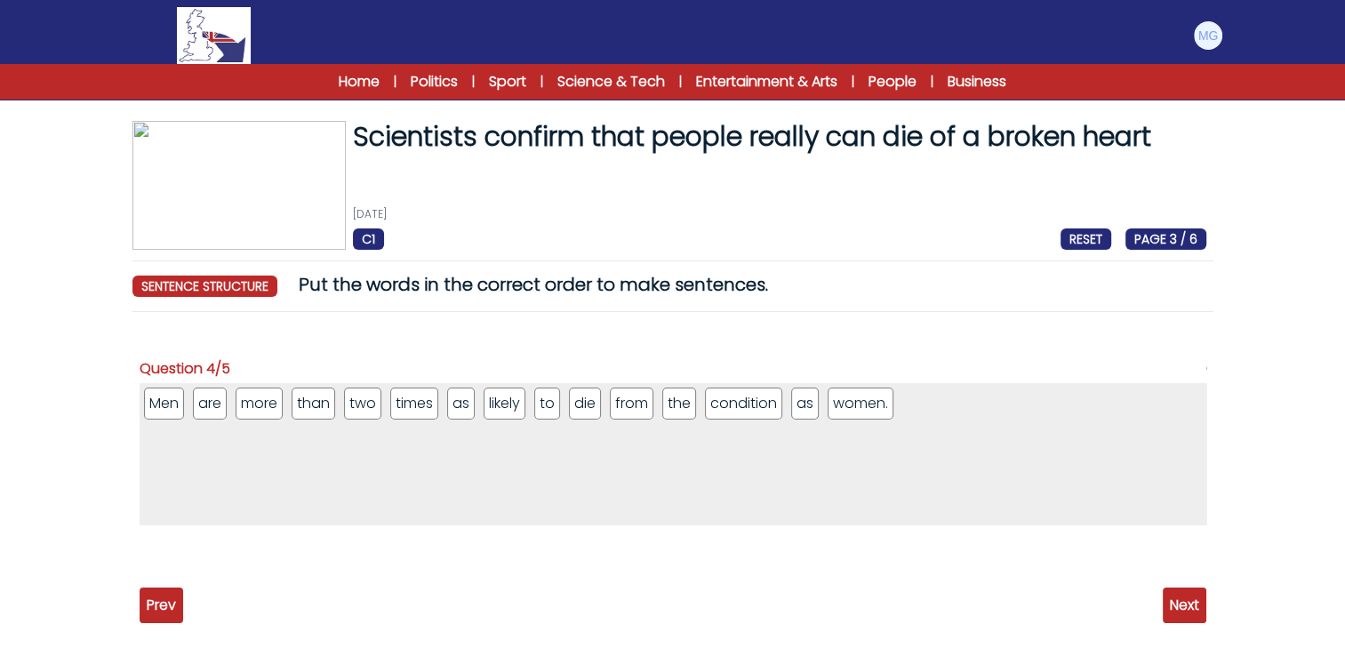
click at [1163, 596] on span "Next" at bounding box center [1185, 606] width 44 height 36
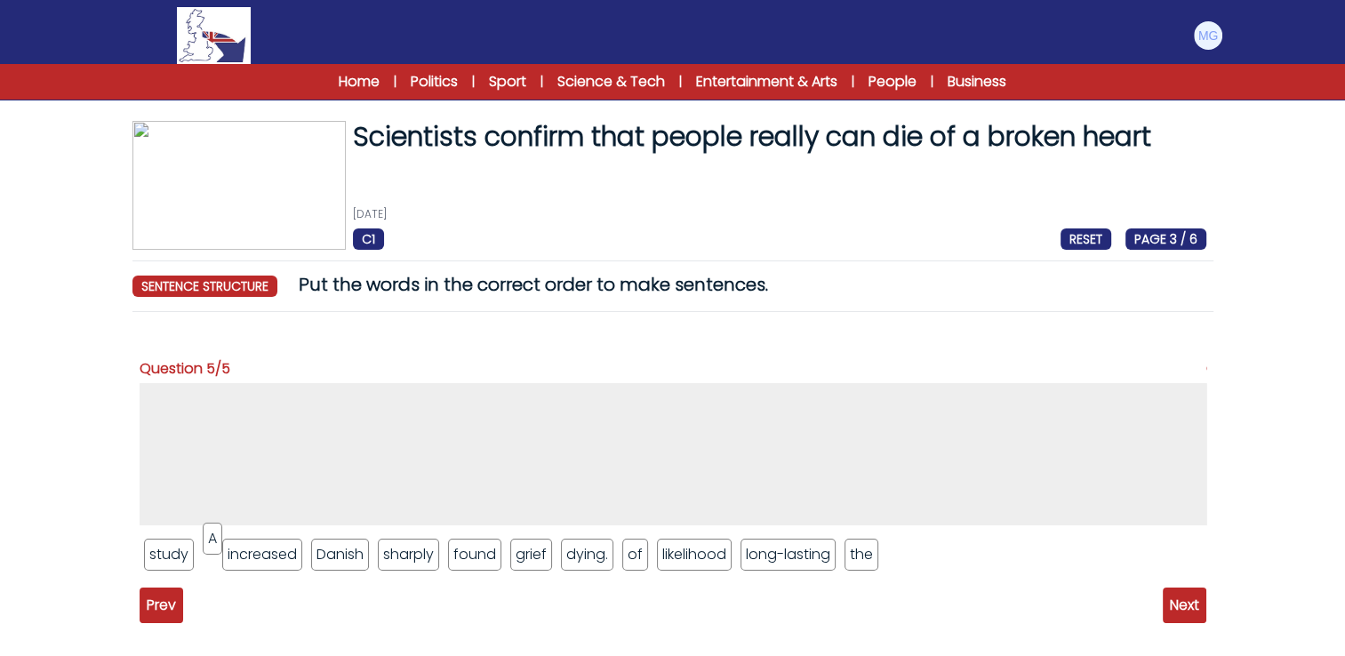
drag, startPoint x: 213, startPoint y: 550, endPoint x: 200, endPoint y: 410, distance: 141.1
click at [238, 421] on ul "A Danish" at bounding box center [673, 454] width 1067 height 142
drag, startPoint x: 186, startPoint y: 553, endPoint x: 364, endPoint y: 416, distance: 224.4
drag, startPoint x: 338, startPoint y: 518, endPoint x: 341, endPoint y: 413, distance: 105.8
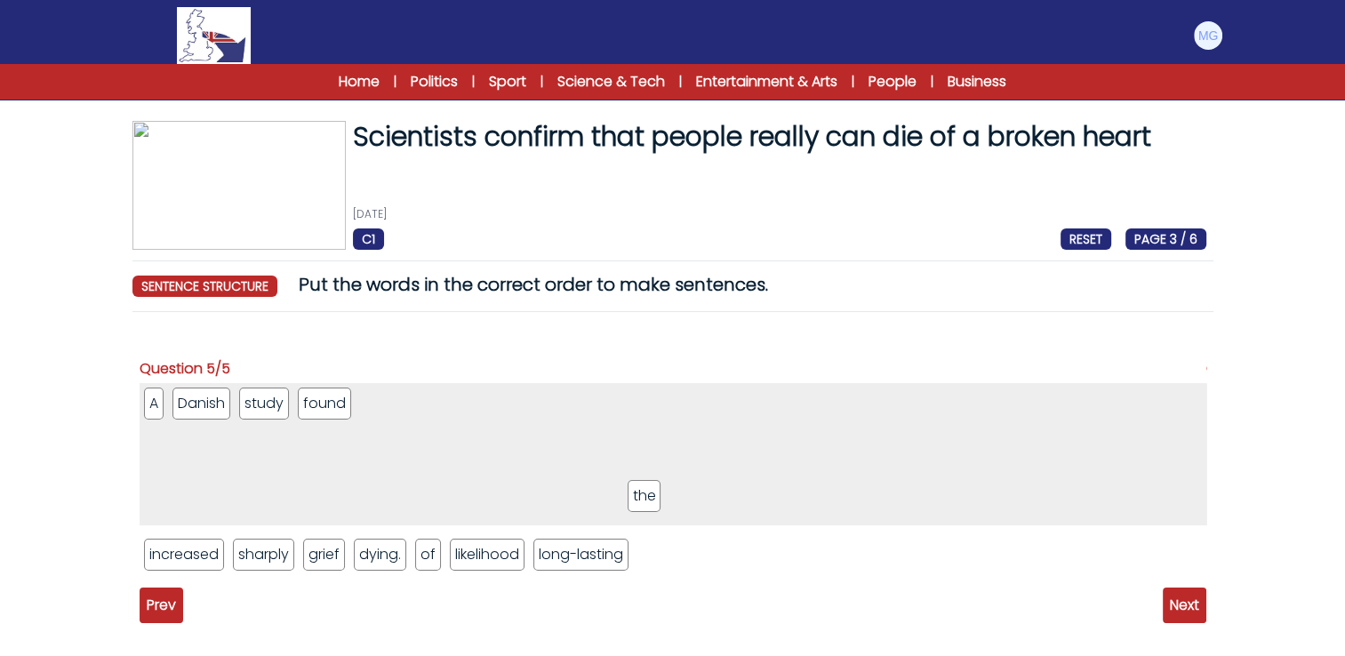
drag, startPoint x: 653, startPoint y: 556, endPoint x: 550, endPoint y: 429, distance: 163.2
drag, startPoint x: 555, startPoint y: 447, endPoint x: 538, endPoint y: 392, distance: 57.7
drag, startPoint x: 447, startPoint y: 393, endPoint x: 618, endPoint y: 536, distance: 222.8
drag, startPoint x: 497, startPoint y: 550, endPoint x: 505, endPoint y: 540, distance: 12.6
drag, startPoint x: 512, startPoint y: 440, endPoint x: 626, endPoint y: 538, distance: 150.1
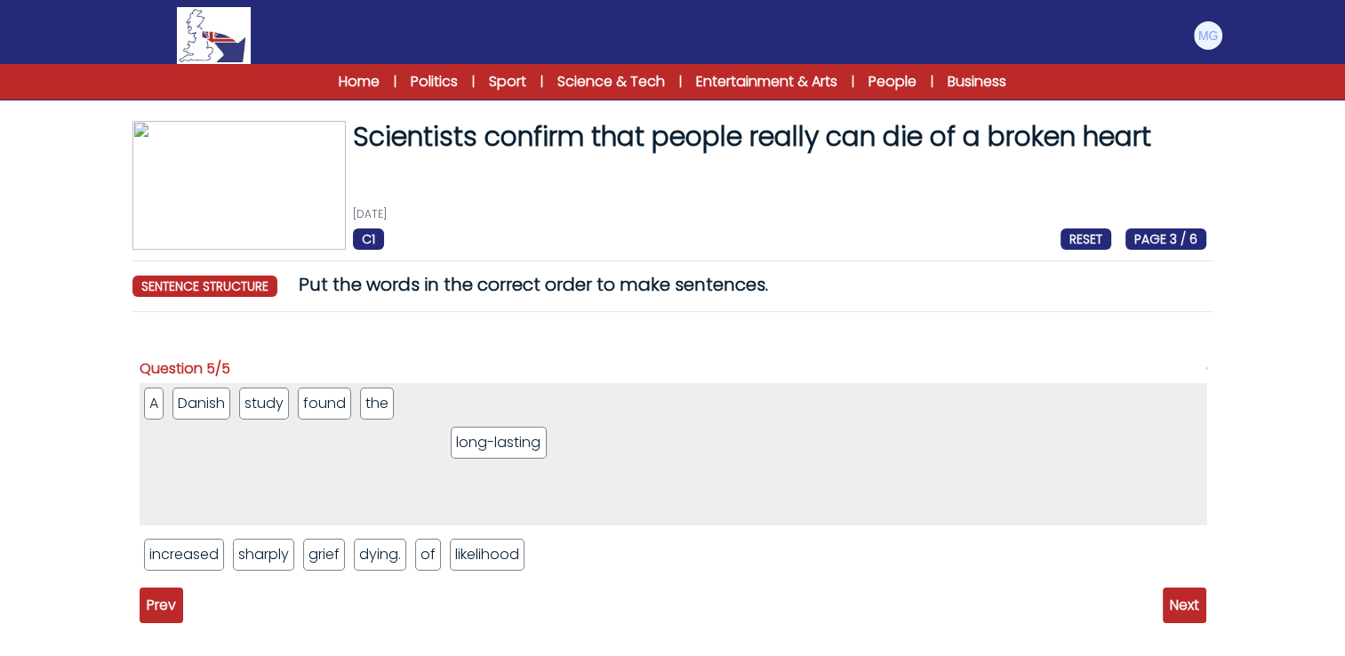
drag, startPoint x: 461, startPoint y: 405, endPoint x: 640, endPoint y: 571, distance: 243.5
drag, startPoint x: 483, startPoint y: 522, endPoint x: 480, endPoint y: 409, distance: 113.0
drag, startPoint x: 464, startPoint y: 520, endPoint x: 562, endPoint y: 404, distance: 152.1
drag, startPoint x: 501, startPoint y: 409, endPoint x: 602, endPoint y: 601, distance: 217.2
drag, startPoint x: 521, startPoint y: 481, endPoint x: 547, endPoint y: 489, distance: 27.0
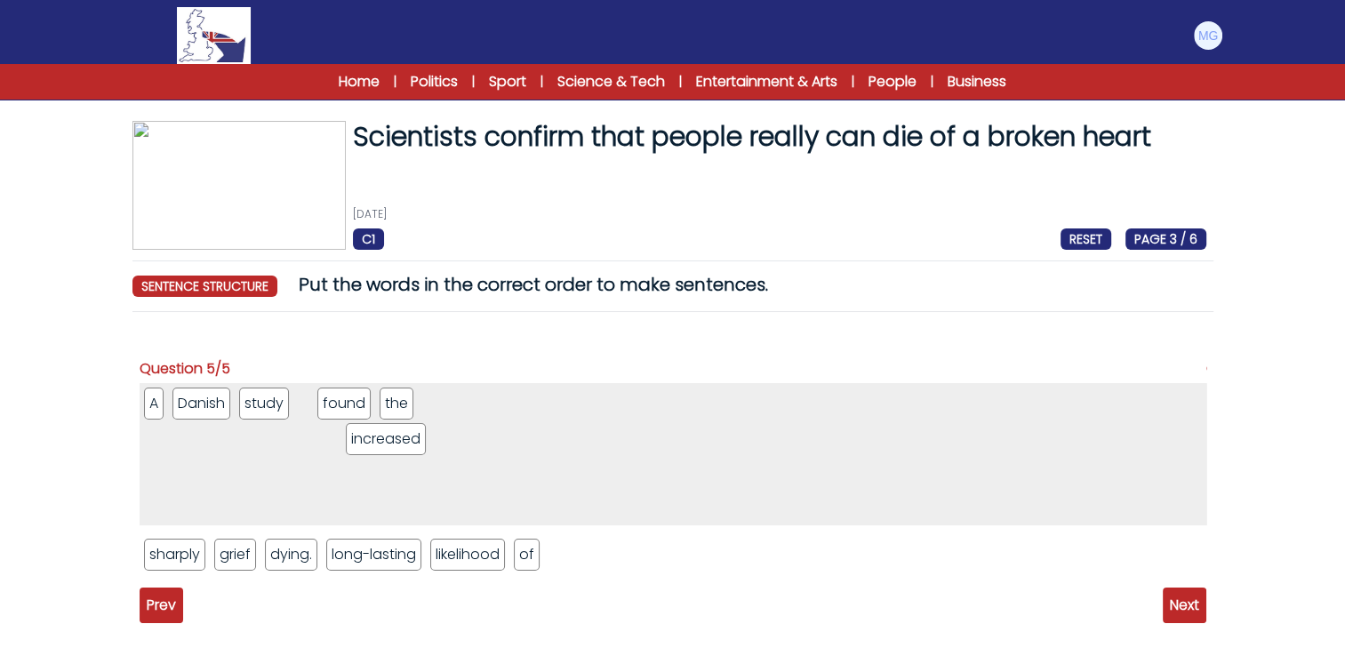
drag, startPoint x: 196, startPoint y: 554, endPoint x: 456, endPoint y: 407, distance: 299.0
drag, startPoint x: 456, startPoint y: 407, endPoint x: 494, endPoint y: 406, distance: 38.2
drag, startPoint x: 411, startPoint y: 404, endPoint x: 514, endPoint y: 402, distance: 103.2
drag, startPoint x: 188, startPoint y: 554, endPoint x: 602, endPoint y: 398, distance: 442.6
drag, startPoint x: 373, startPoint y: 405, endPoint x: 562, endPoint y: 409, distance: 188.6
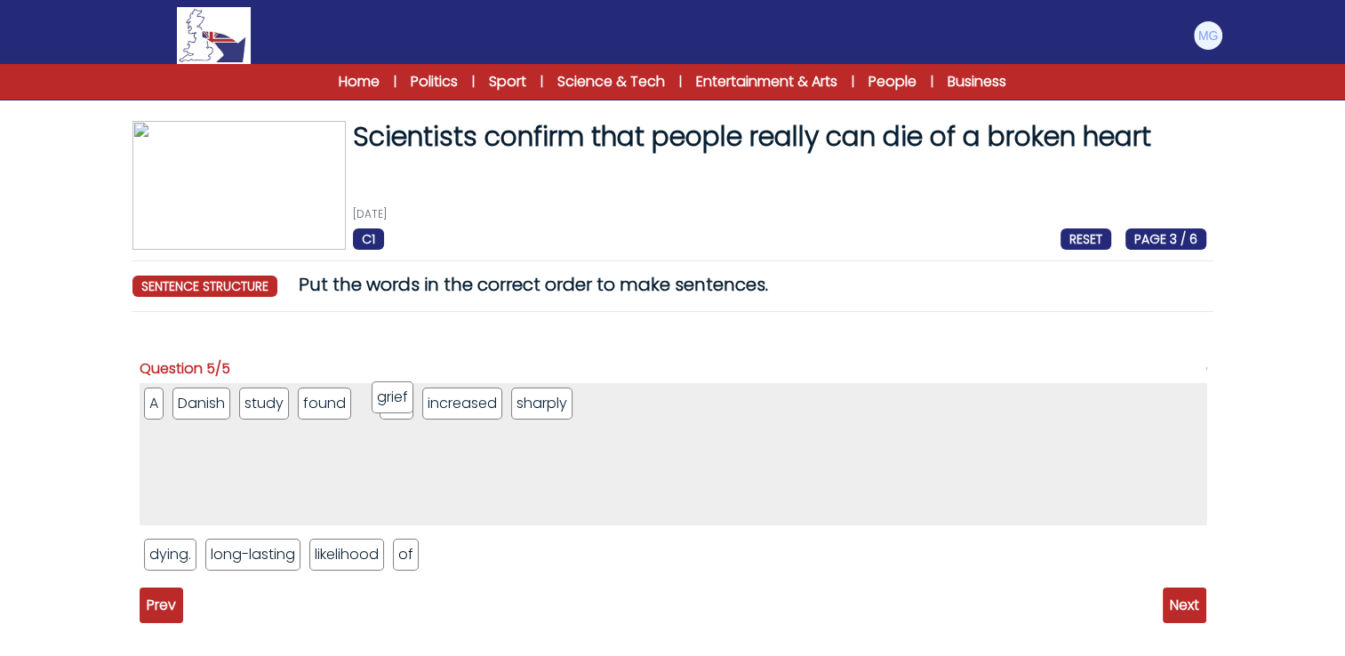
drag, startPoint x: 285, startPoint y: 524, endPoint x: 402, endPoint y: 403, distance: 167.9
drag, startPoint x: 423, startPoint y: 412, endPoint x: 598, endPoint y: 417, distance: 175.3
drag, startPoint x: 271, startPoint y: 553, endPoint x: 681, endPoint y: 404, distance: 436.3
drag, startPoint x: 515, startPoint y: 404, endPoint x: 732, endPoint y: 404, distance: 217.0
drag, startPoint x: 241, startPoint y: 553, endPoint x: 762, endPoint y: 394, distance: 544.8
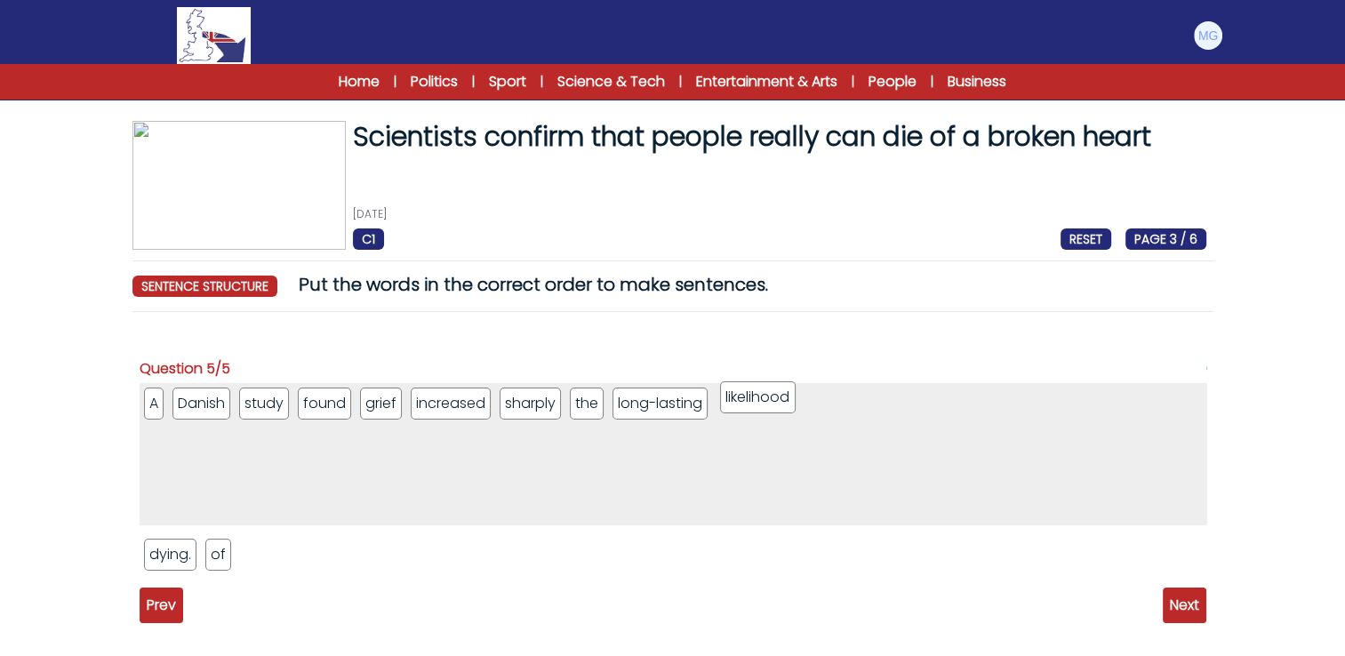
drag, startPoint x: 399, startPoint y: 413, endPoint x: 761, endPoint y: 407, distance: 362.0
drag, startPoint x: 221, startPoint y: 558, endPoint x: 991, endPoint y: 407, distance: 785.4
drag, startPoint x: 518, startPoint y: 411, endPoint x: 858, endPoint y: 405, distance: 340.6
drag, startPoint x: 185, startPoint y: 558, endPoint x: 489, endPoint y: 462, distance: 318.9
drag, startPoint x: 401, startPoint y: 404, endPoint x: 892, endPoint y: 404, distance: 490.8
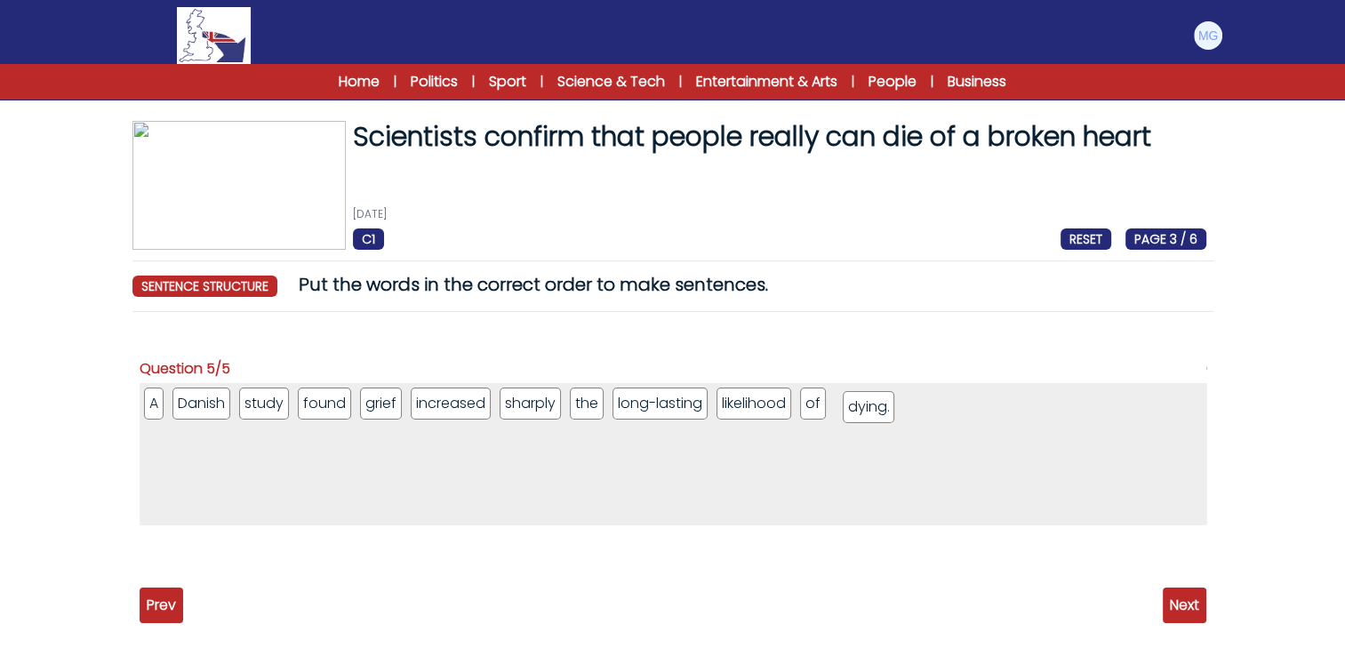
drag, startPoint x: 377, startPoint y: 411, endPoint x: 917, endPoint y: 436, distance: 540.3
click at [1197, 597] on span "Next" at bounding box center [1185, 606] width 44 height 36
click at [1175, 610] on span "Next" at bounding box center [1185, 606] width 44 height 36
click at [1175, 608] on span "Next" at bounding box center [1185, 606] width 44 height 36
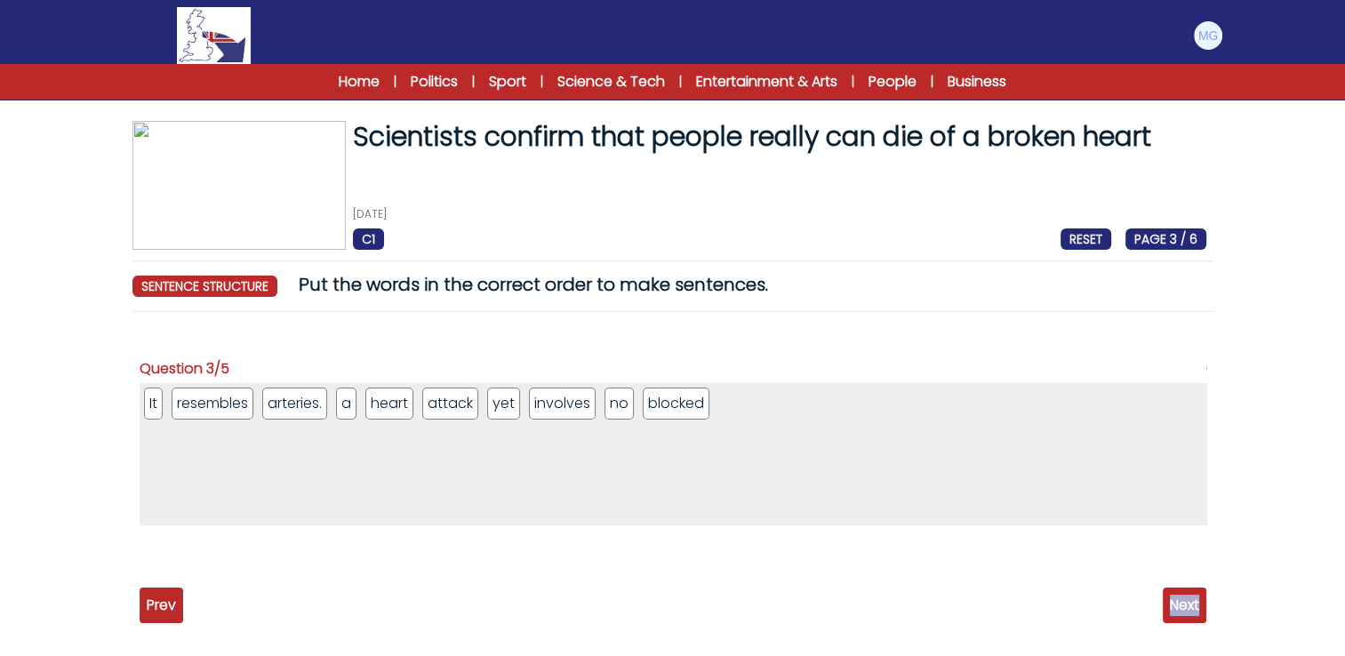
click at [1175, 608] on span "Next" at bounding box center [1185, 606] width 44 height 36
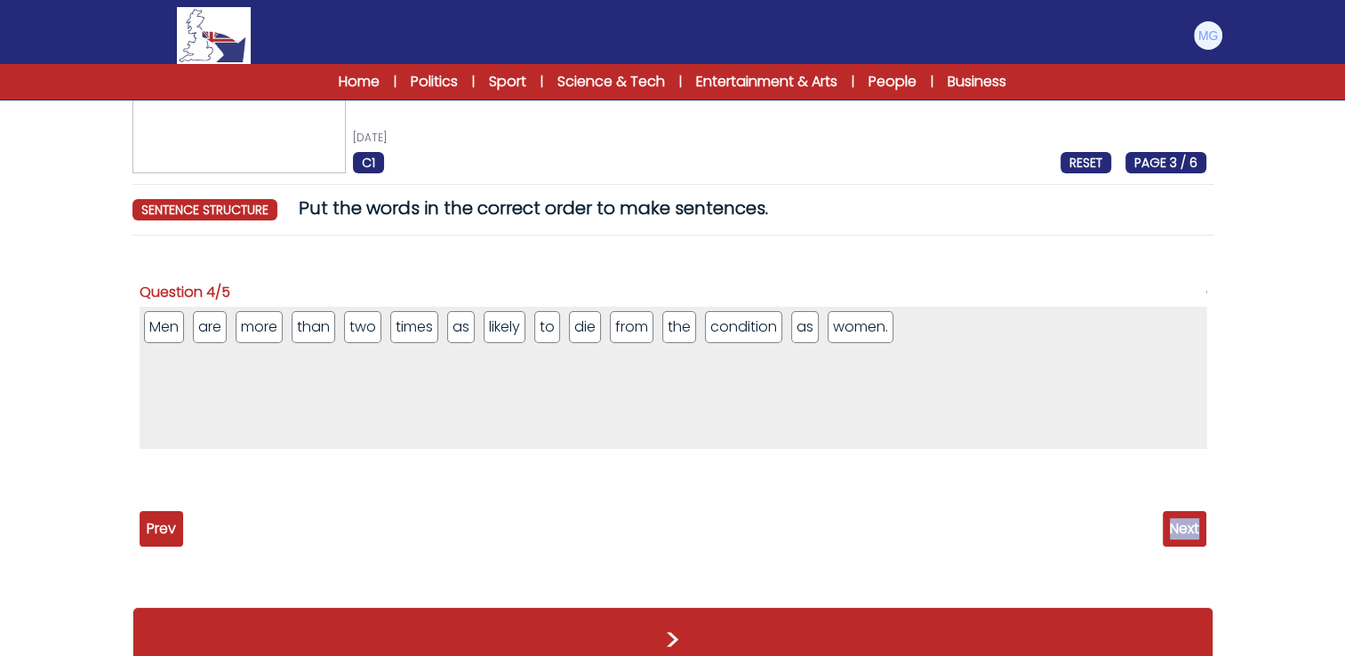
scroll to position [110, 0]
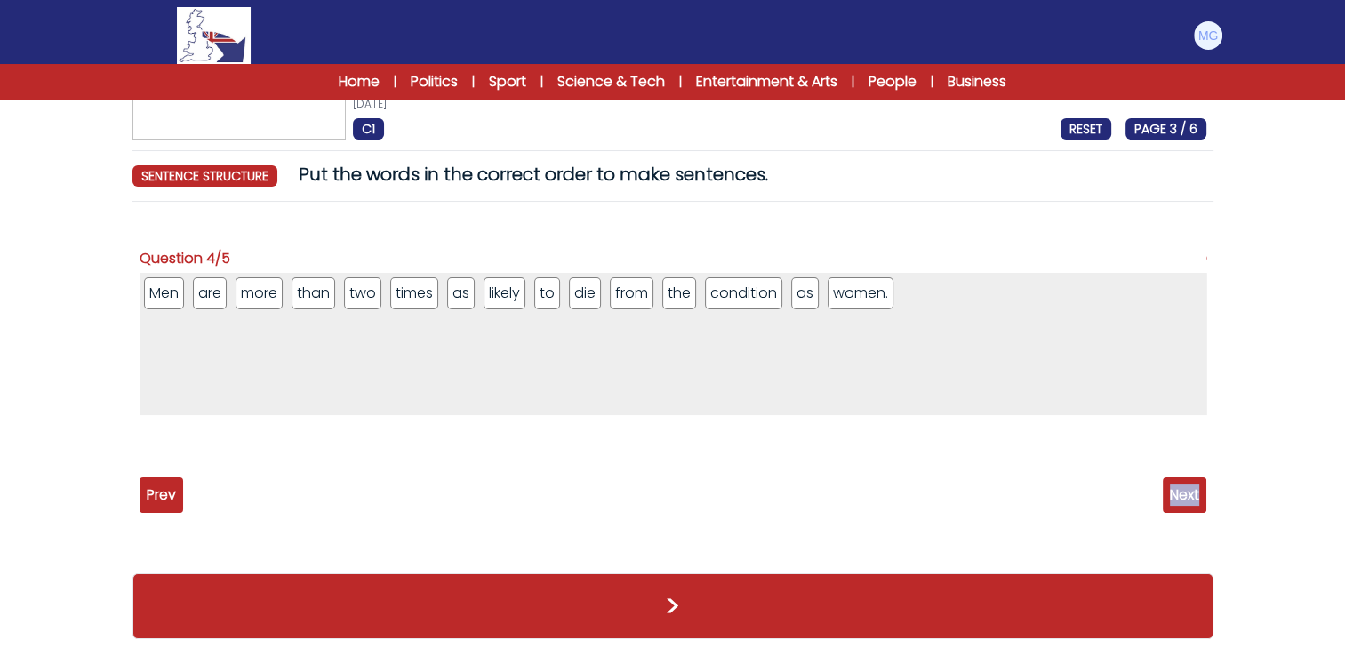
click at [706, 560] on div ">" at bounding box center [672, 606] width 1081 height 101
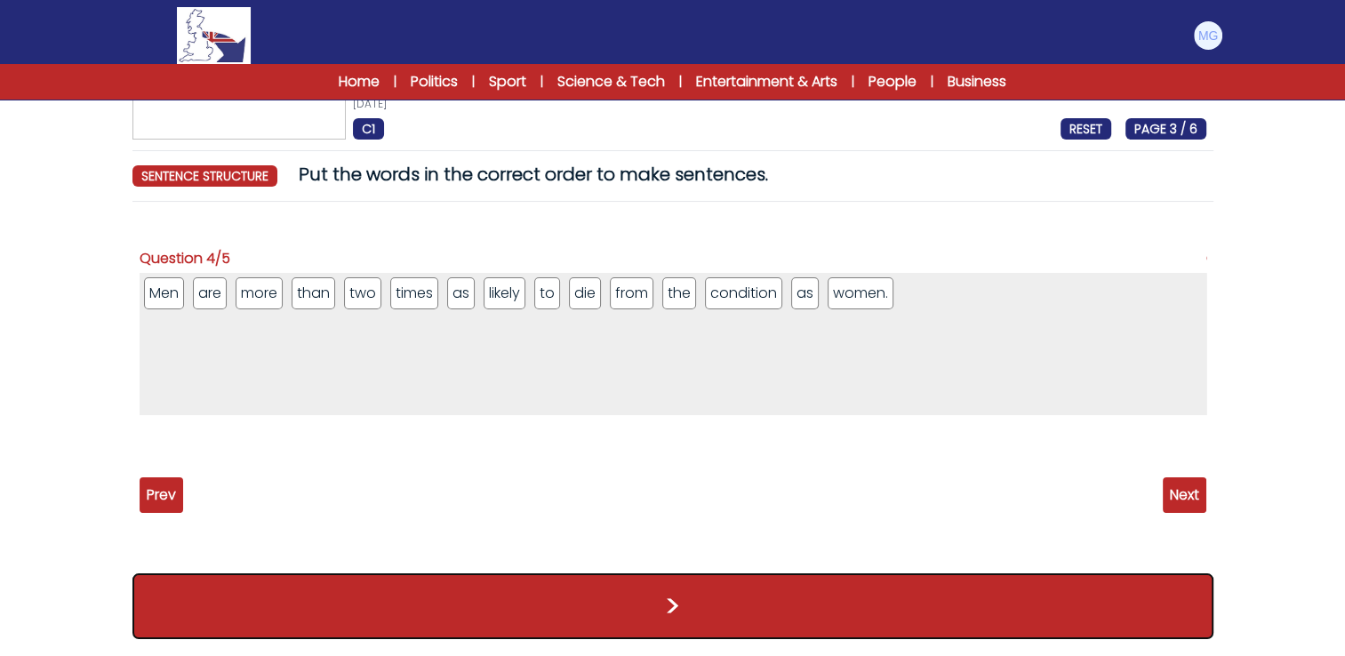
click at [710, 599] on button ">" at bounding box center [672, 607] width 1081 height 66
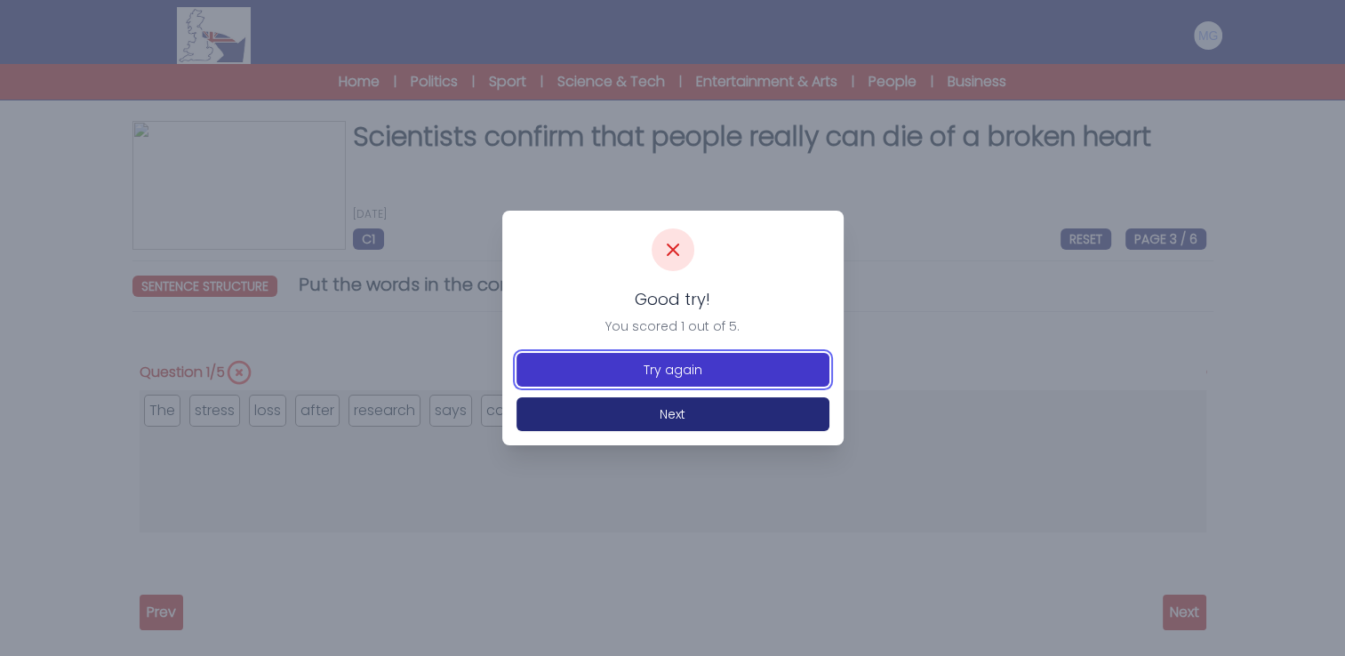
click at [587, 376] on button "Try again" at bounding box center [673, 370] width 313 height 34
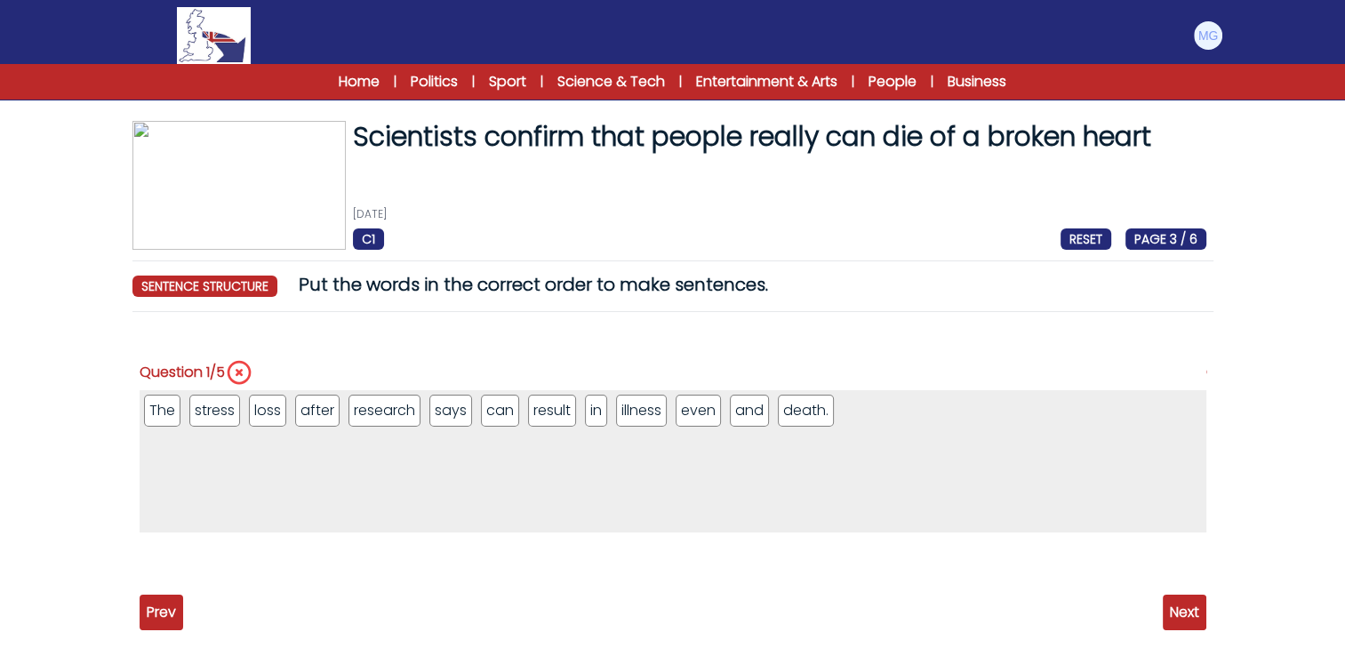
click at [1188, 608] on span "Next" at bounding box center [1185, 613] width 44 height 36
drag, startPoint x: 609, startPoint y: 418, endPoint x: 280, endPoint y: 414, distance: 329.0
click at [1177, 617] on span "Next" at bounding box center [1185, 613] width 44 height 36
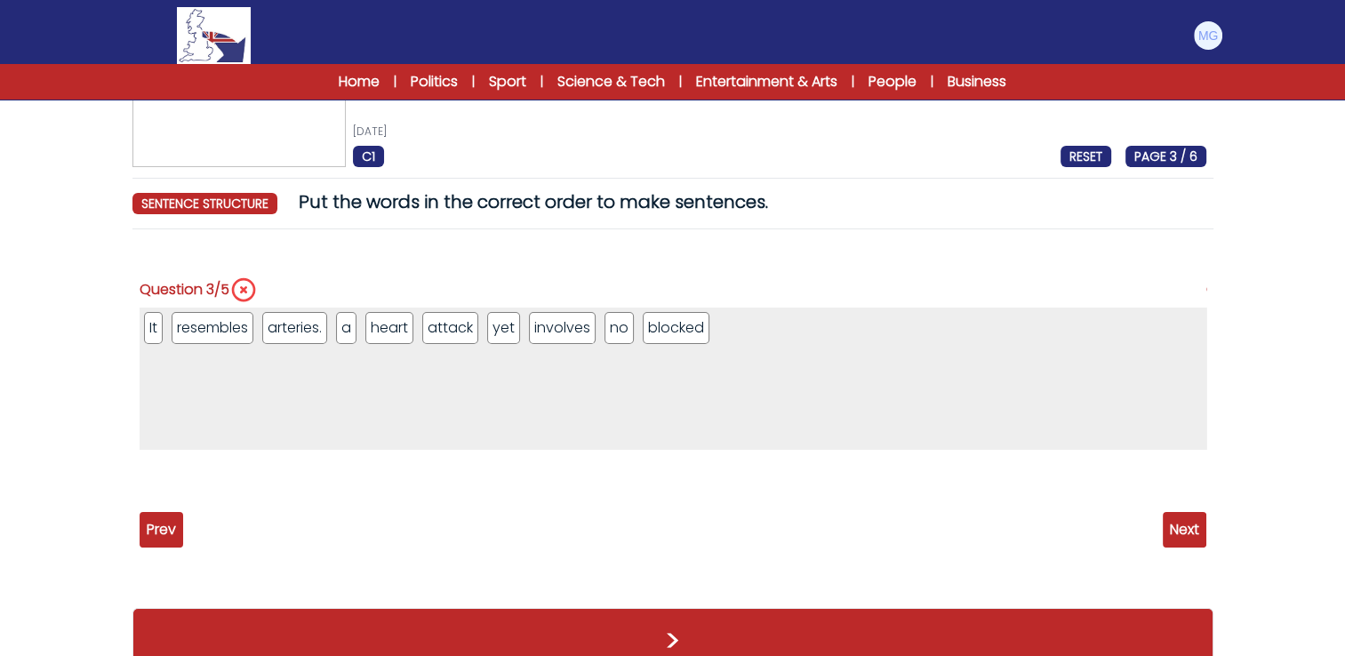
scroll to position [117, 0]
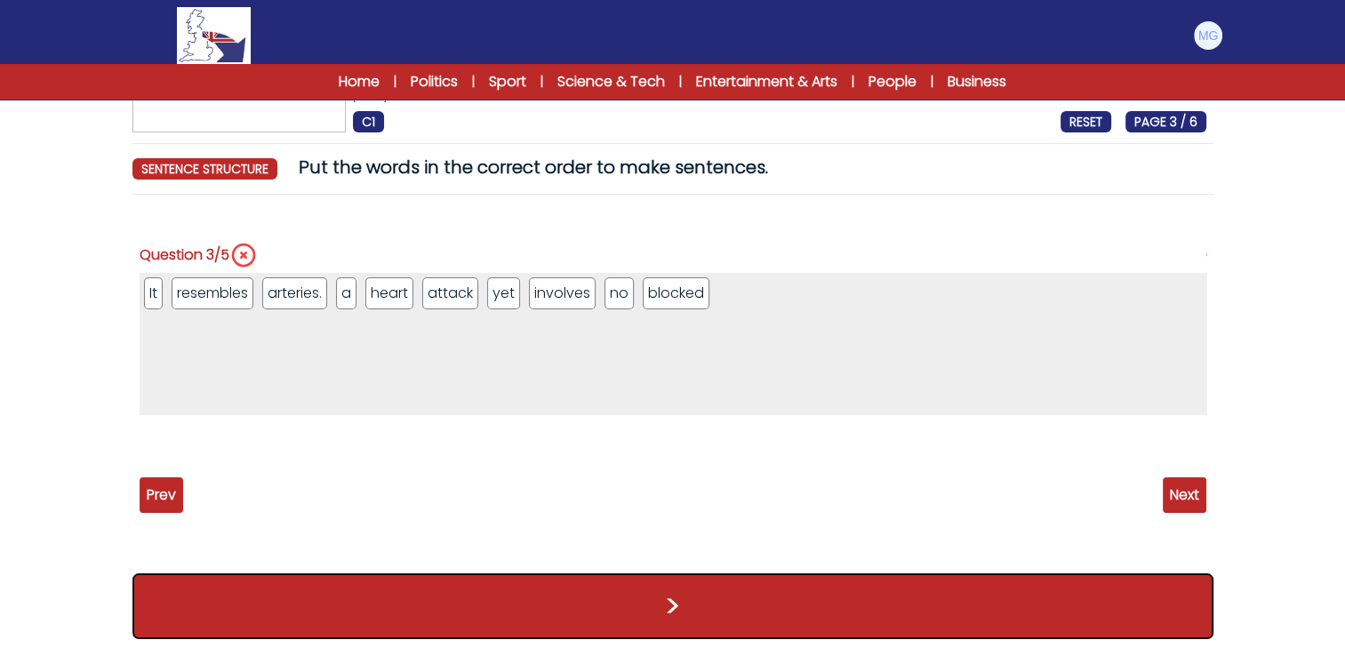
click at [455, 589] on button ">" at bounding box center [672, 607] width 1081 height 66
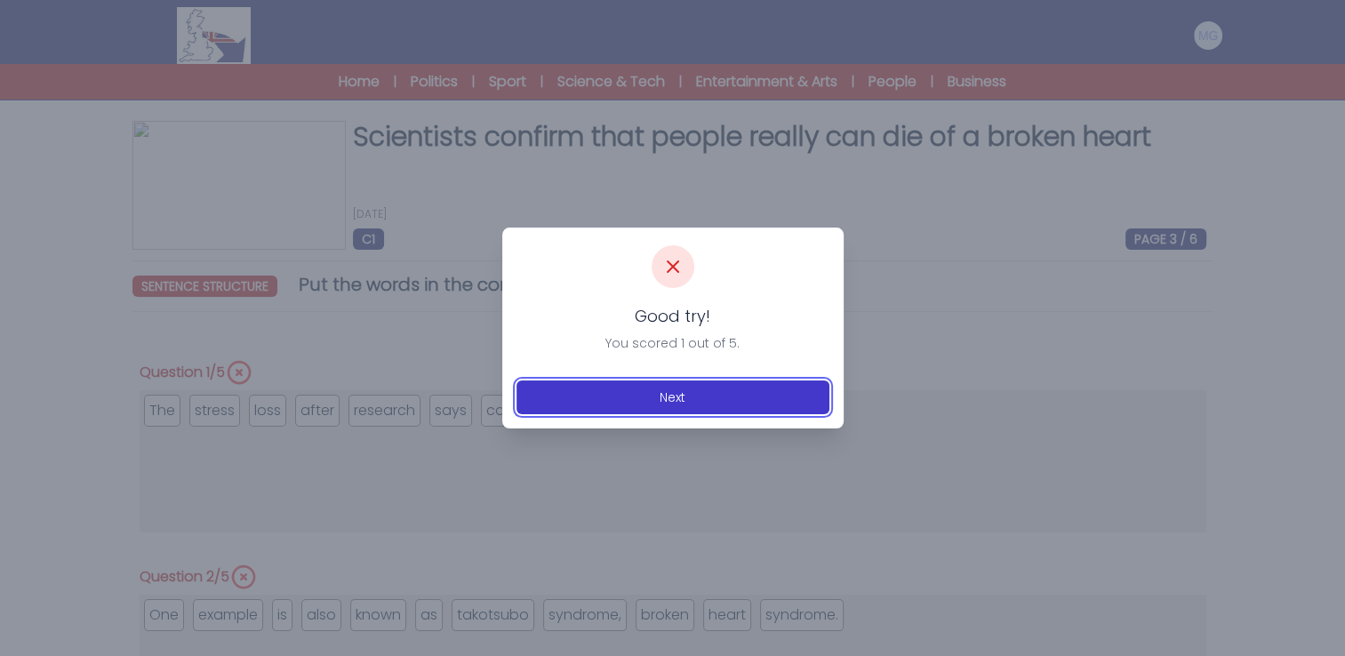
click at [608, 407] on button "Next" at bounding box center [673, 398] width 313 height 34
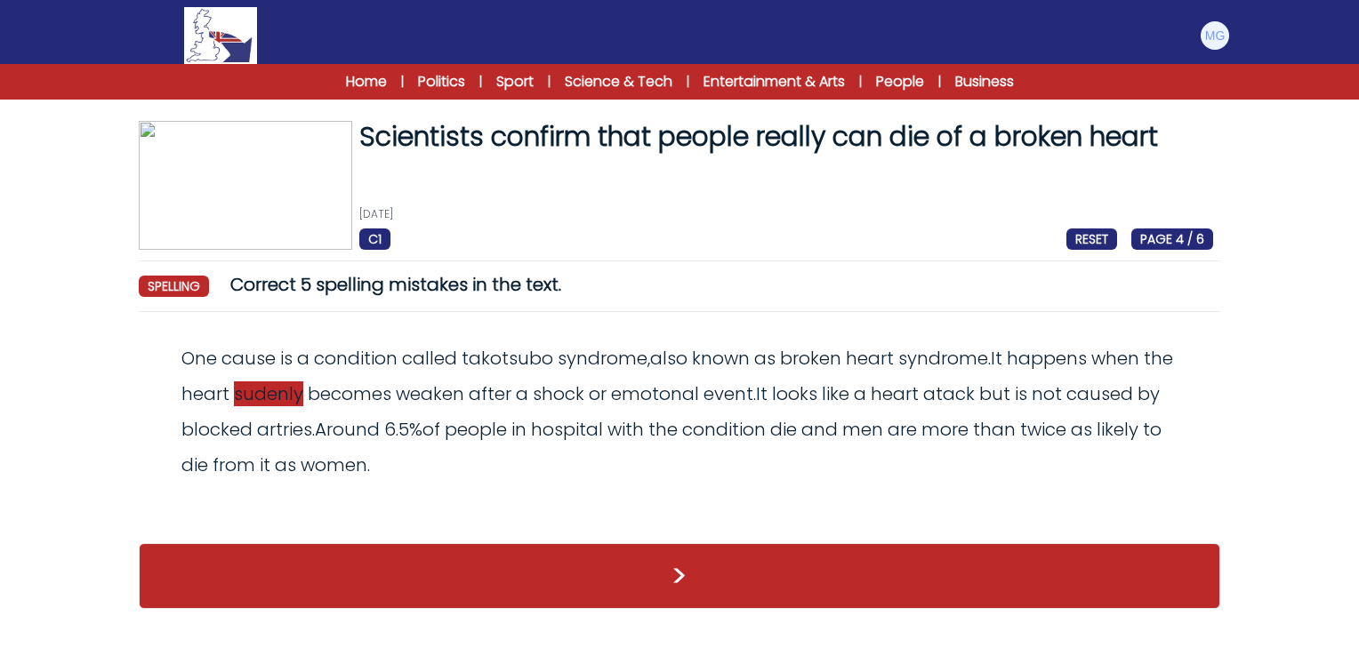
click at [299, 390] on span "sudenly" at bounding box center [268, 393] width 69 height 25
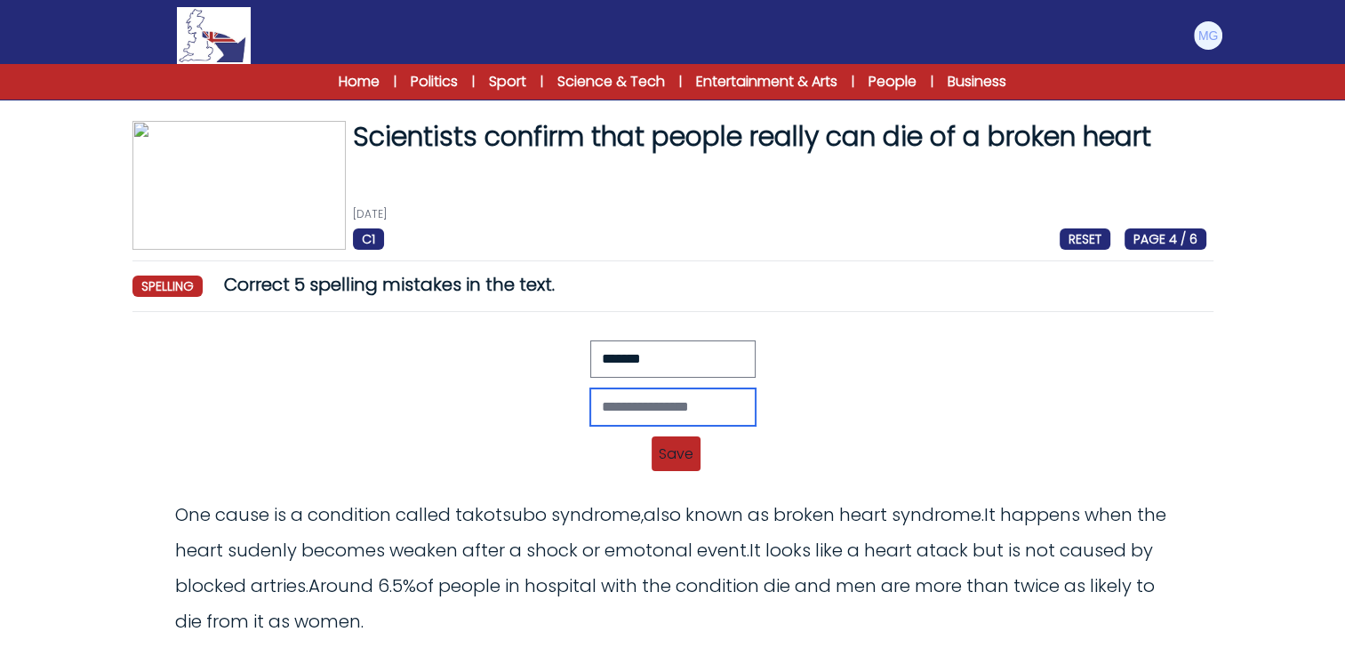
click at [614, 415] on input "text" at bounding box center [672, 407] width 165 height 37
type input "********"
click at [674, 451] on span "Save" at bounding box center [676, 454] width 49 height 35
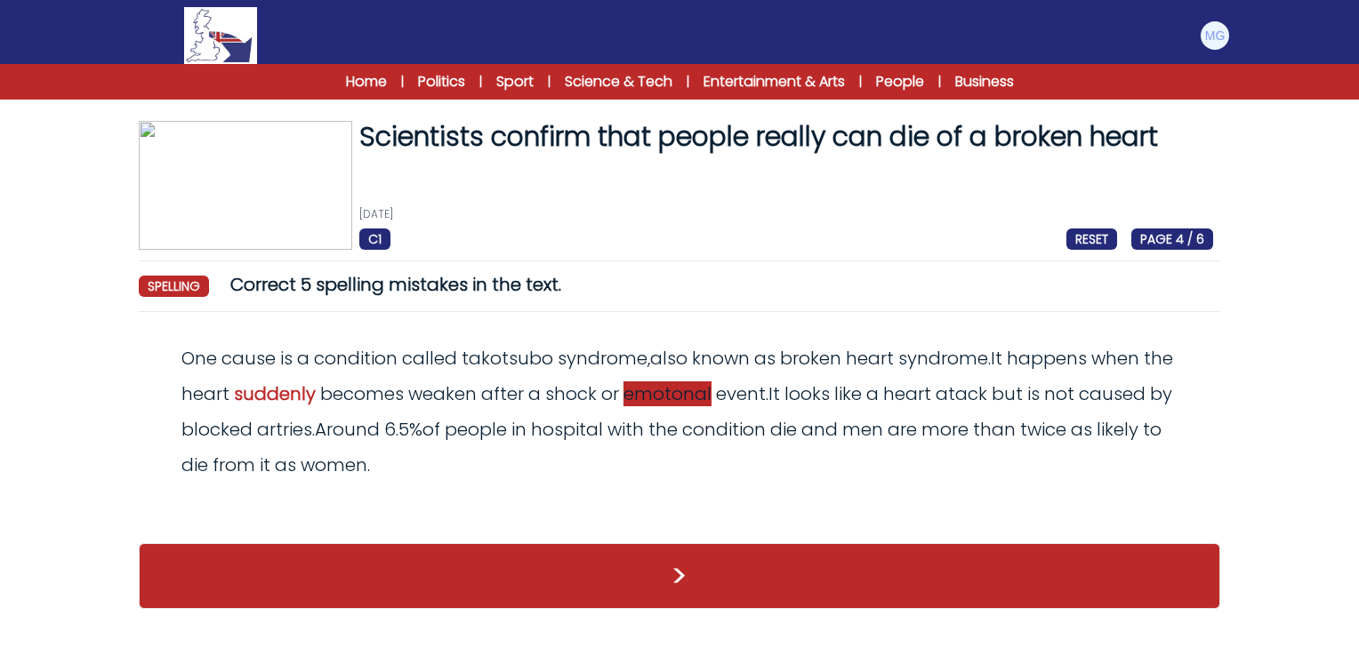
click at [711, 399] on span "emotonal" at bounding box center [667, 393] width 88 height 25
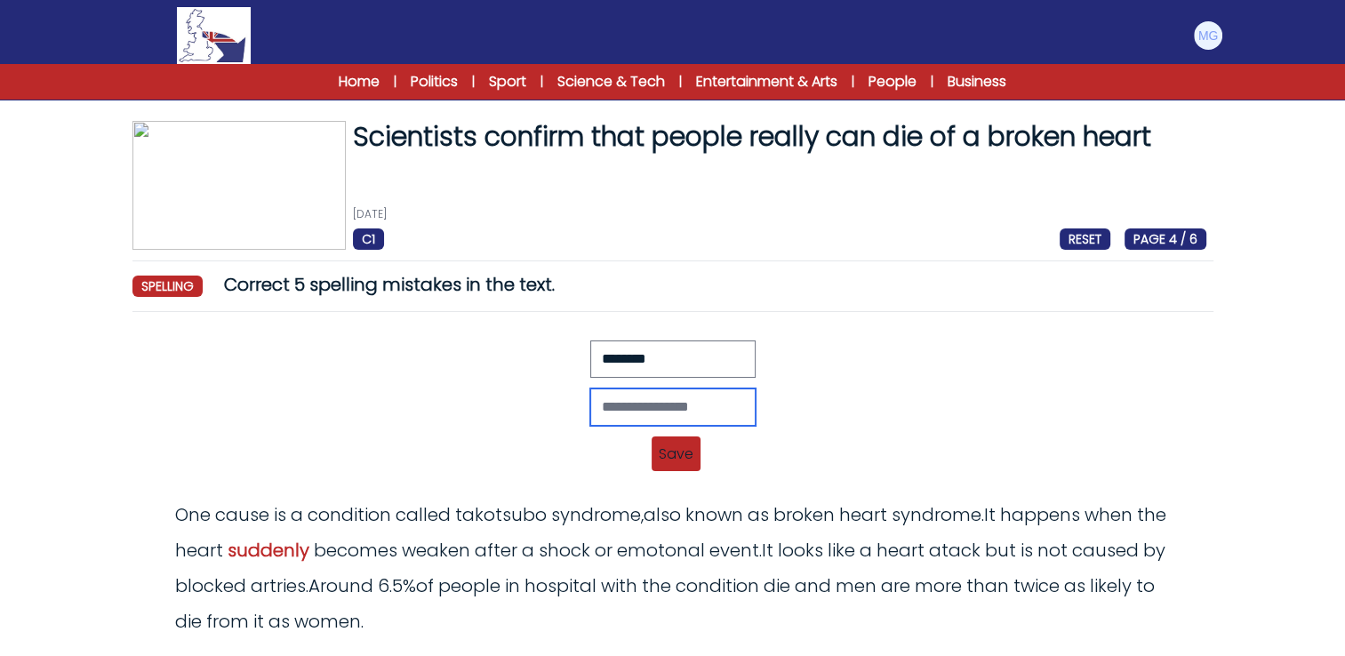
click at [614, 412] on input "text" at bounding box center [672, 407] width 165 height 37
type input "*********"
click at [661, 459] on span "Save" at bounding box center [676, 454] width 49 height 35
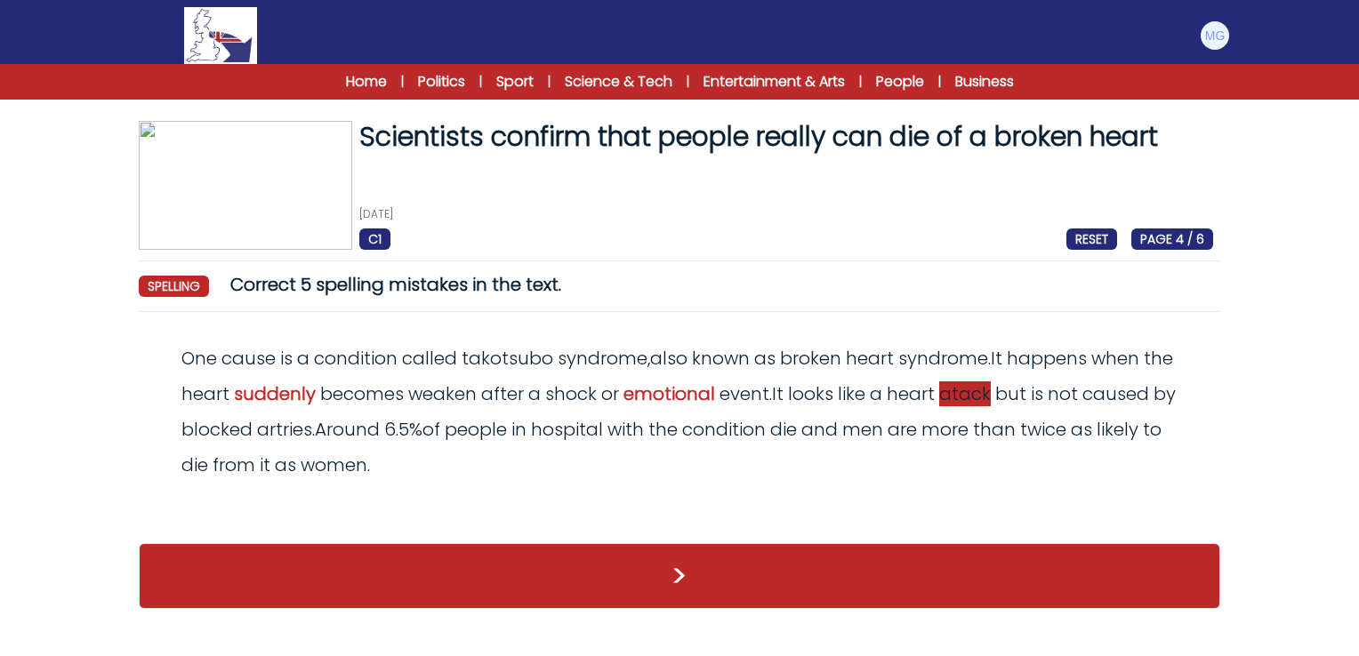
click at [979, 386] on span "atack" at bounding box center [965, 393] width 52 height 25
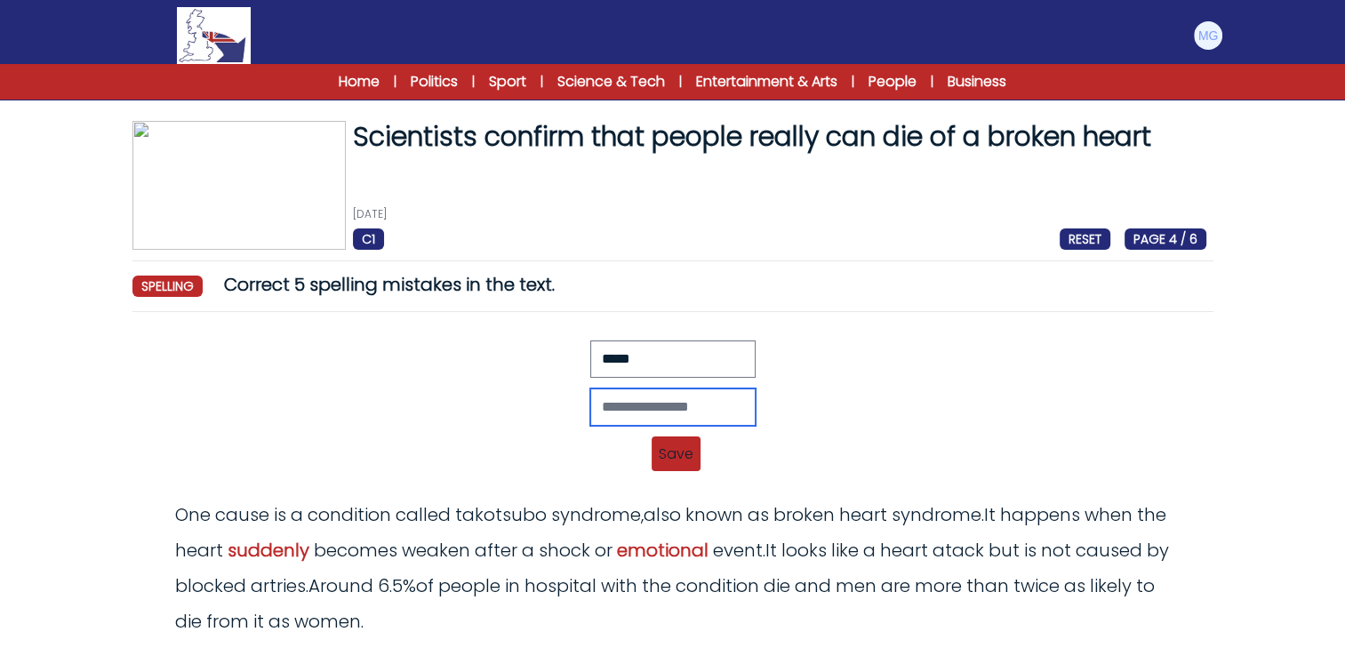
click at [647, 405] on input "text" at bounding box center [672, 407] width 165 height 37
type input "******"
click at [658, 456] on span "Save" at bounding box center [676, 454] width 49 height 35
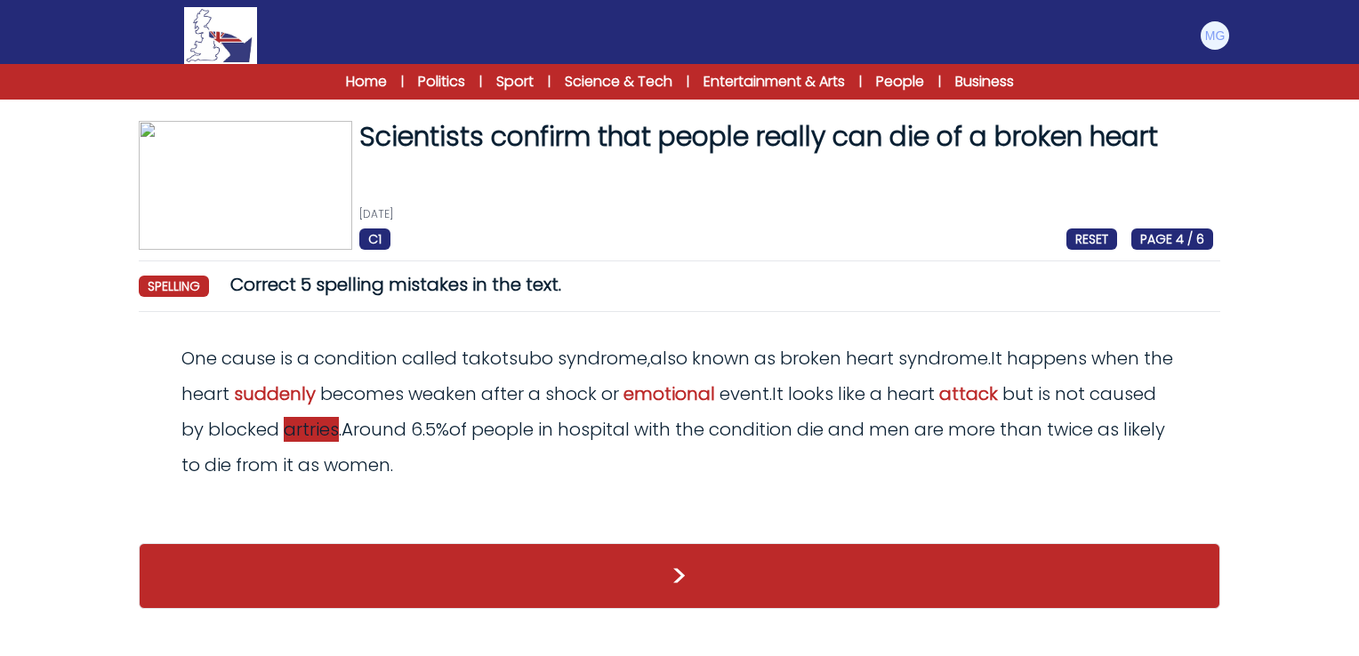
click at [339, 432] on span "artries" at bounding box center [311, 429] width 55 height 25
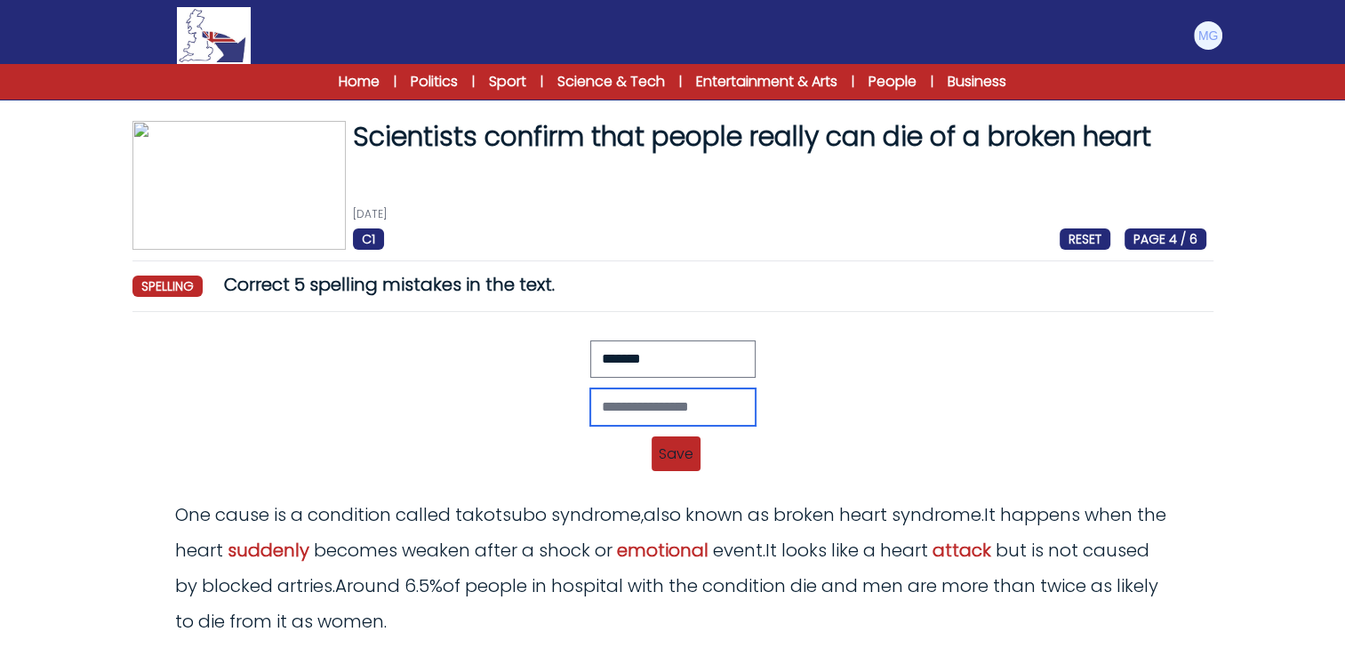
click at [630, 417] on input "text" at bounding box center [672, 407] width 165 height 37
type input "********"
click at [682, 469] on span "Save" at bounding box center [676, 454] width 49 height 35
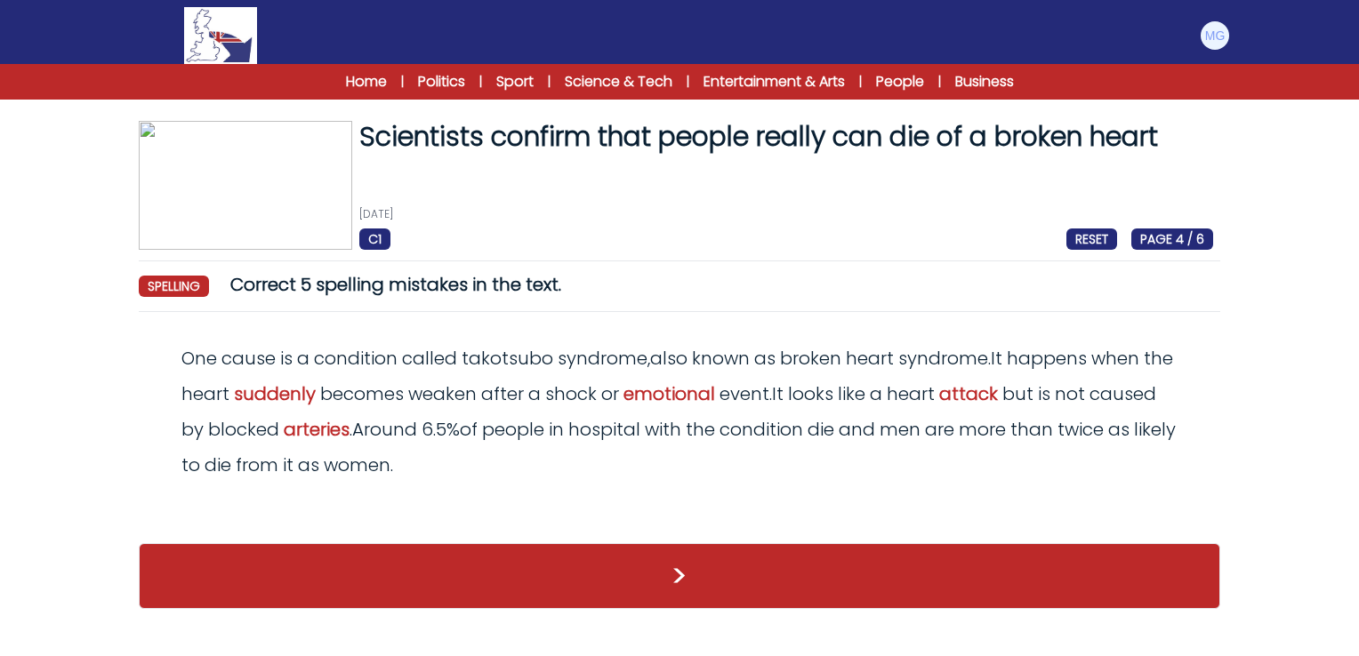
click at [459, 380] on div "One cause is a condition called [MEDICAL_DATA] , also known as [MEDICAL_DATA] .…" at bounding box center [679, 412] width 1067 height 142
click at [475, 389] on span "weaken" at bounding box center [442, 393] width 68 height 25
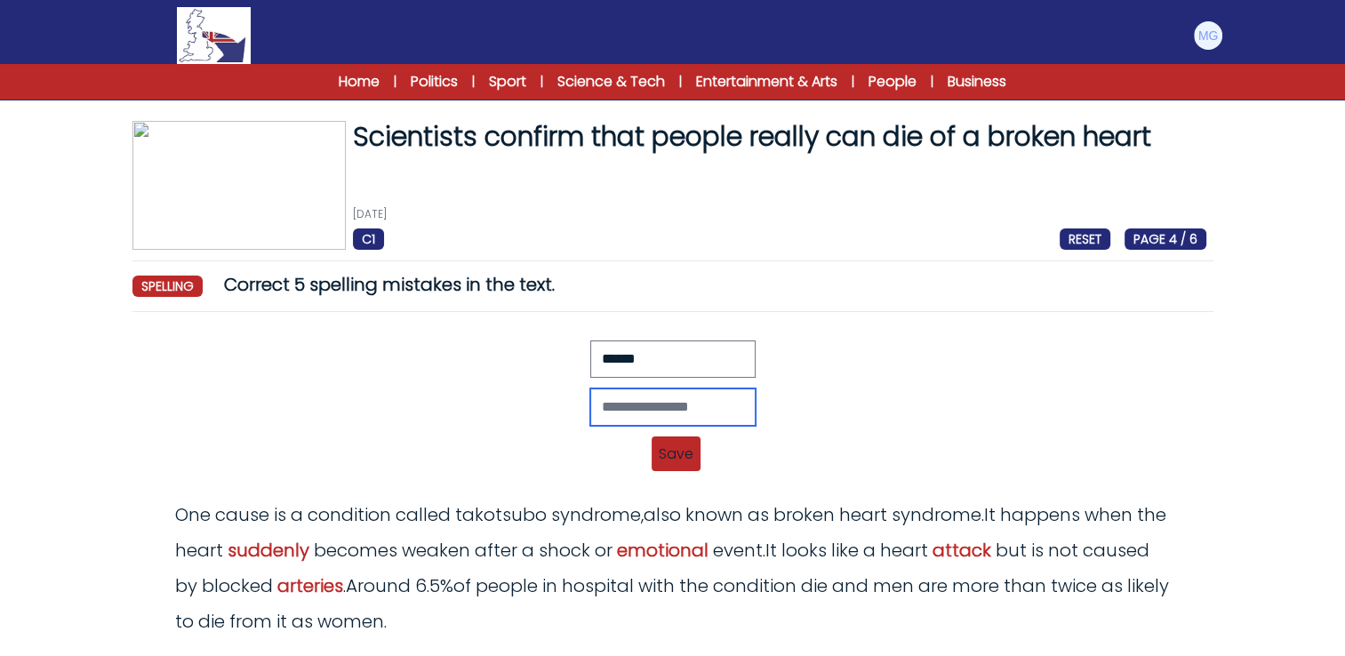
click at [665, 405] on input "text" at bounding box center [672, 407] width 165 height 37
type input "******"
click at [666, 453] on span "Save" at bounding box center [676, 454] width 49 height 35
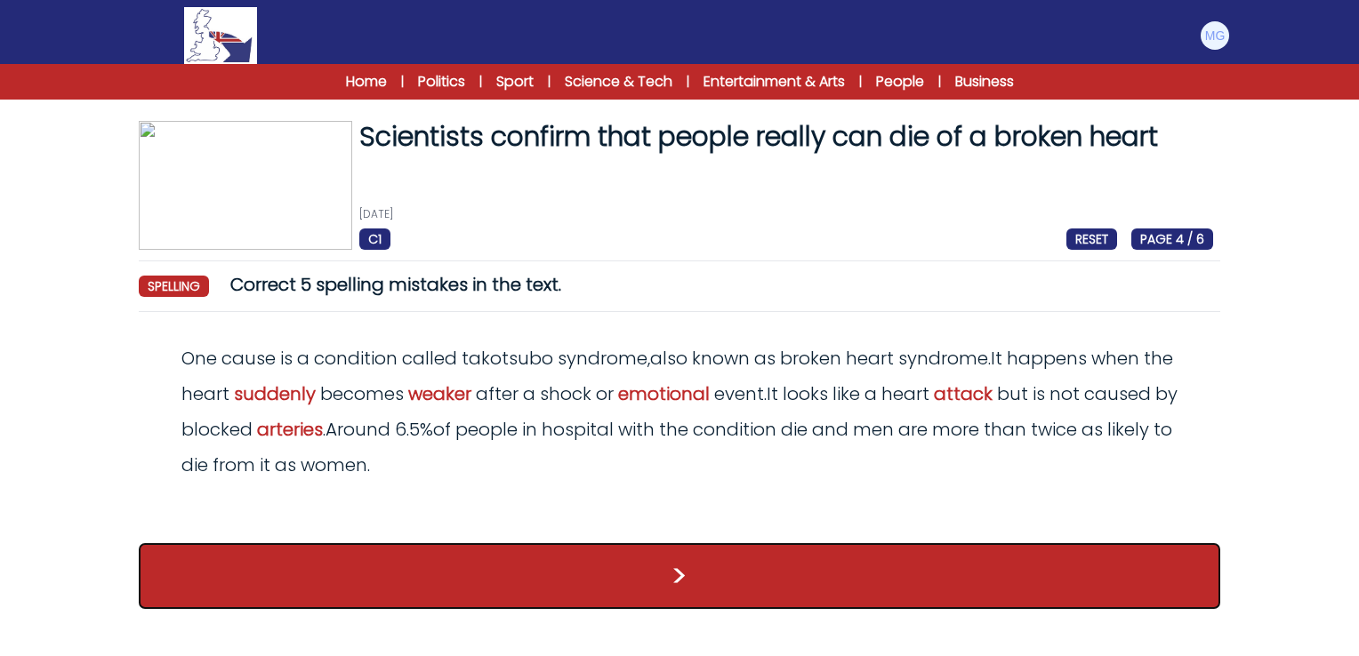
click at [677, 558] on button ">" at bounding box center [679, 576] width 1081 height 66
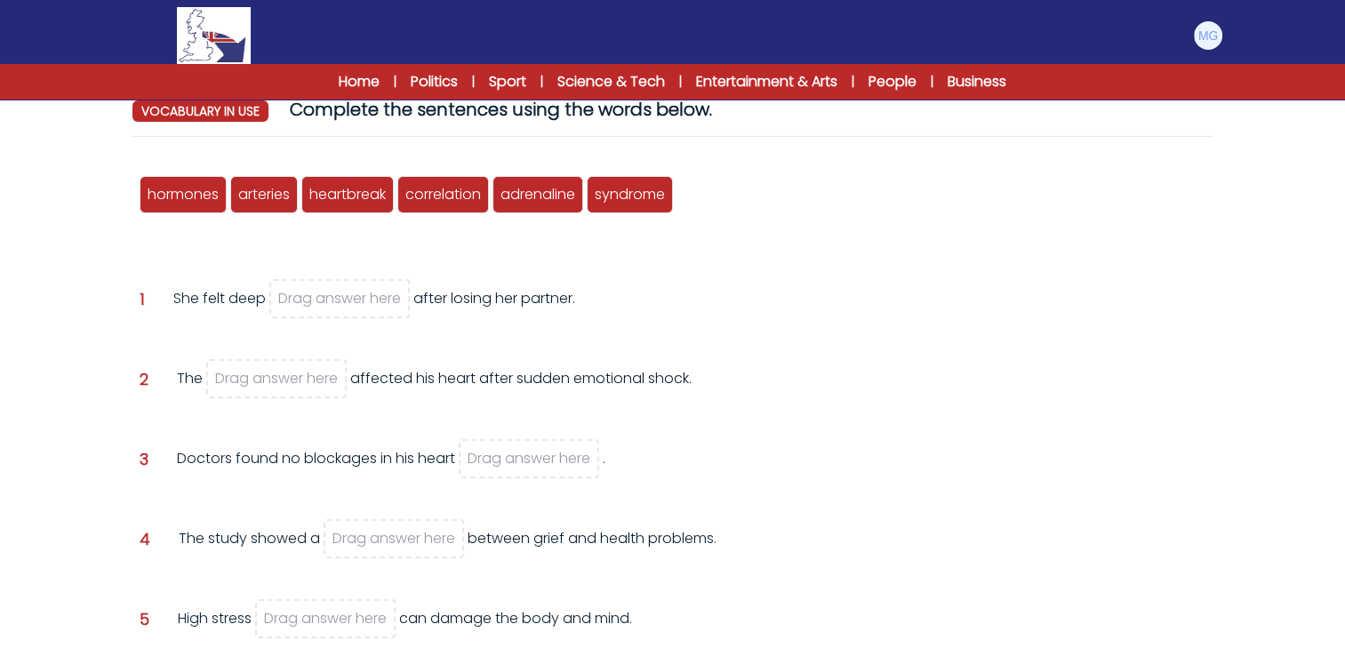
scroll to position [178, 0]
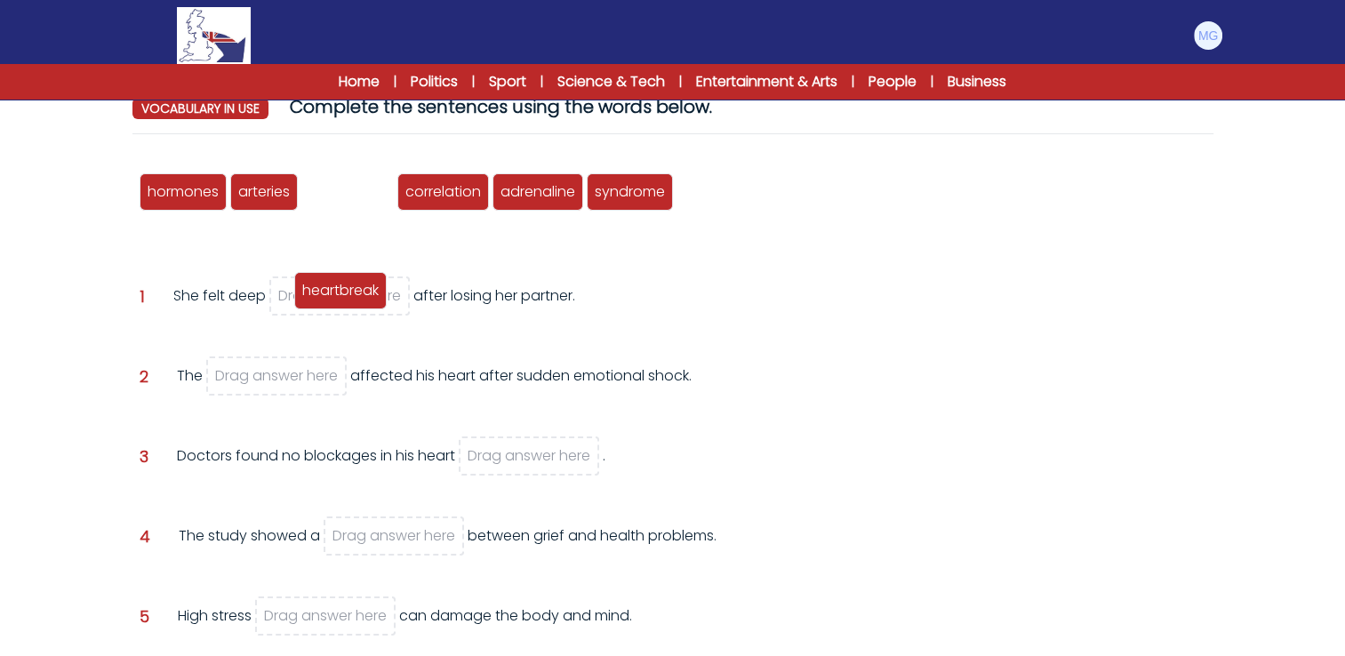
drag, startPoint x: 359, startPoint y: 194, endPoint x: 352, endPoint y: 293, distance: 99.8
click at [352, 293] on span "heartbreak" at bounding box center [340, 290] width 76 height 20
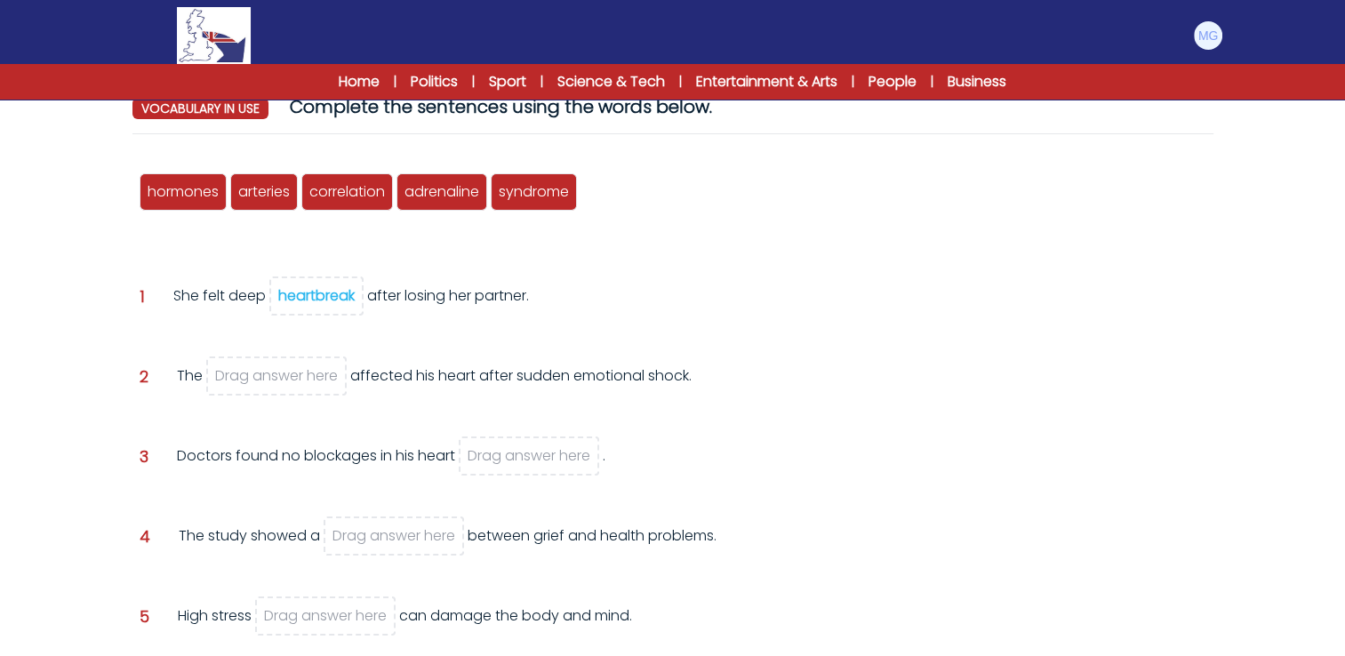
click at [404, 349] on div "Question 1 She felt deep heartbreak after losing her partner." at bounding box center [673, 318] width 1067 height 66
drag, startPoint x: 256, startPoint y: 197, endPoint x: 536, endPoint y: 460, distance: 383.7
click at [536, 443] on span "arteries" at bounding box center [528, 432] width 52 height 20
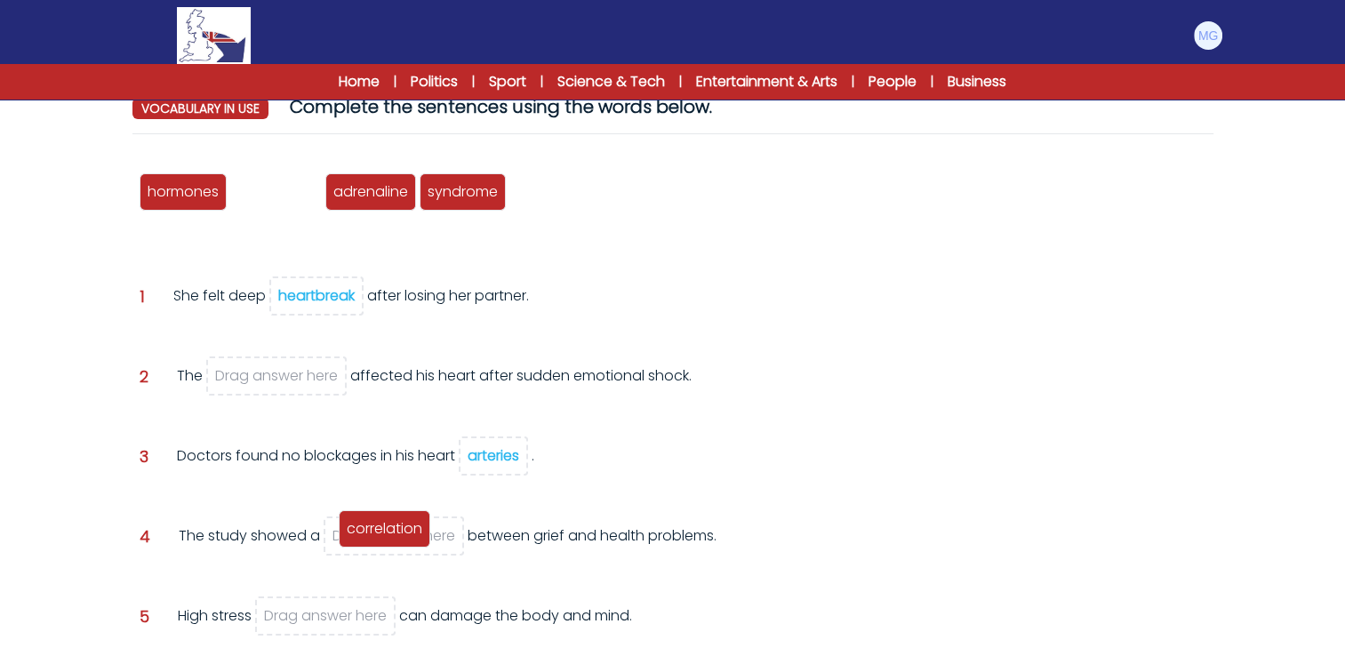
drag, startPoint x: 298, startPoint y: 201, endPoint x: 409, endPoint y: 534, distance: 351.5
click at [407, 539] on span "correlation" at bounding box center [385, 528] width 76 height 20
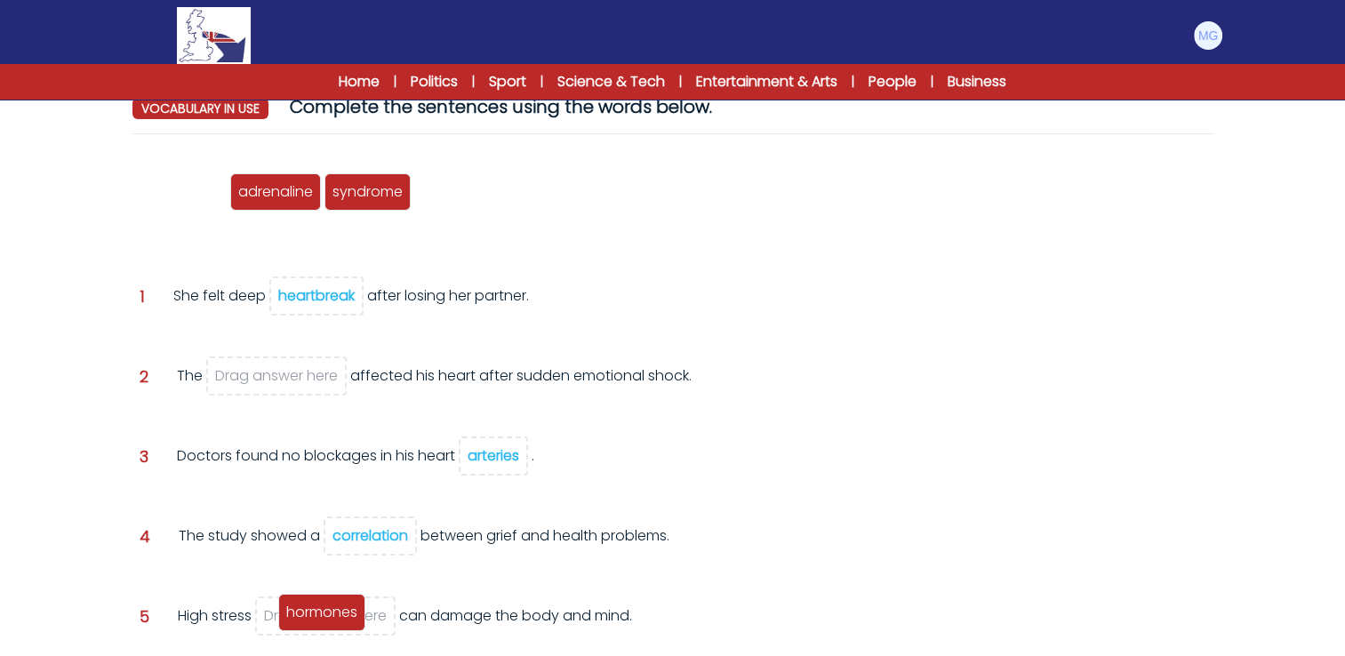
drag, startPoint x: 212, startPoint y: 196, endPoint x: 350, endPoint y: 616, distance: 442.9
click at [350, 616] on span "hormones" at bounding box center [321, 612] width 71 height 20
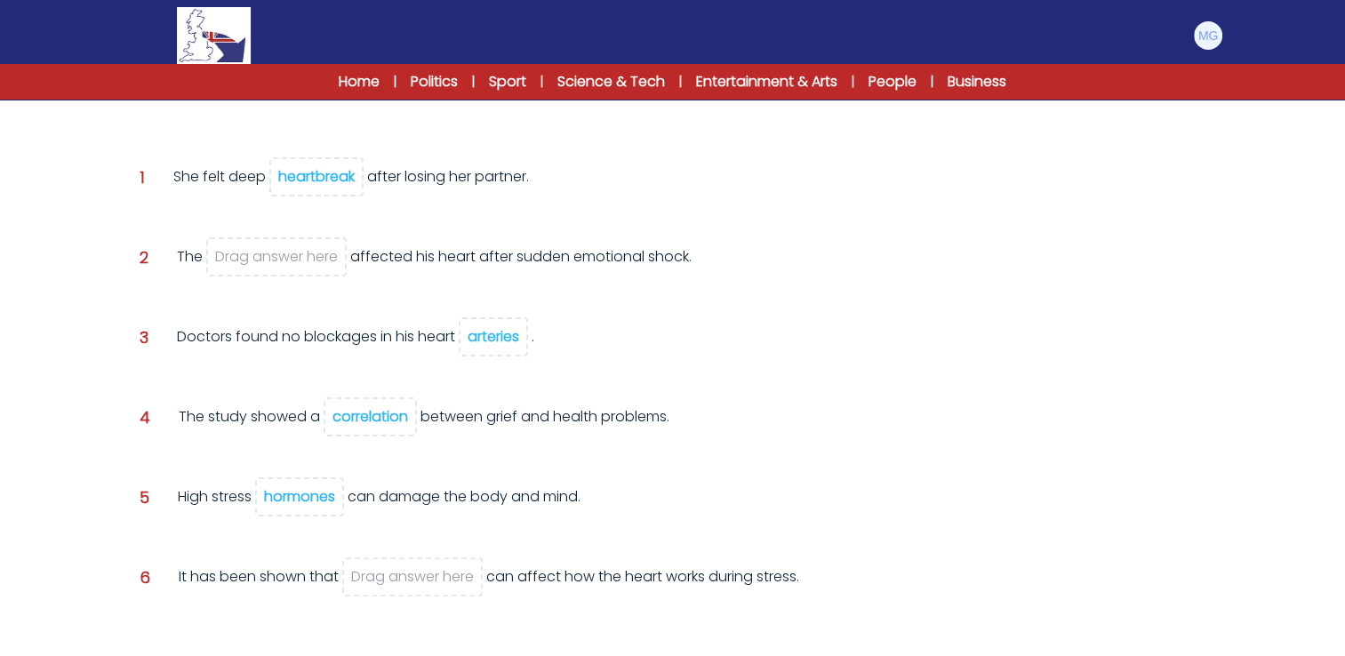
scroll to position [267, 0]
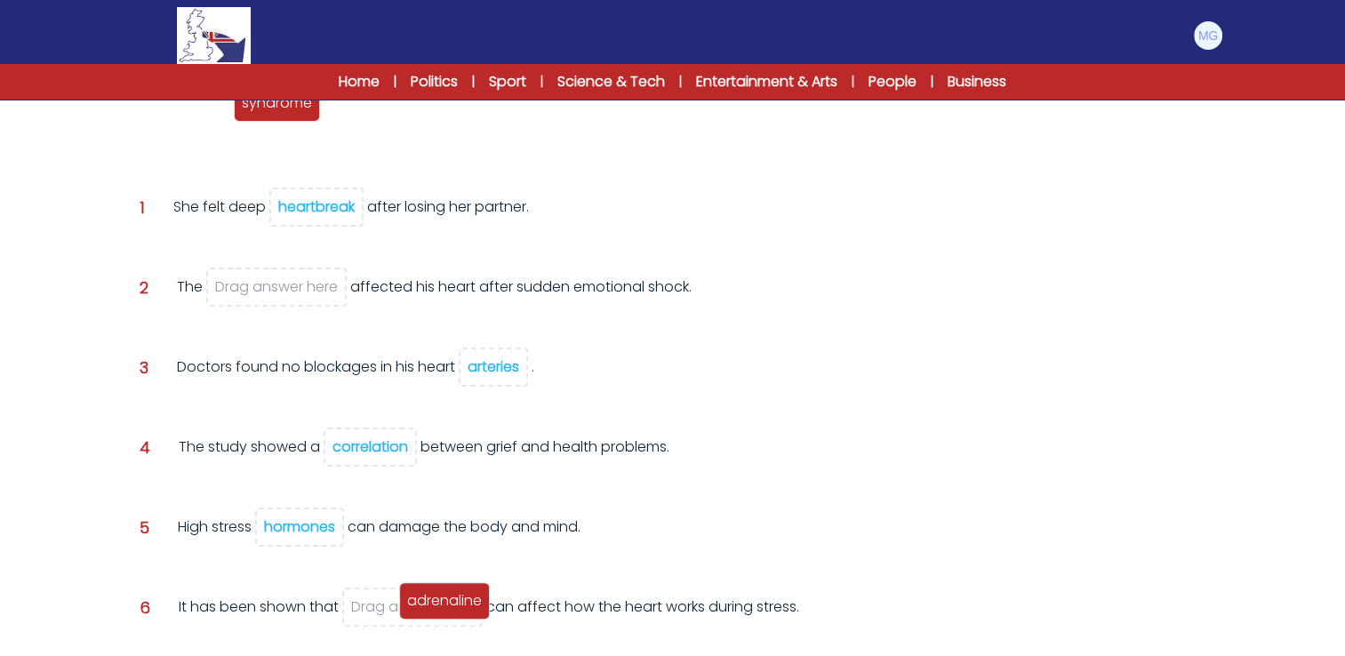
drag, startPoint x: 193, startPoint y: 108, endPoint x: 453, endPoint y: 606, distance: 561.6
click at [453, 606] on span "adrenaline" at bounding box center [444, 600] width 75 height 20
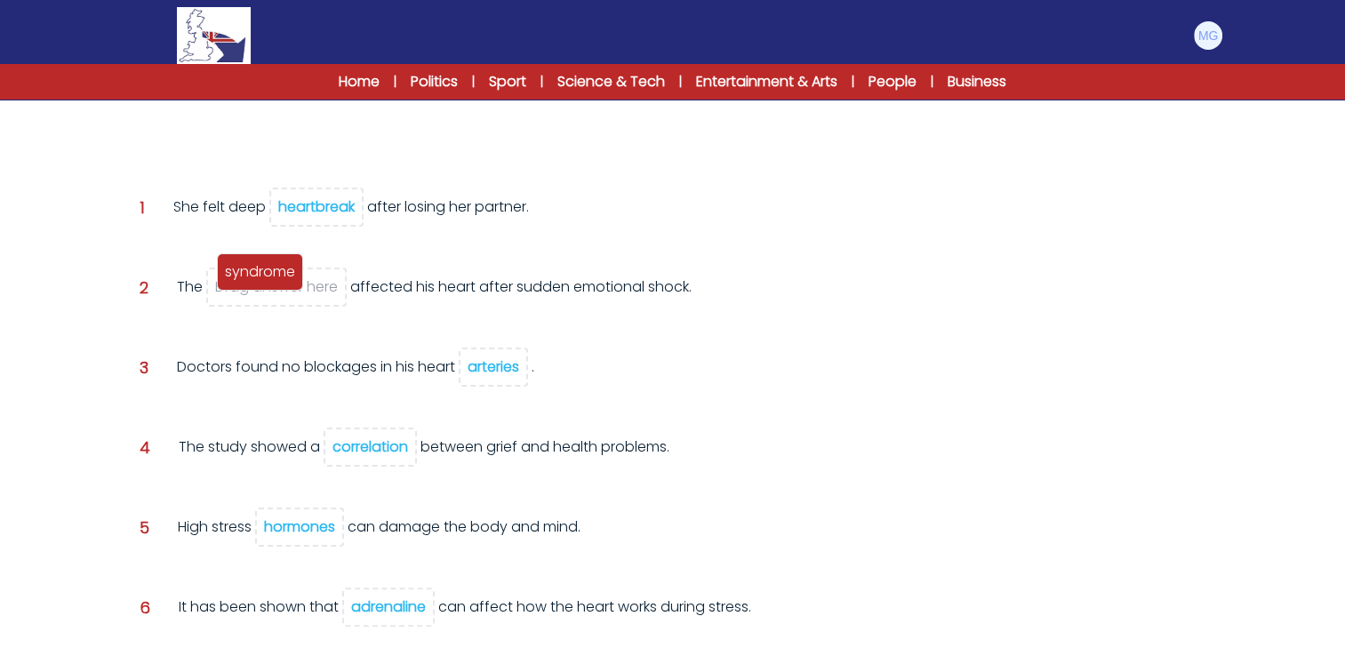
drag, startPoint x: 197, startPoint y: 109, endPoint x: 292, endPoint y: 304, distance: 216.7
click at [292, 282] on span "syndrome" at bounding box center [260, 271] width 70 height 20
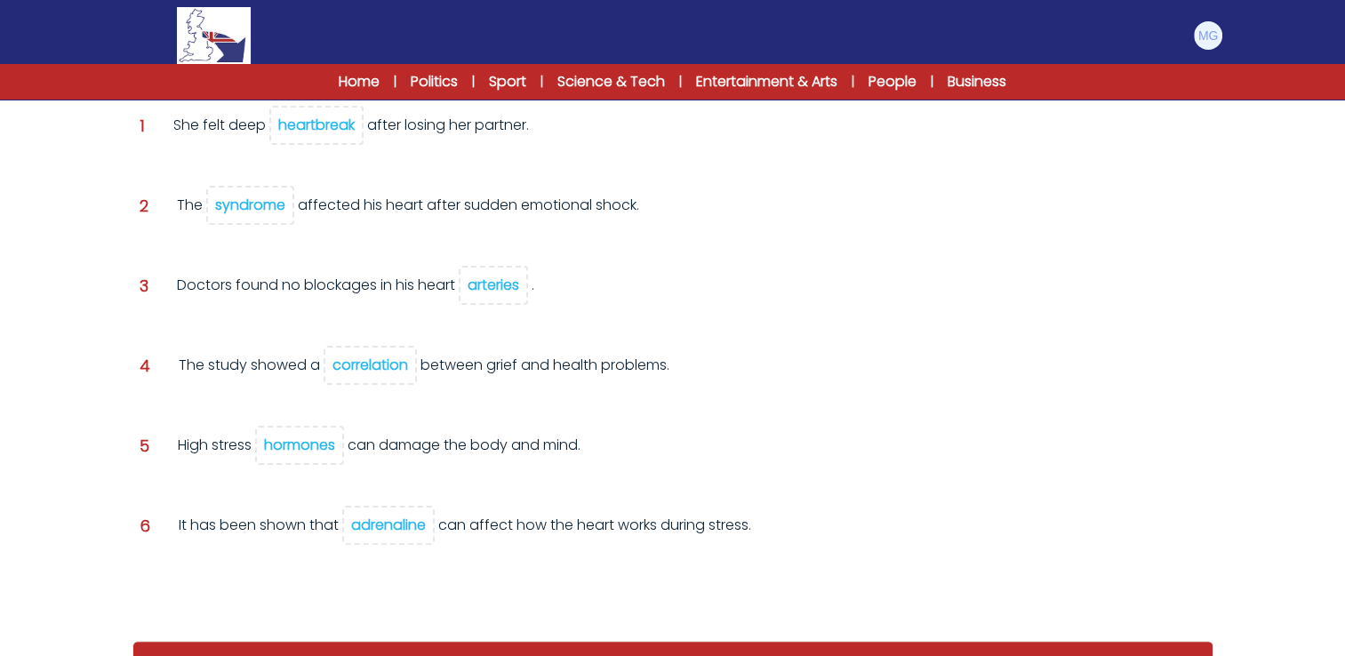
scroll to position [374, 0]
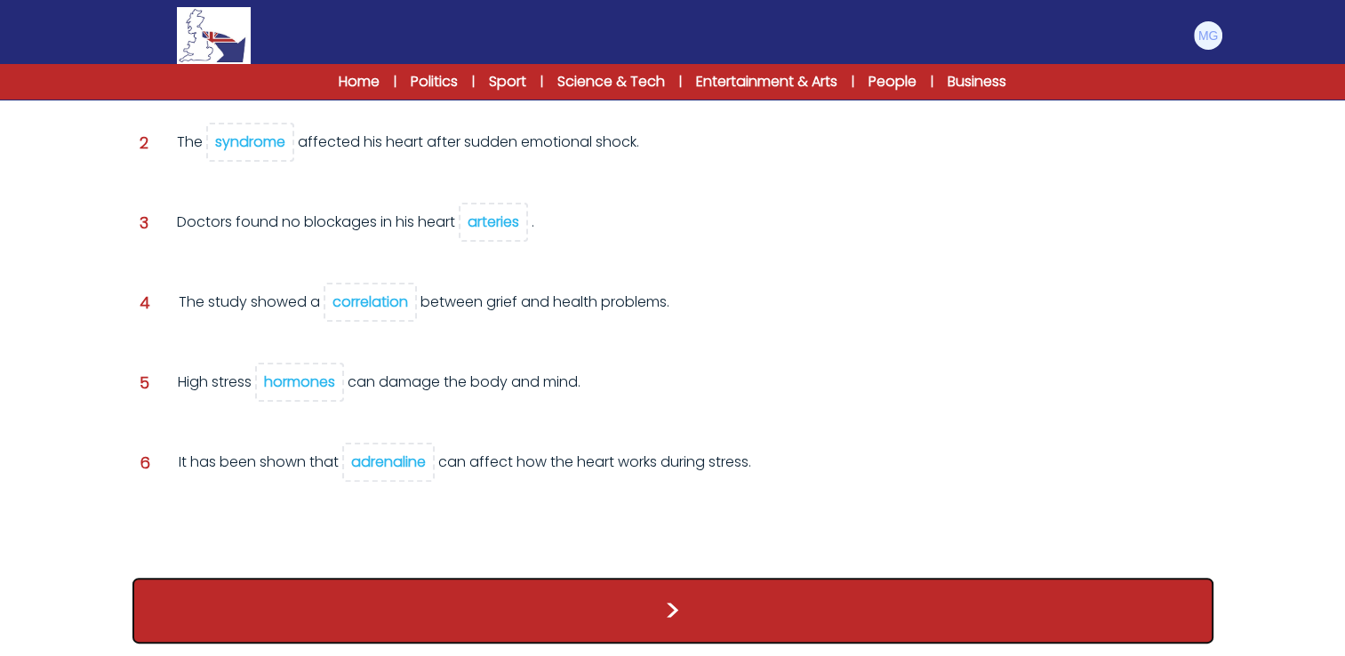
click at [751, 606] on button ">" at bounding box center [672, 611] width 1081 height 66
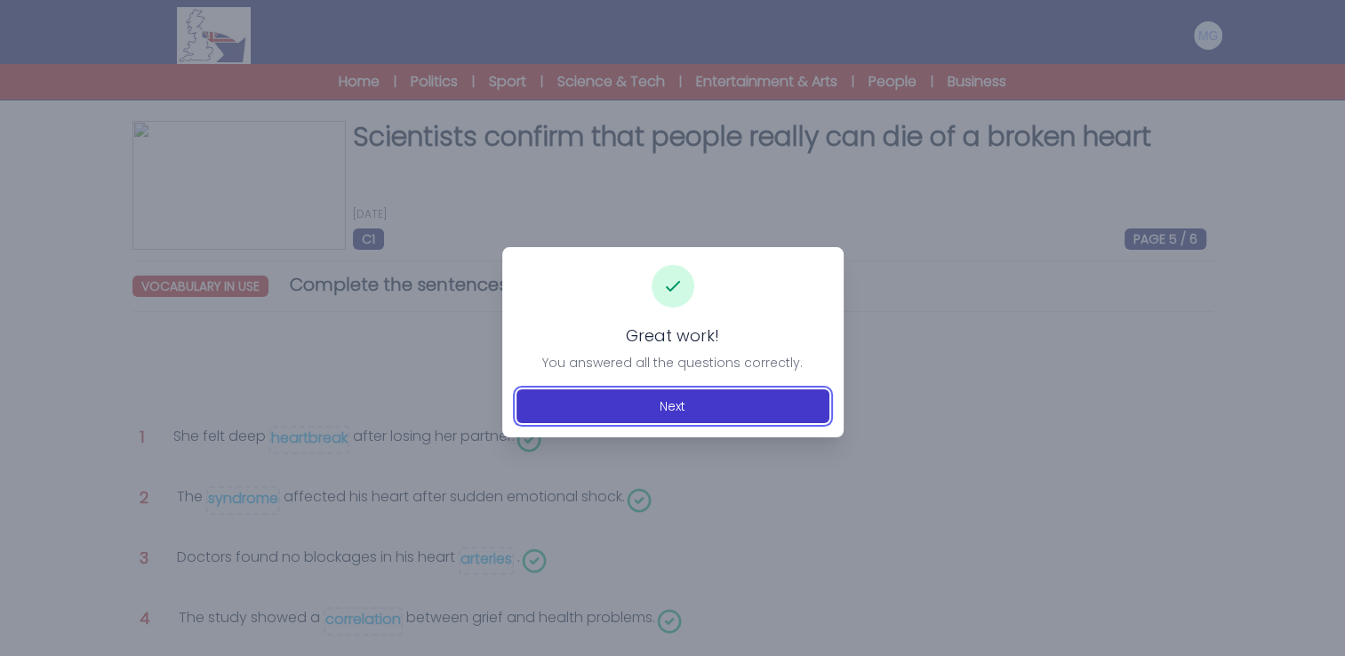
click at [601, 410] on button "Next" at bounding box center [673, 406] width 313 height 34
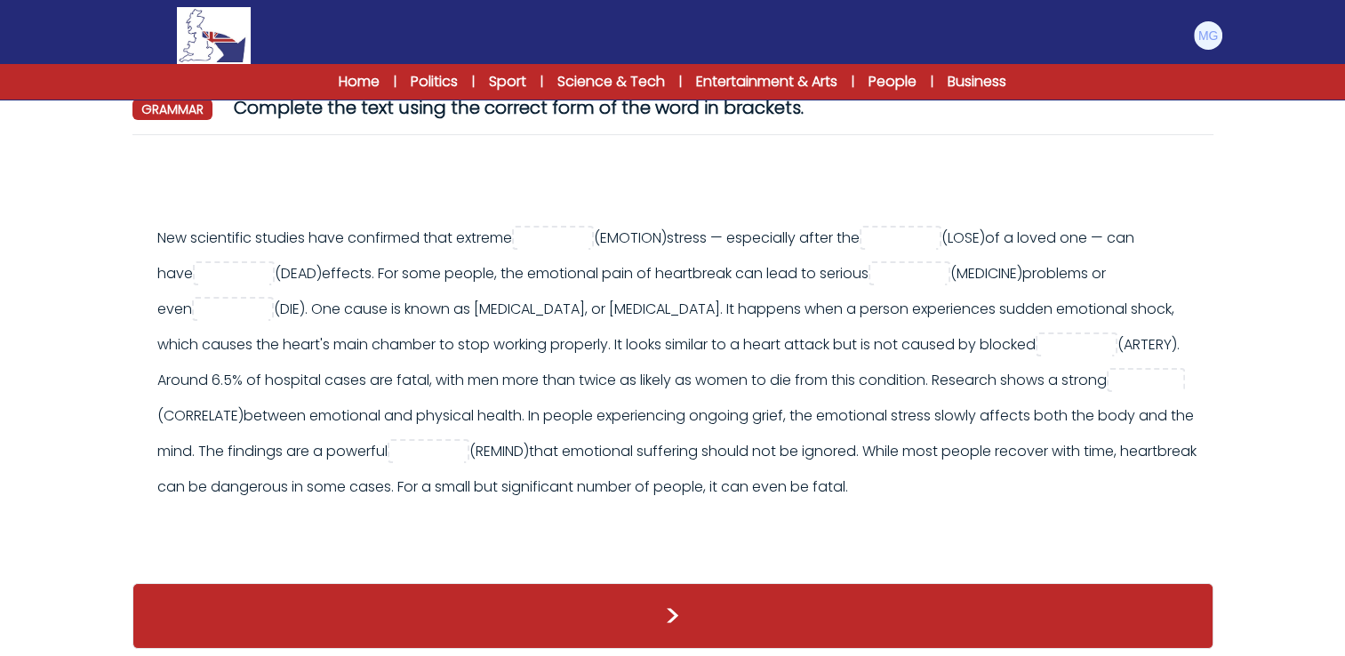
scroll to position [178, 0]
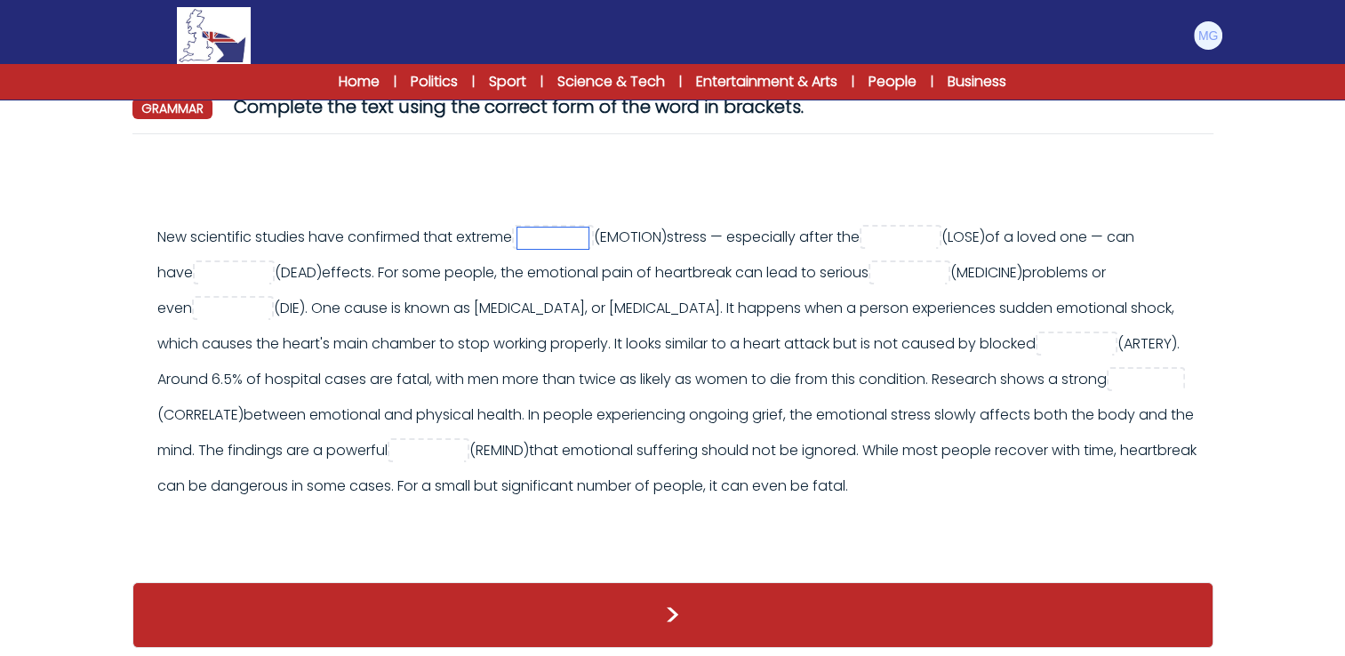
click at [563, 243] on input "text" at bounding box center [553, 238] width 71 height 21
type input "*"
type input "*********"
click at [924, 241] on input "text" at bounding box center [900, 238] width 71 height 21
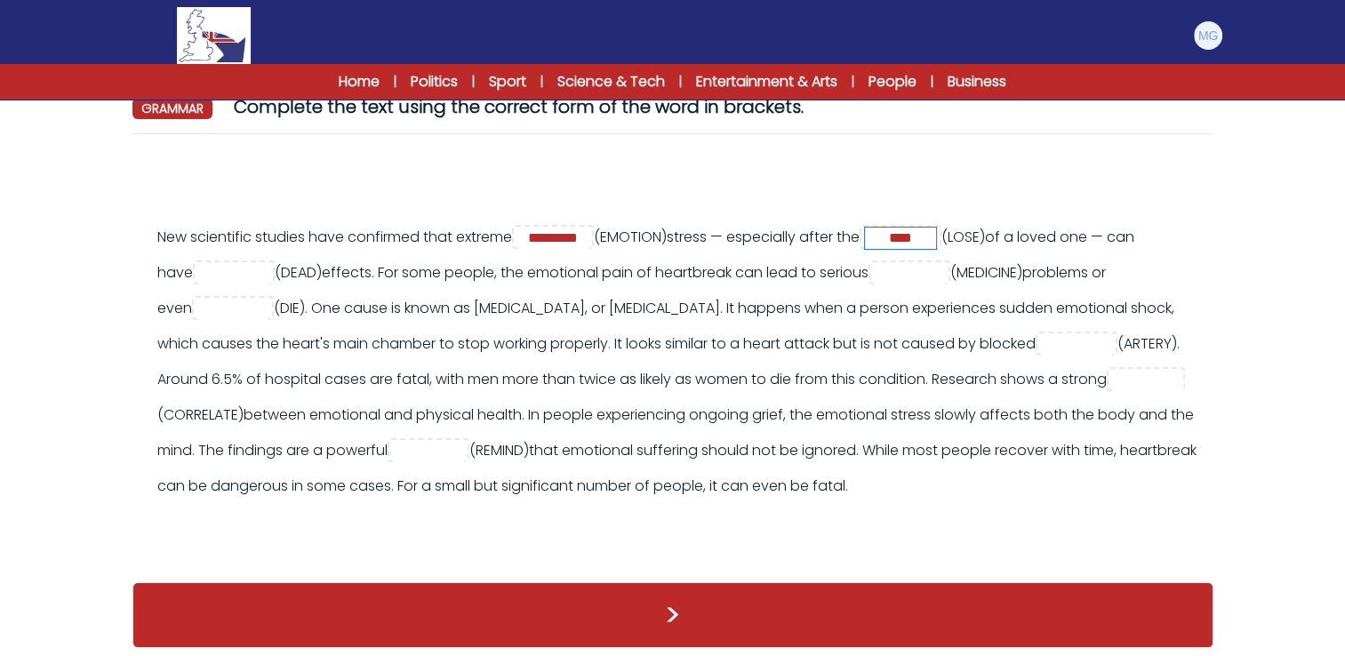
type input "****"
click at [256, 269] on input "text" at bounding box center [233, 273] width 71 height 21
type input "******"
click at [945, 277] on input "text" at bounding box center [909, 273] width 71 height 21
type input "*******"
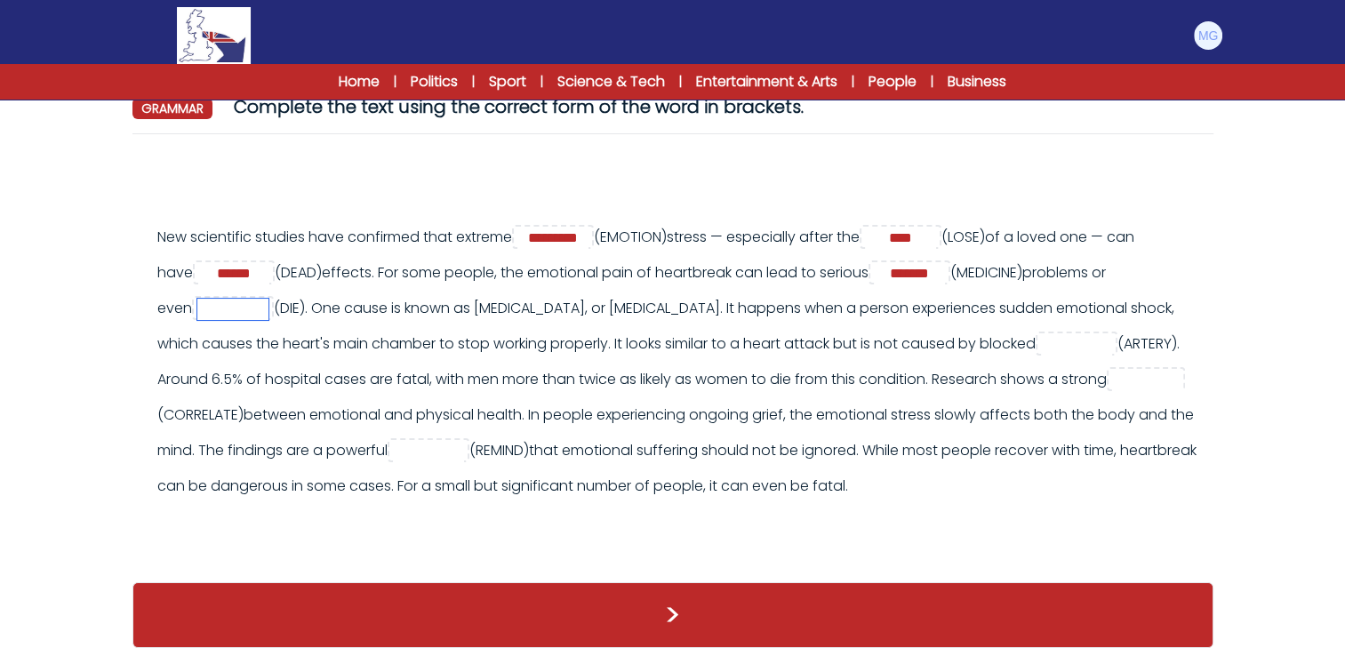
click at [269, 314] on input "text" at bounding box center [232, 309] width 71 height 21
type input "*****"
click at [1041, 356] on input "text" at bounding box center [1076, 344] width 71 height 21
type input "********"
click at [1112, 391] on input "text" at bounding box center [1147, 380] width 71 height 21
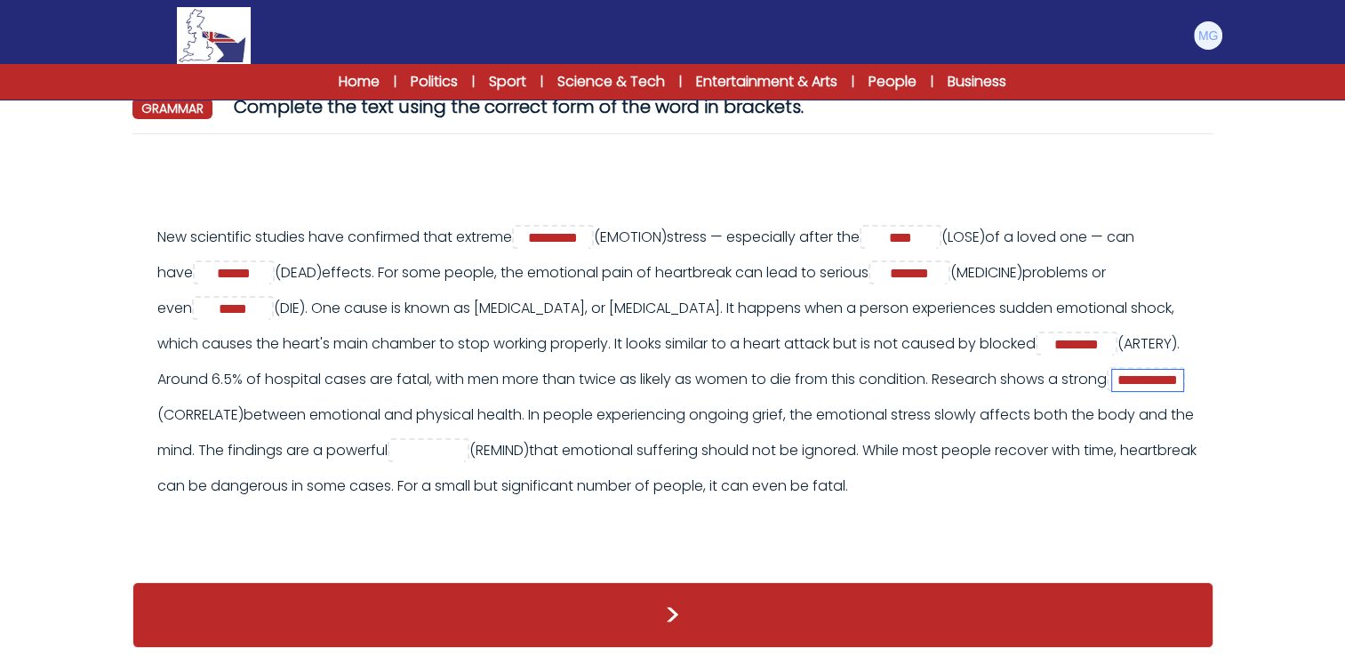
type input "**********"
click at [464, 448] on input "text" at bounding box center [428, 451] width 71 height 21
type input "******"
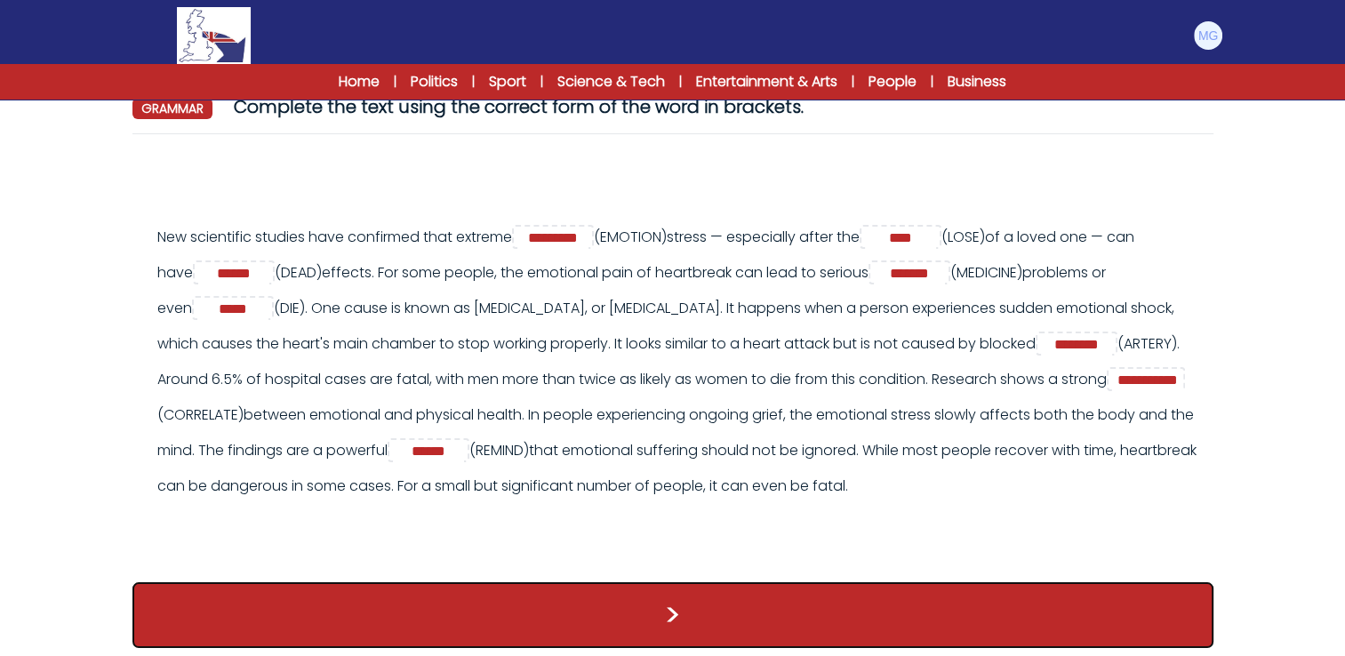
click at [985, 613] on button ">" at bounding box center [672, 615] width 1081 height 66
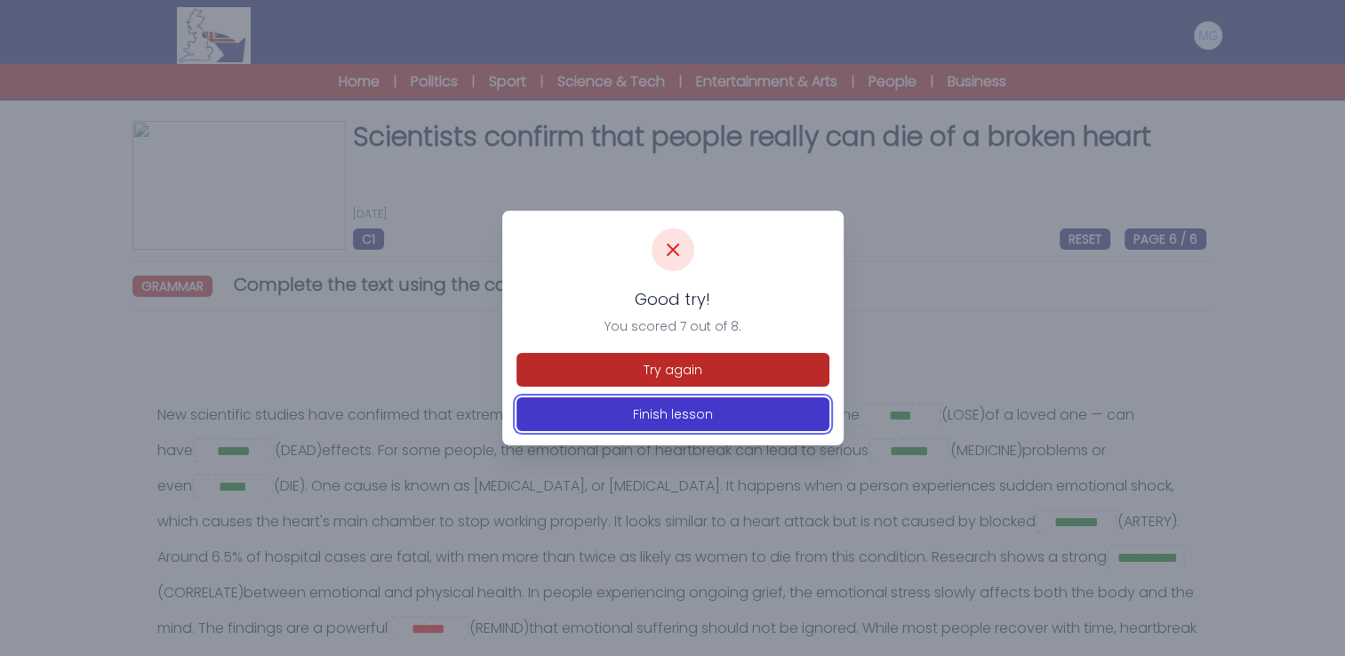
click at [704, 422] on button "Finish lesson" at bounding box center [673, 414] width 313 height 34
